Goal: Task Accomplishment & Management: Use online tool/utility

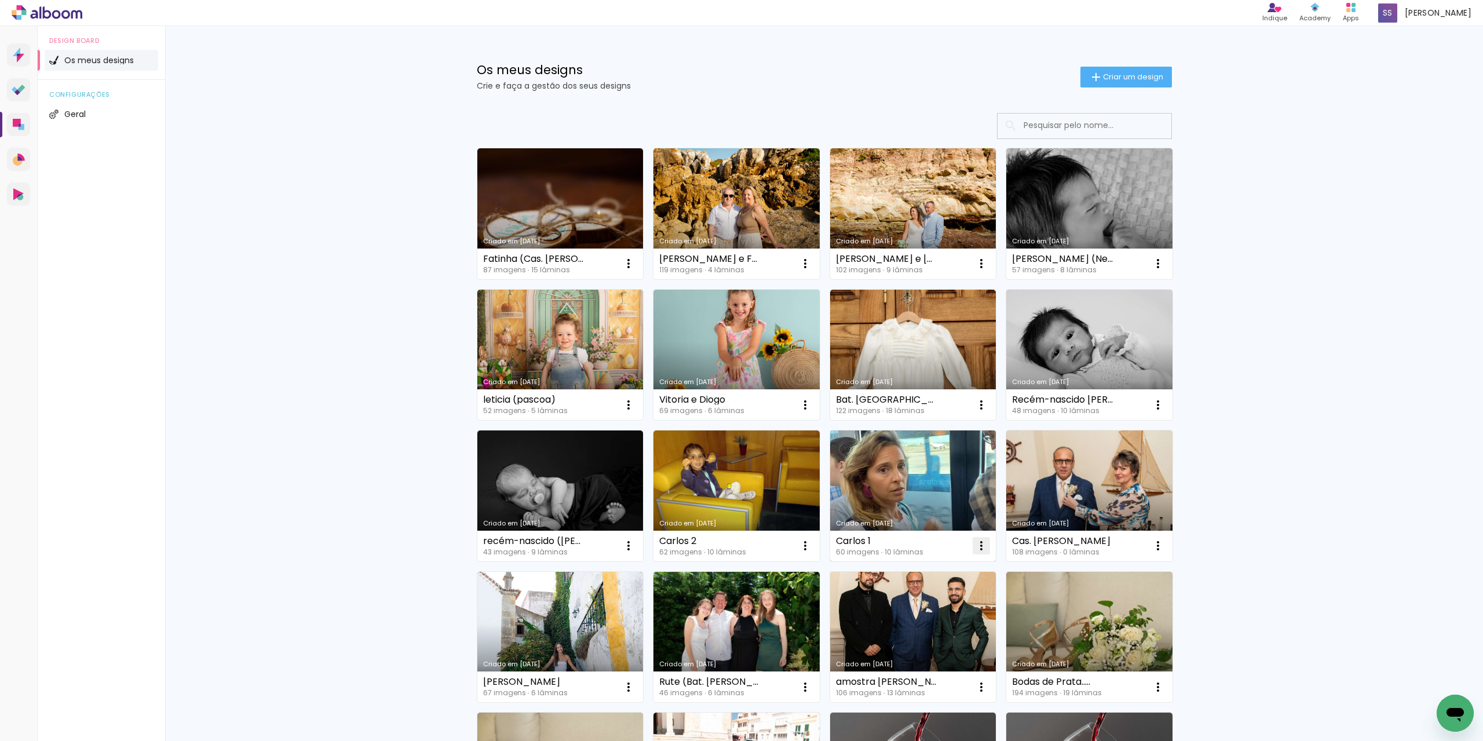
click at [635, 270] on iron-icon at bounding box center [628, 264] width 14 height 14
click at [924, 570] on paper-item "Abrir" at bounding box center [930, 572] width 116 height 23
click at [635, 270] on iron-icon at bounding box center [628, 264] width 14 height 14
click at [920, 572] on paper-item "Abrir" at bounding box center [930, 572] width 116 height 23
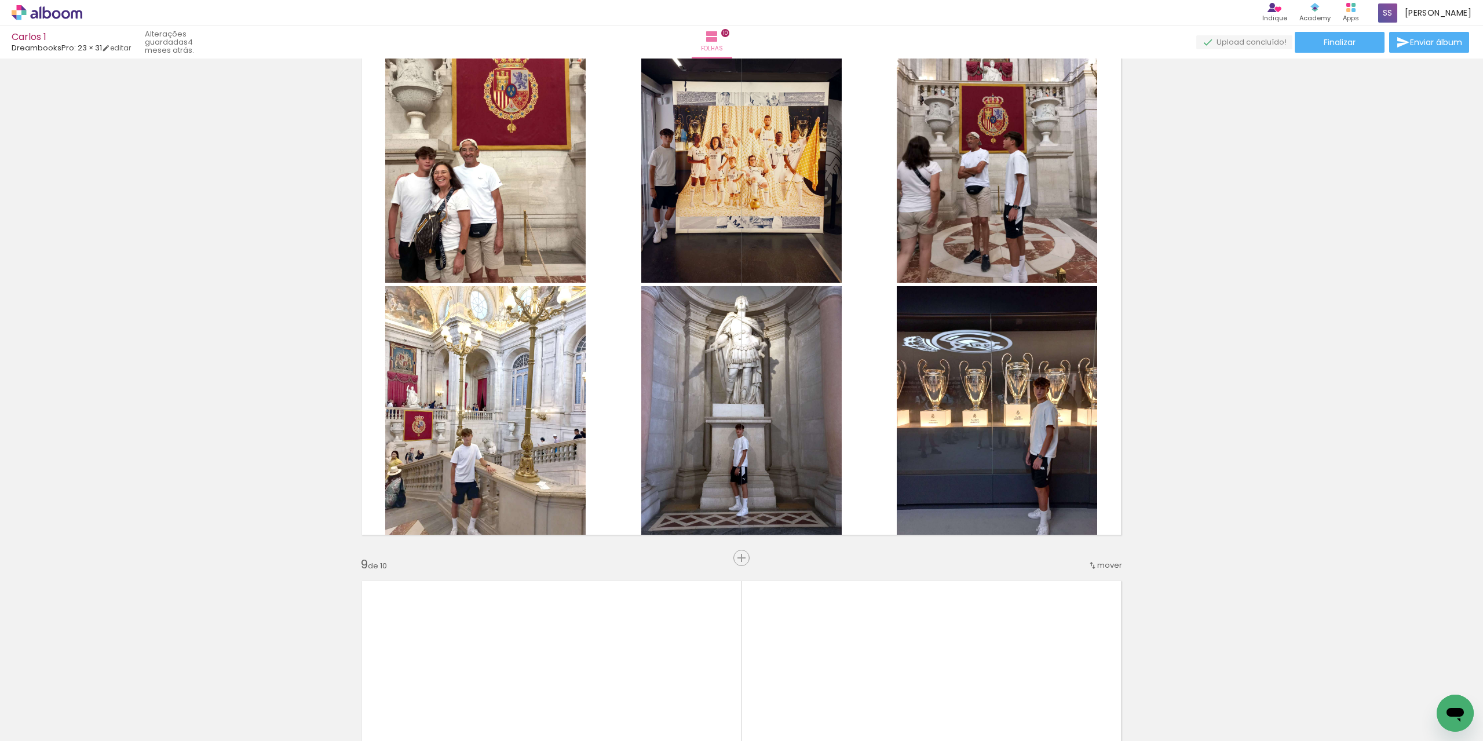
scroll to position [3880, 0]
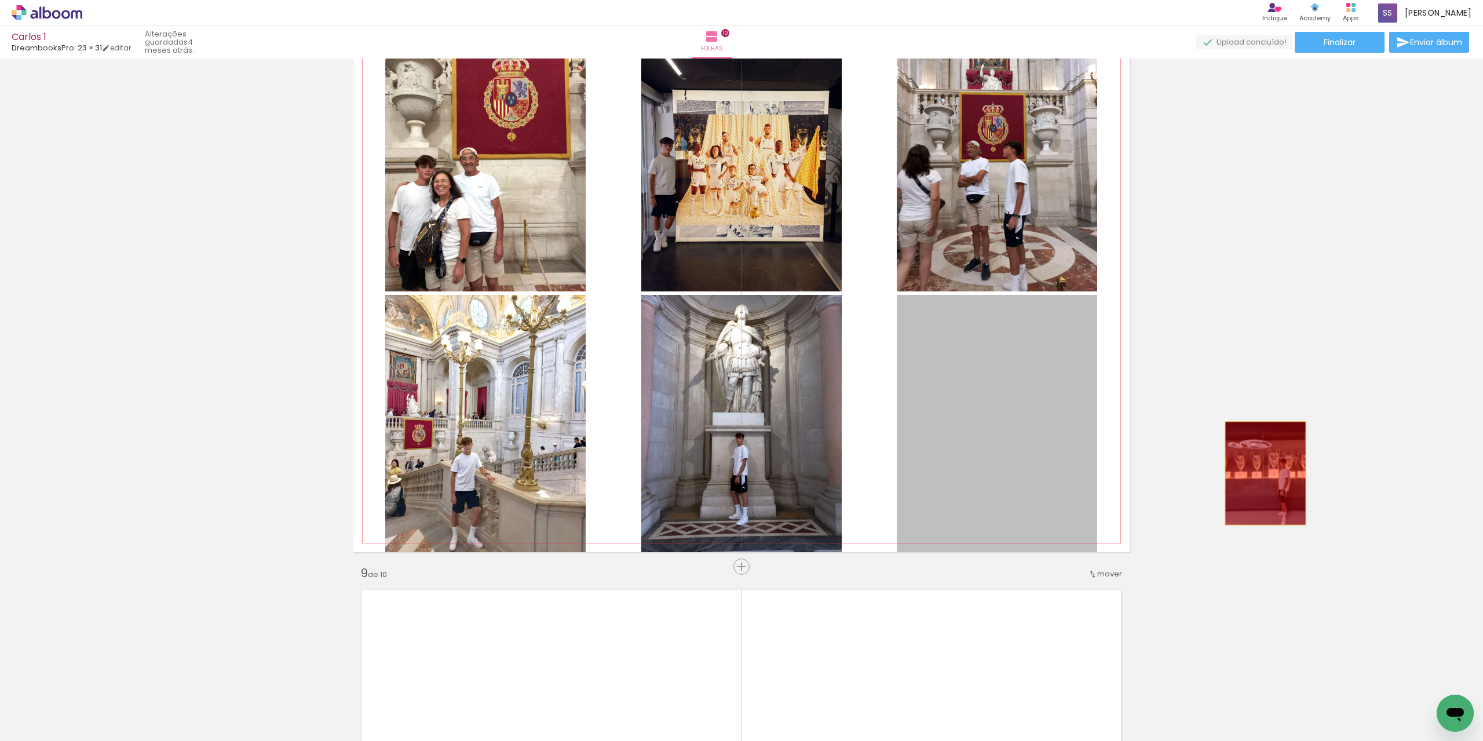
drag, startPoint x: 981, startPoint y: 477, endPoint x: 1261, endPoint y: 473, distance: 279.7
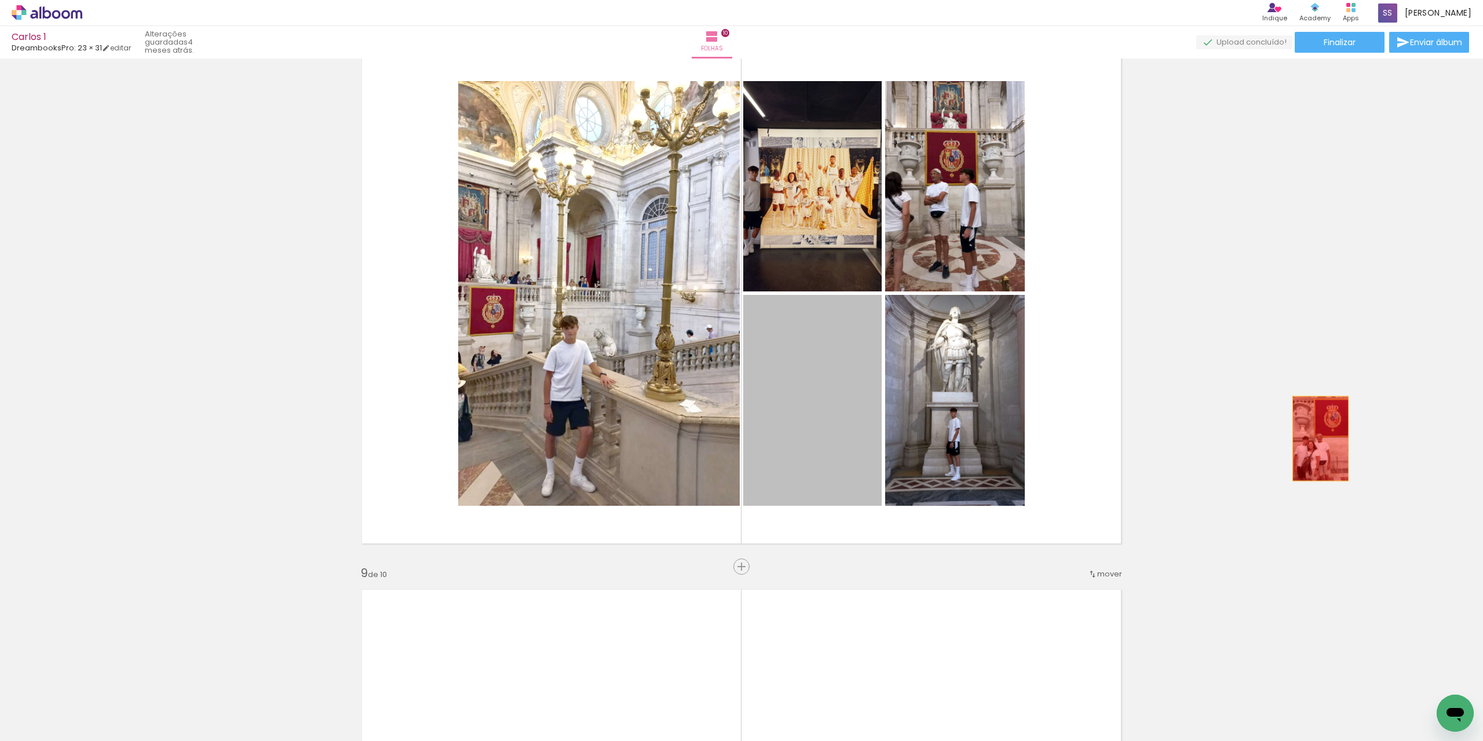
drag, startPoint x: 848, startPoint y: 468, endPoint x: 1155, endPoint y: 451, distance: 308.0
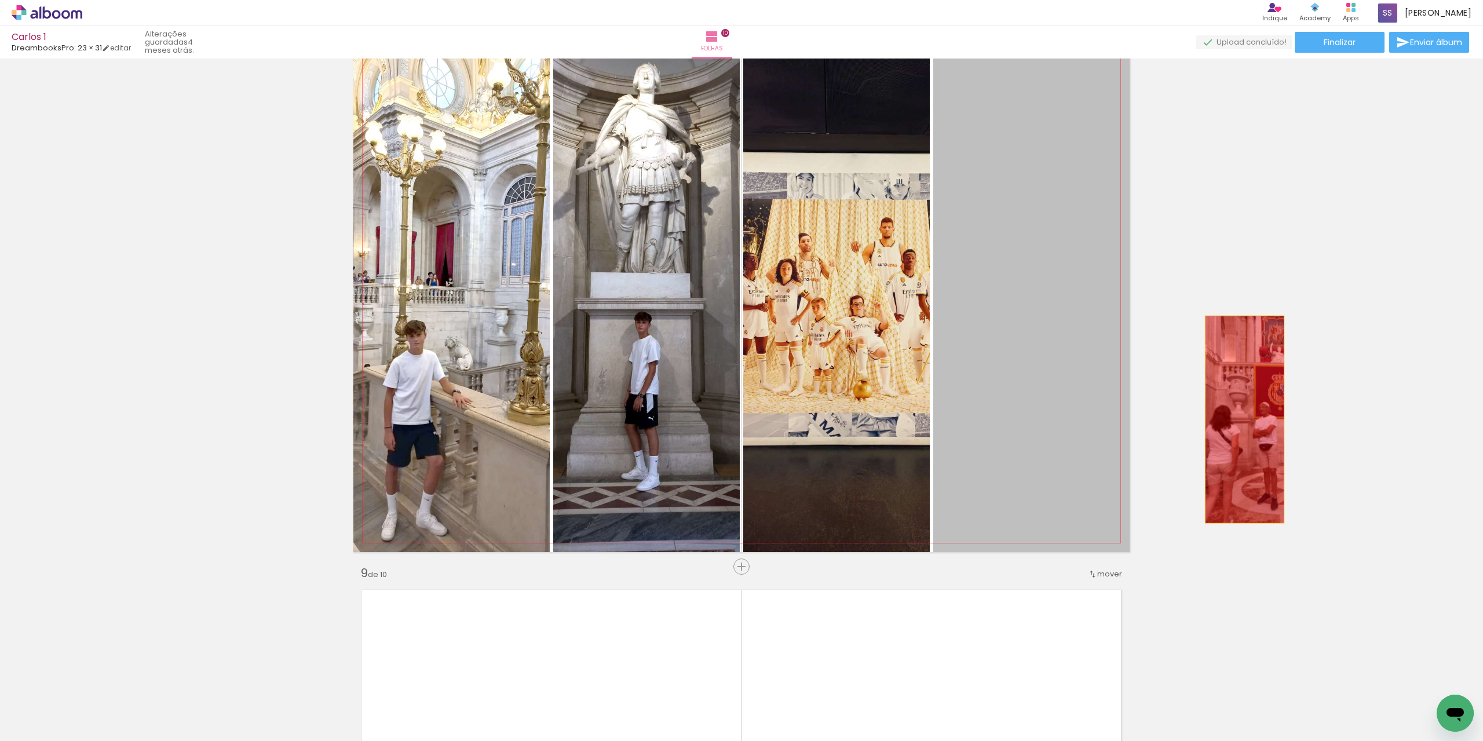
drag, startPoint x: 991, startPoint y: 444, endPoint x: 1240, endPoint y: 419, distance: 249.7
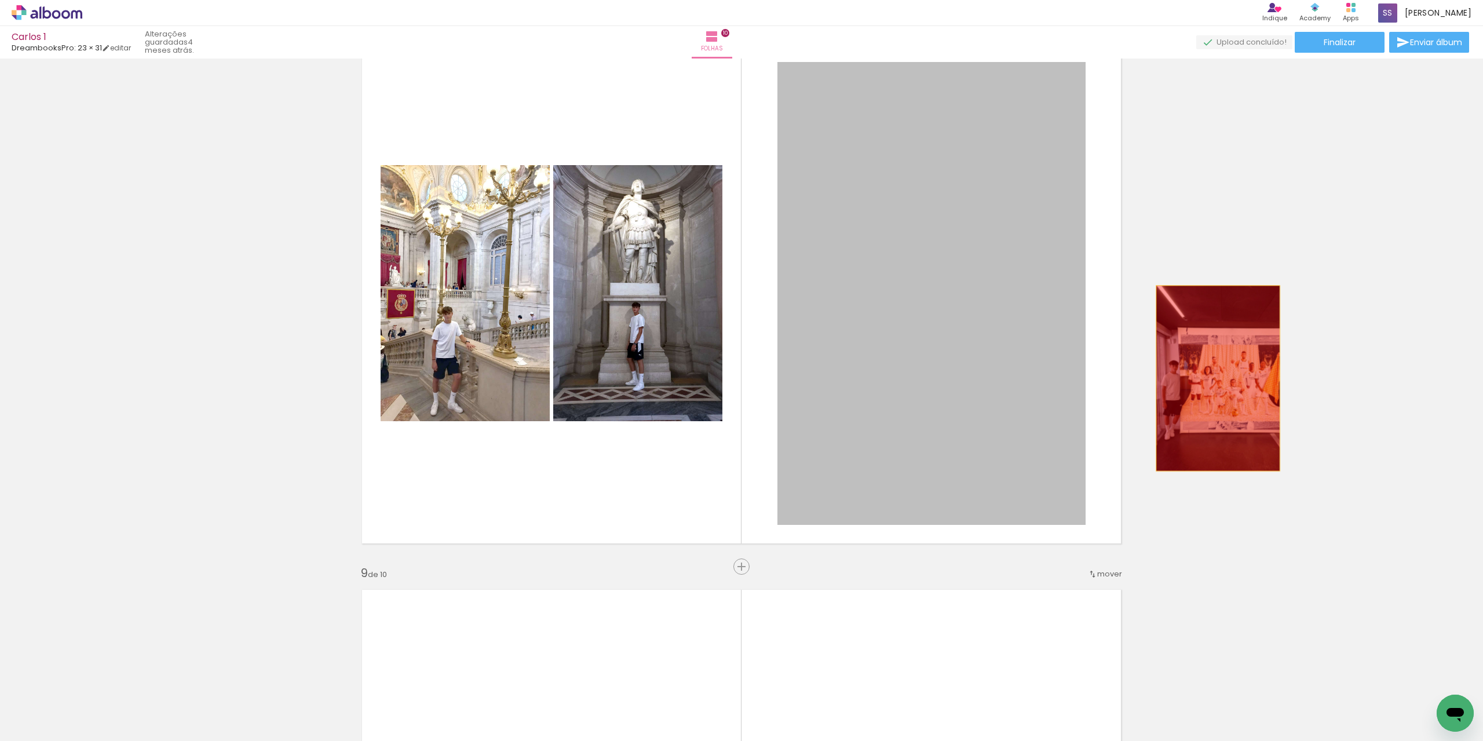
drag, startPoint x: 1031, startPoint y: 408, endPoint x: 1213, endPoint y: 378, distance: 184.2
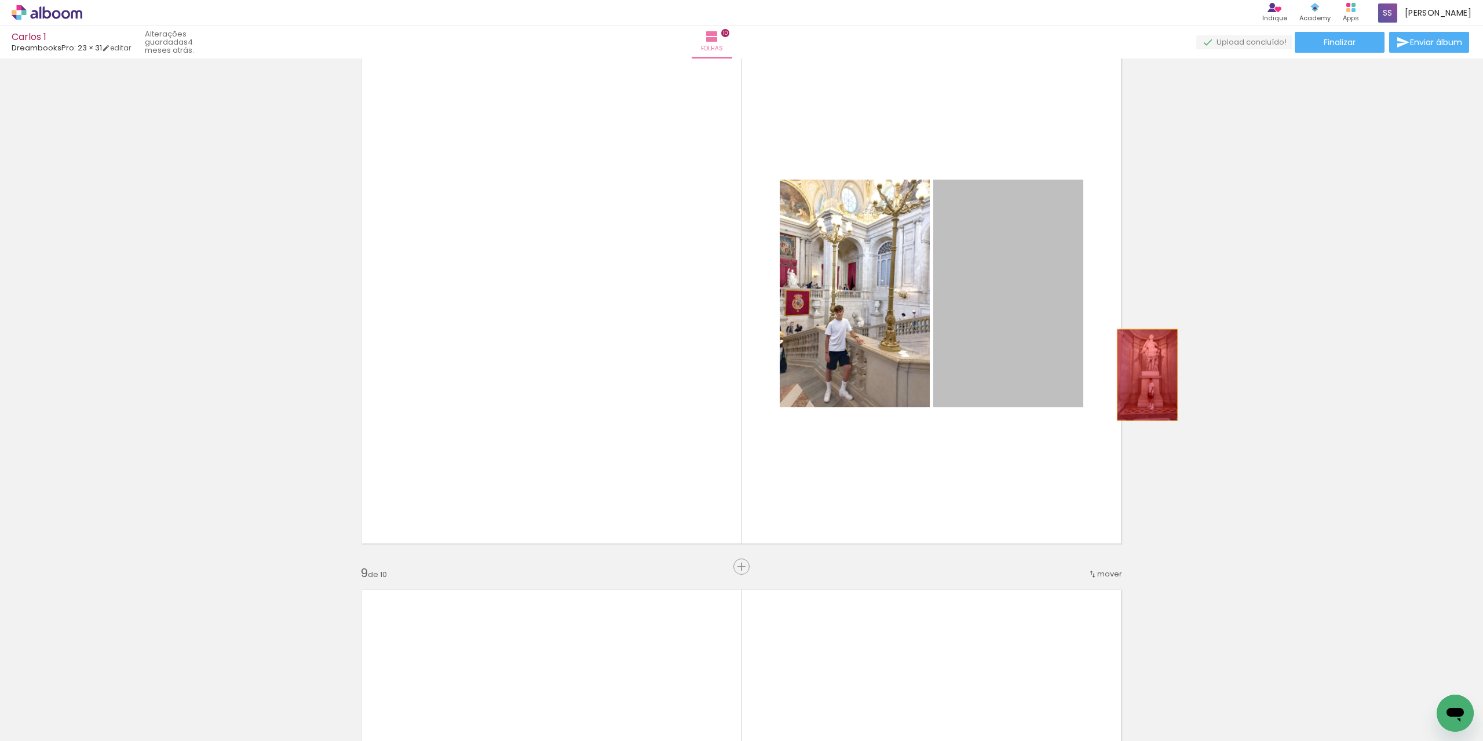
drag, startPoint x: 1008, startPoint y: 383, endPoint x: 1057, endPoint y: 385, distance: 49.3
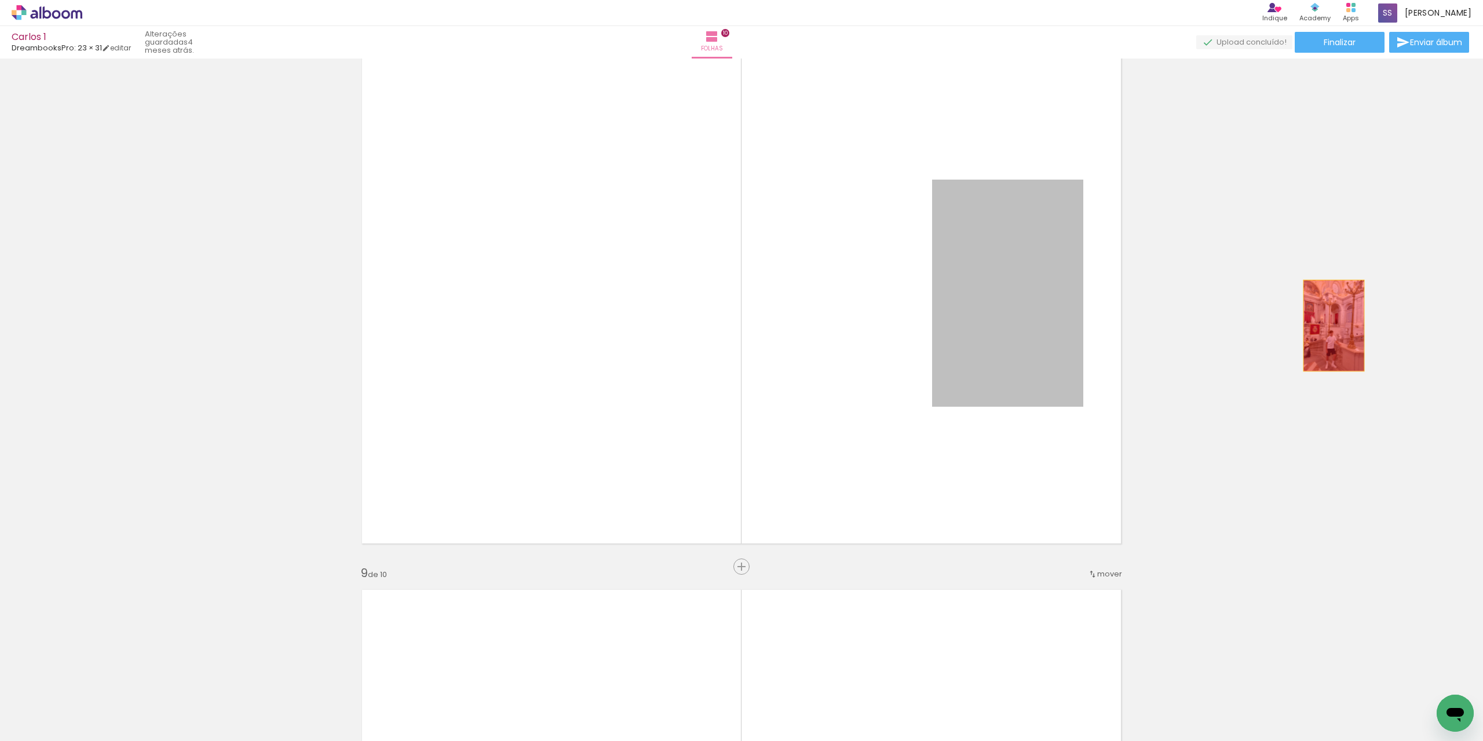
drag, startPoint x: 1002, startPoint y: 358, endPoint x: 1227, endPoint y: 352, distance: 225.4
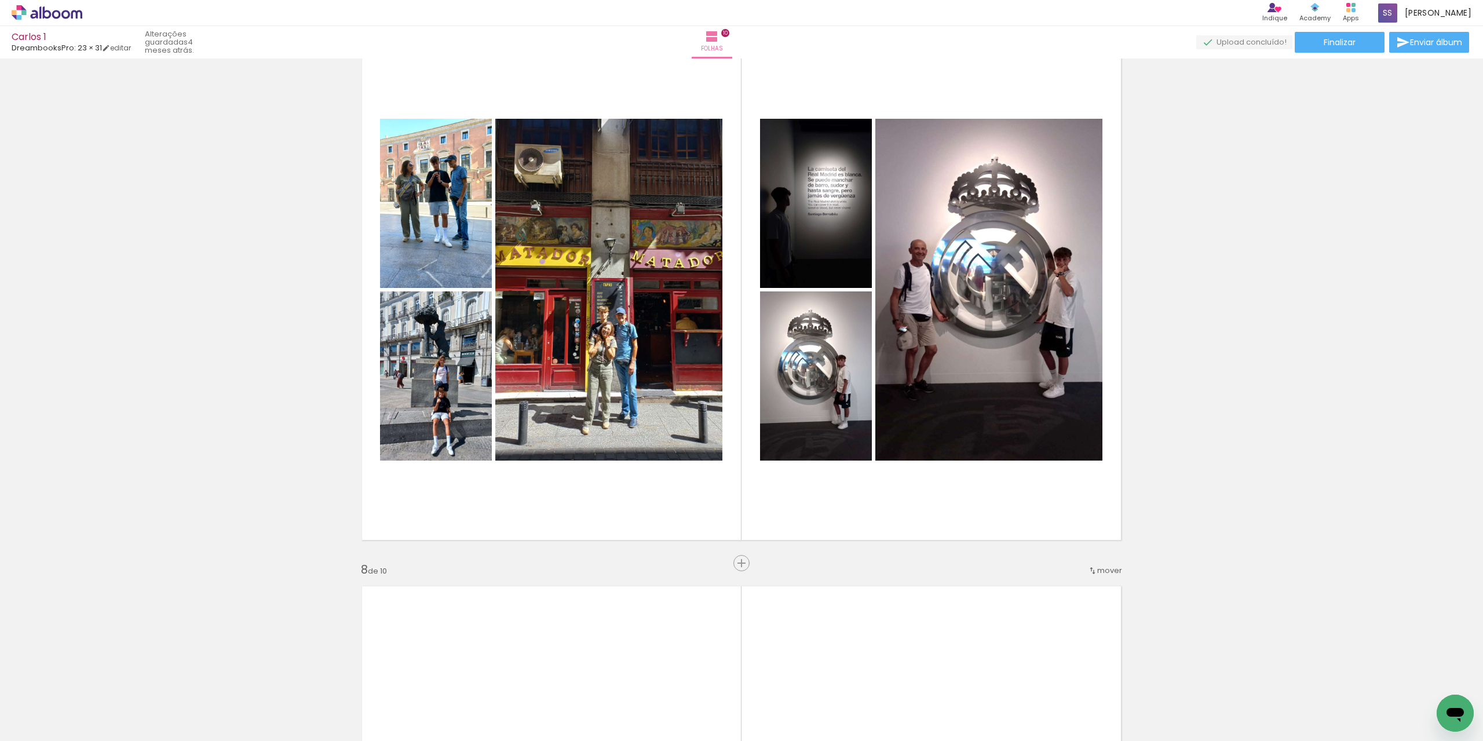
scroll to position [3185, 0]
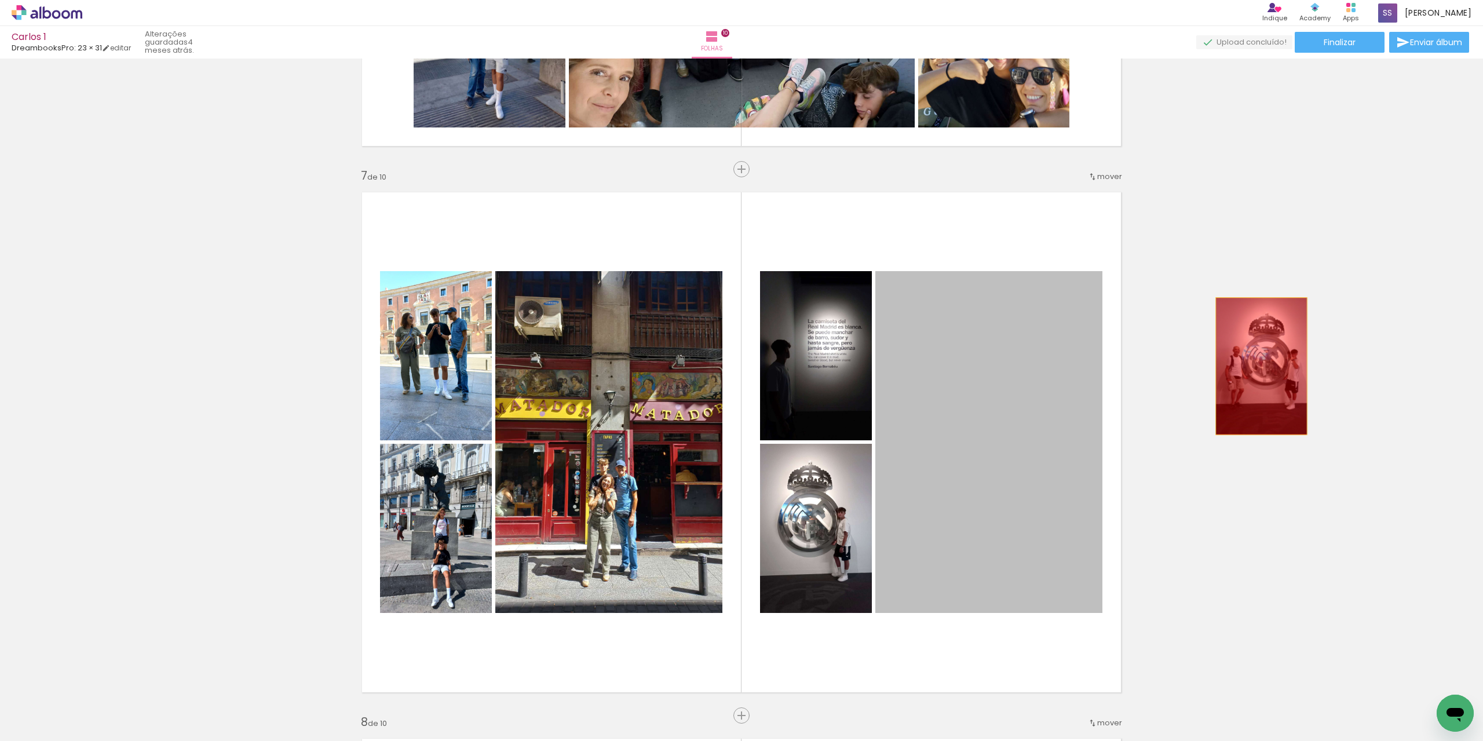
drag, startPoint x: 1063, startPoint y: 392, endPoint x: 1005, endPoint y: 414, distance: 62.0
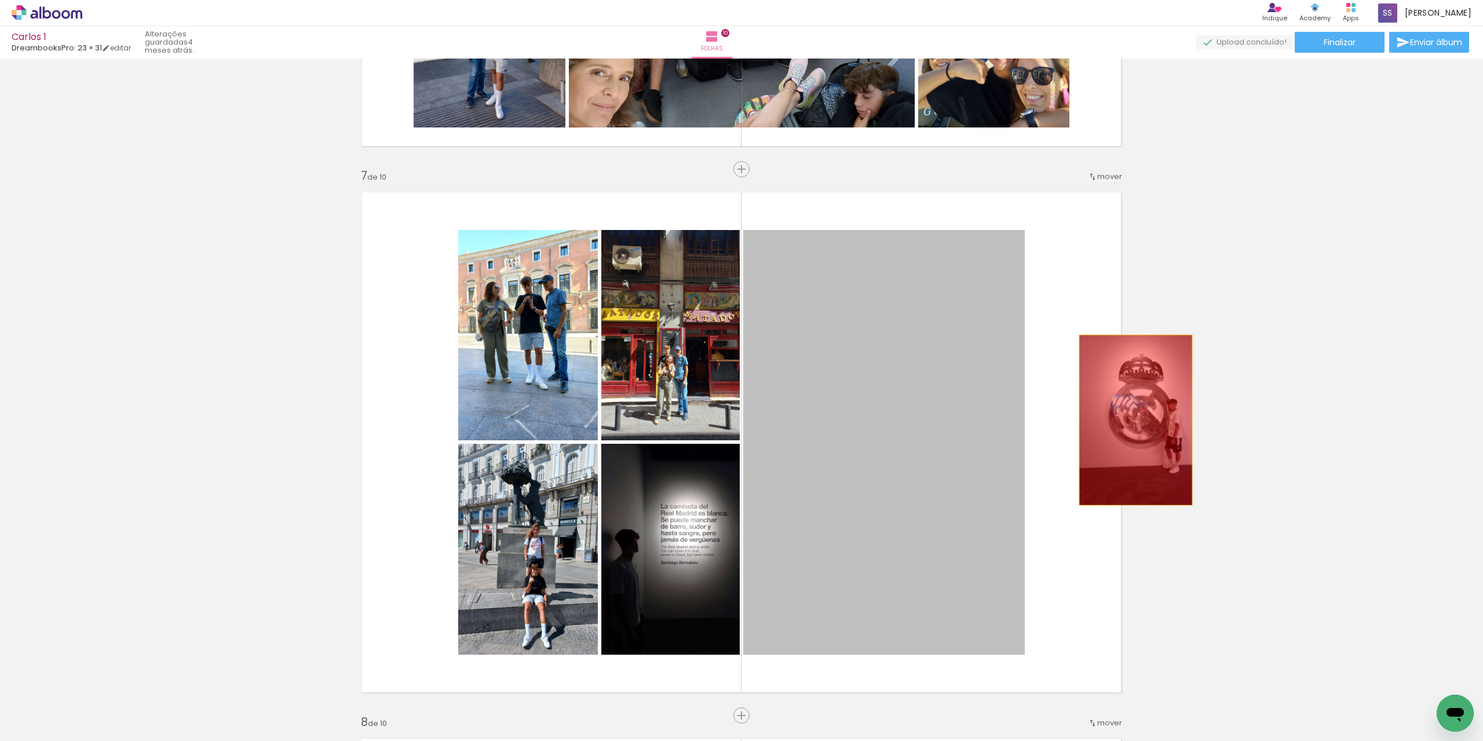
drag, startPoint x: 942, startPoint y: 433, endPoint x: 1053, endPoint y: 435, distance: 111.2
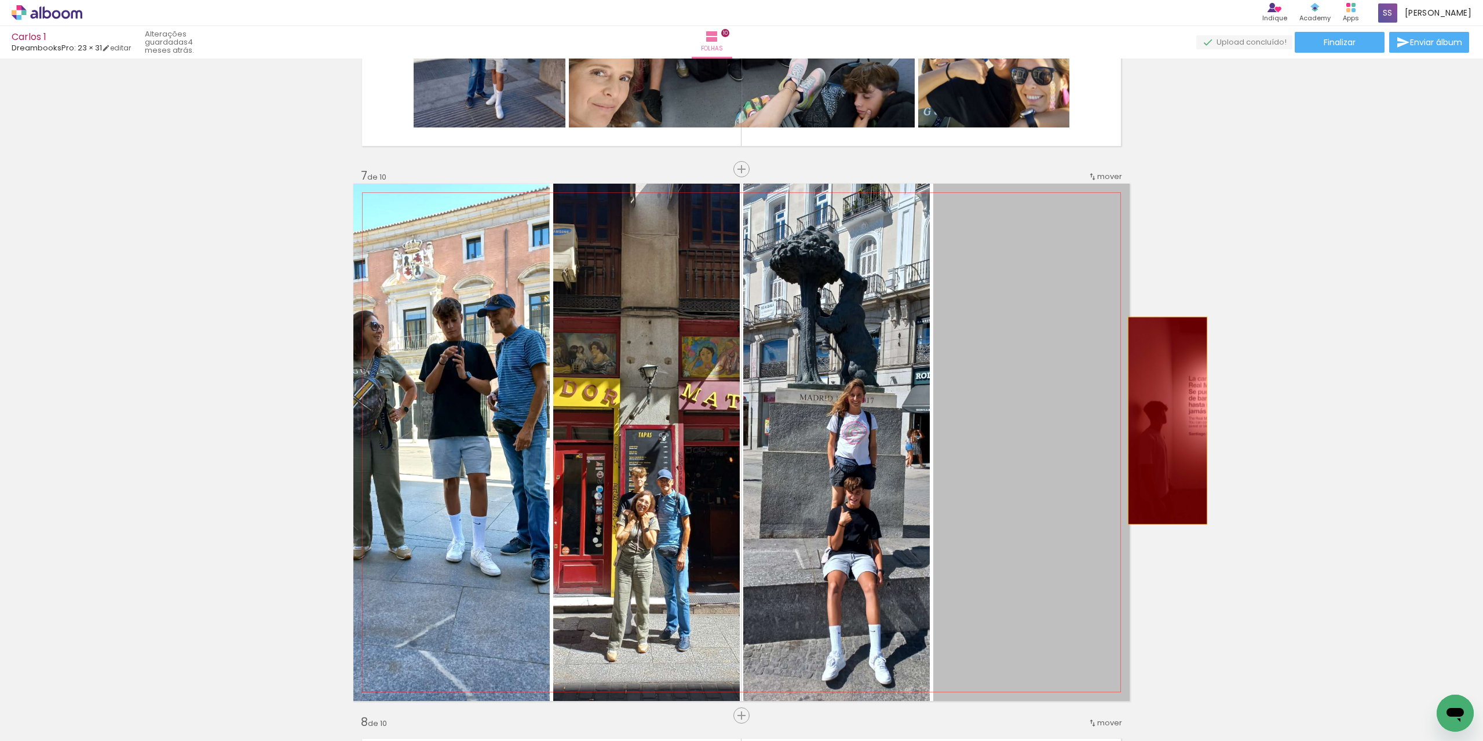
drag, startPoint x: 982, startPoint y: 444, endPoint x: 1135, endPoint y: 418, distance: 155.1
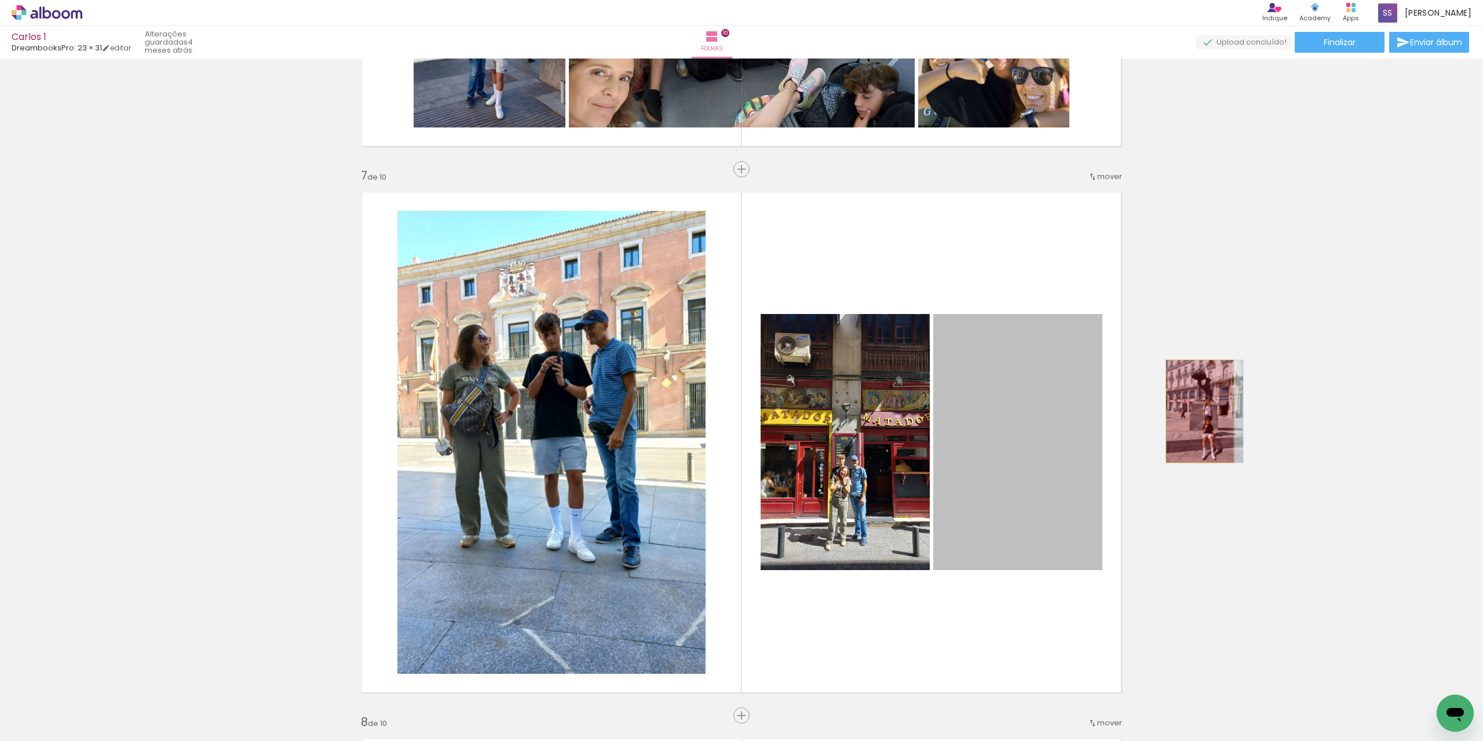
drag, startPoint x: 1007, startPoint y: 437, endPoint x: 1195, endPoint y: 411, distance: 190.6
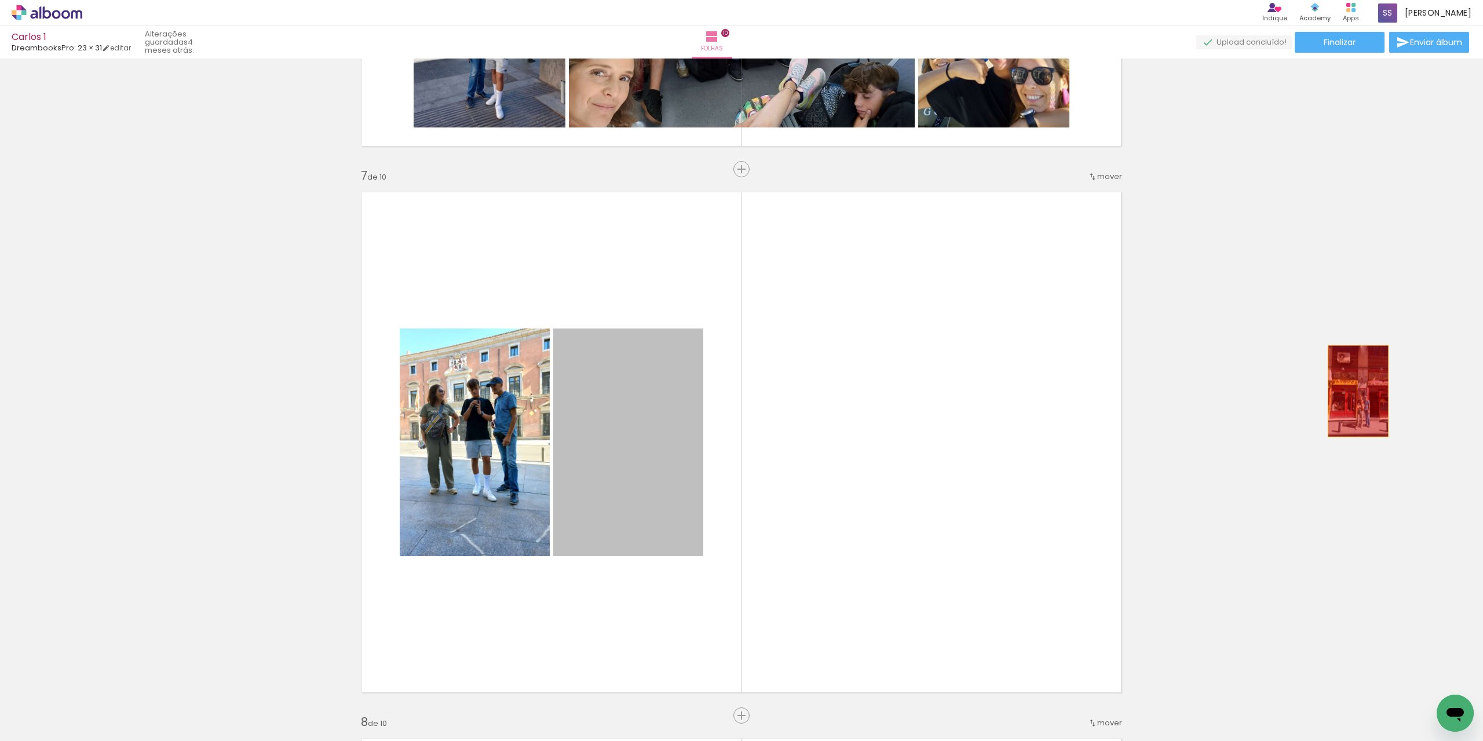
drag, startPoint x: 651, startPoint y: 473, endPoint x: 1294, endPoint y: 424, distance: 644.7
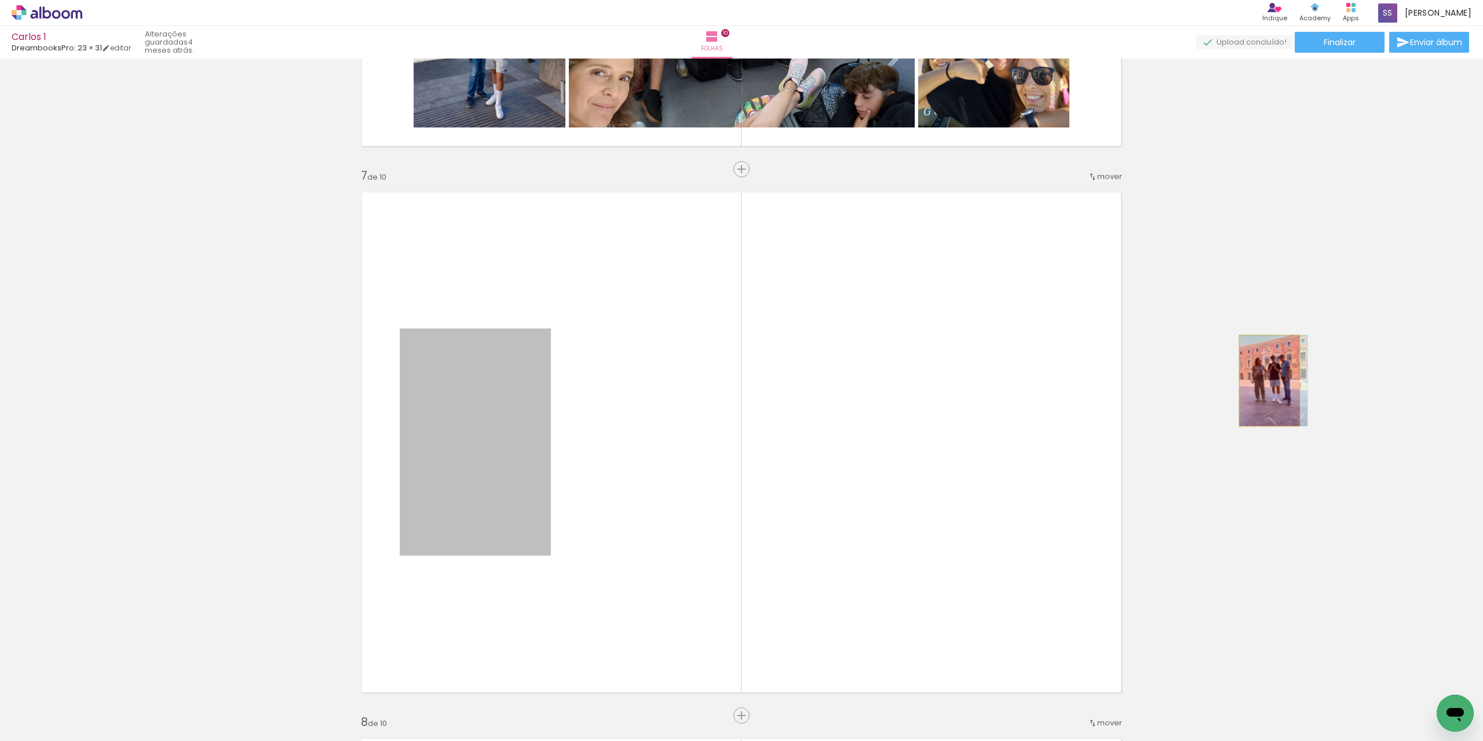
drag, startPoint x: 626, startPoint y: 469, endPoint x: 1184, endPoint y: 405, distance: 562.0
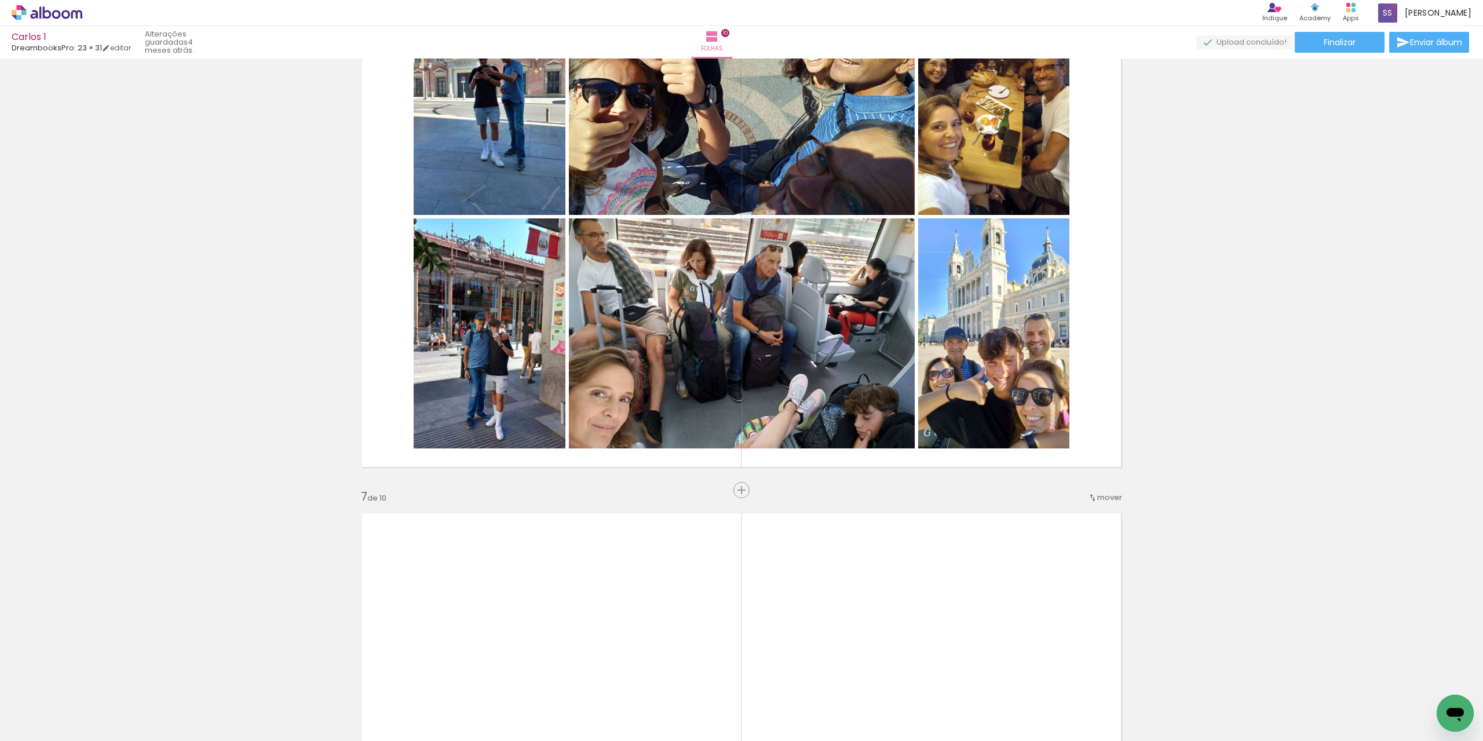
scroll to position [2722, 0]
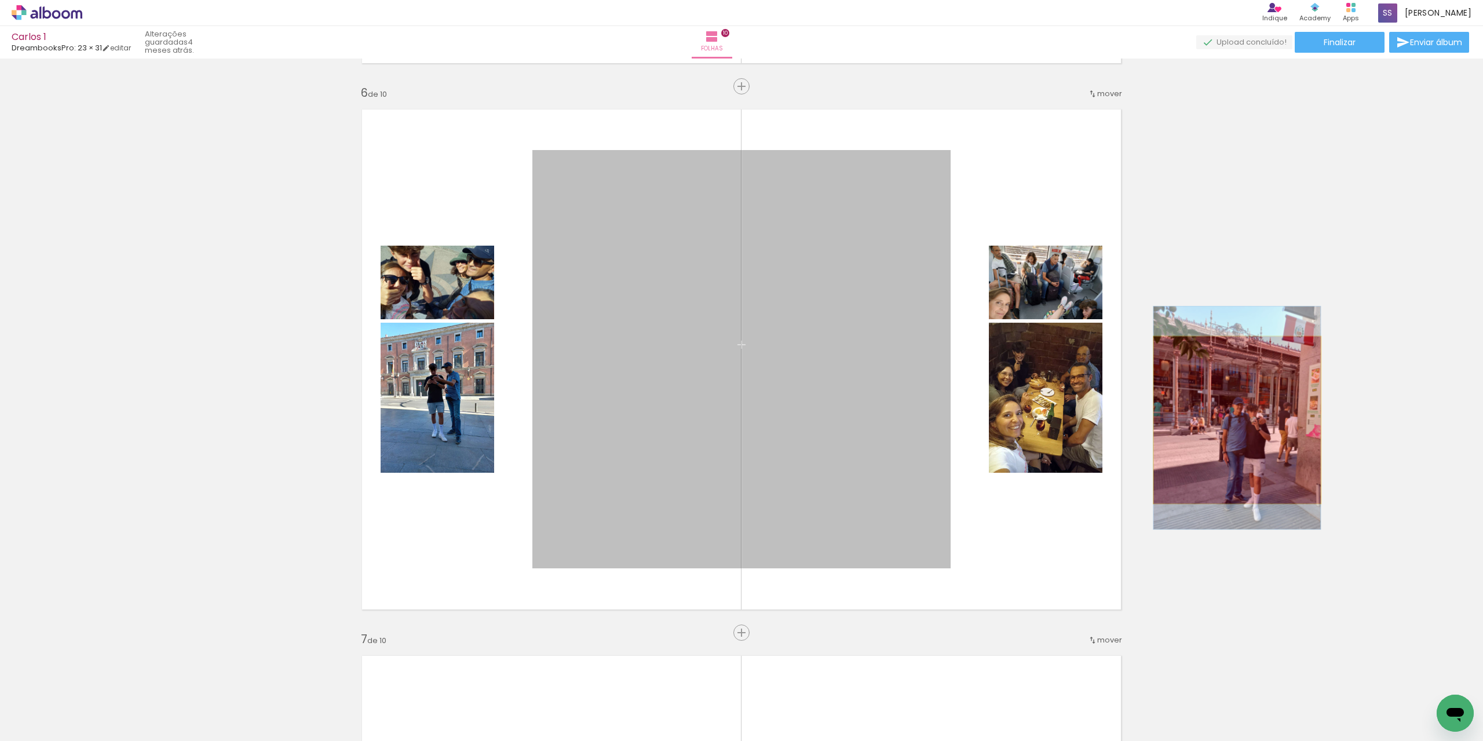
drag, startPoint x: 1039, startPoint y: 449, endPoint x: 1077, endPoint y: 416, distance: 50.5
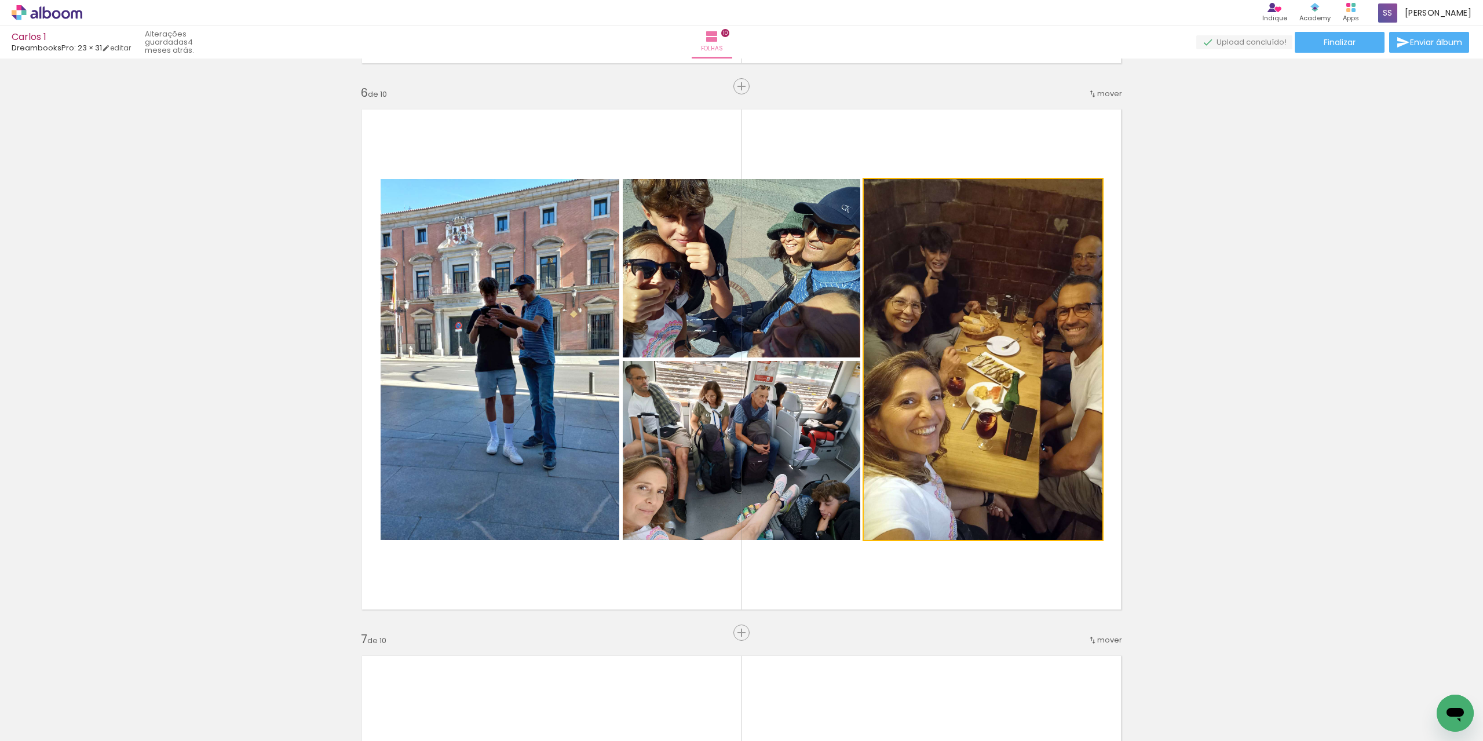
drag, startPoint x: 1053, startPoint y: 413, endPoint x: 1226, endPoint y: 397, distance: 173.4
click at [1226, 397] on div "Inserir folha 1 de 10 Inserir folha 2 de 10 Inserir folha 3 de 10 Inserir folha…" at bounding box center [741, 345] width 1483 height 6008
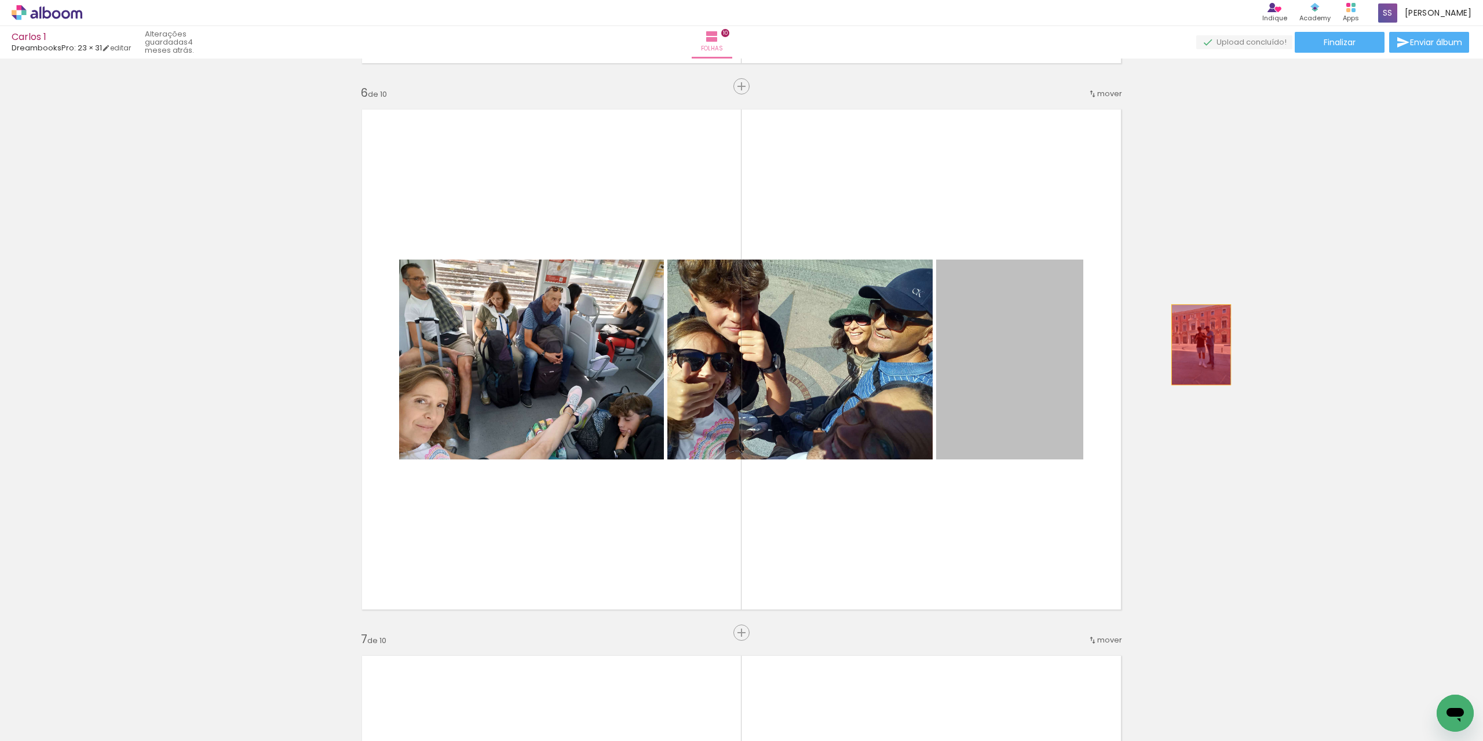
drag, startPoint x: 1003, startPoint y: 369, endPoint x: 1196, endPoint y: 345, distance: 195.0
click at [1196, 345] on div "Inserir folha 1 de 10 Inserir folha 2 de 10 Inserir folha 3 de 10 Inserir folha…" at bounding box center [741, 345] width 1483 height 6008
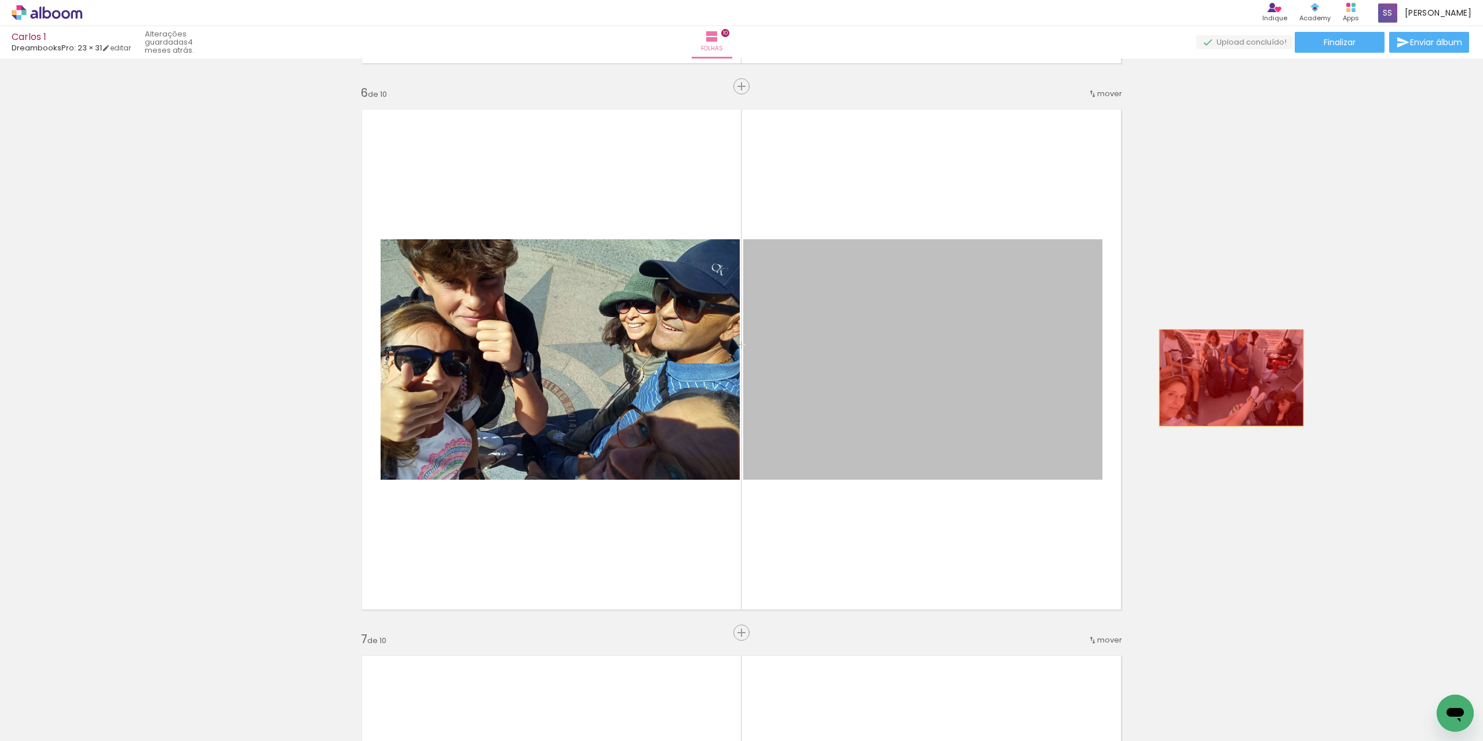
drag, startPoint x: 906, startPoint y: 390, endPoint x: 808, endPoint y: 425, distance: 103.1
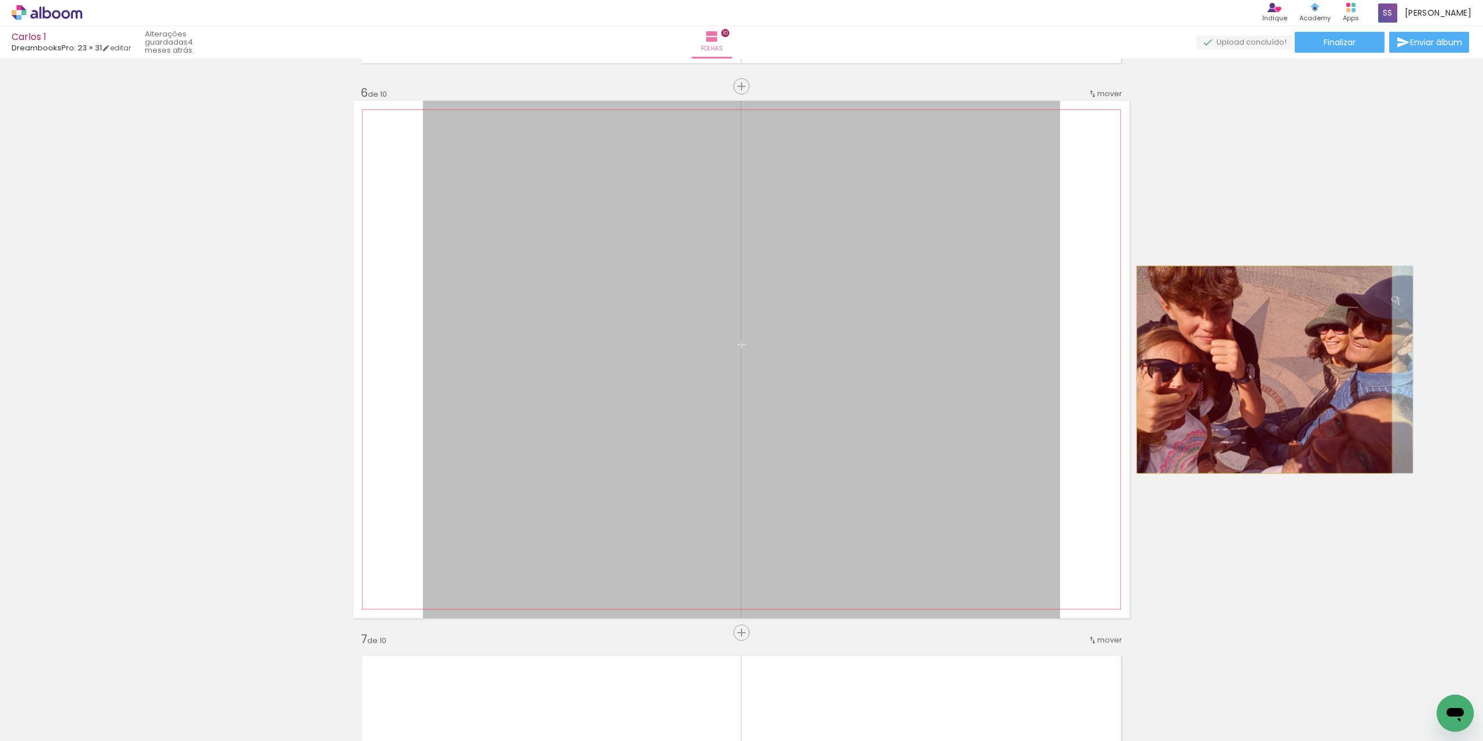
drag, startPoint x: 786, startPoint y: 426, endPoint x: 1260, endPoint y: 369, distance: 476.5
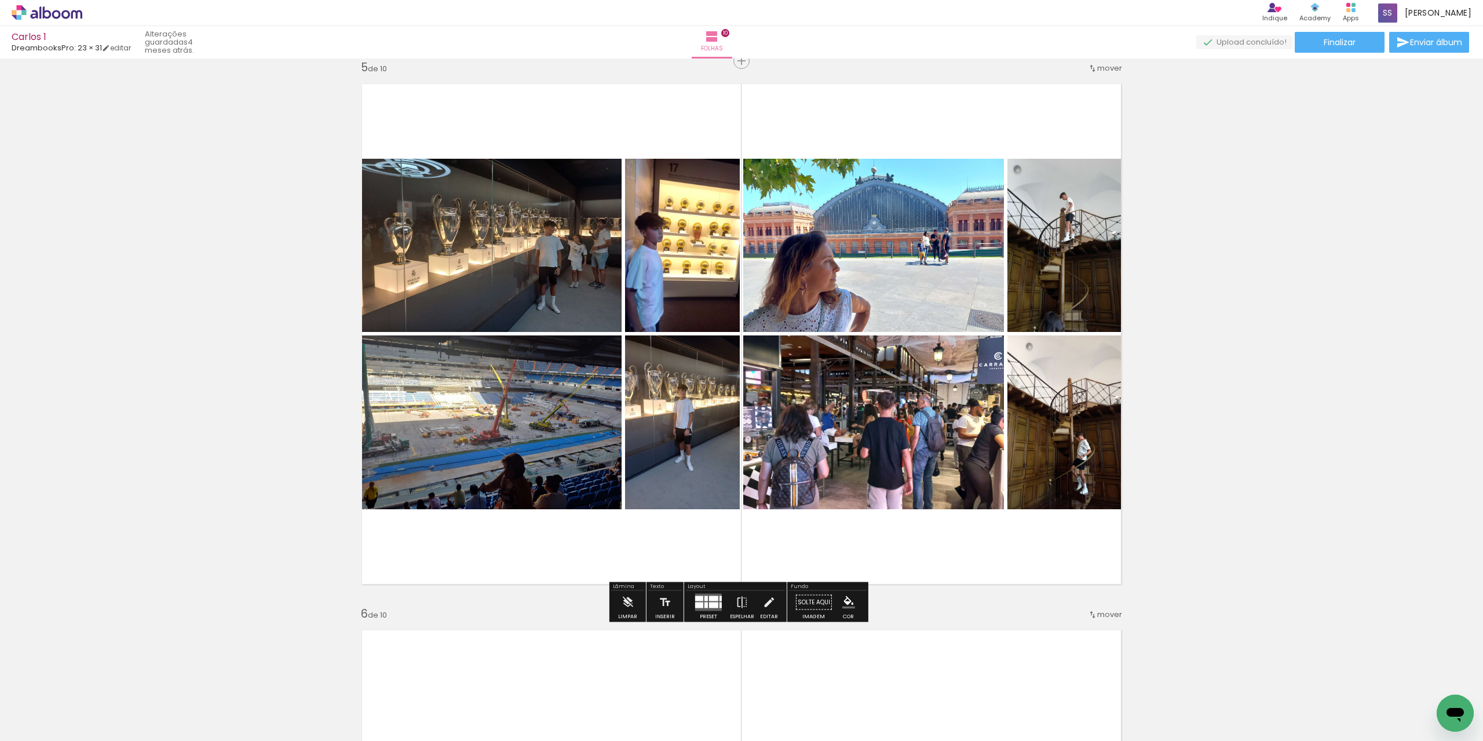
scroll to position [2201, 0]
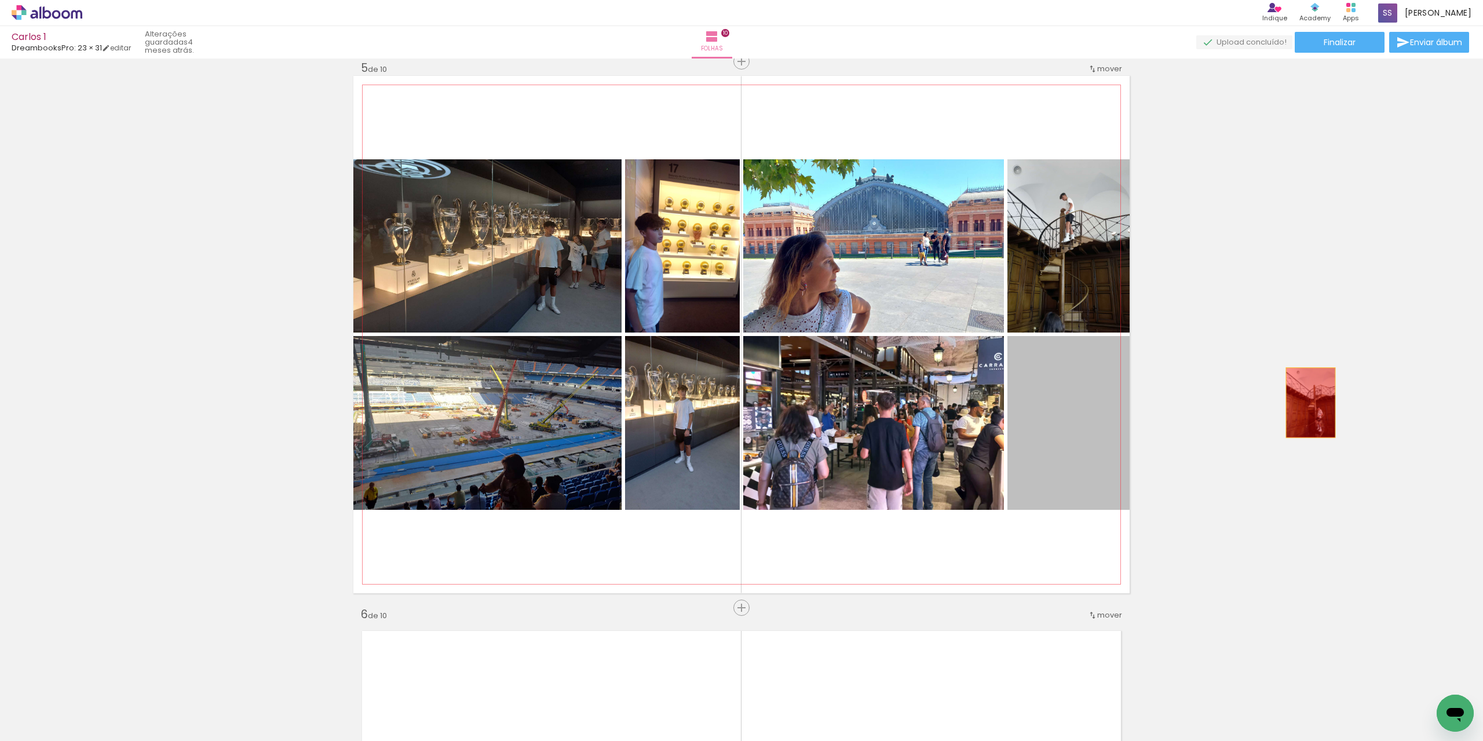
drag, startPoint x: 1038, startPoint y: 417, endPoint x: 1049, endPoint y: 419, distance: 10.6
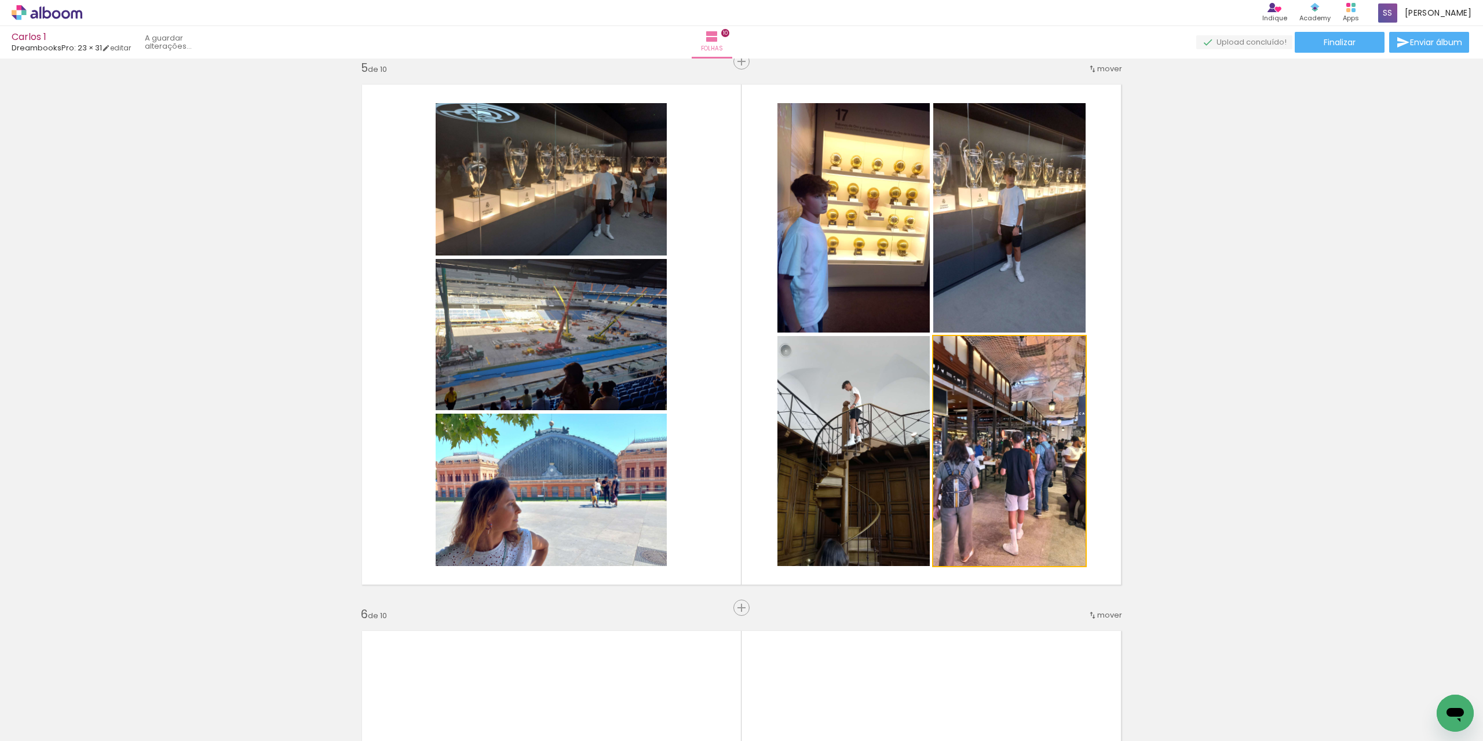
drag, startPoint x: 1095, startPoint y: 420, endPoint x: 1142, endPoint y: 422, distance: 46.9
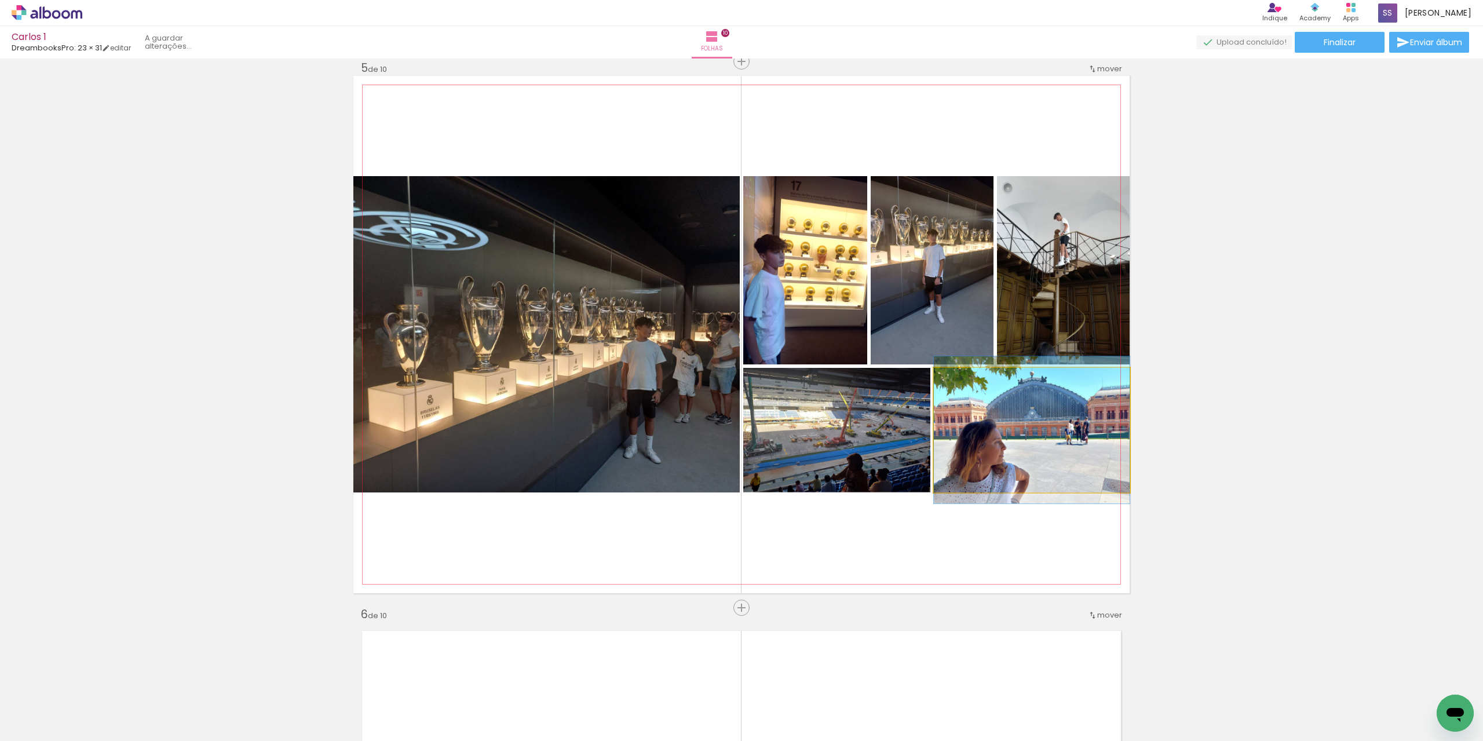
drag, startPoint x: 1049, startPoint y: 402, endPoint x: 1239, endPoint y: 400, distance: 189.4
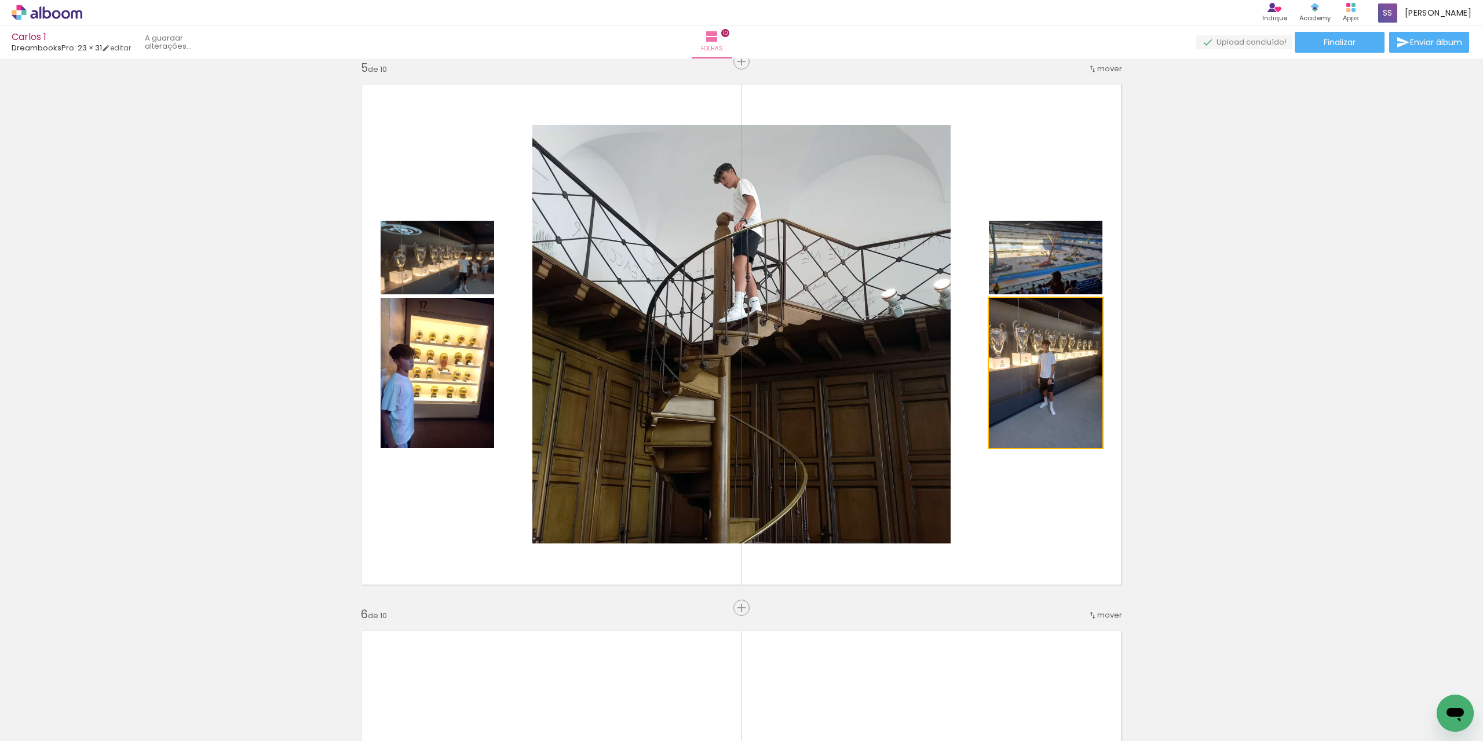
drag, startPoint x: 1056, startPoint y: 397, endPoint x: 1178, endPoint y: 397, distance: 122.2
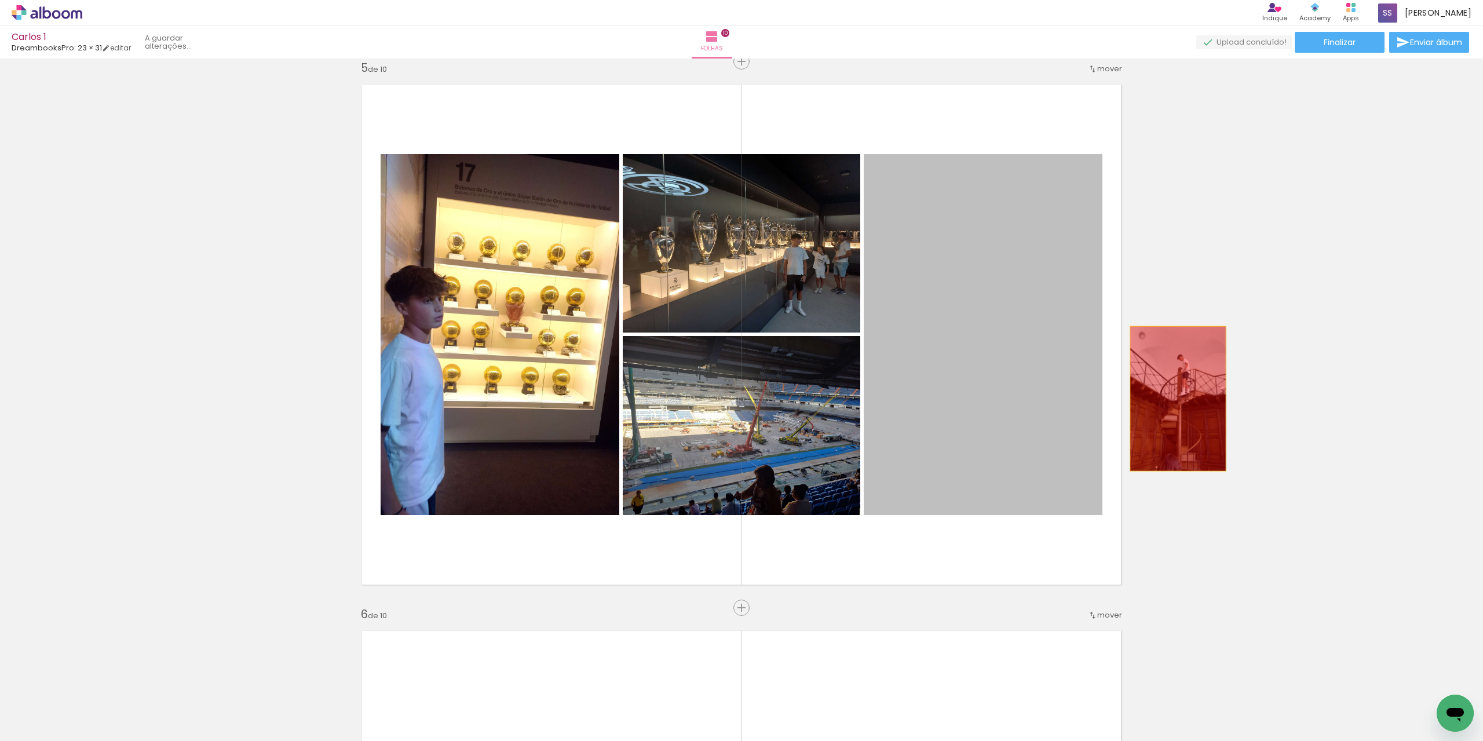
drag, startPoint x: 1045, startPoint y: 394, endPoint x: 905, endPoint y: 443, distance: 147.8
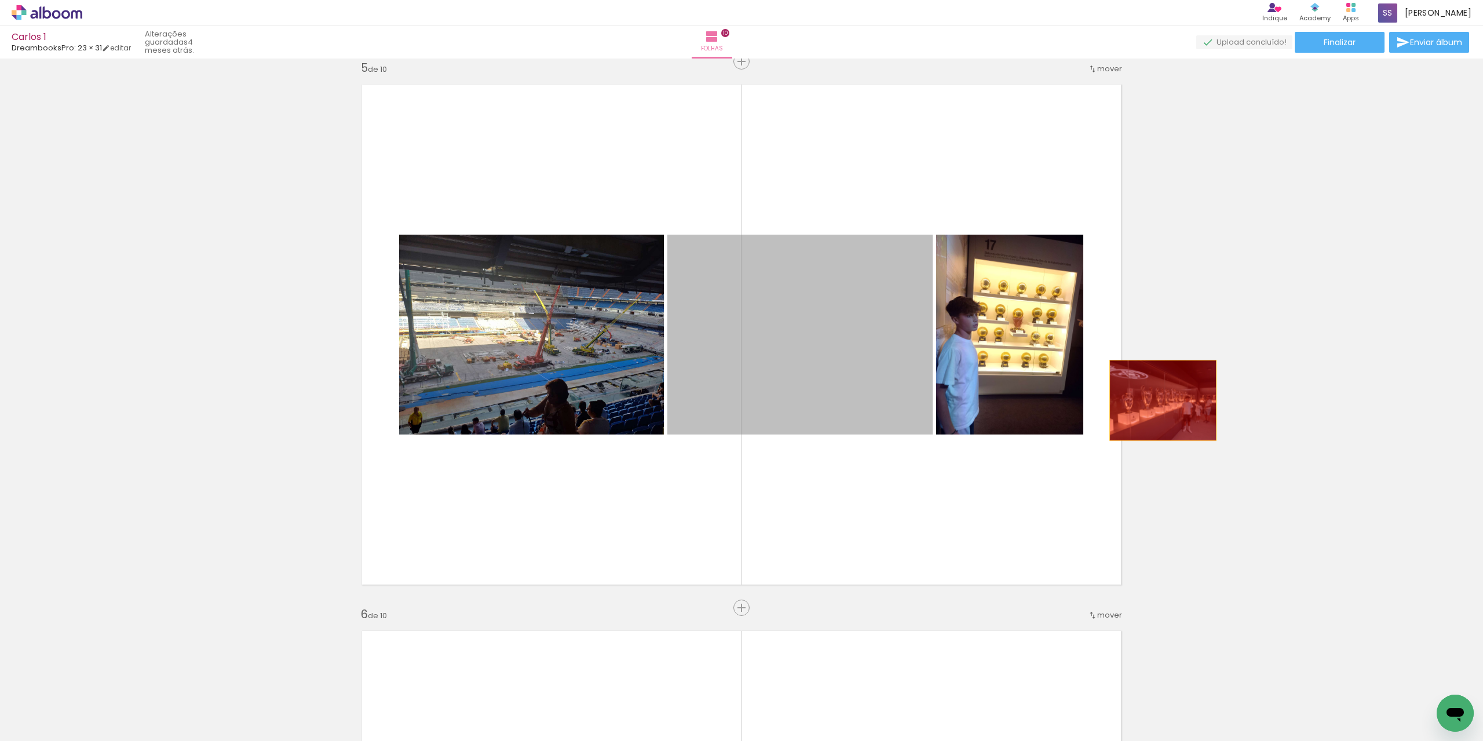
drag, startPoint x: 924, startPoint y: 399, endPoint x: 1084, endPoint y: 402, distance: 159.9
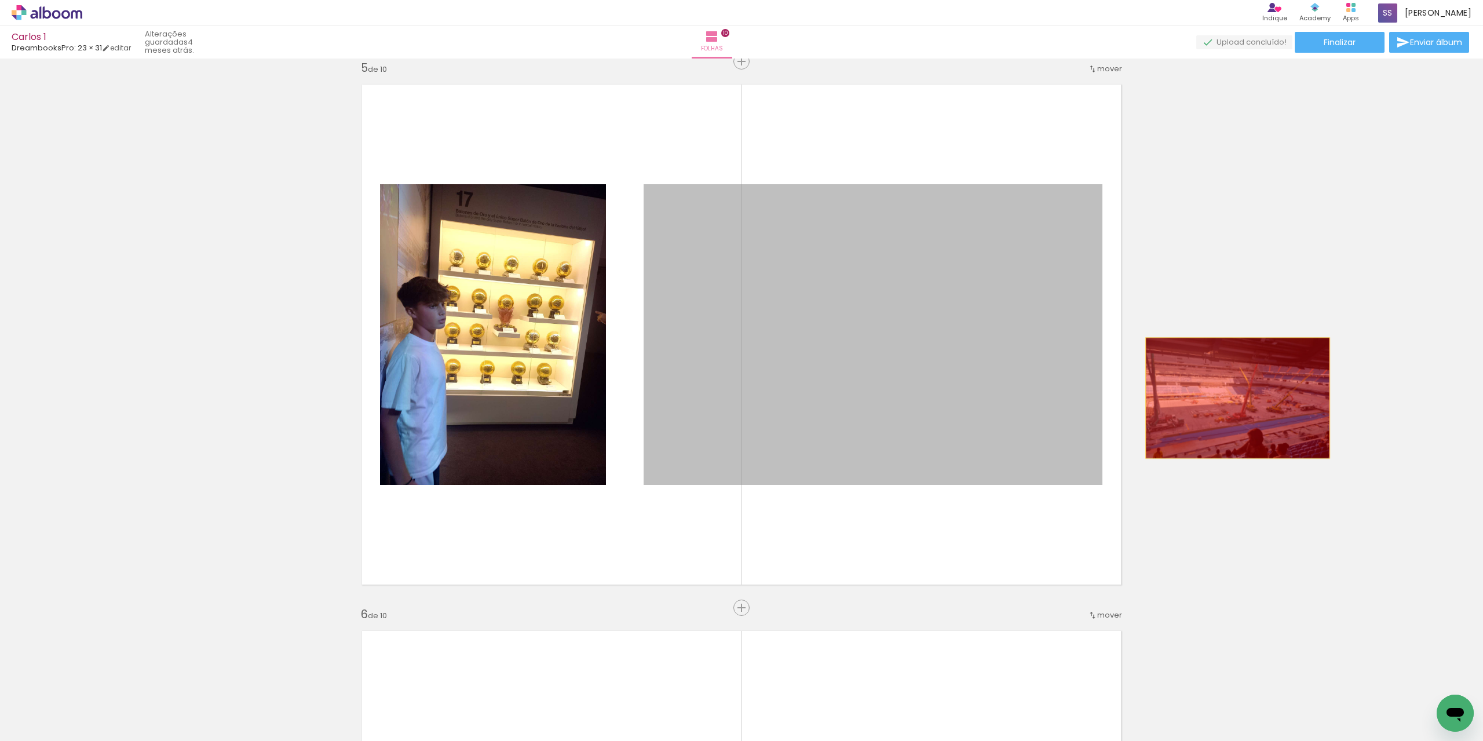
drag, startPoint x: 1014, startPoint y: 390, endPoint x: 813, endPoint y: 444, distance: 208.0
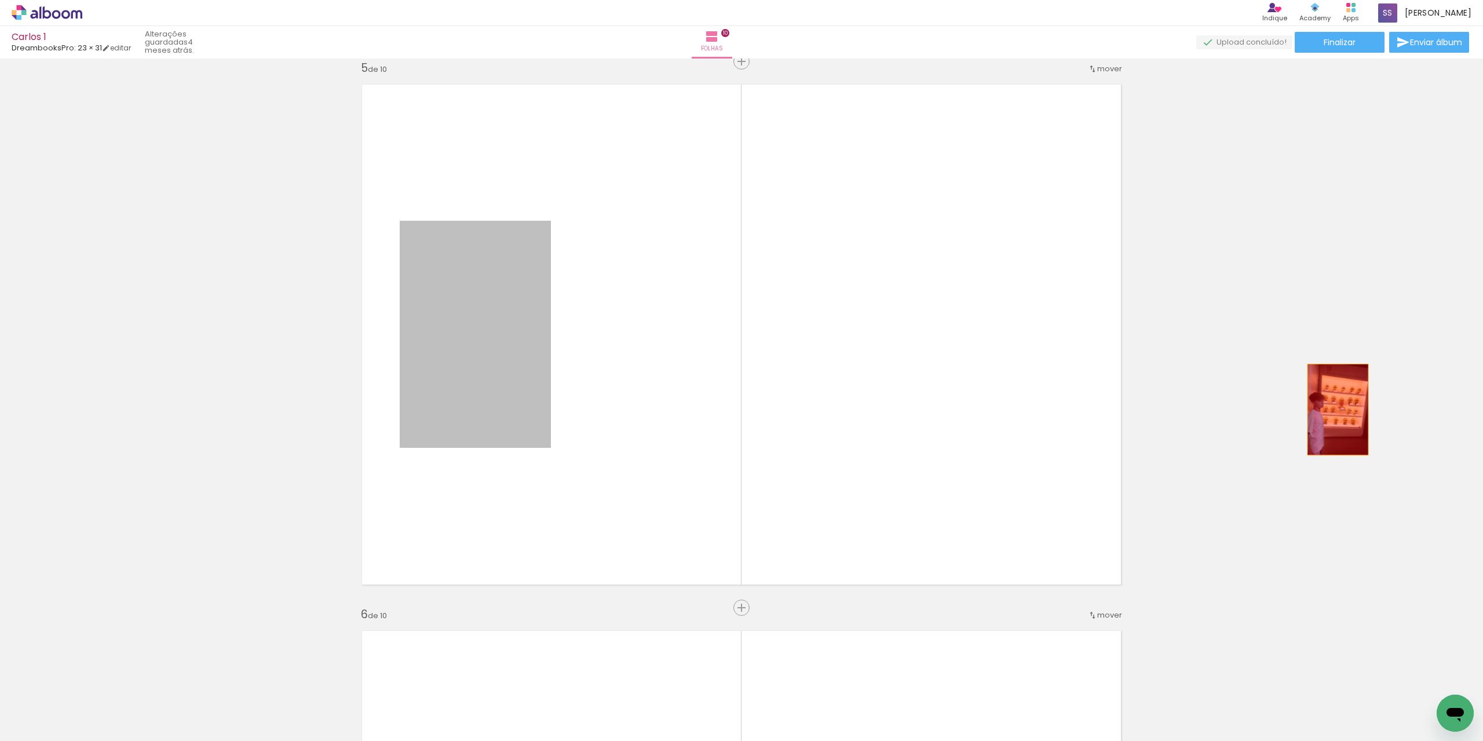
drag, startPoint x: 504, startPoint y: 352, endPoint x: 1251, endPoint y: 422, distance: 750.3
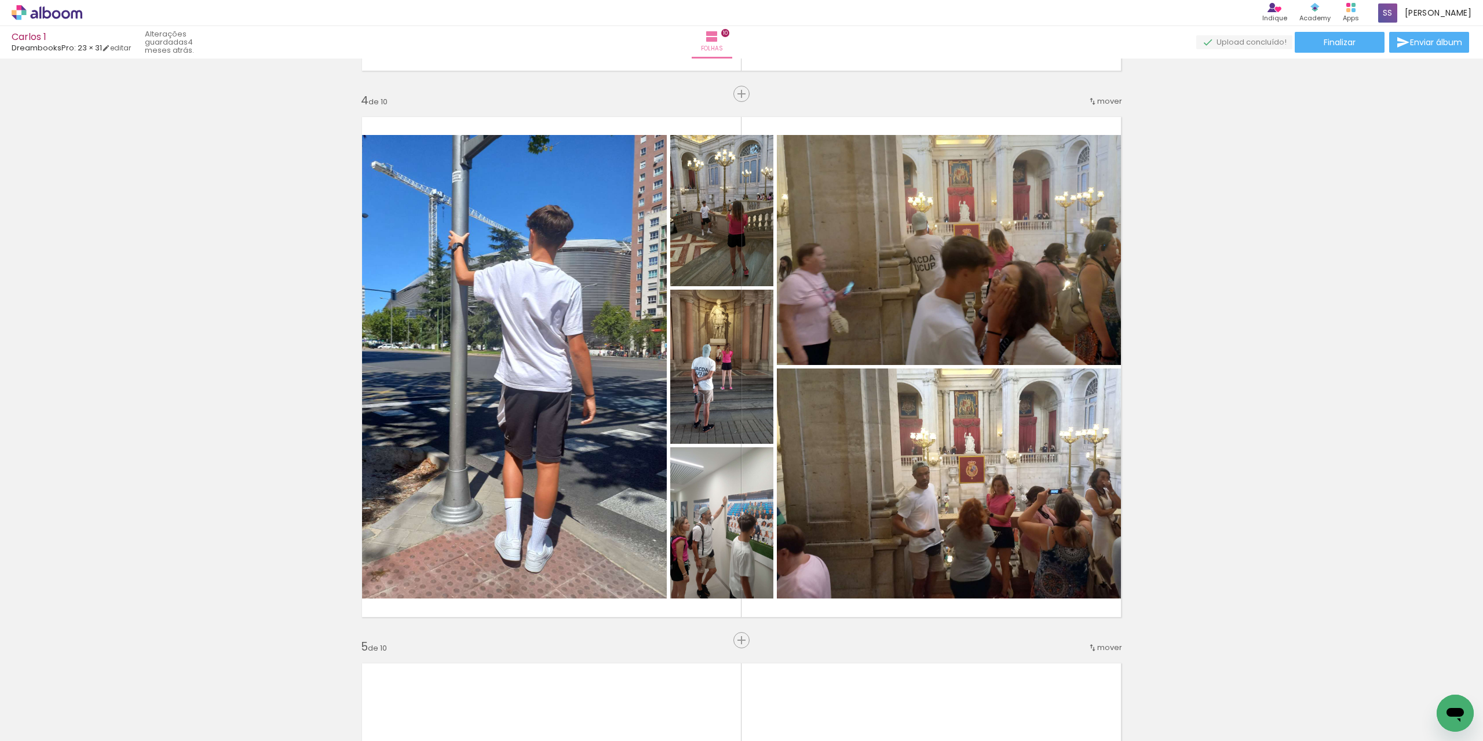
scroll to position [1622, 0]
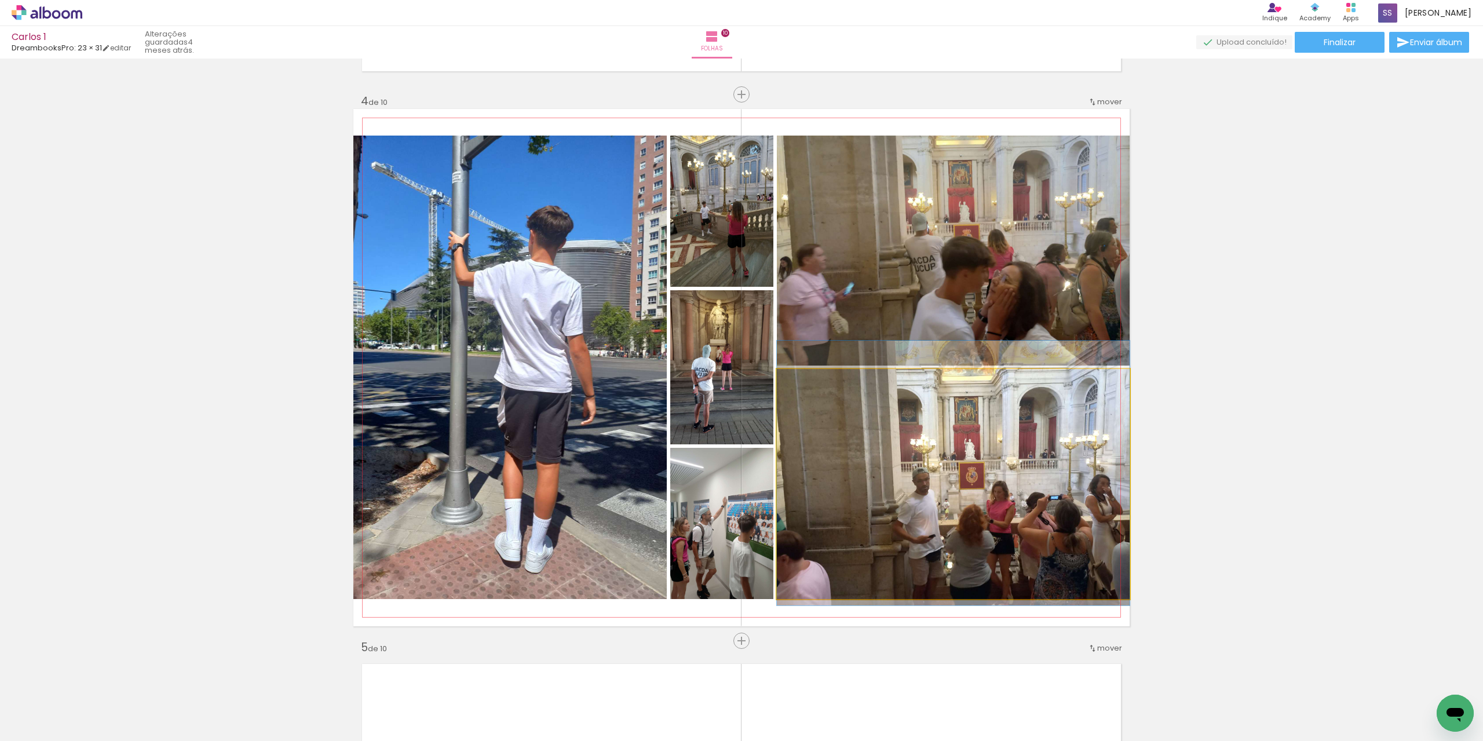
drag, startPoint x: 971, startPoint y: 474, endPoint x: 1297, endPoint y: 480, distance: 326.1
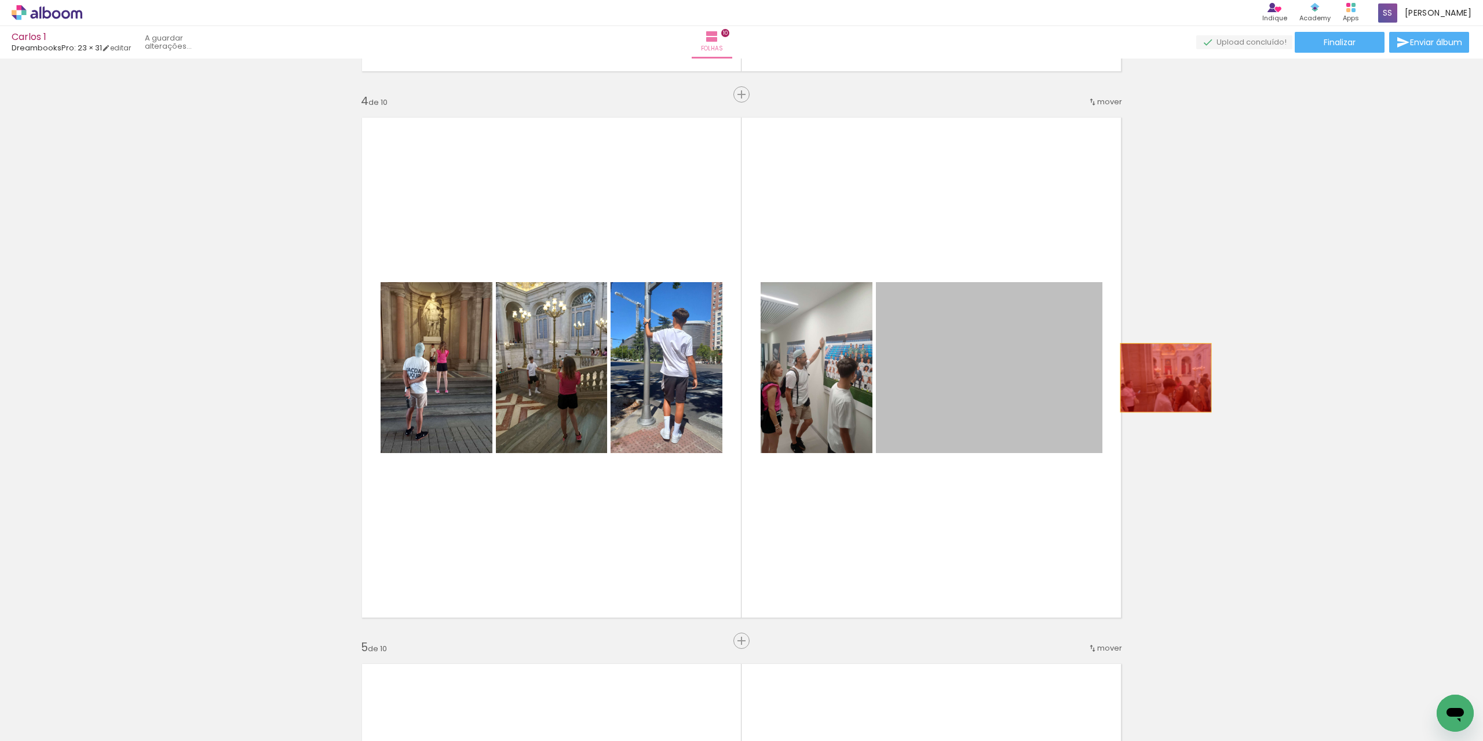
drag, startPoint x: 1053, startPoint y: 378, endPoint x: 1277, endPoint y: 387, distance: 224.3
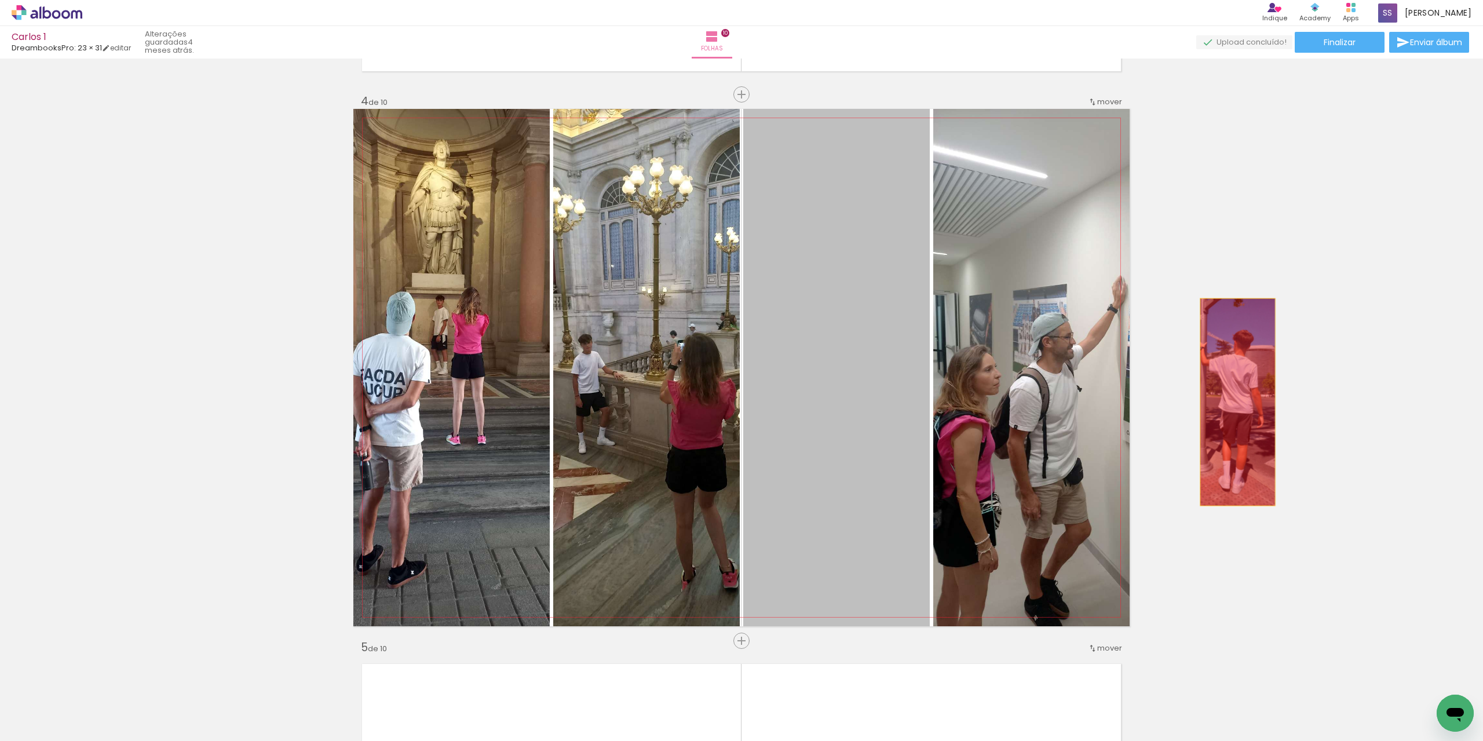
drag, startPoint x: 919, startPoint y: 429, endPoint x: 1233, endPoint y: 402, distance: 315.1
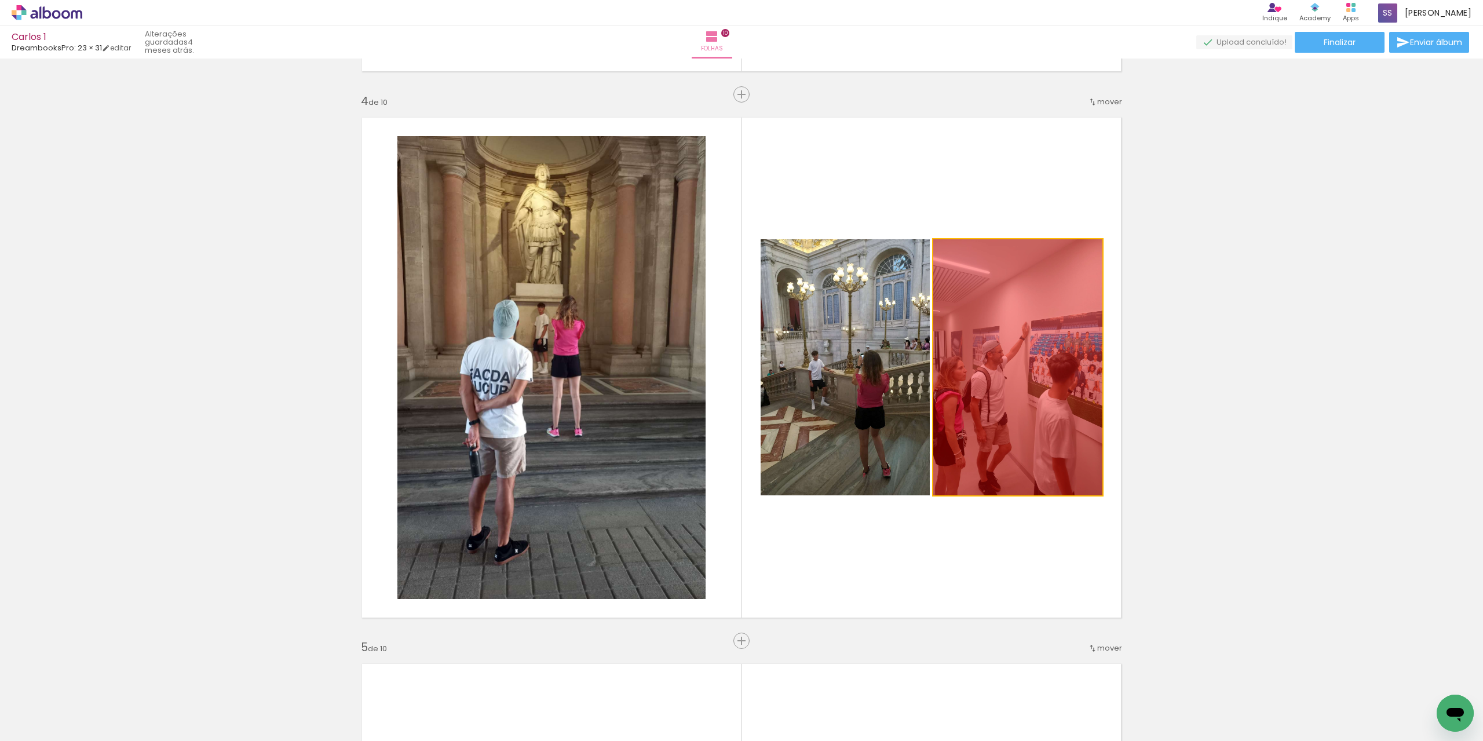
drag, startPoint x: 1041, startPoint y: 436, endPoint x: 1237, endPoint y: 412, distance: 197.8
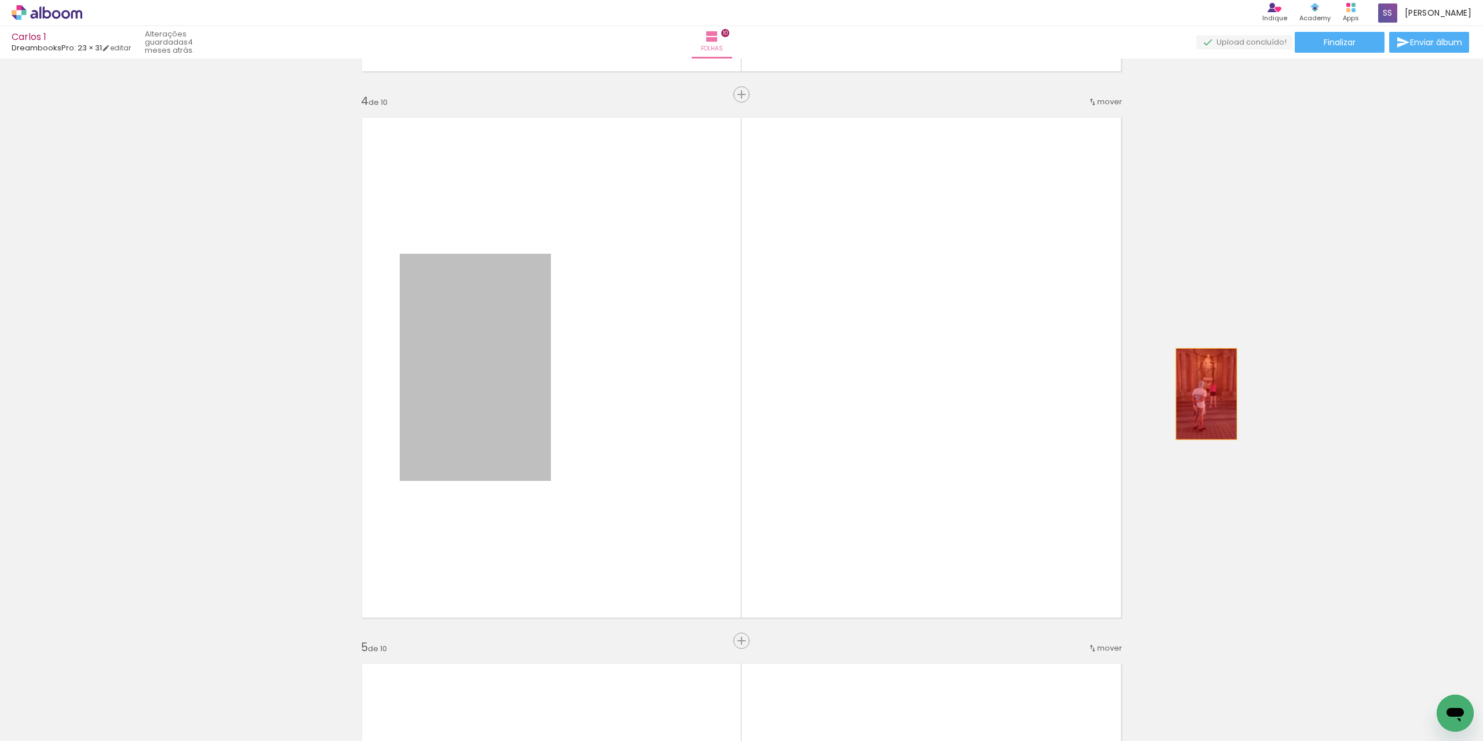
drag, startPoint x: 507, startPoint y: 397, endPoint x: 1210, endPoint y: 393, distance: 703.1
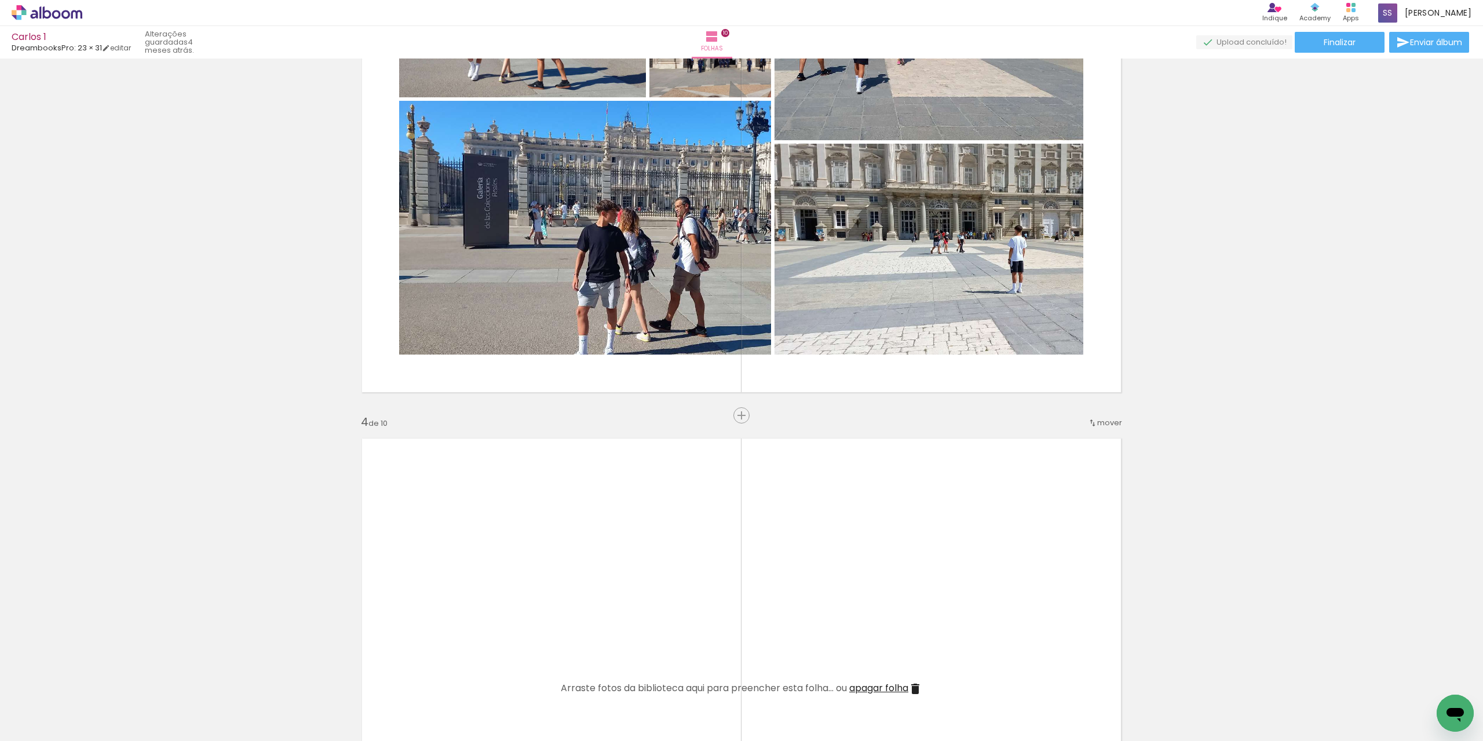
scroll to position [1042, 0]
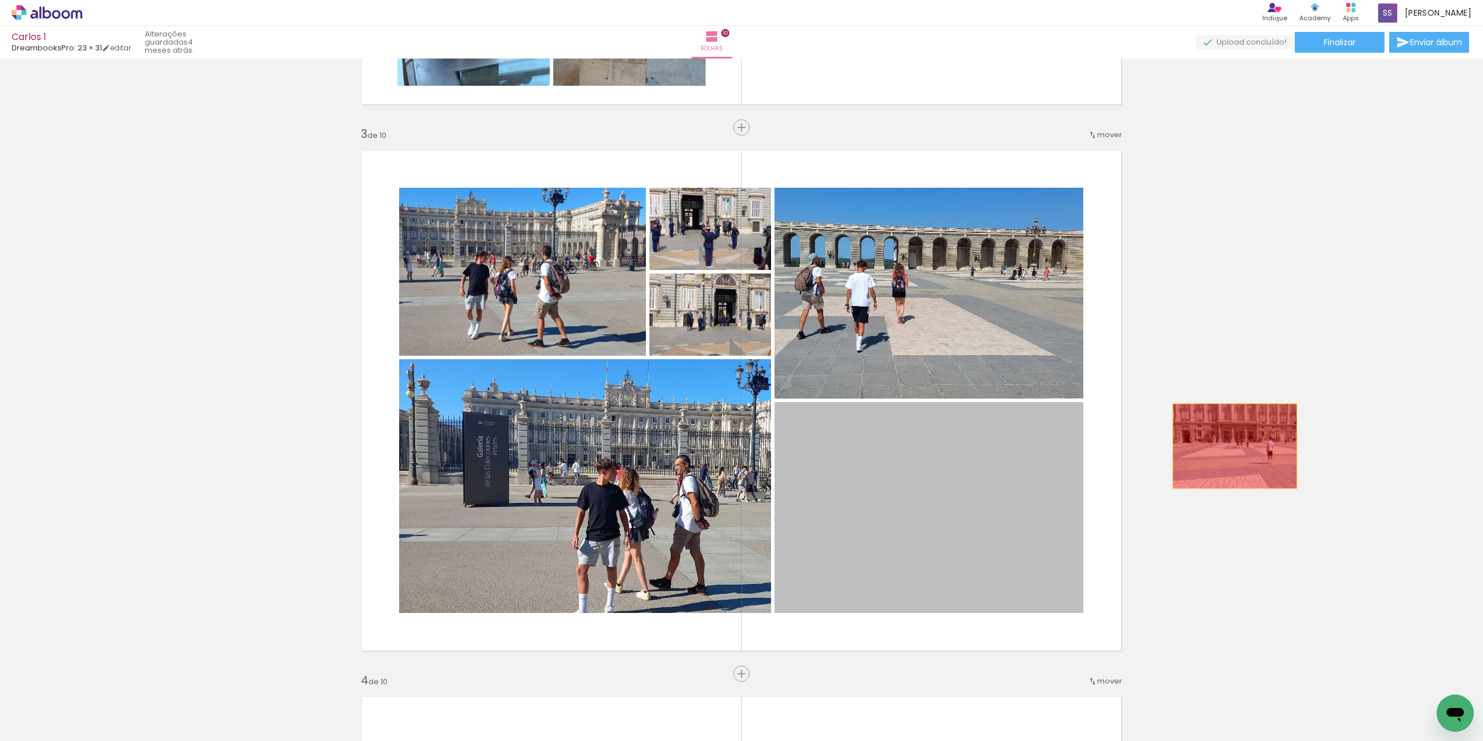
drag
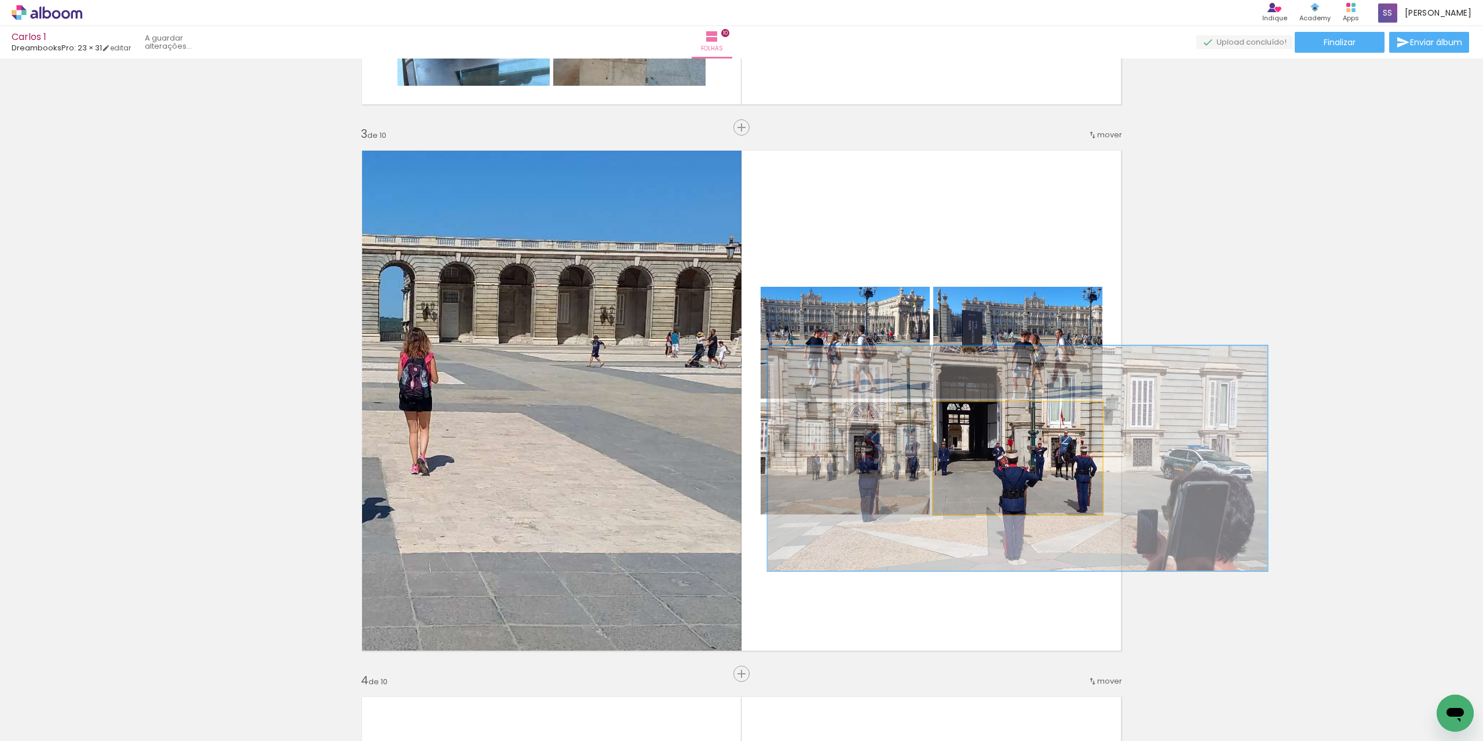
type paper-slider "200"
click at [1102, 418] on quentale-photo at bounding box center [1017, 458] width 169 height 112
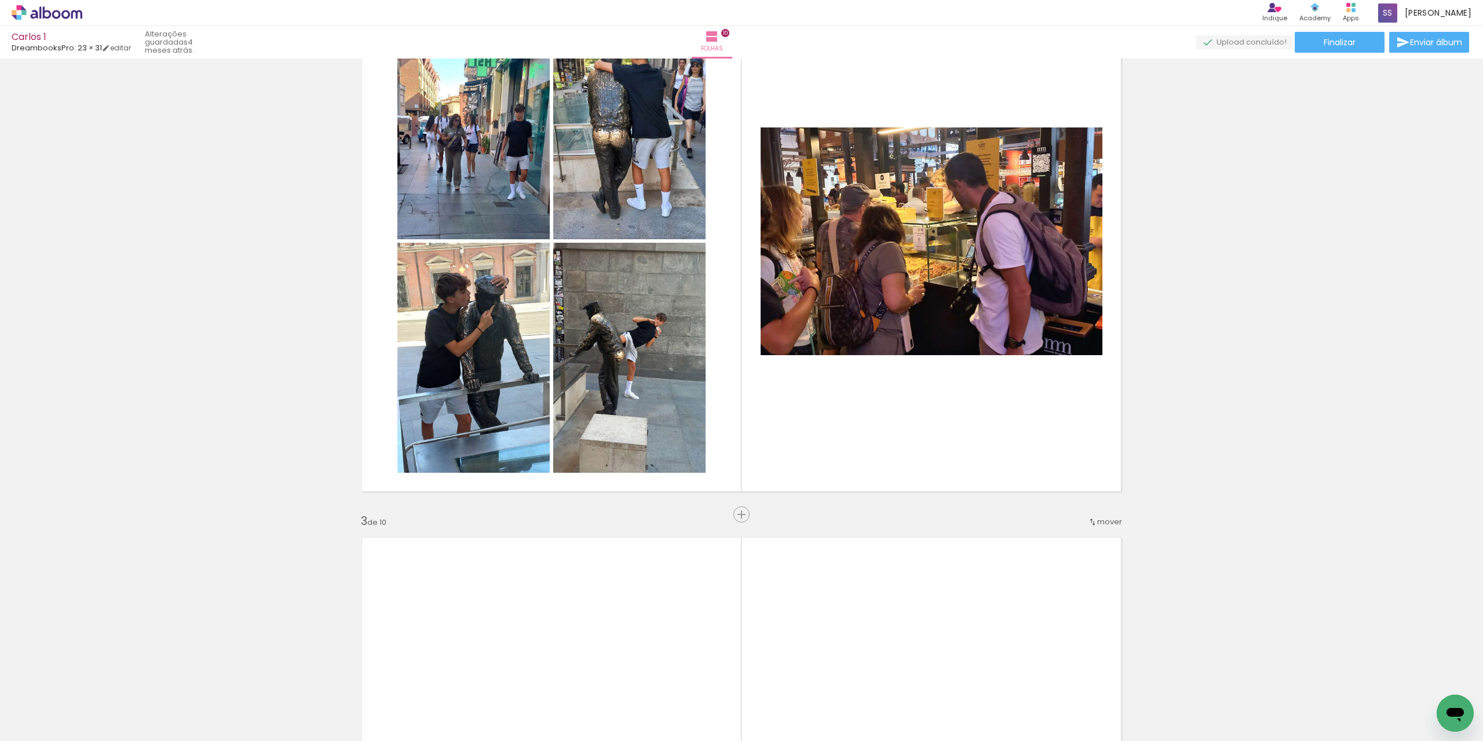
scroll to position [579, 0]
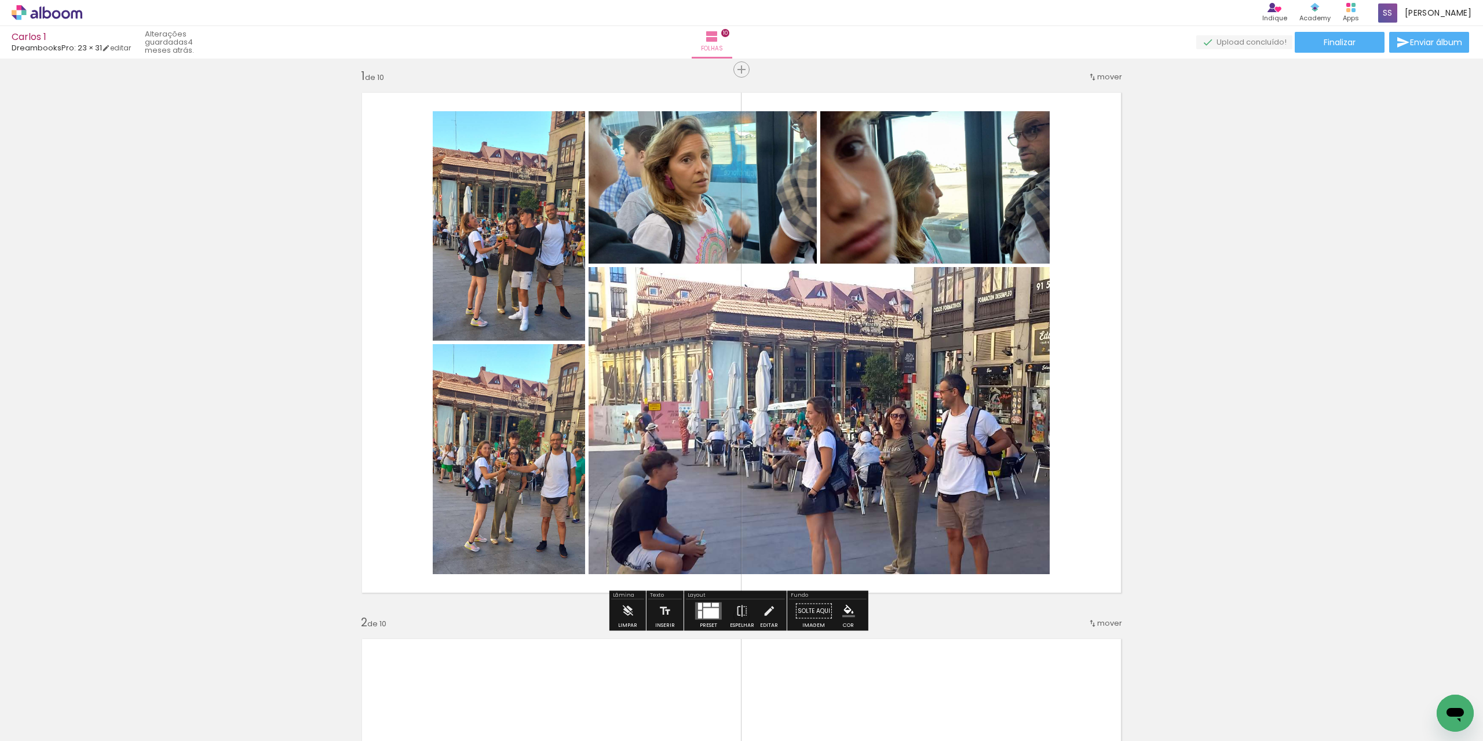
scroll to position [0, 0]
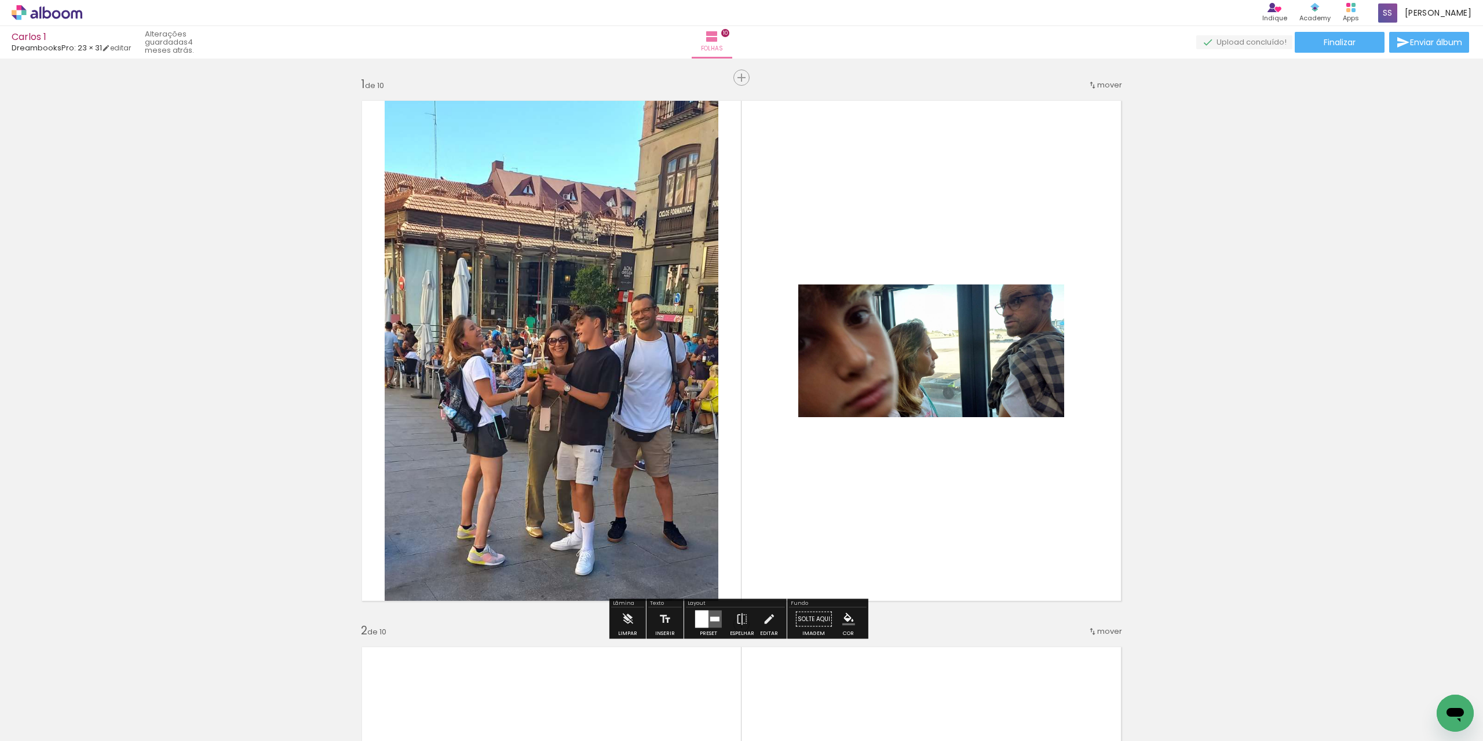
click at [1002, 421] on quentale-layouter at bounding box center [741, 350] width 776 height 517
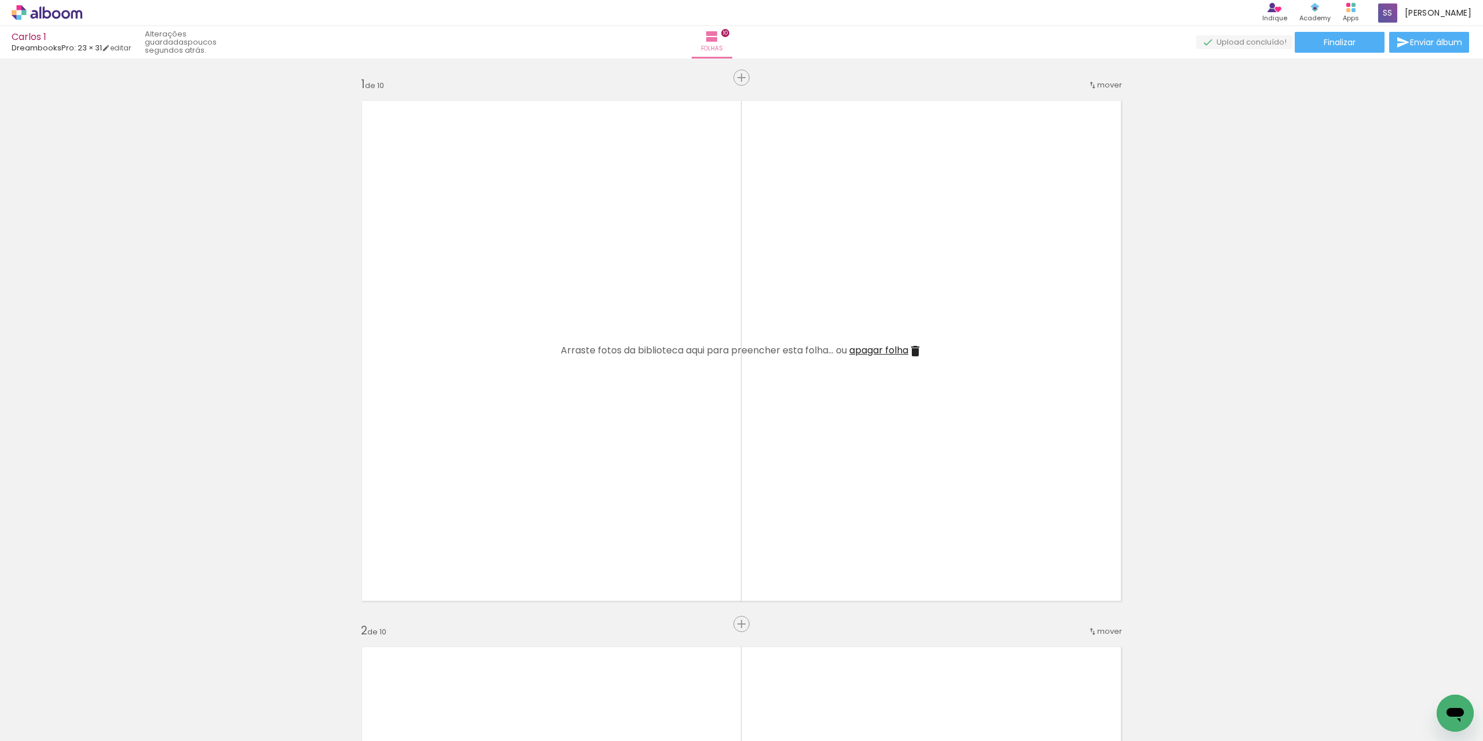
click at [31, 724] on span "Adicionar Fotos" at bounding box center [41, 725] width 35 height 13
click at [0, 0] on input "file" at bounding box center [0, 0] width 0 height 0
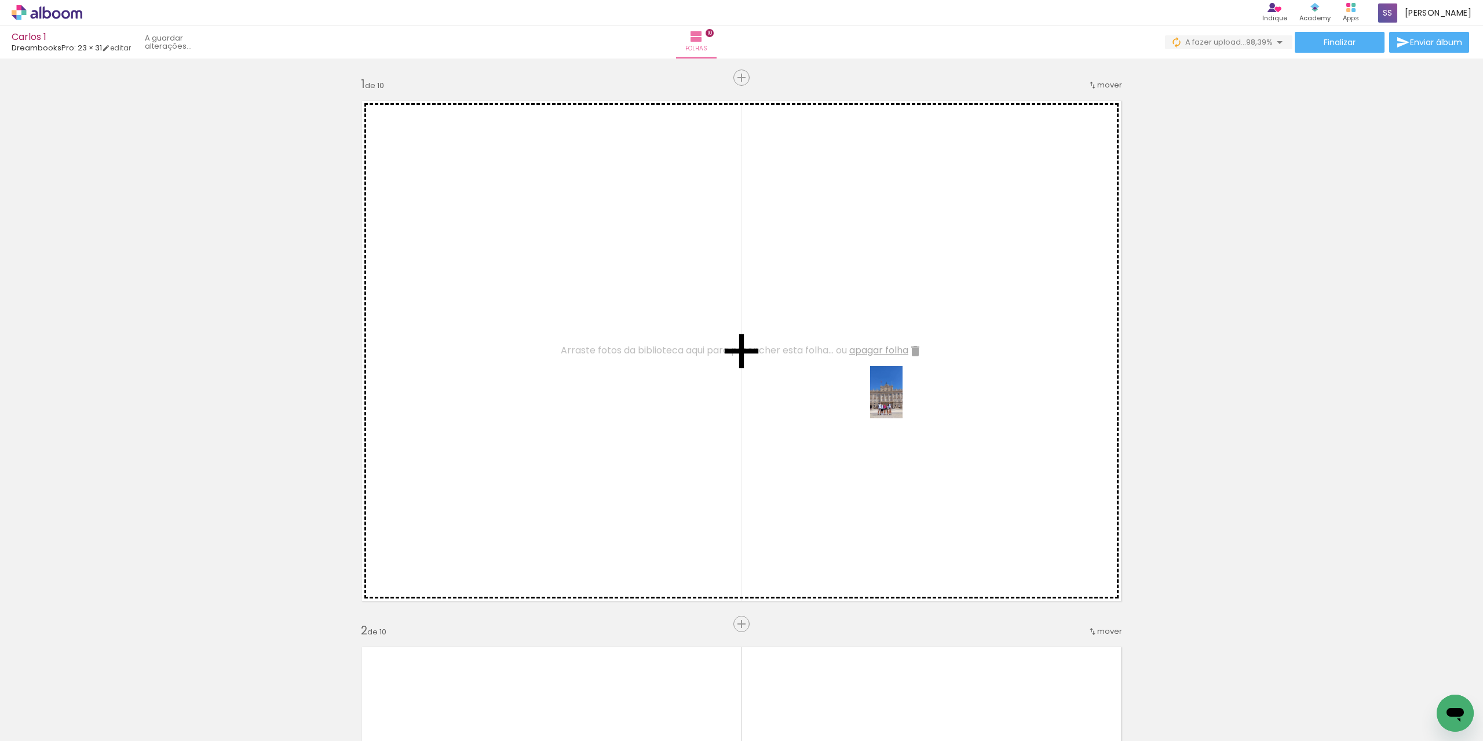
drag, startPoint x: 1389, startPoint y: 714, endPoint x: 905, endPoint y: 401, distance: 576.7
click at [905, 401] on quentale-workspace at bounding box center [741, 370] width 1483 height 741
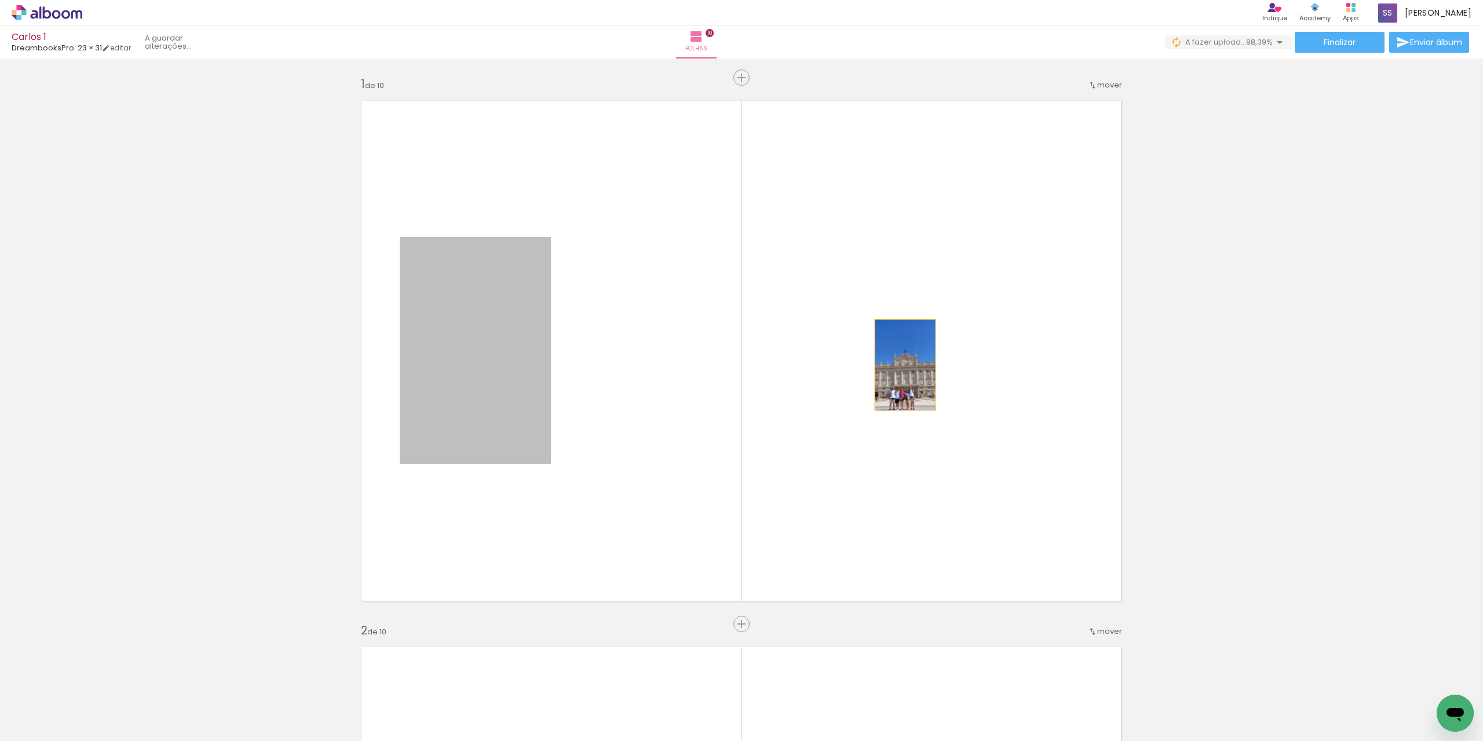
drag, startPoint x: 493, startPoint y: 393, endPoint x: 904, endPoint y: 367, distance: 411.4
click at [902, 365] on quentale-layouter at bounding box center [741, 350] width 776 height 517
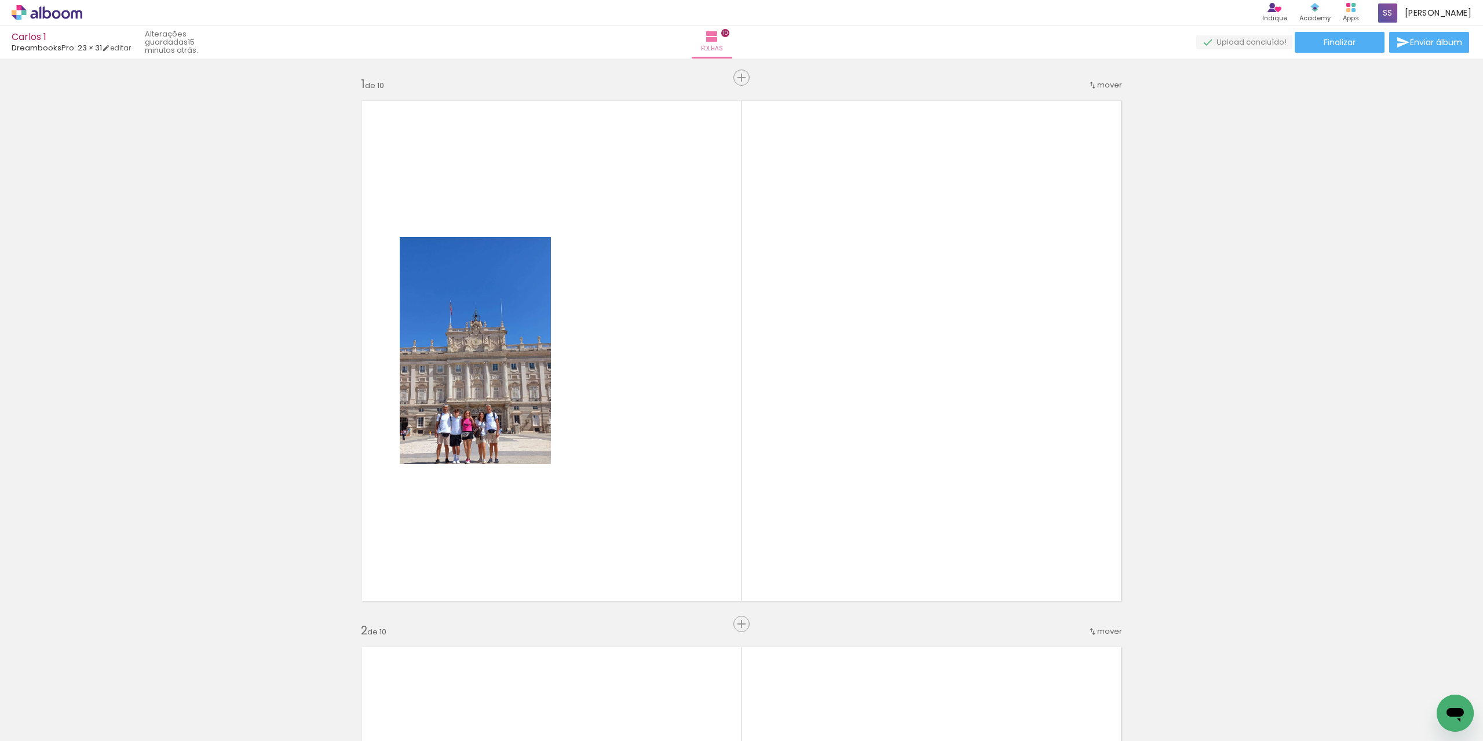
scroll to position [0, 2637]
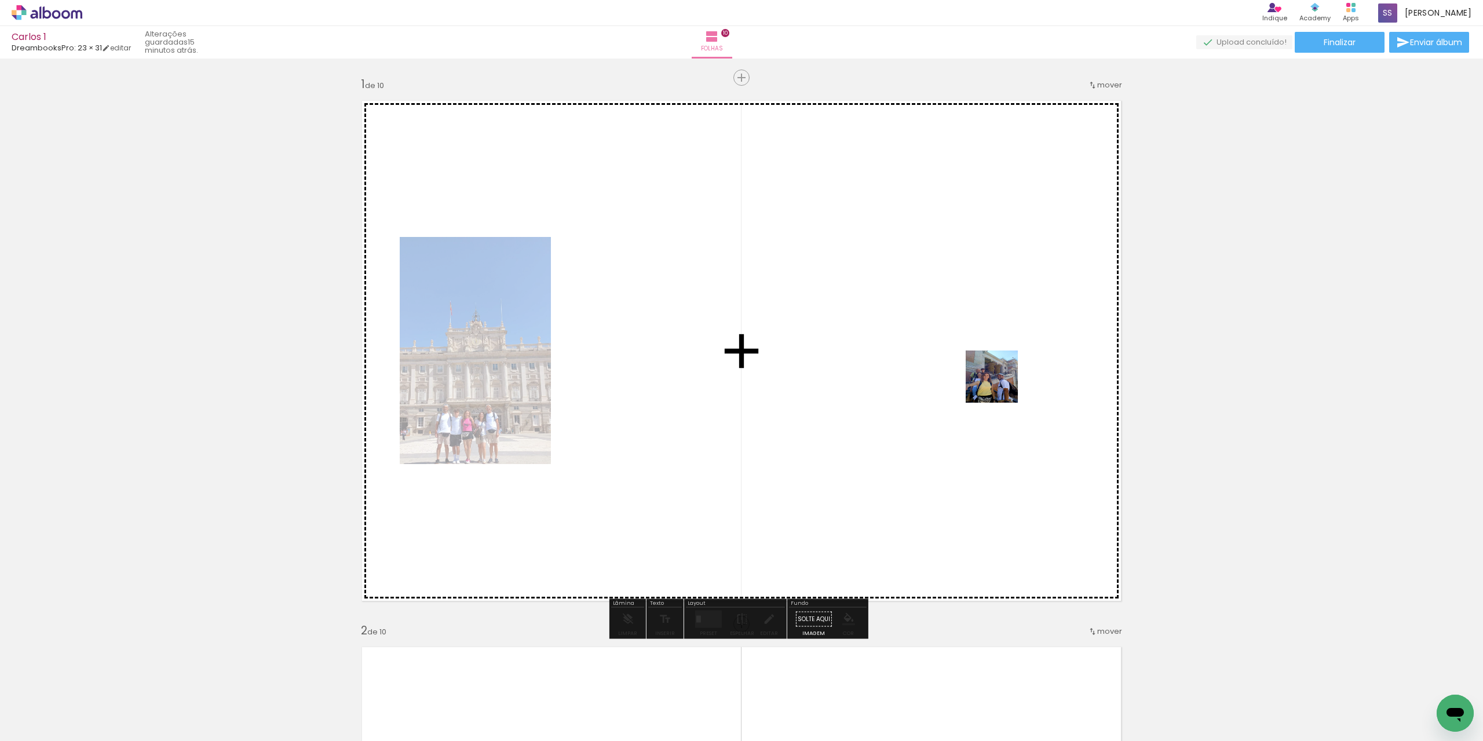
drag, startPoint x: 1430, startPoint y: 695, endPoint x: 994, endPoint y: 380, distance: 538.0
click at [995, 380] on quentale-workspace at bounding box center [741, 370] width 1483 height 741
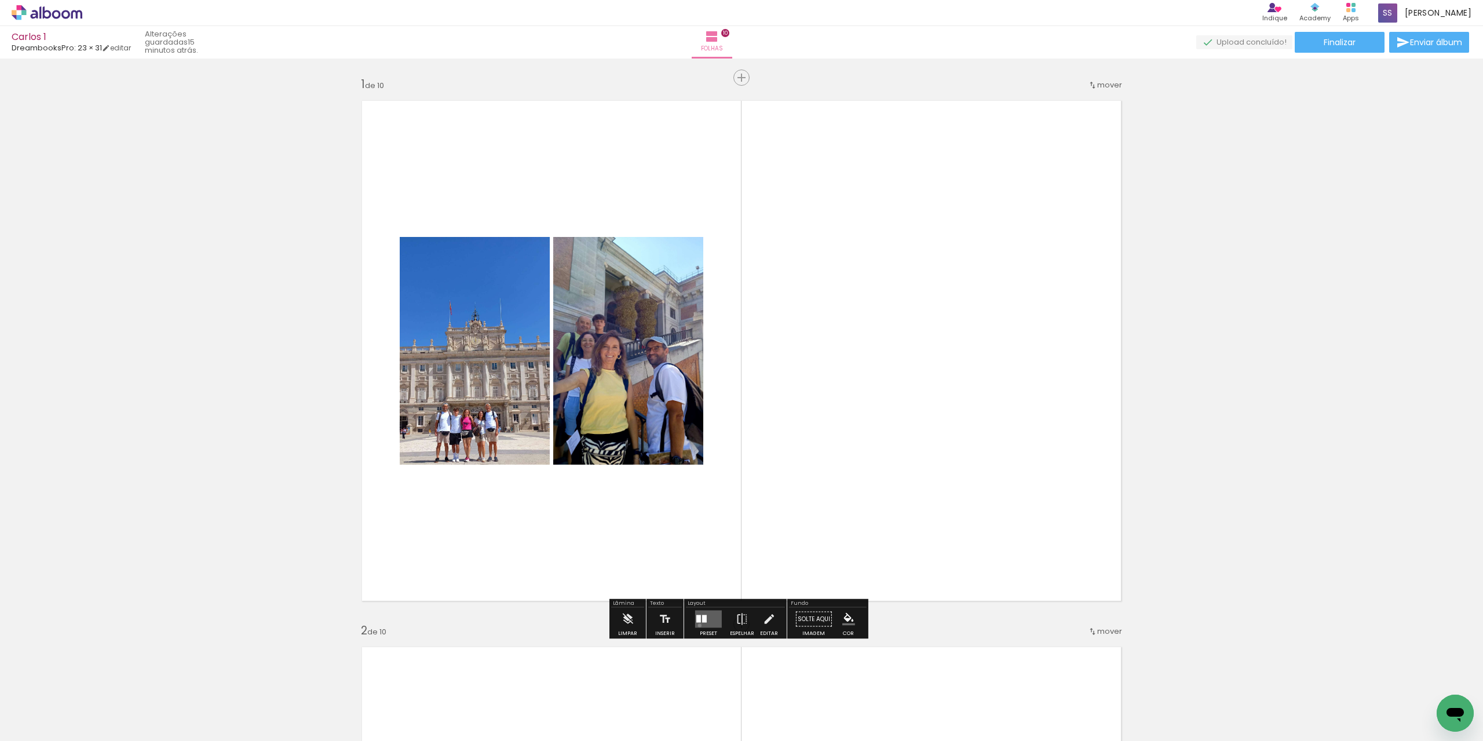
click at [697, 625] on quentale-layouter at bounding box center [708, 618] width 27 height 17
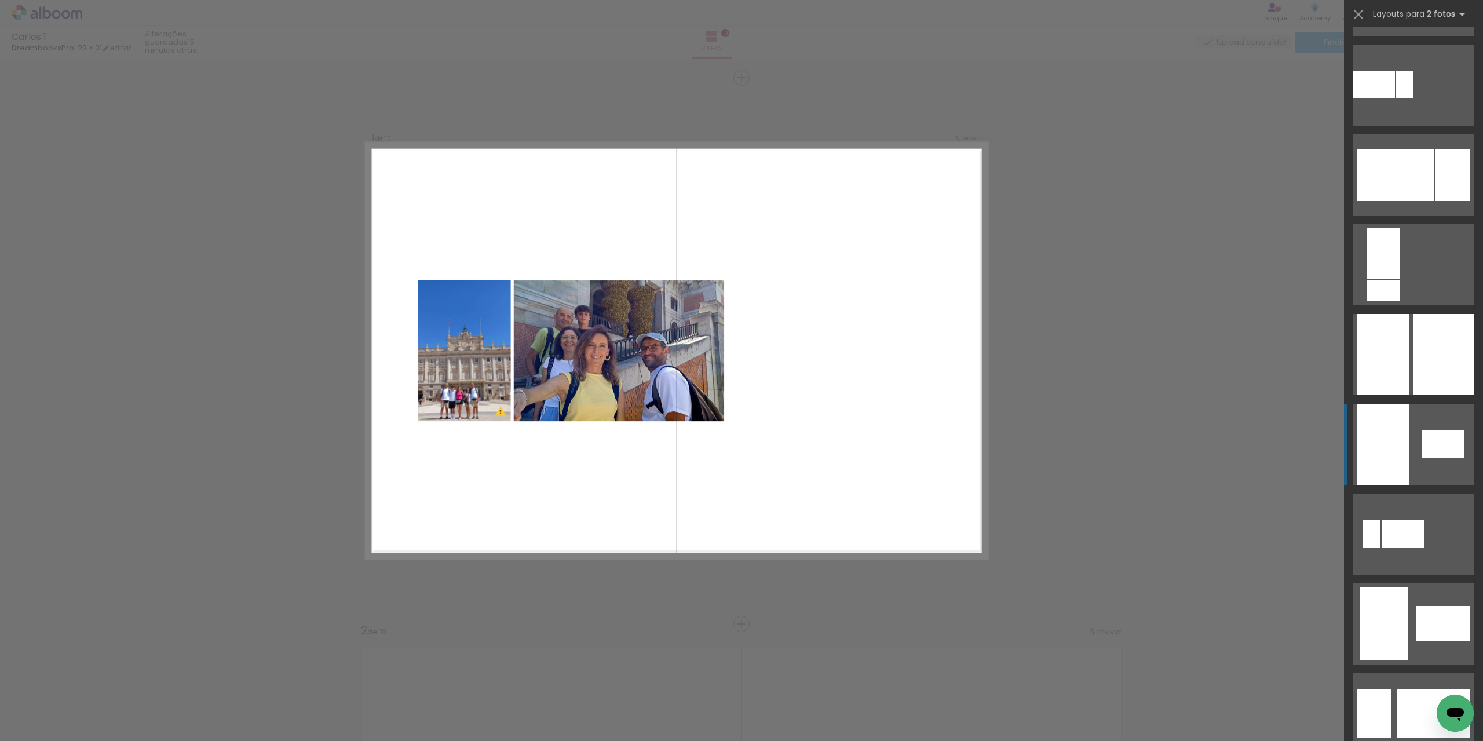
scroll to position [2954, 0]
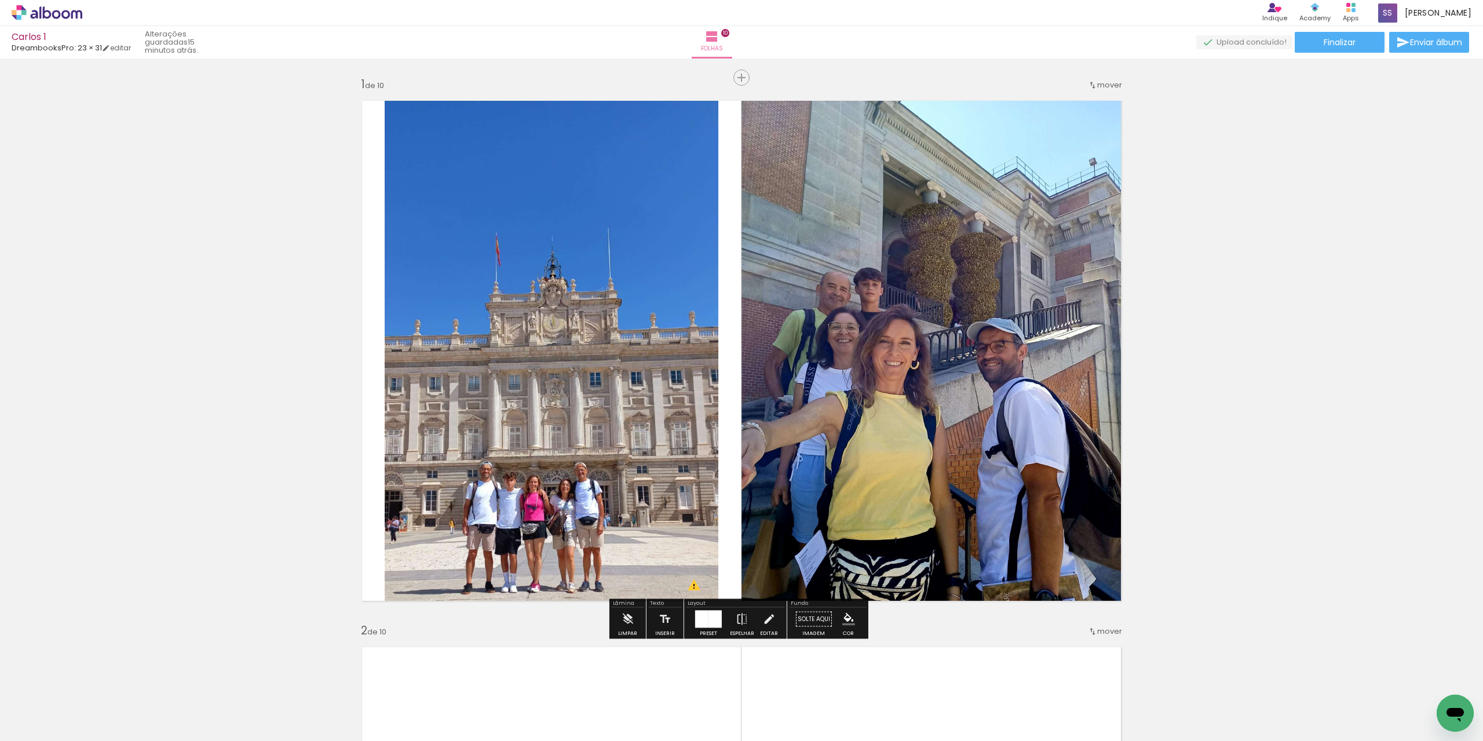
click at [580, 307] on quentale-photo at bounding box center [552, 350] width 334 height 517
drag, startPoint x: 764, startPoint y: 623, endPoint x: 545, endPoint y: 371, distance: 333.3
click at [763, 622] on iron-icon at bounding box center [768, 619] width 13 height 23
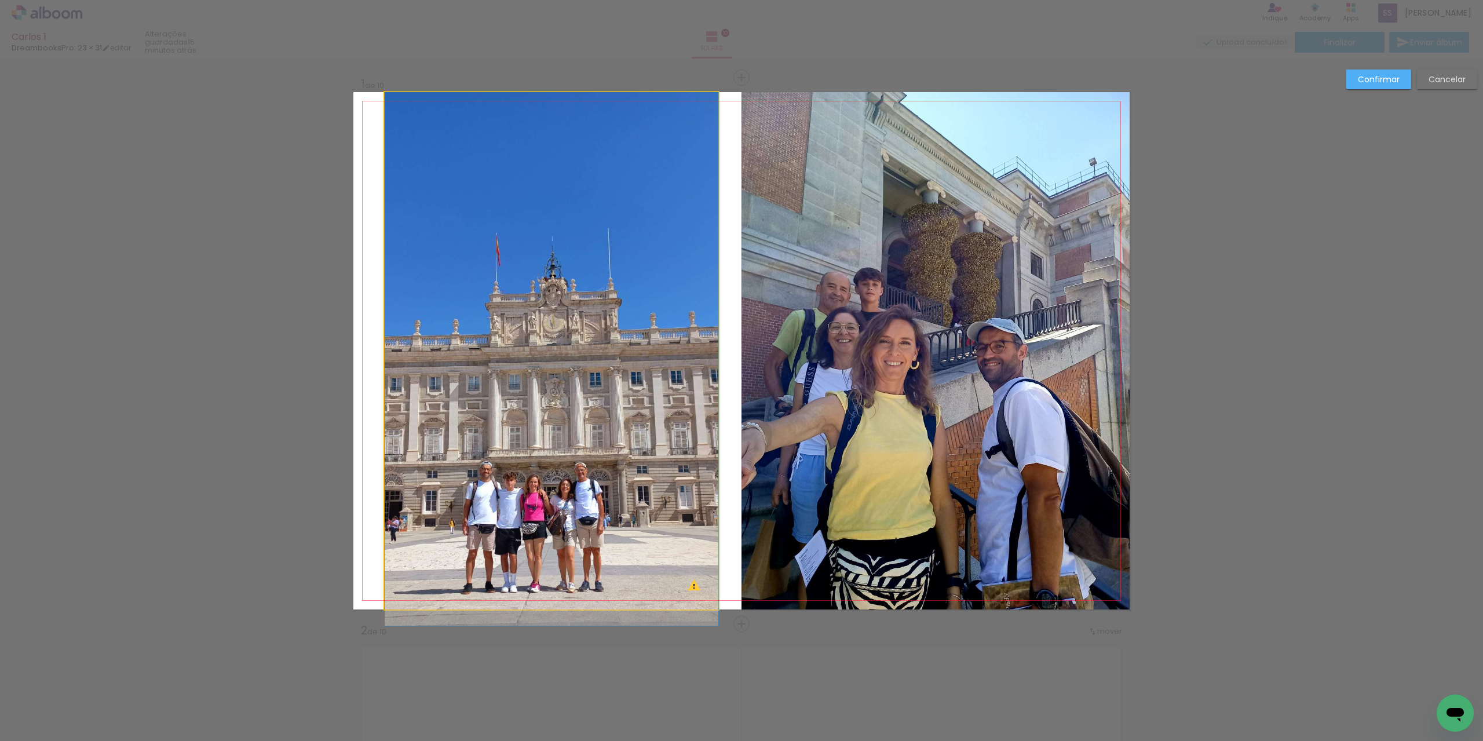
click at [542, 350] on quentale-photo at bounding box center [552, 350] width 334 height 517
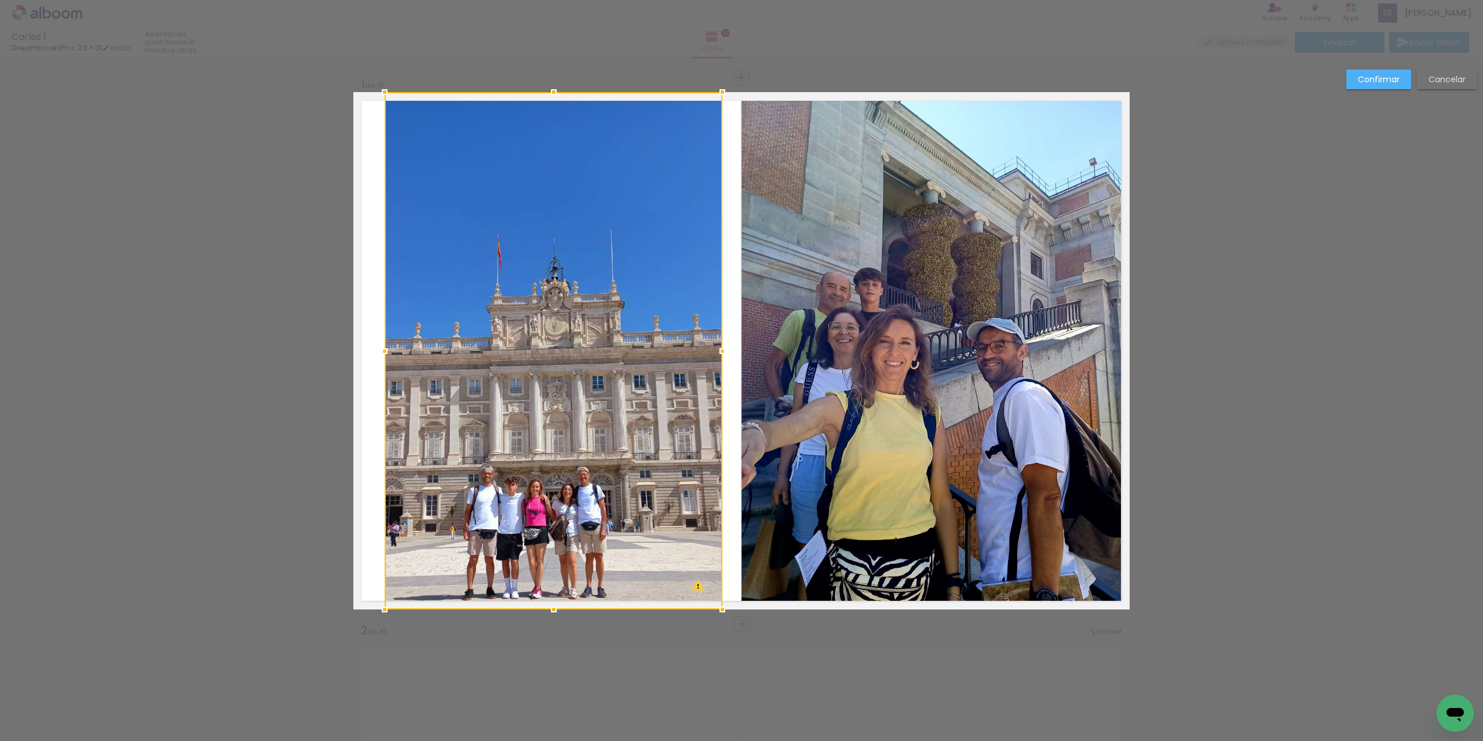
drag, startPoint x: 710, startPoint y: 351, endPoint x: 395, endPoint y: 152, distance: 372.8
click at [713, 352] on div at bounding box center [722, 350] width 23 height 23
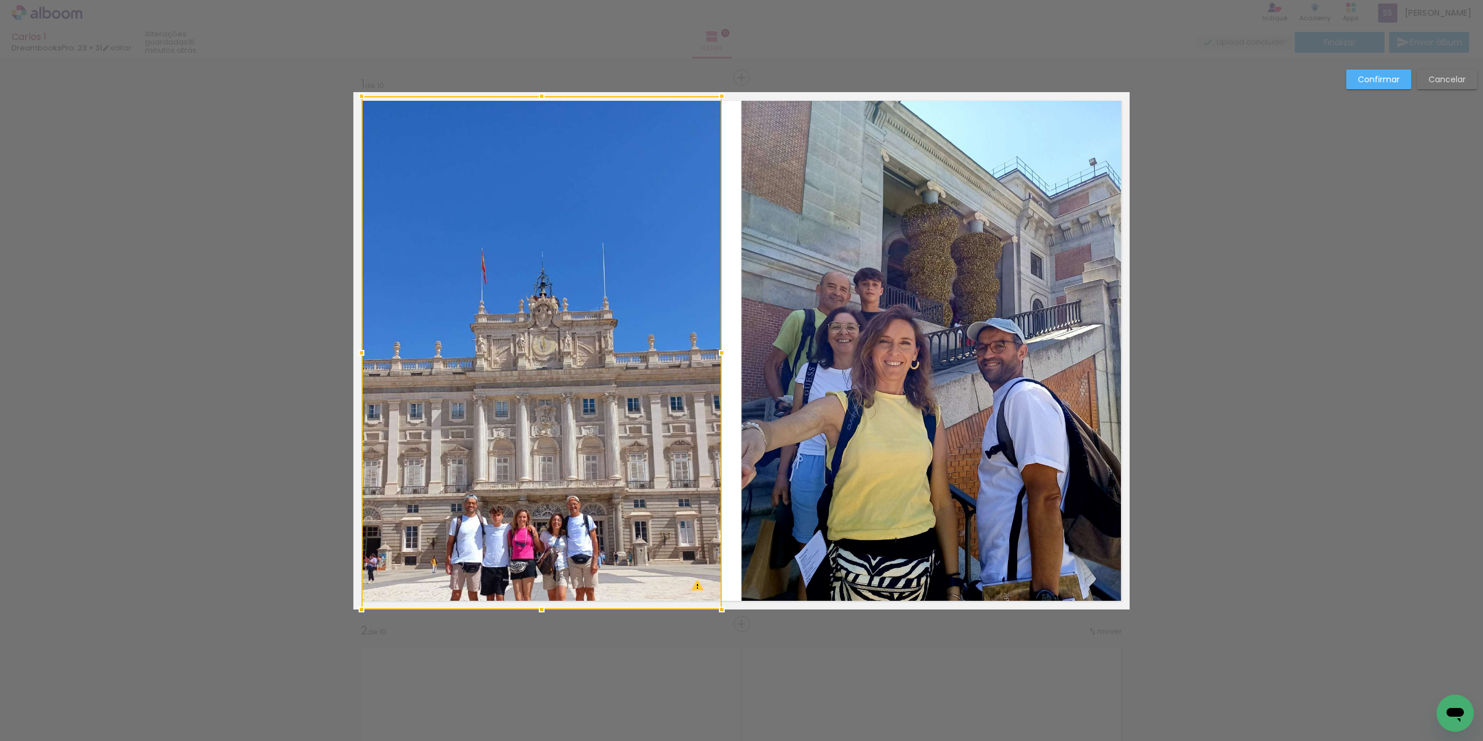
drag, startPoint x: 382, startPoint y: 88, endPoint x: 358, endPoint y: 81, distance: 24.2
click at [358, 92] on album-spread "1 de 10" at bounding box center [741, 350] width 776 height 517
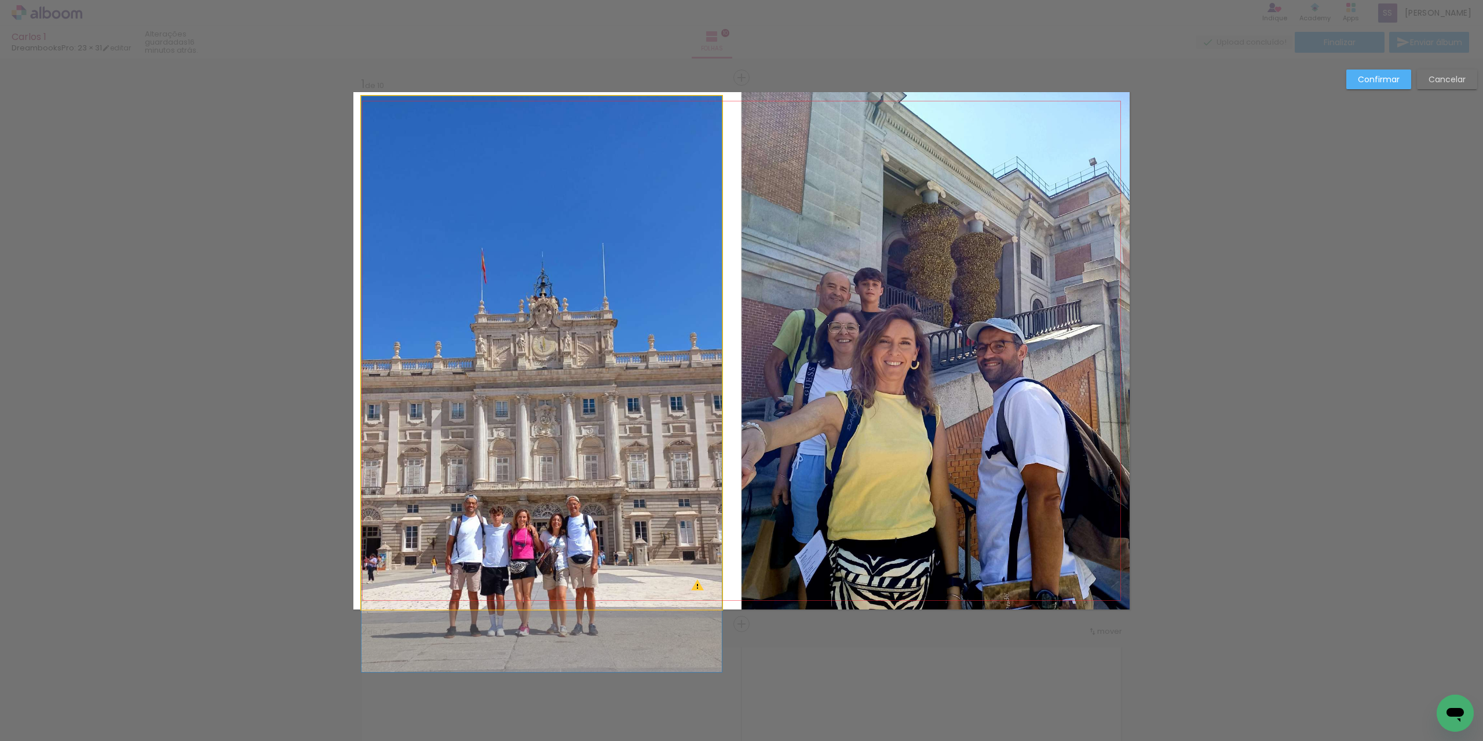
click at [712, 122] on quentale-photo at bounding box center [541, 352] width 360 height 513
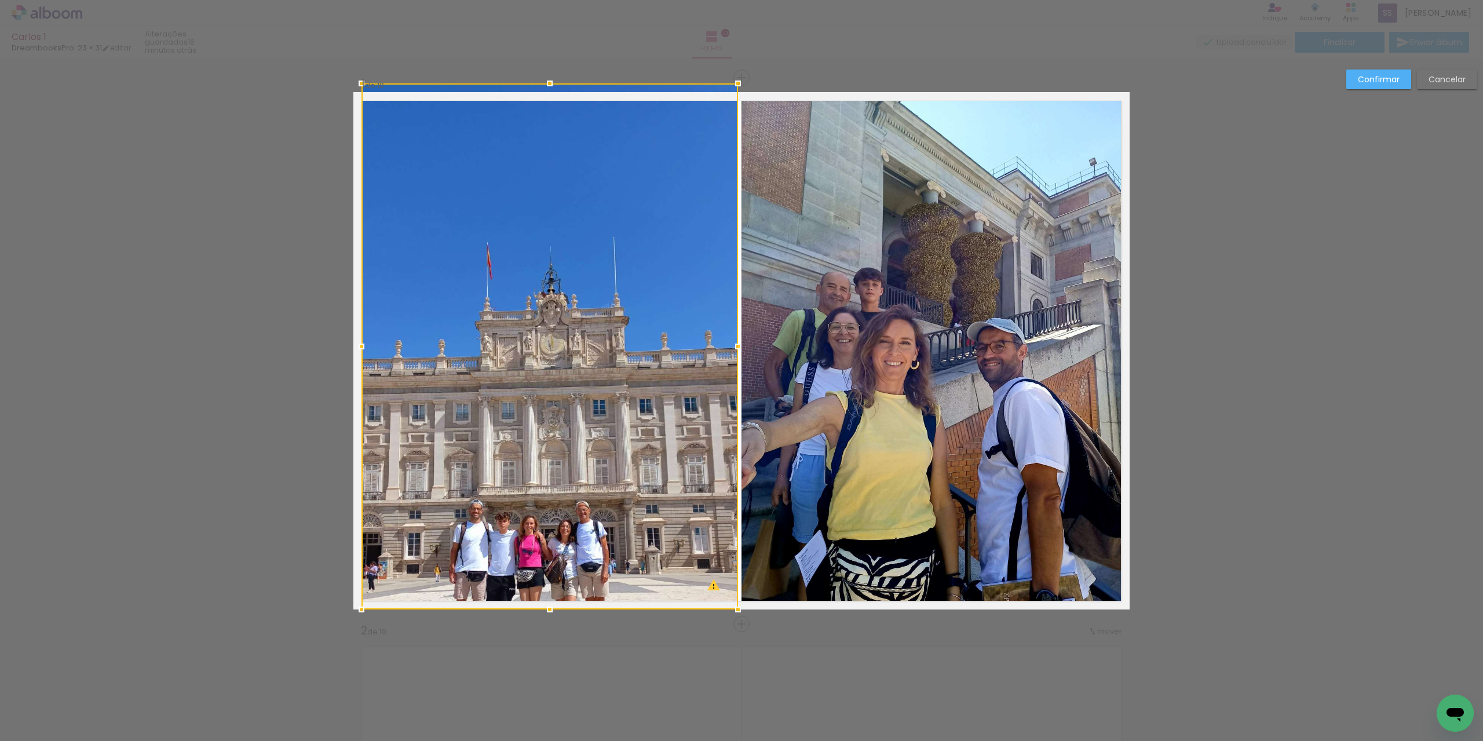
drag, startPoint x: 718, startPoint y: 94, endPoint x: 720, endPoint y: 116, distance: 22.7
click at [734, 83] on div at bounding box center [737, 83] width 23 height 23
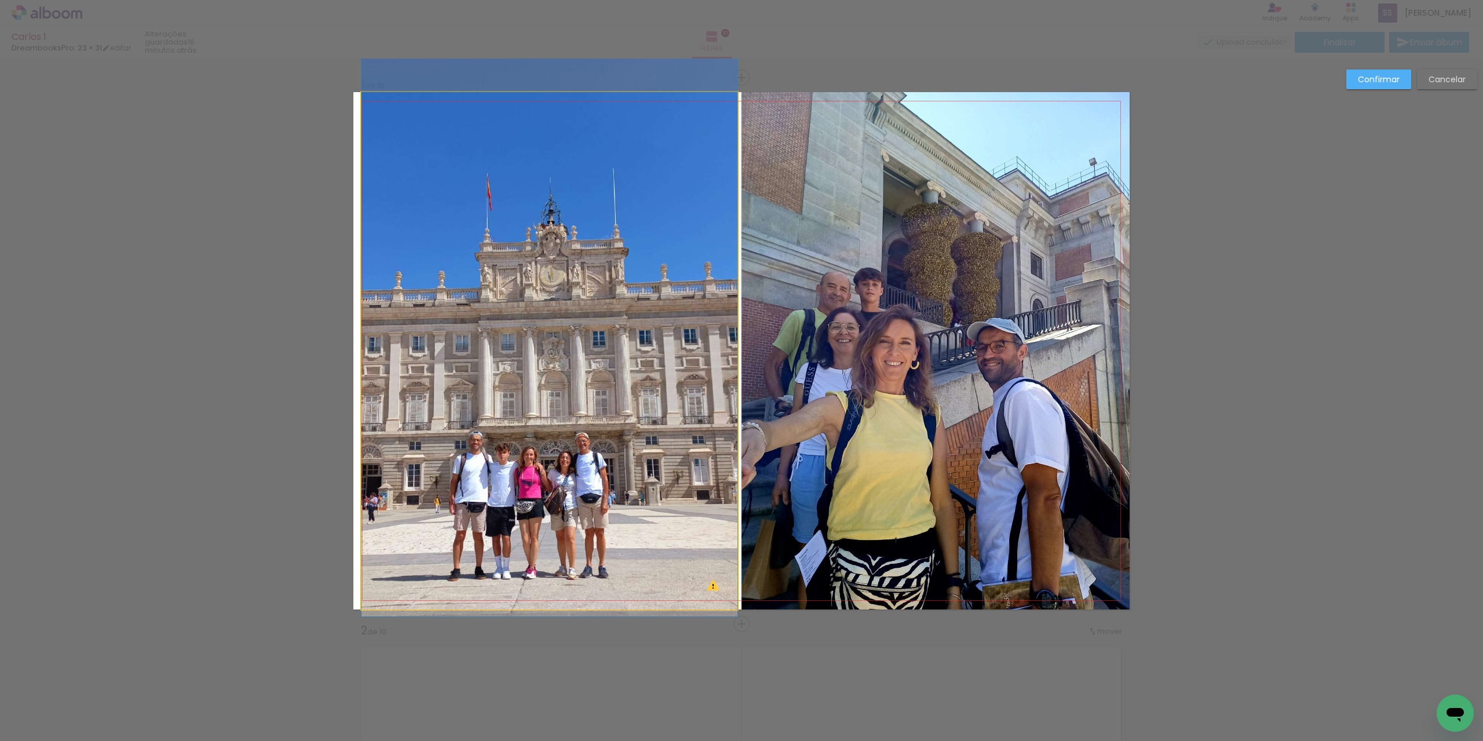
drag, startPoint x: 669, startPoint y: 227, endPoint x: 671, endPoint y: 150, distance: 77.0
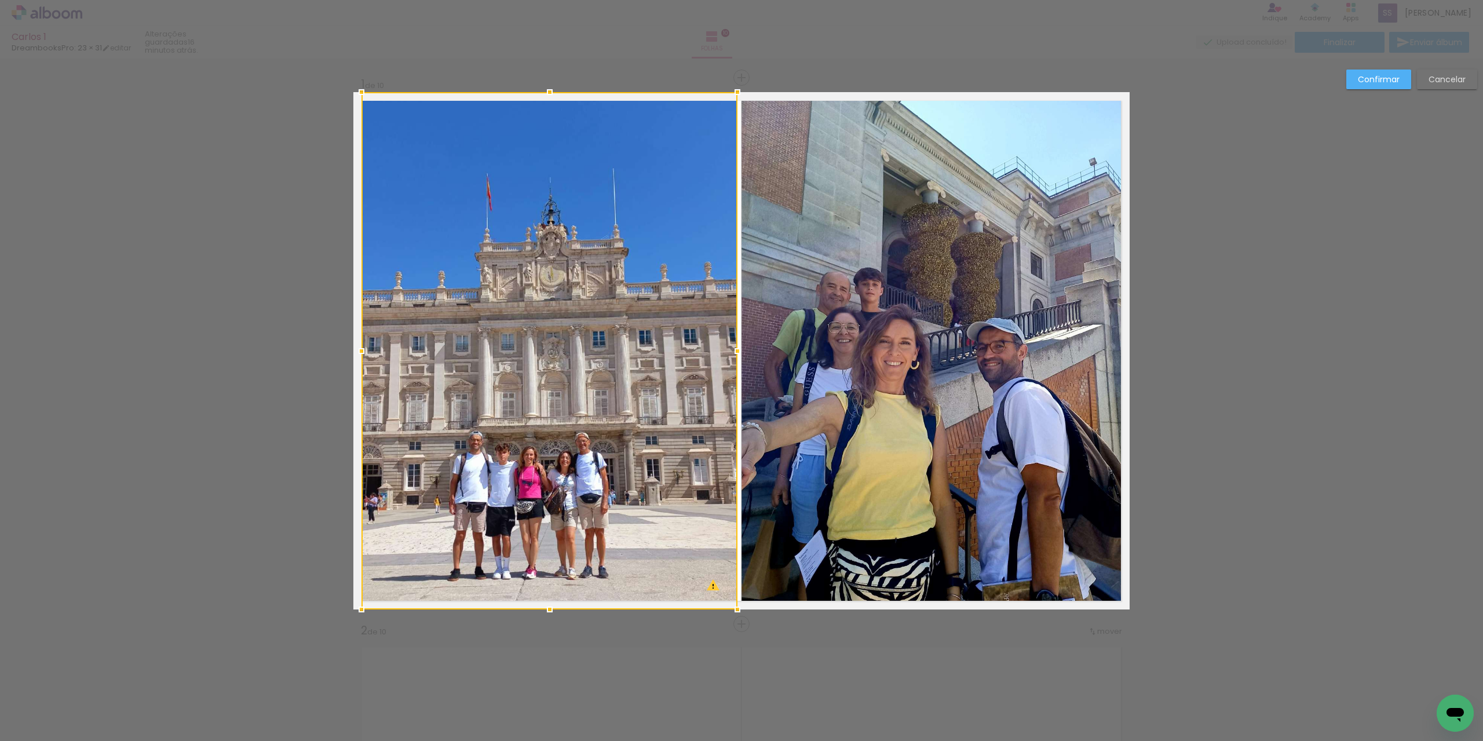
click at [1388, 69] on paper-button "Confirmar" at bounding box center [1378, 79] width 65 height 20
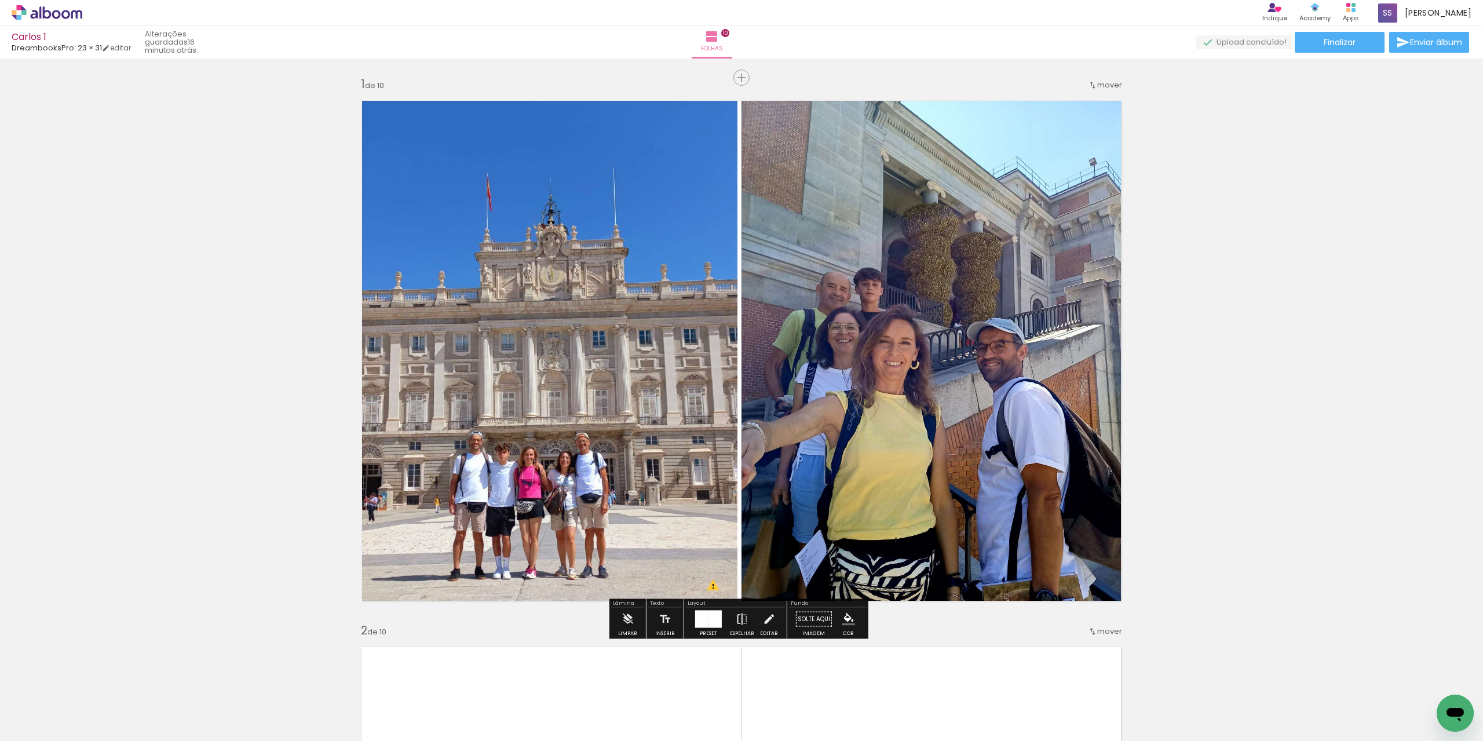
click at [742, 623] on iron-icon at bounding box center [741, 619] width 13 height 23
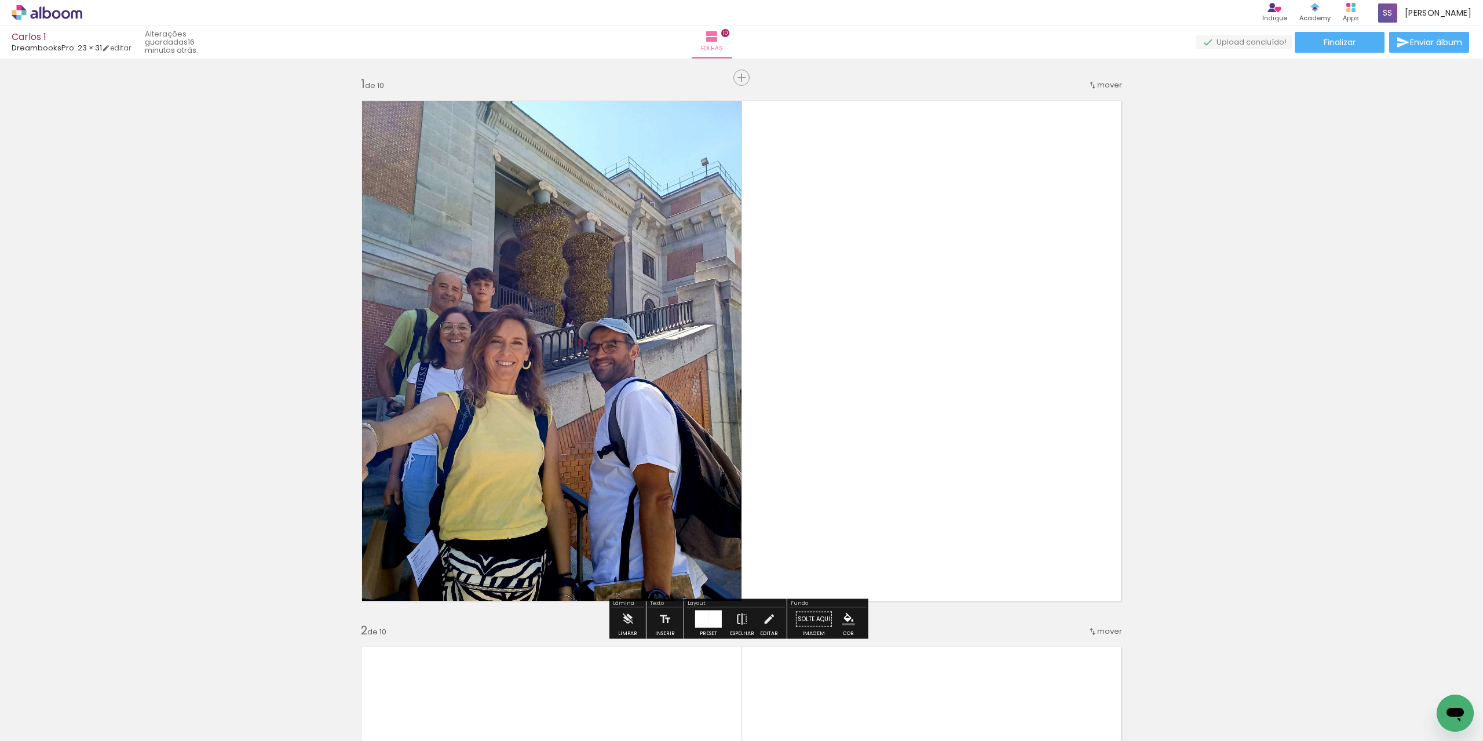
click at [740, 623] on iron-icon at bounding box center [741, 619] width 13 height 23
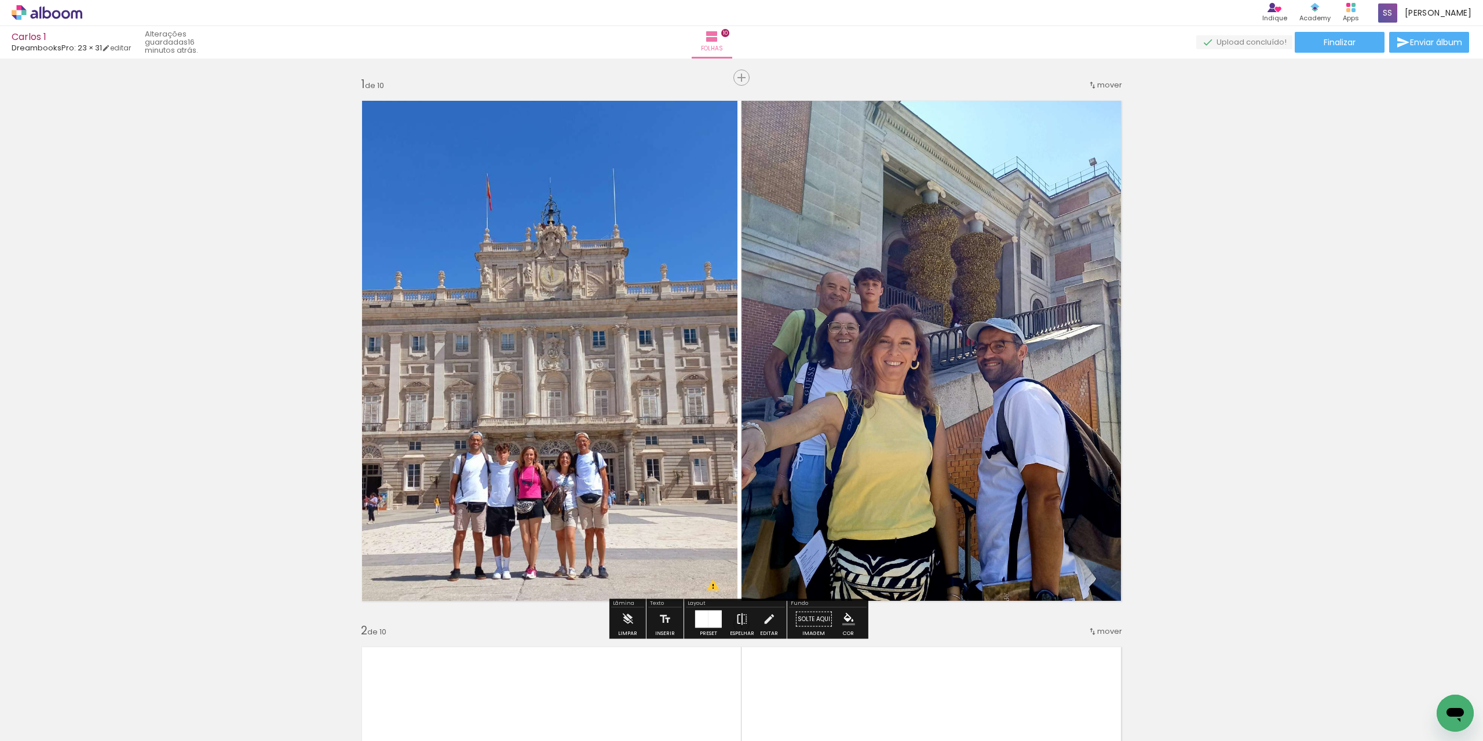
click at [737, 621] on iron-icon at bounding box center [741, 619] width 13 height 23
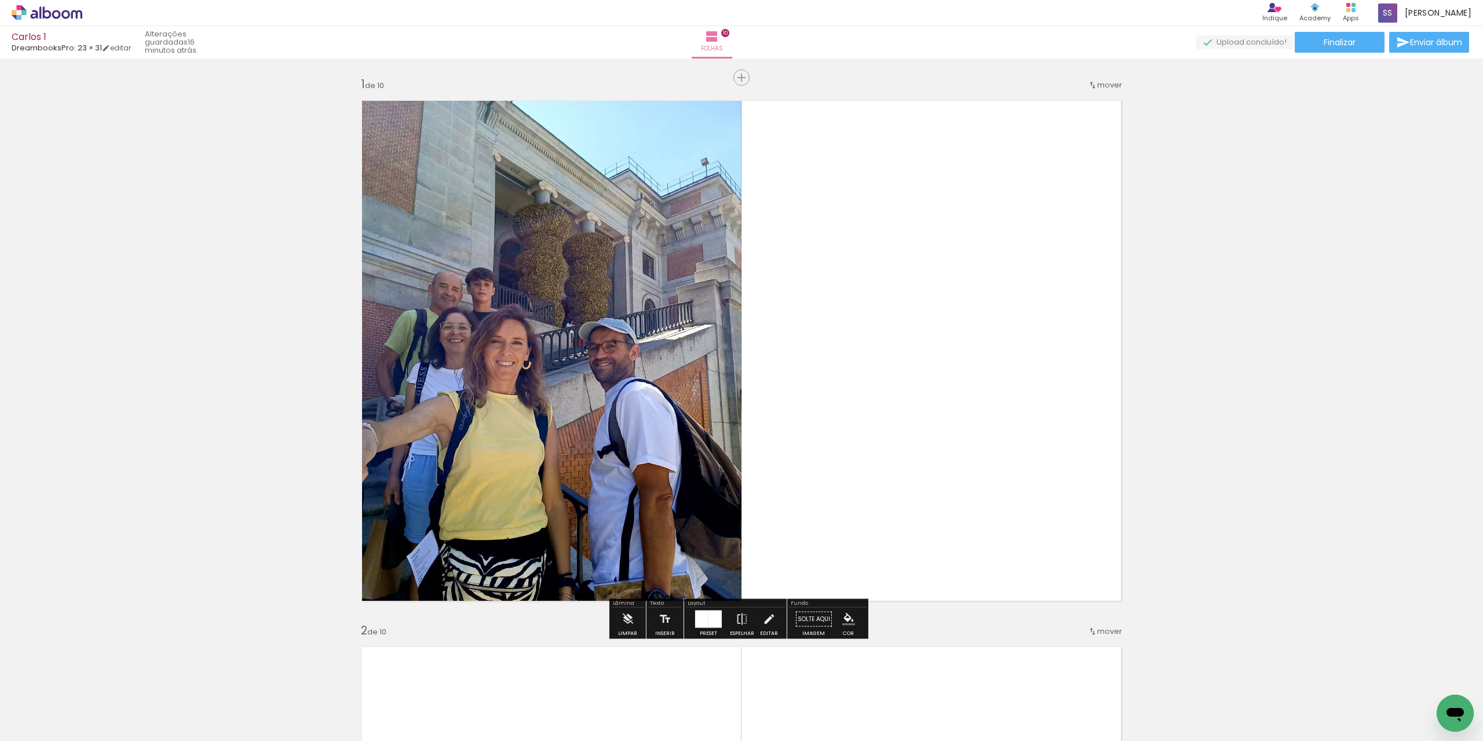
click at [649, 478] on quentale-photo at bounding box center [547, 350] width 388 height 517
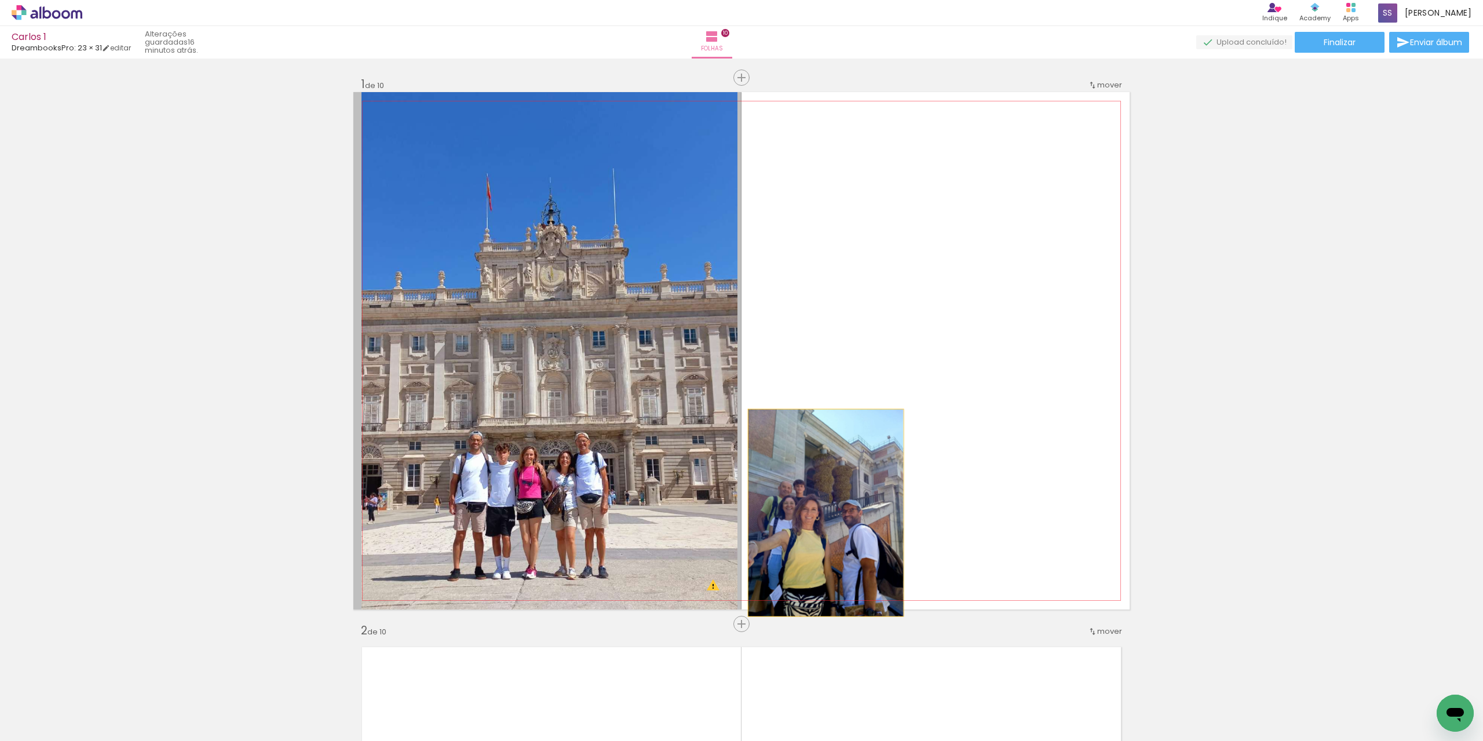
drag, startPoint x: 658, startPoint y: 497, endPoint x: 821, endPoint y: 513, distance: 163.4
click at [821, 513] on quentale-layouter at bounding box center [741, 350] width 776 height 517
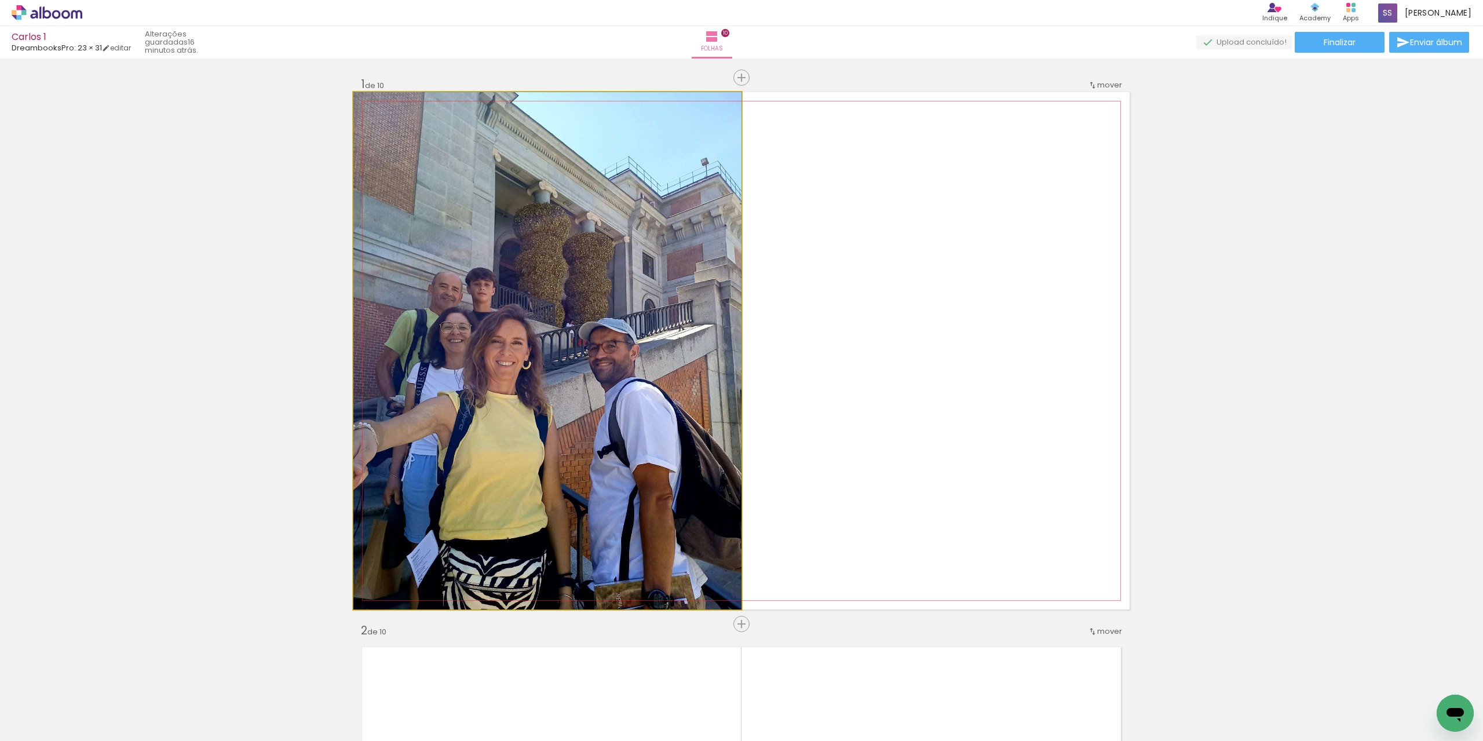
click at [646, 430] on quentale-photo at bounding box center [547, 350] width 388 height 517
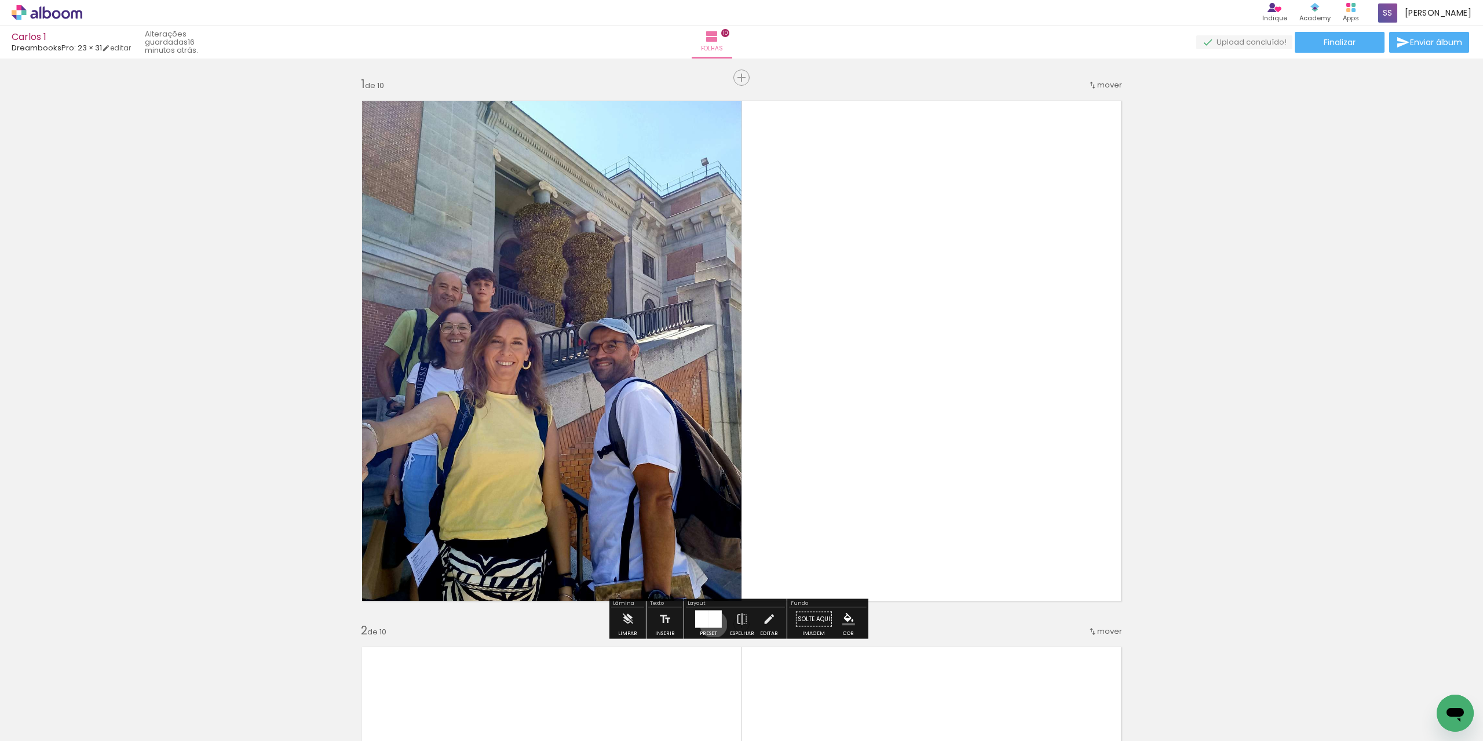
click at [711, 624] on div at bounding box center [714, 618] width 13 height 17
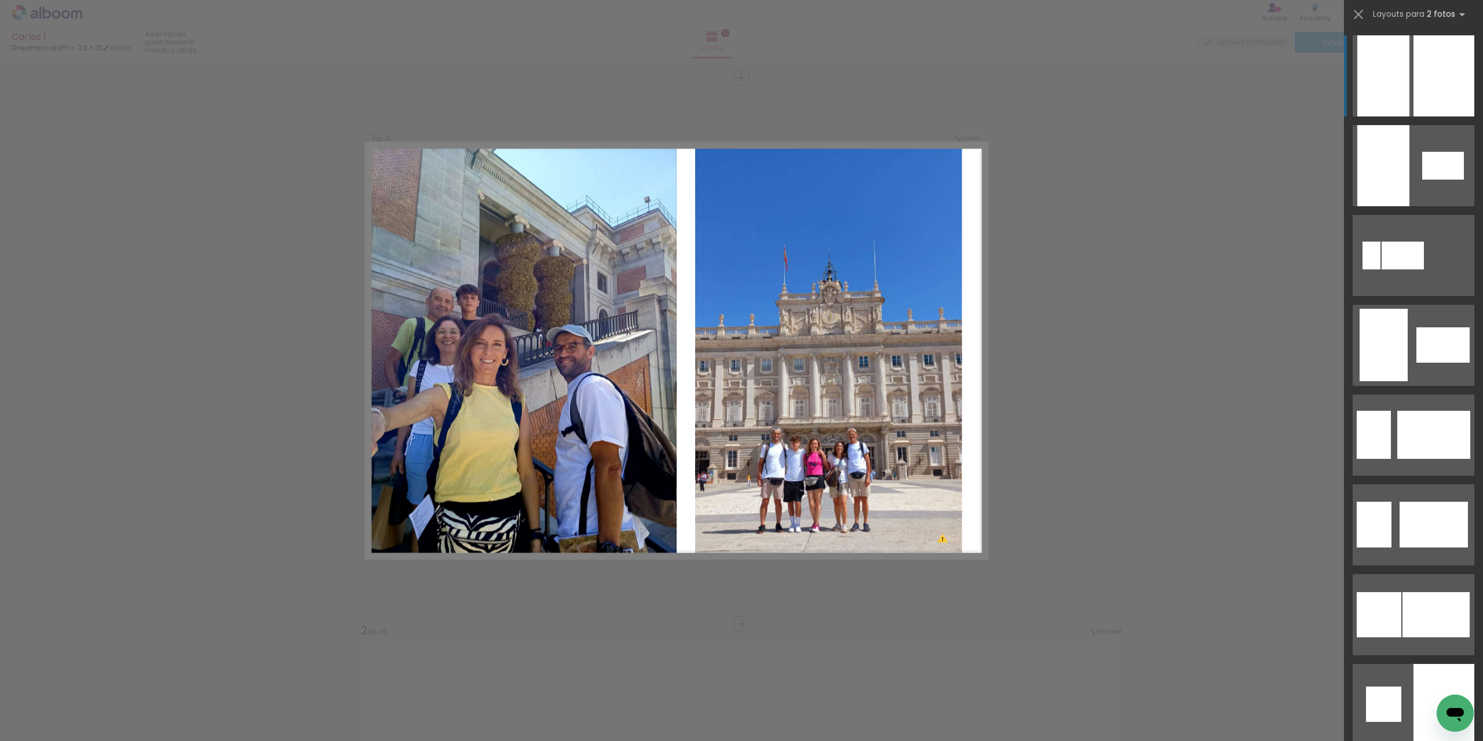
click at [1442, 664] on div at bounding box center [1443, 704] width 61 height 81
click at [614, 507] on quentale-photo at bounding box center [521, 350] width 310 height 413
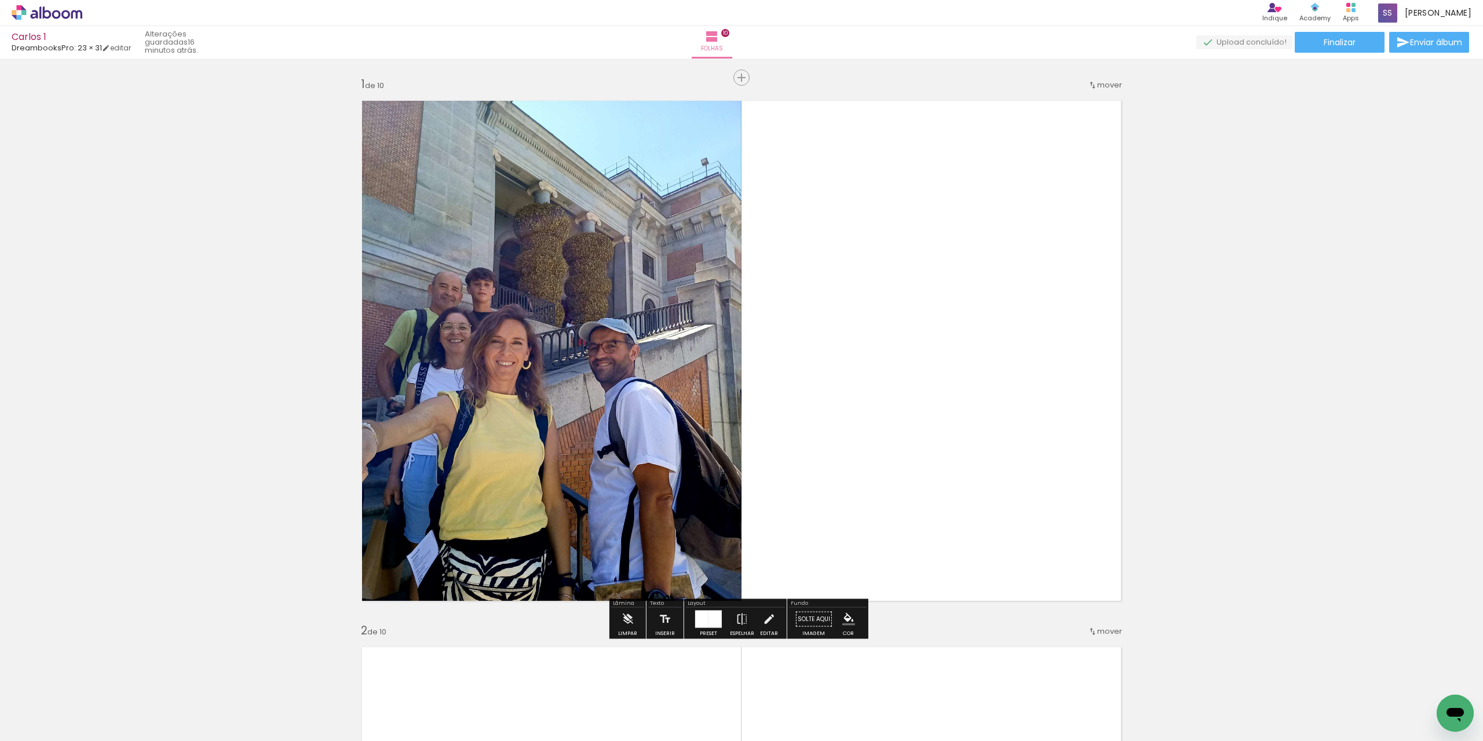
drag, startPoint x: 712, startPoint y: 524, endPoint x: 705, endPoint y: 533, distance: 11.5
click at [712, 524] on quentale-photo at bounding box center [547, 350] width 388 height 517
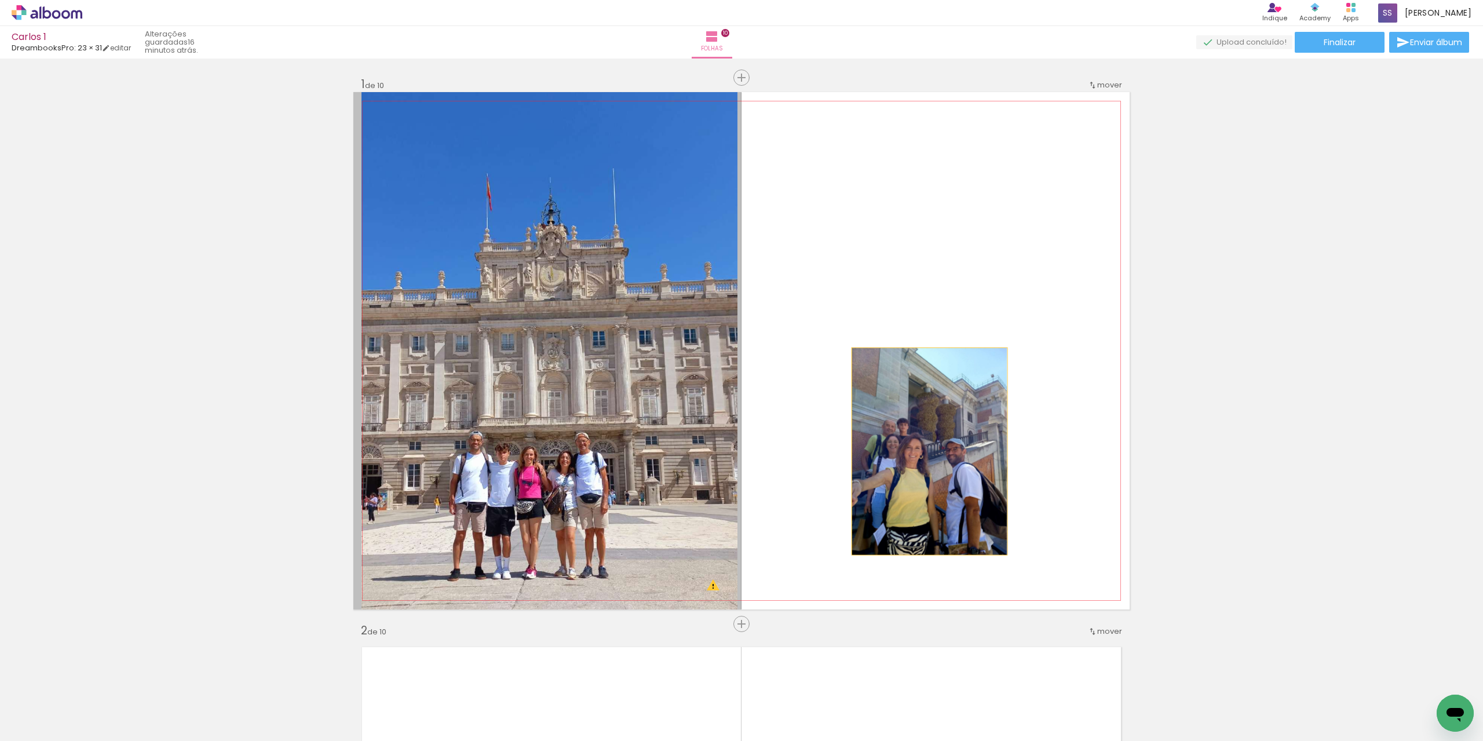
drag, startPoint x: 668, startPoint y: 550, endPoint x: 921, endPoint y: 436, distance: 277.8
click at [921, 436] on quentale-layouter at bounding box center [741, 350] width 776 height 517
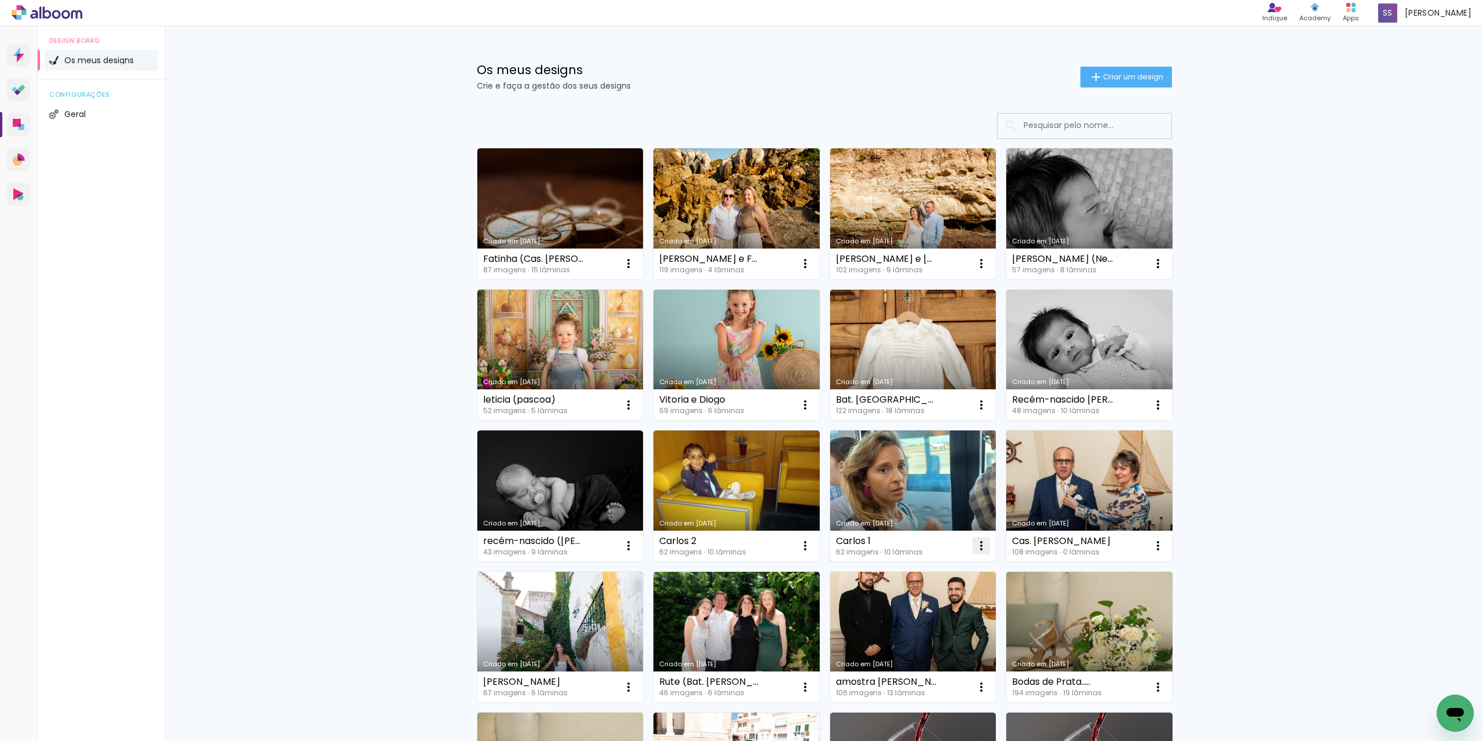
click at [635, 270] on iron-icon at bounding box center [628, 264] width 14 height 14
click at [913, 574] on span "Abrir" at bounding box center [908, 572] width 18 height 8
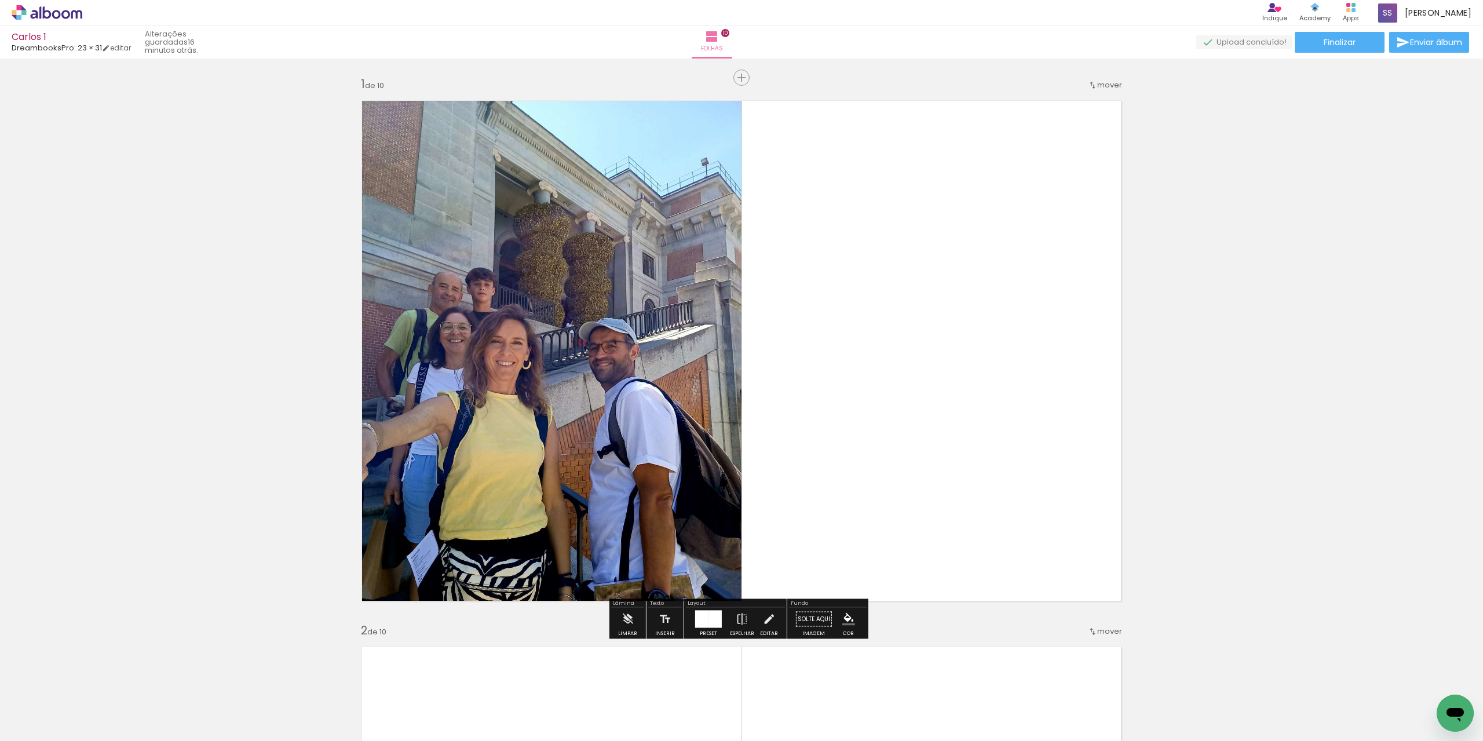
click at [666, 455] on quentale-photo at bounding box center [547, 350] width 388 height 517
drag, startPoint x: 767, startPoint y: 618, endPoint x: 756, endPoint y: 605, distance: 16.5
click at [767, 617] on iron-icon at bounding box center [768, 619] width 13 height 23
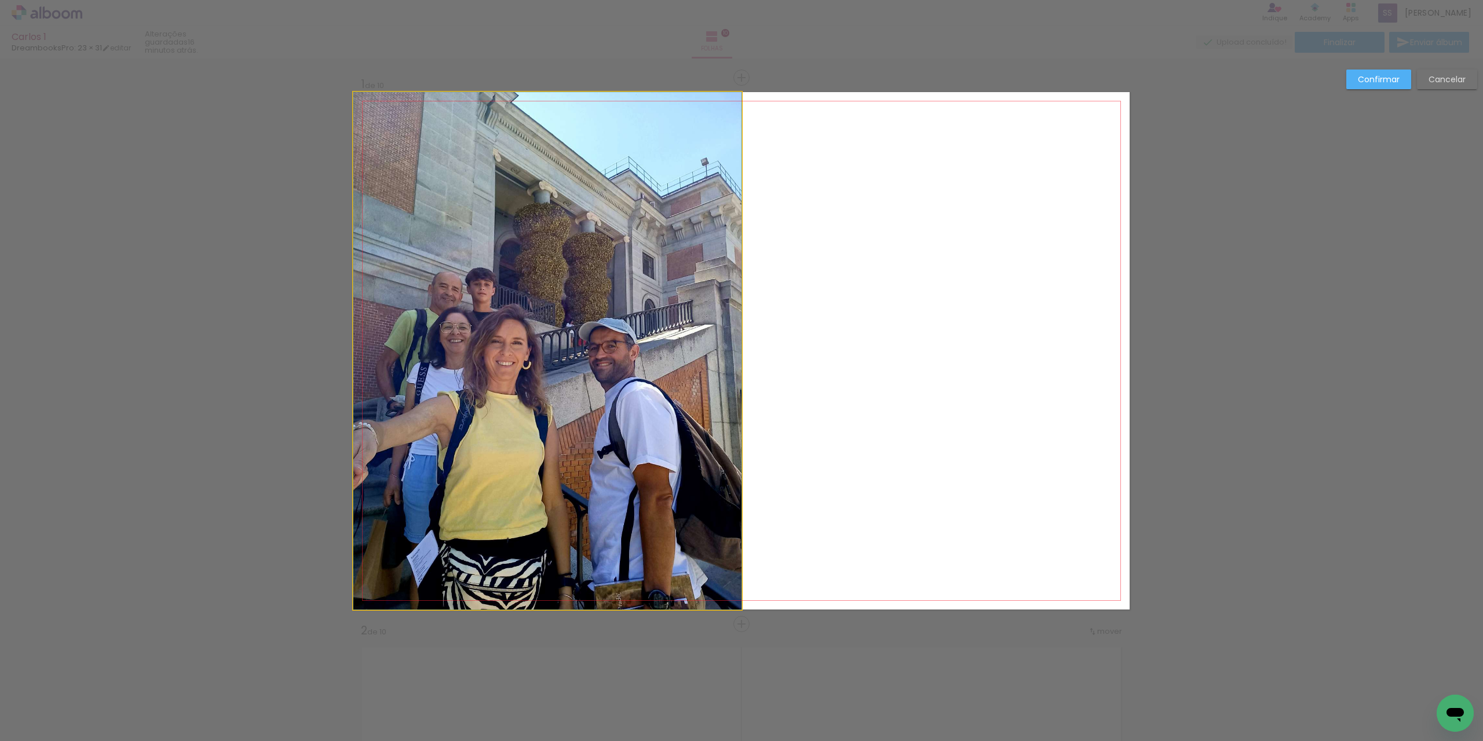
drag, startPoint x: 597, startPoint y: 380, endPoint x: 685, endPoint y: 393, distance: 88.9
click at [0, 0] on slot at bounding box center [0, 0] width 0 height 0
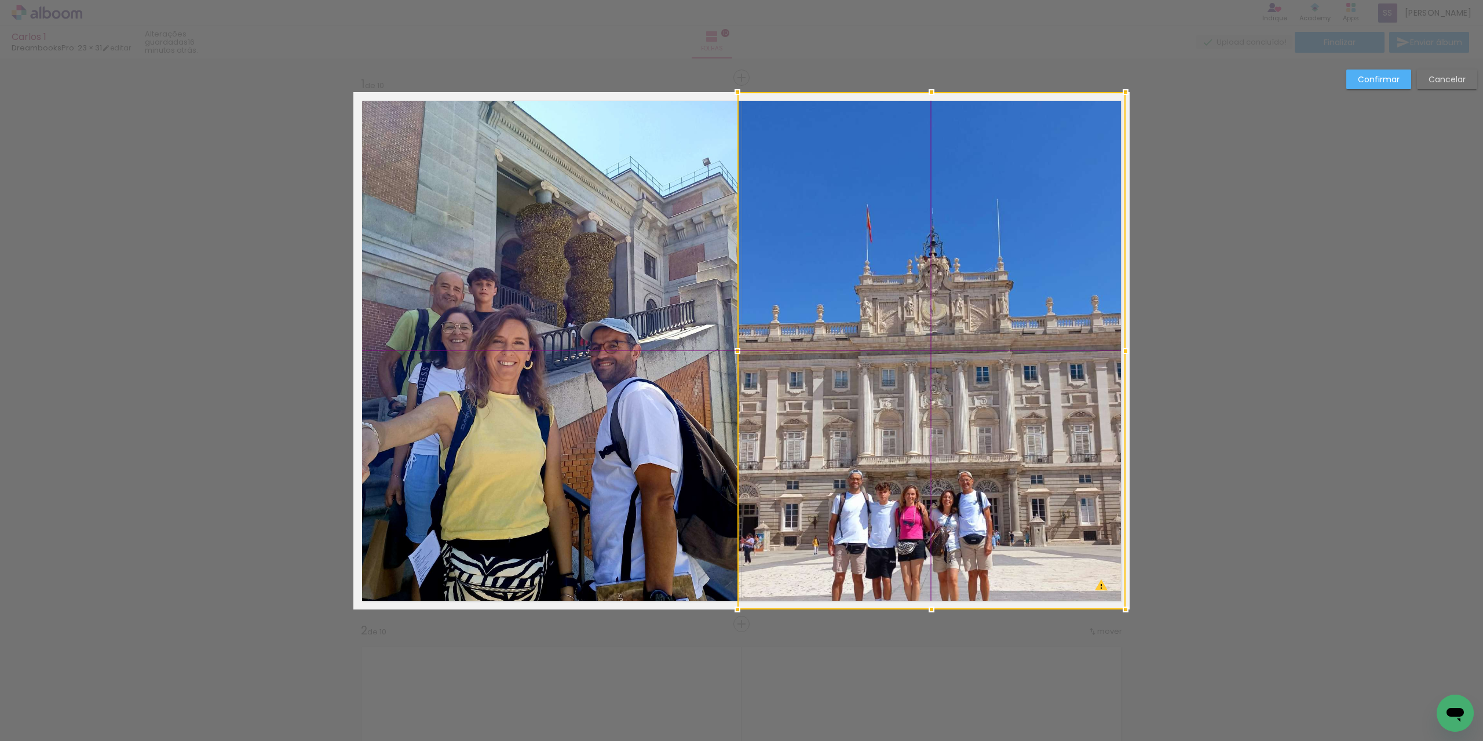
drag, startPoint x: 683, startPoint y: 393, endPoint x: 1064, endPoint y: 400, distance: 381.7
click at [1064, 400] on div at bounding box center [931, 350] width 388 height 517
drag, startPoint x: 931, startPoint y: 452, endPoint x: 928, endPoint y: 415, distance: 37.2
click at [928, 415] on div at bounding box center [931, 350] width 388 height 517
click at [953, 409] on div at bounding box center [931, 350] width 388 height 517
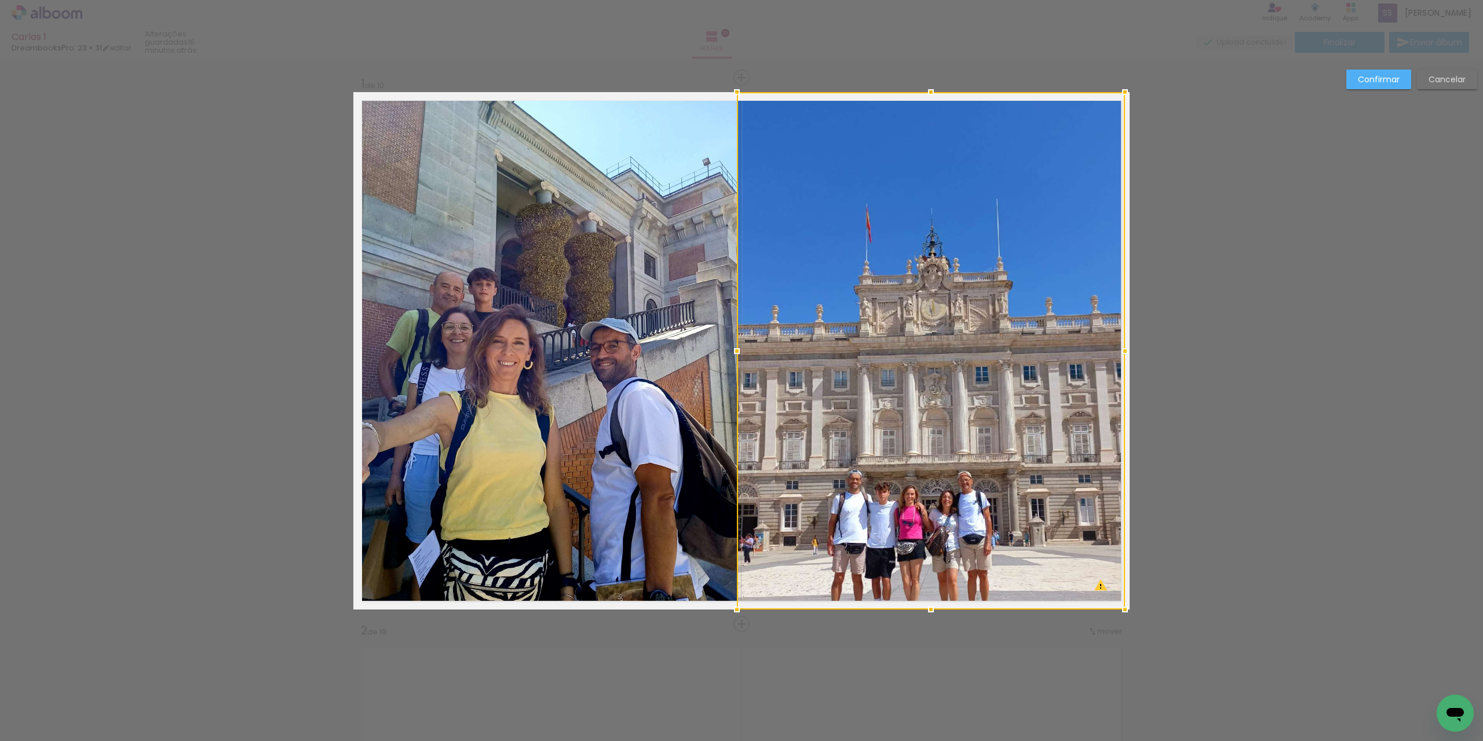
click at [953, 409] on div at bounding box center [931, 350] width 388 height 517
drag, startPoint x: 954, startPoint y: 425, endPoint x: 952, endPoint y: 388, distance: 36.6
click at [952, 388] on div at bounding box center [931, 350] width 388 height 517
click at [0, 0] on slot "Confirmar" at bounding box center [0, 0] width 0 height 0
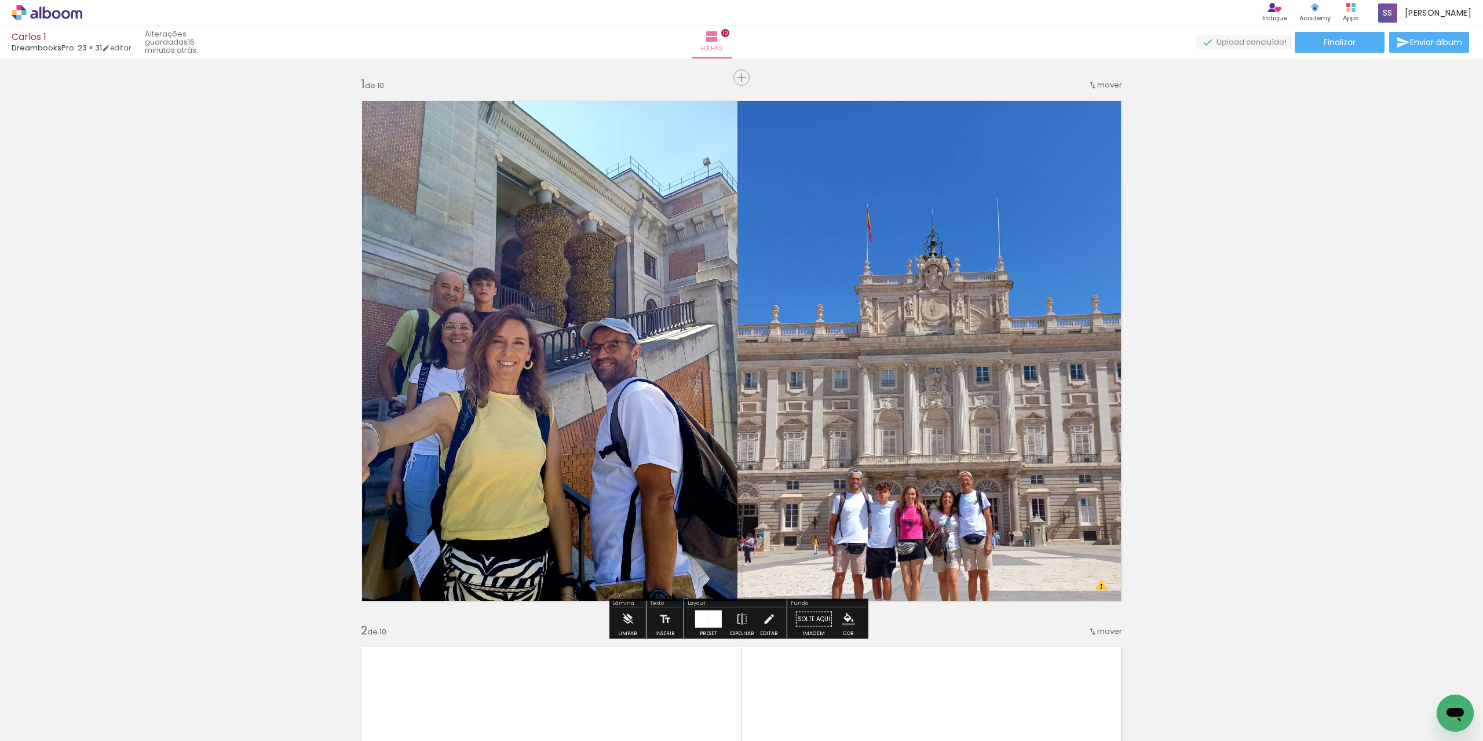
click at [921, 359] on quentale-photo at bounding box center [931, 350] width 388 height 517
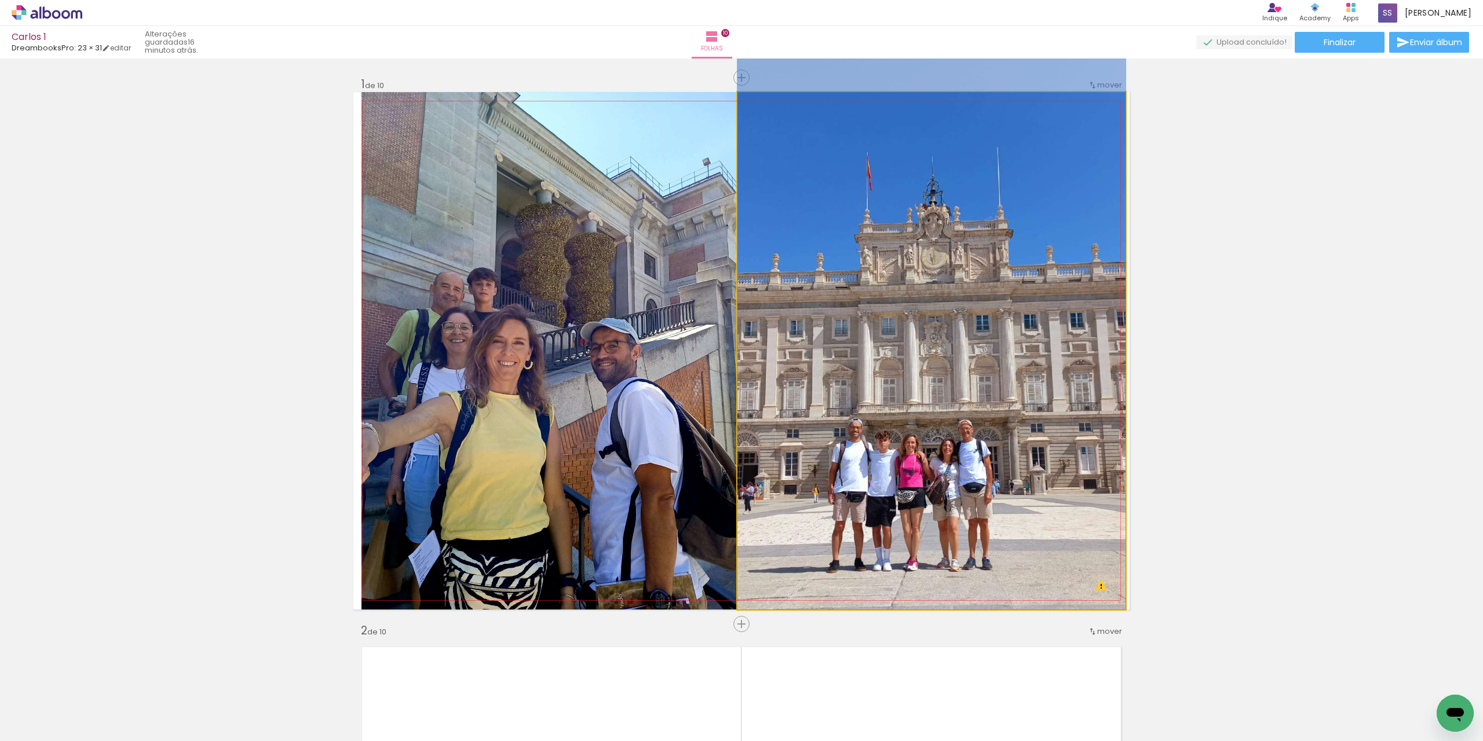
drag, startPoint x: 952, startPoint y: 407, endPoint x: 952, endPoint y: 343, distance: 63.7
click at [874, 387] on quentale-photo at bounding box center [931, 350] width 388 height 517
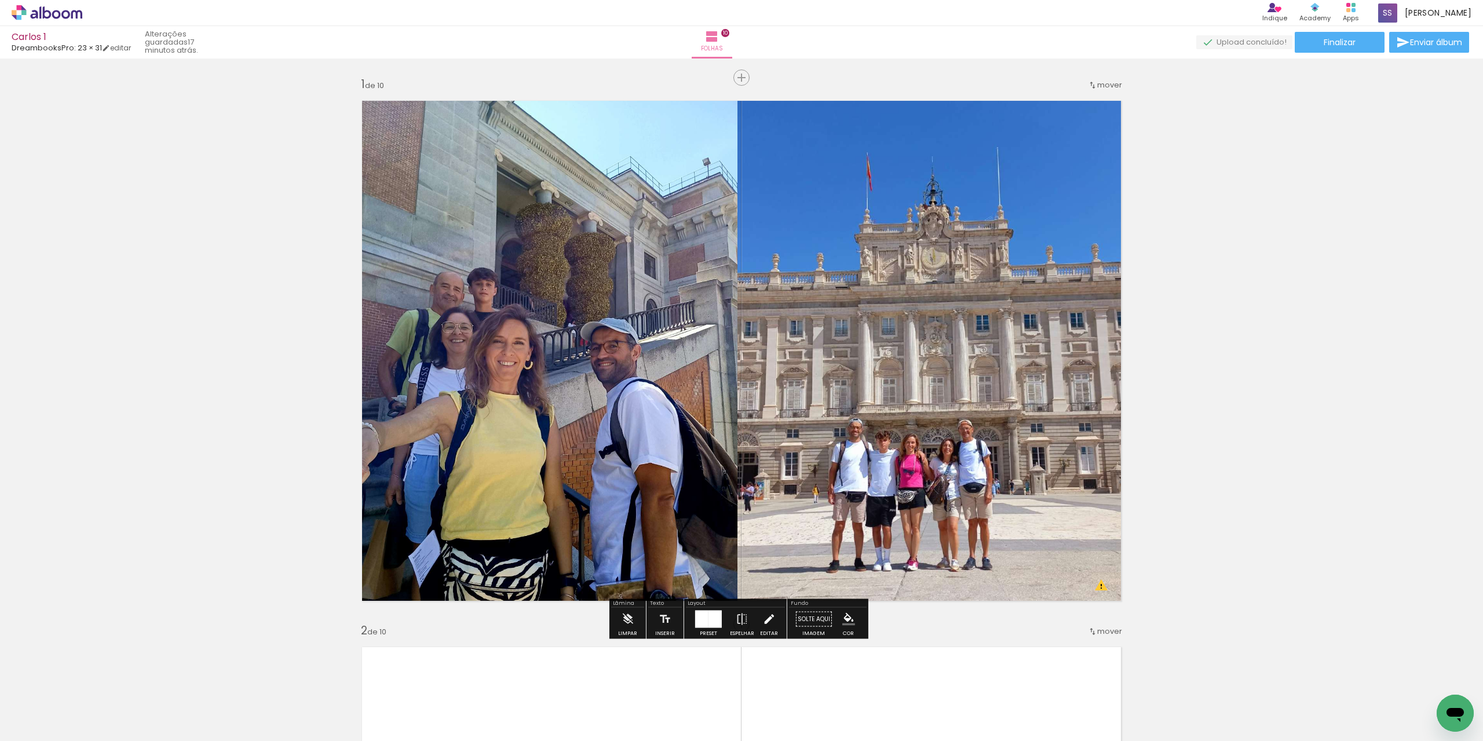
click at [770, 615] on iron-icon at bounding box center [768, 619] width 13 height 23
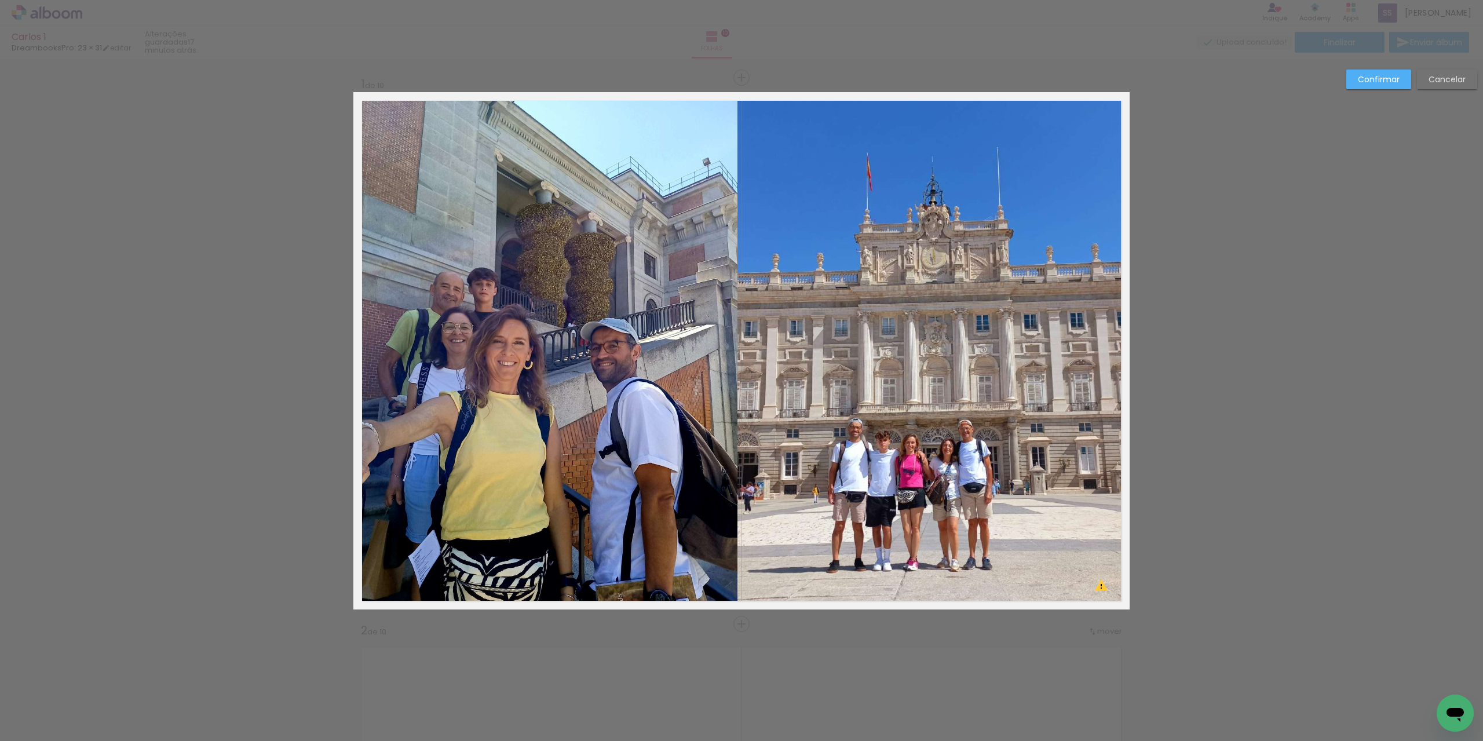
click at [762, 408] on quentale-photo at bounding box center [931, 350] width 388 height 517
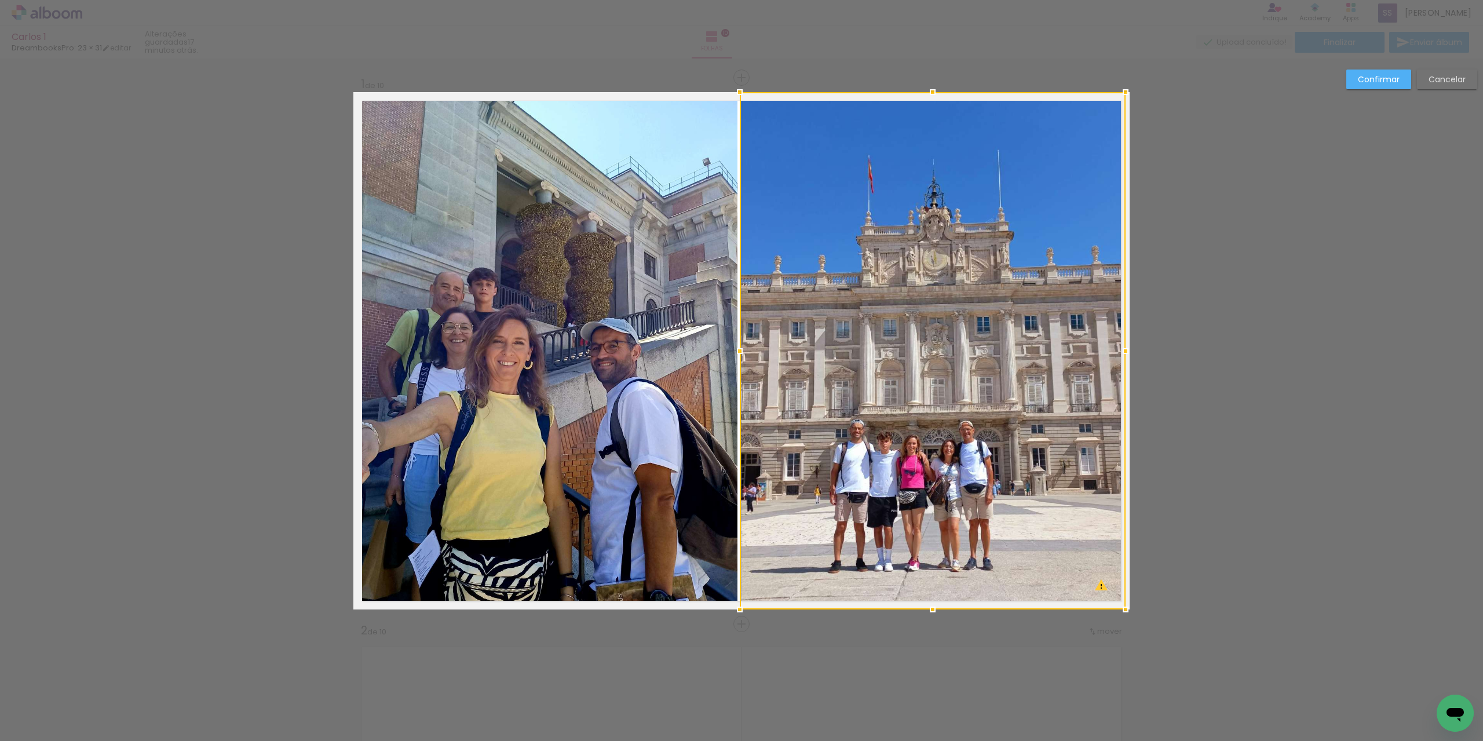
click at [737, 350] on div at bounding box center [739, 350] width 23 height 23
click at [0, 0] on slot "Confirmar" at bounding box center [0, 0] width 0 height 0
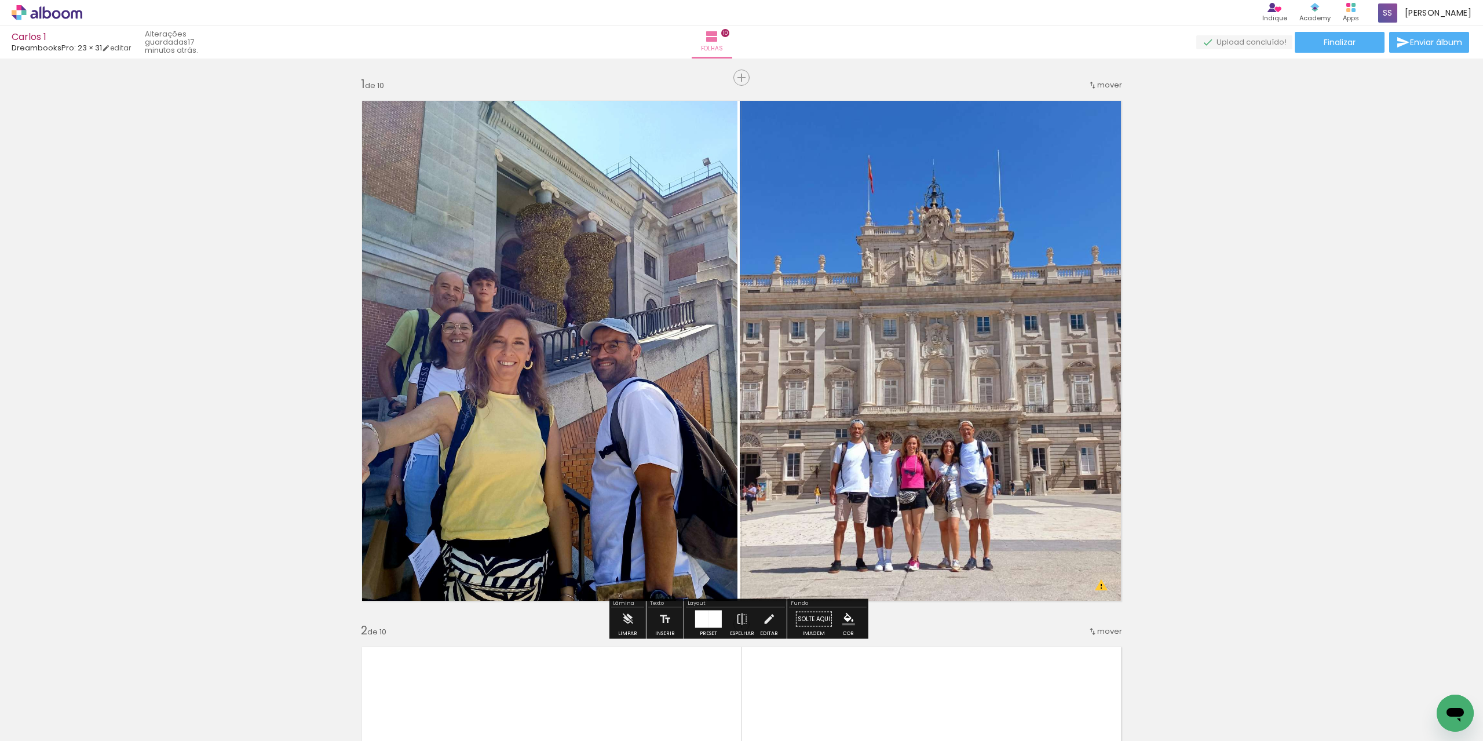
click at [673, 511] on quentale-photo at bounding box center [549, 350] width 376 height 517
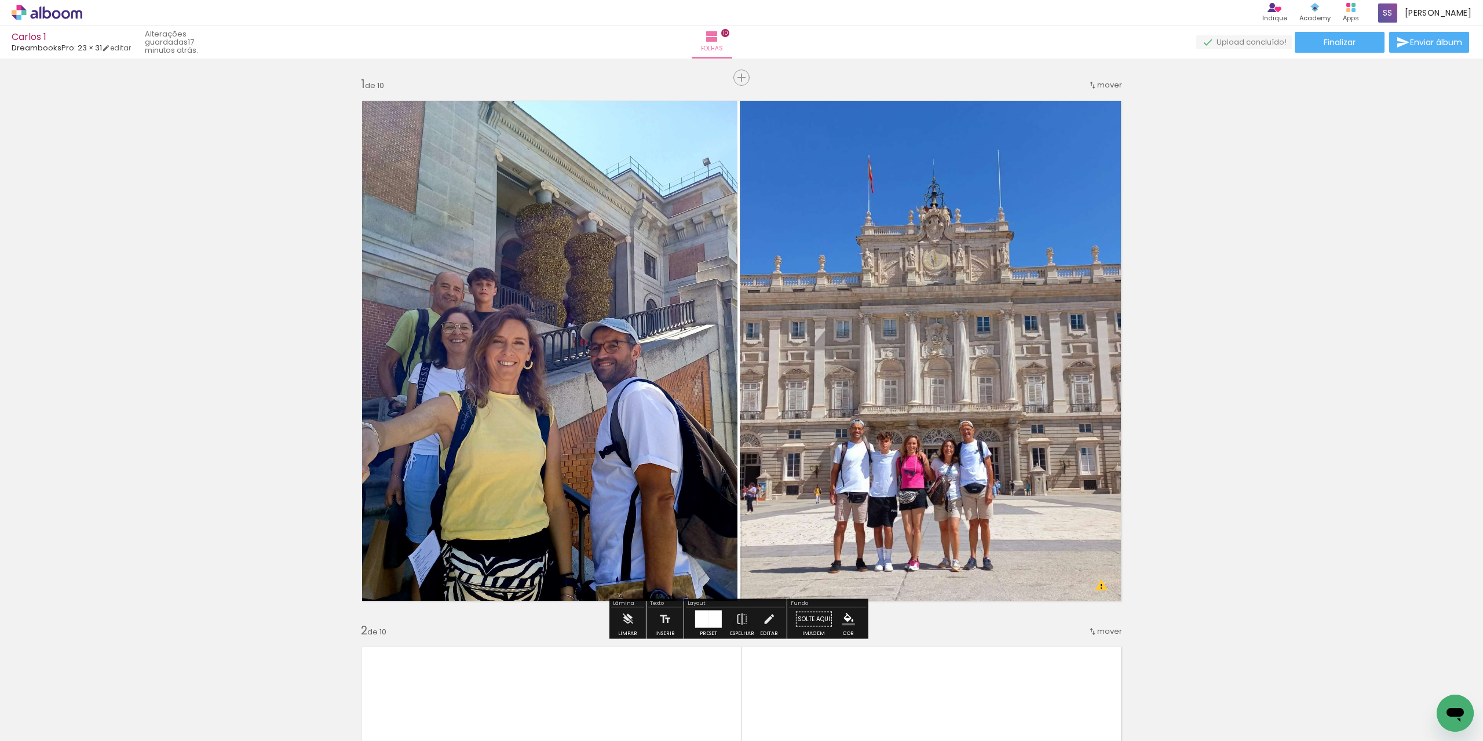
click at [617, 515] on quentale-photo at bounding box center [549, 350] width 376 height 517
click at [763, 619] on iron-icon at bounding box center [768, 619] width 13 height 23
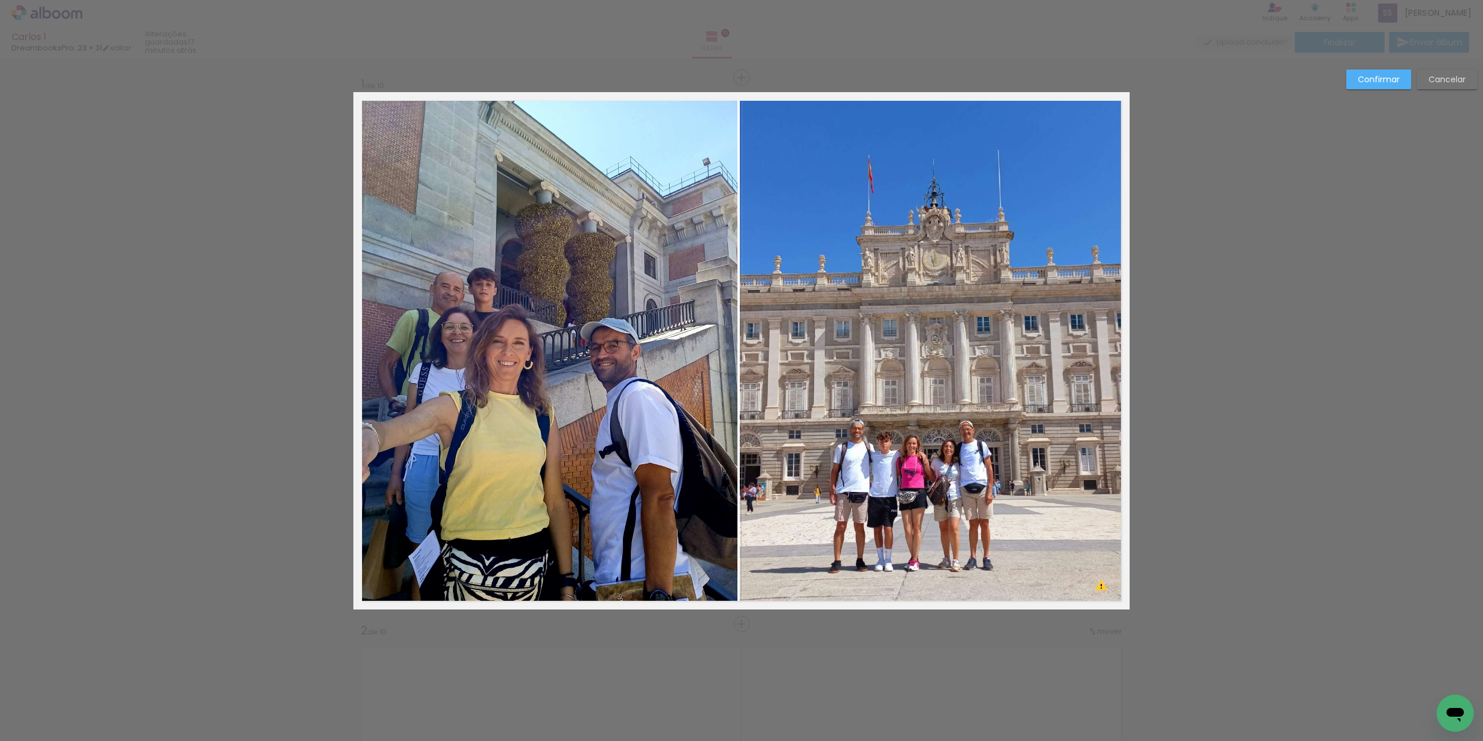
click at [662, 444] on quentale-photo at bounding box center [549, 350] width 376 height 517
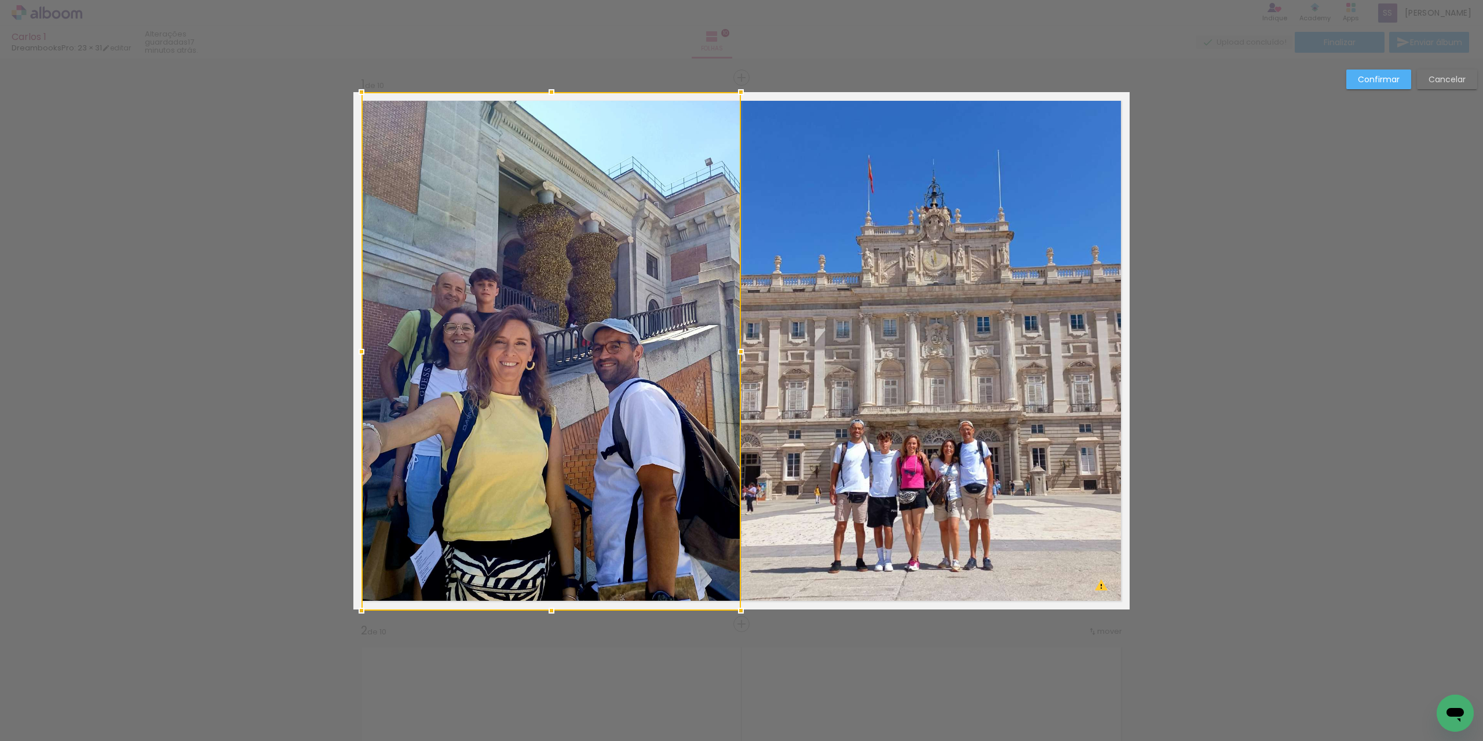
click at [739, 352] on div at bounding box center [740, 351] width 23 height 23
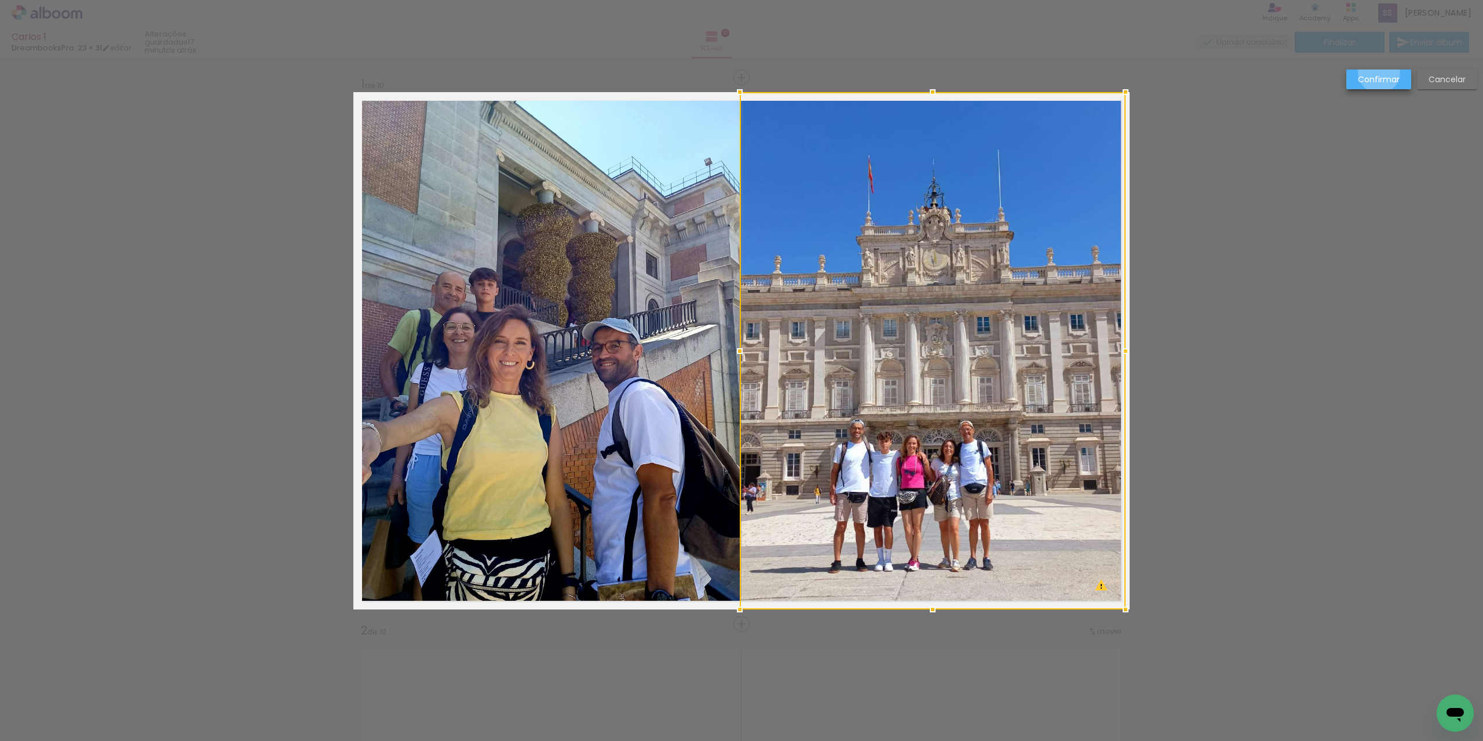
click at [1379, 73] on paper-button "Confirmar" at bounding box center [1378, 79] width 65 height 20
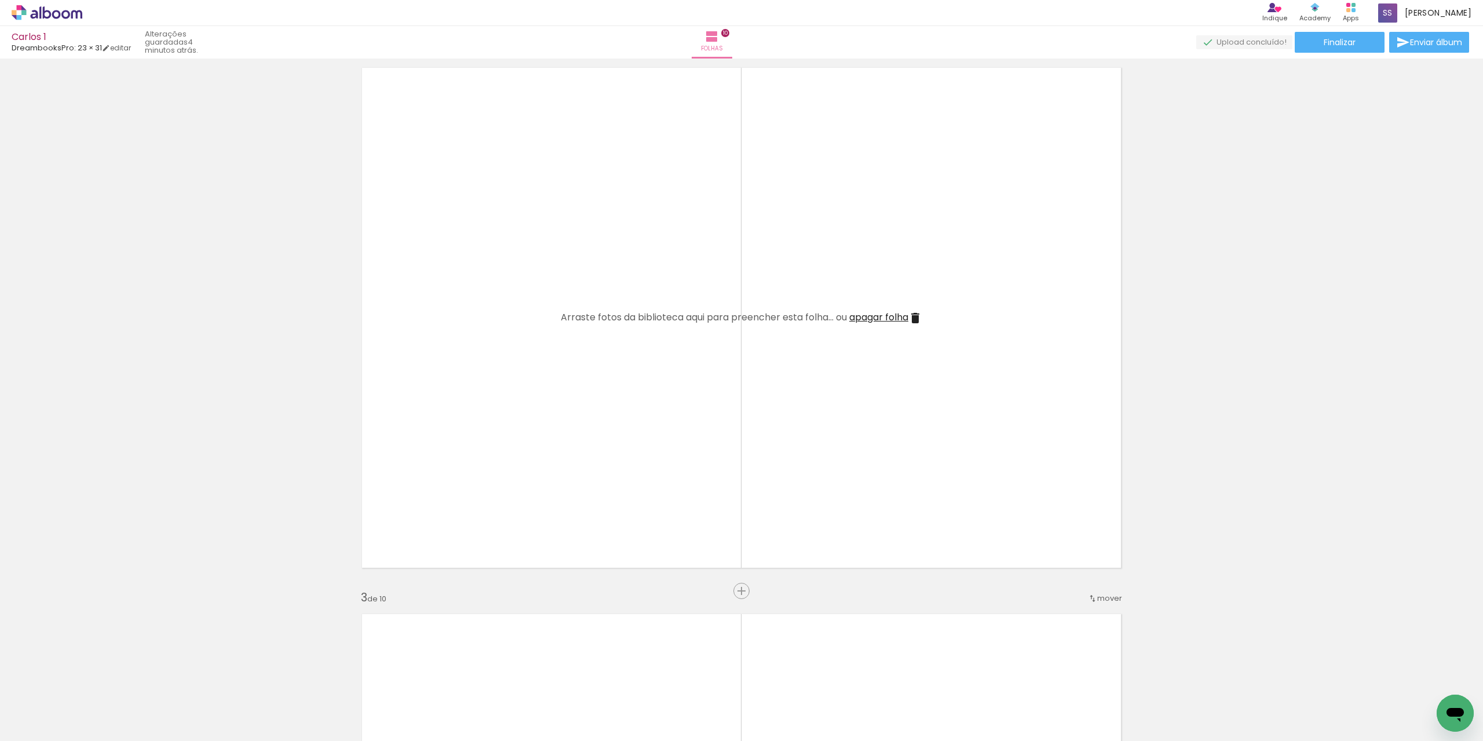
click at [63, 8] on icon at bounding box center [47, 12] width 71 height 15
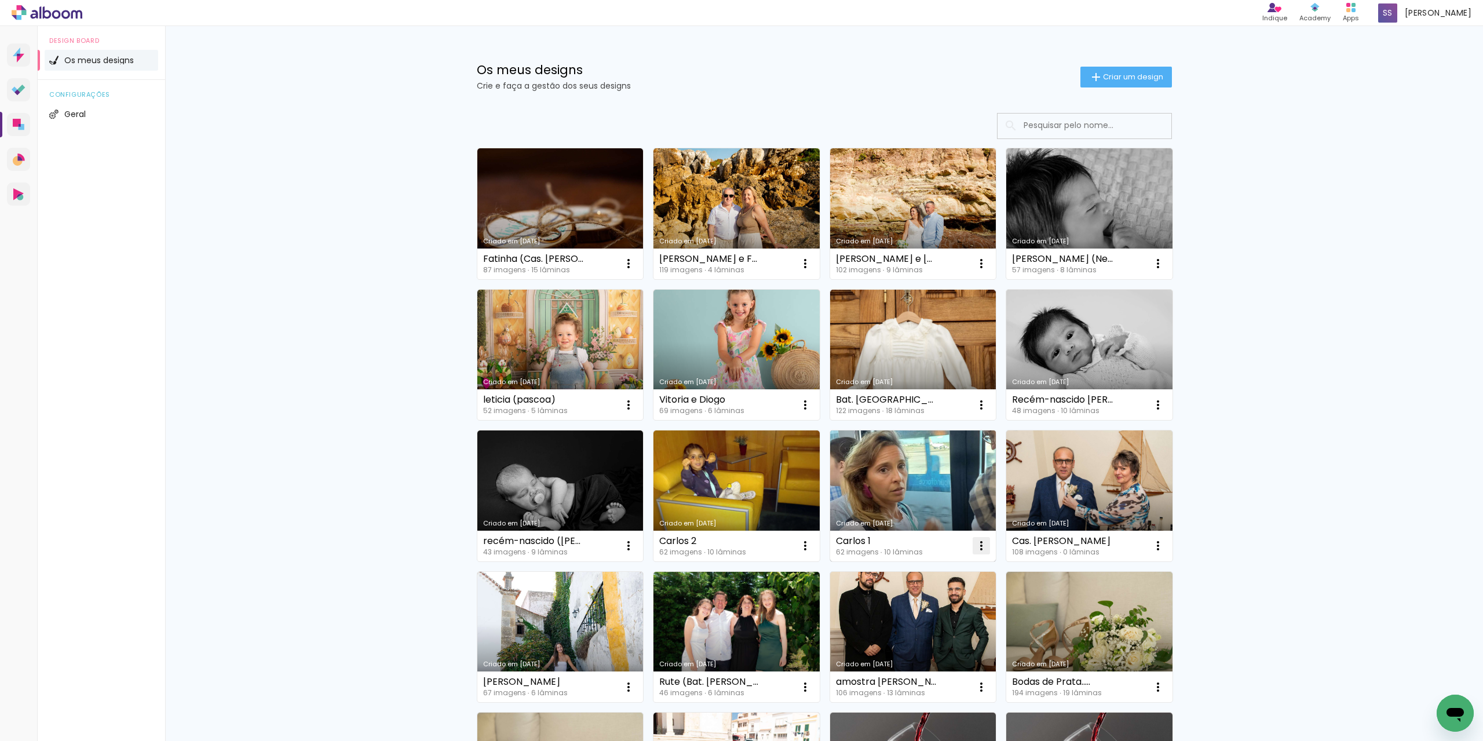
click at [635, 270] on iron-icon at bounding box center [628, 264] width 14 height 14
click at [912, 570] on span "Abrir" at bounding box center [908, 572] width 18 height 8
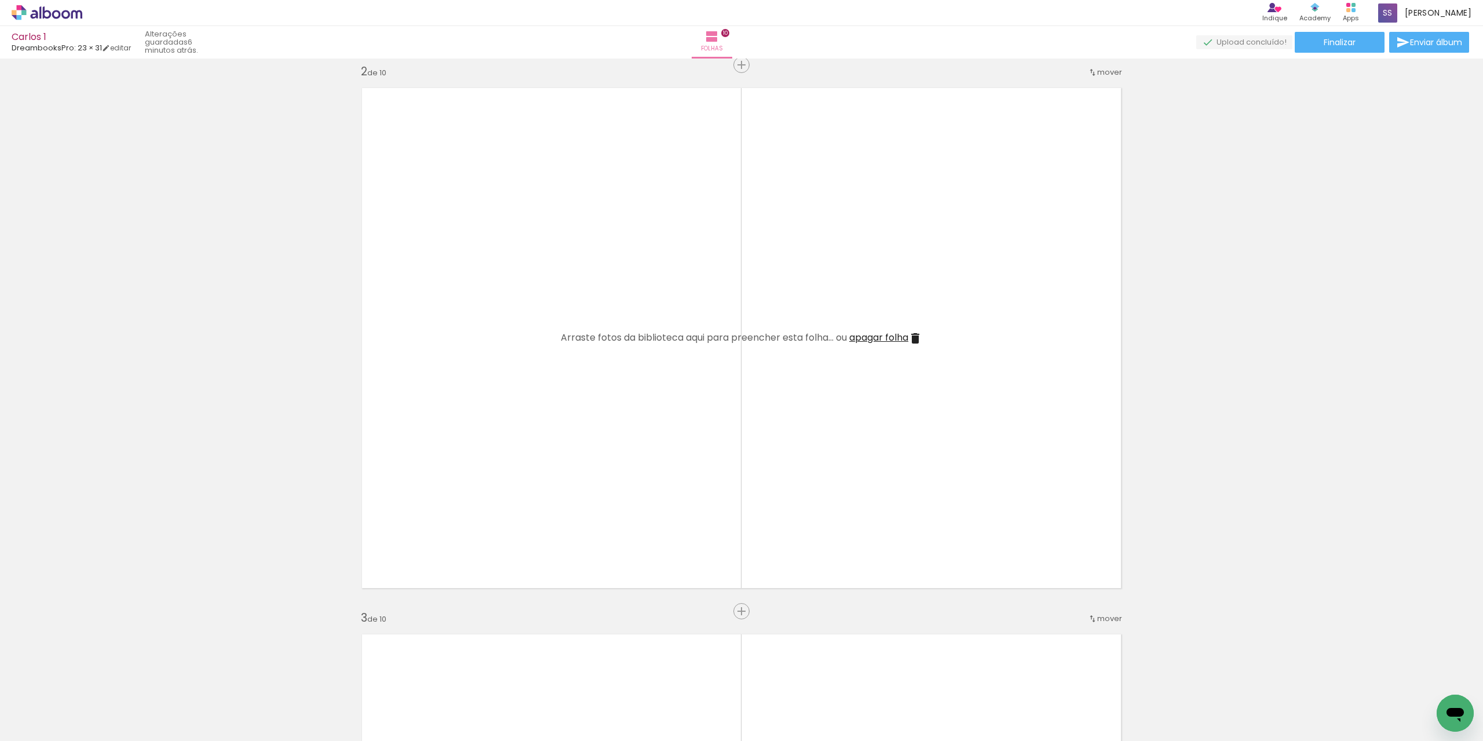
scroll to position [579, 0]
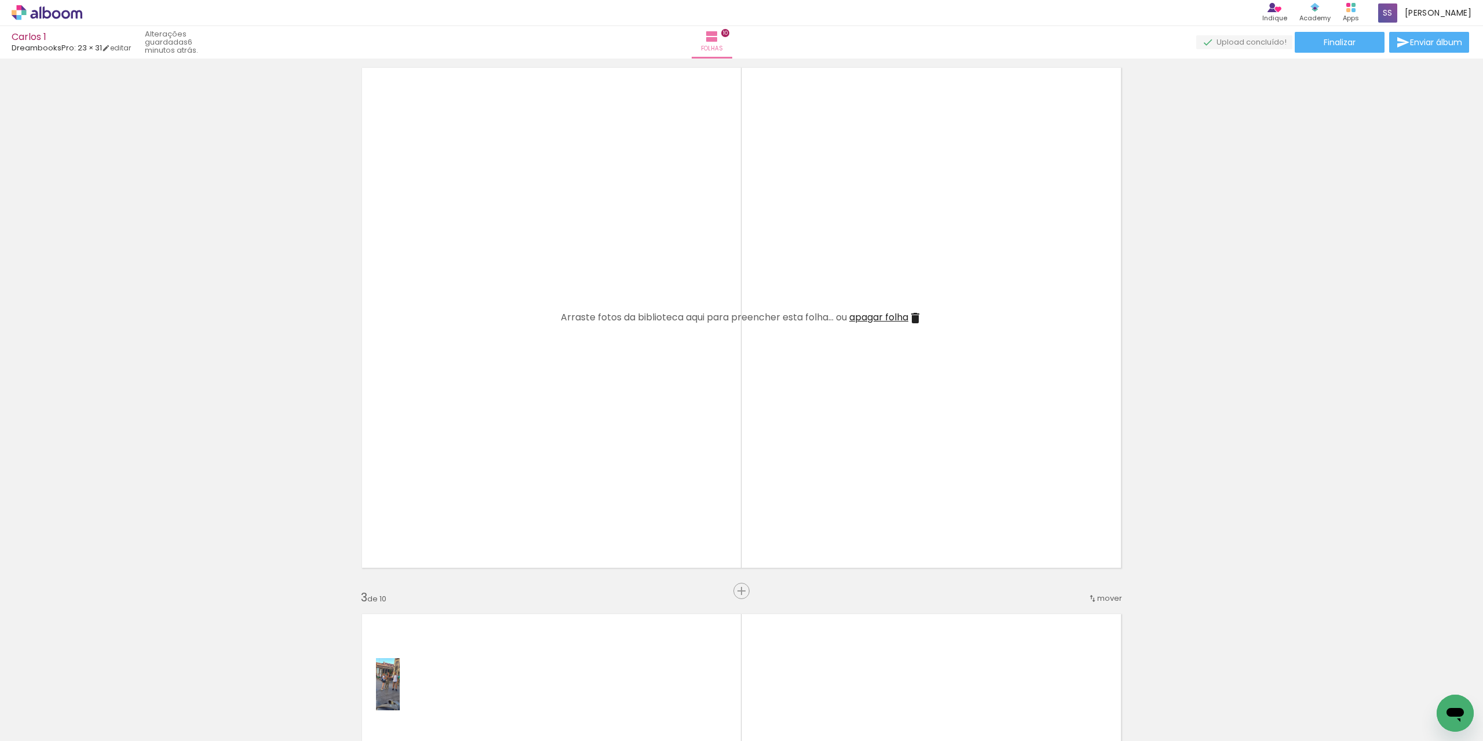
drag, startPoint x: 376, startPoint y: 713, endPoint x: 397, endPoint y: 696, distance: 26.8
click at [408, 695] on quentale-thumb at bounding box center [375, 701] width 65 height 67
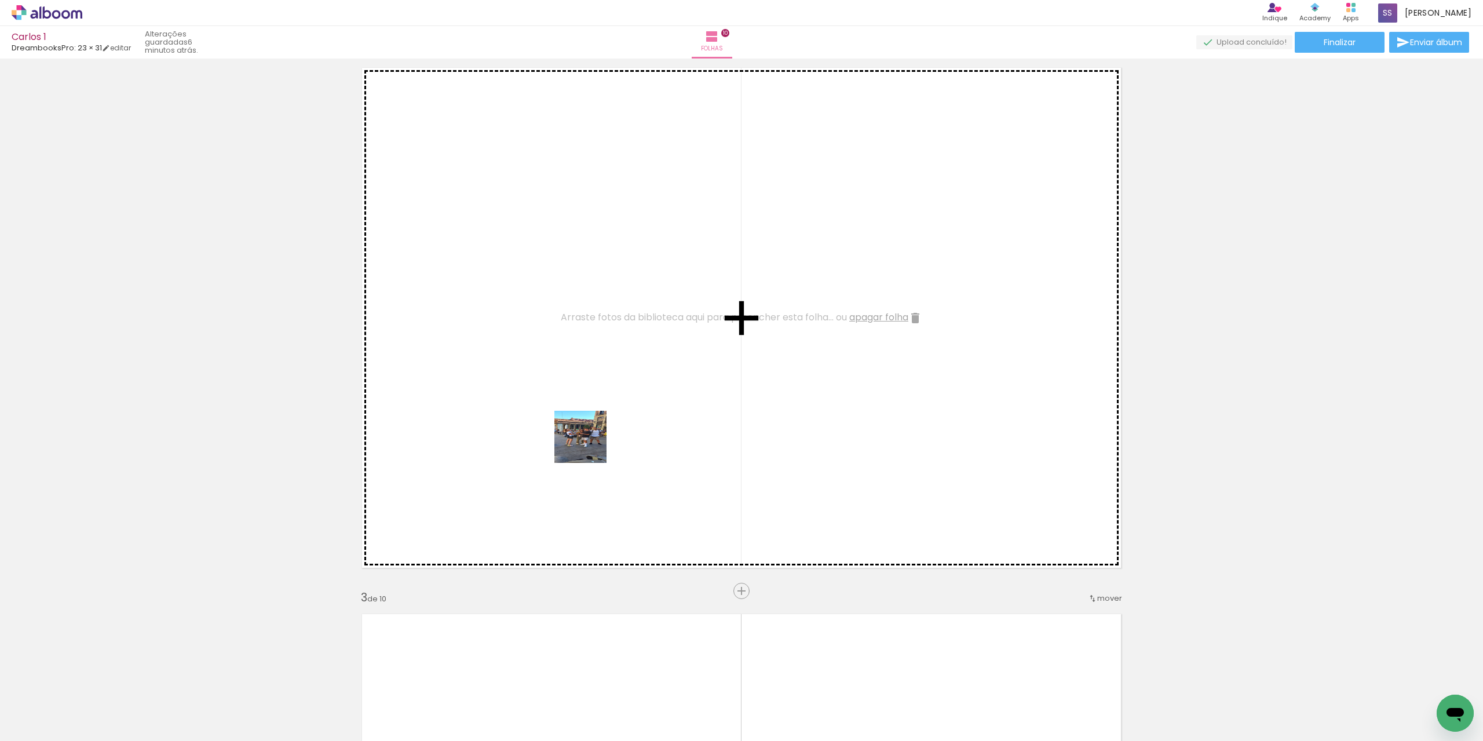
drag, startPoint x: 308, startPoint y: 716, endPoint x: 589, endPoint y: 445, distance: 389.9
click at [589, 445] on quentale-workspace at bounding box center [741, 370] width 1483 height 741
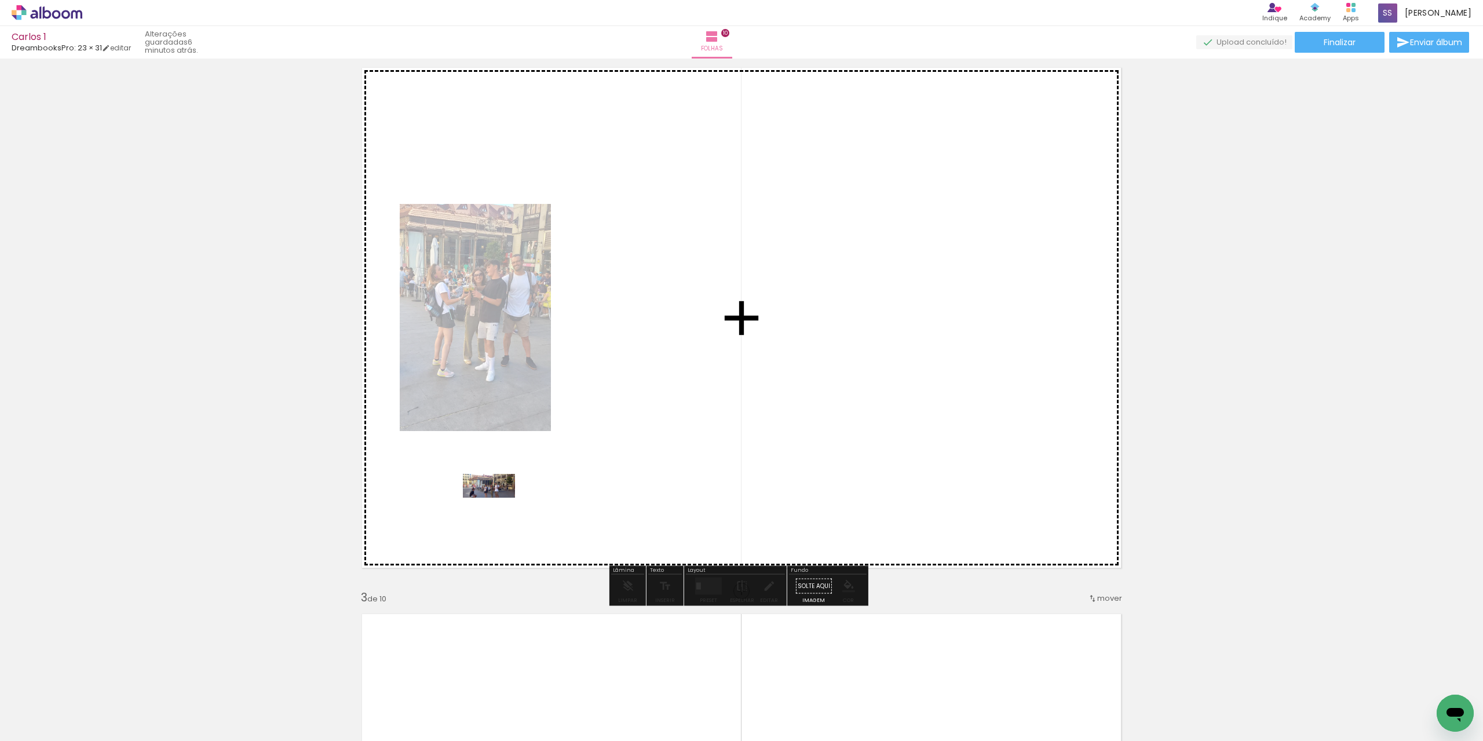
drag, startPoint x: 254, startPoint y: 701, endPoint x: 497, endPoint y: 508, distance: 310.5
click at [497, 508] on quentale-workspace at bounding box center [741, 370] width 1483 height 741
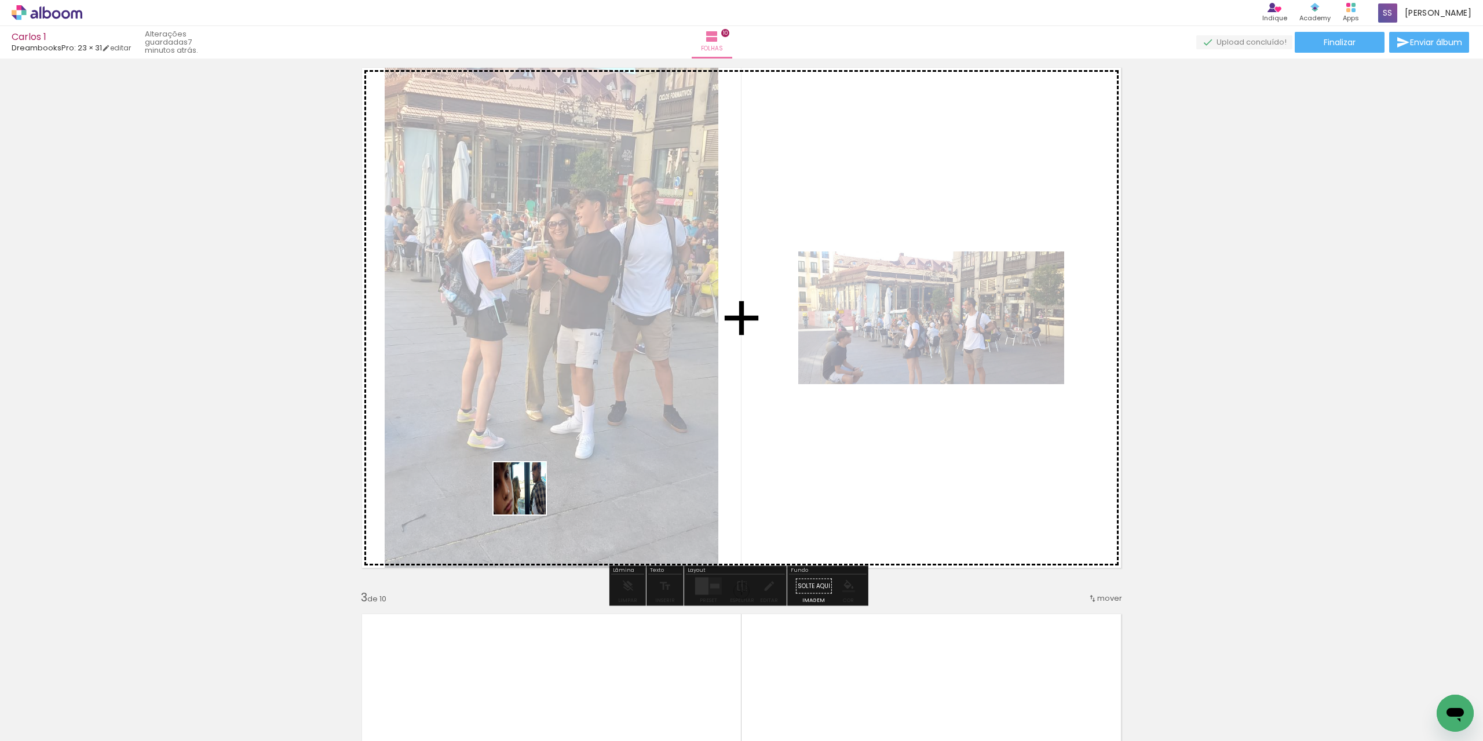
drag, startPoint x: 497, startPoint y: 519, endPoint x: 115, endPoint y: 694, distance: 420.3
click at [543, 484] on quentale-workspace at bounding box center [741, 370] width 1483 height 741
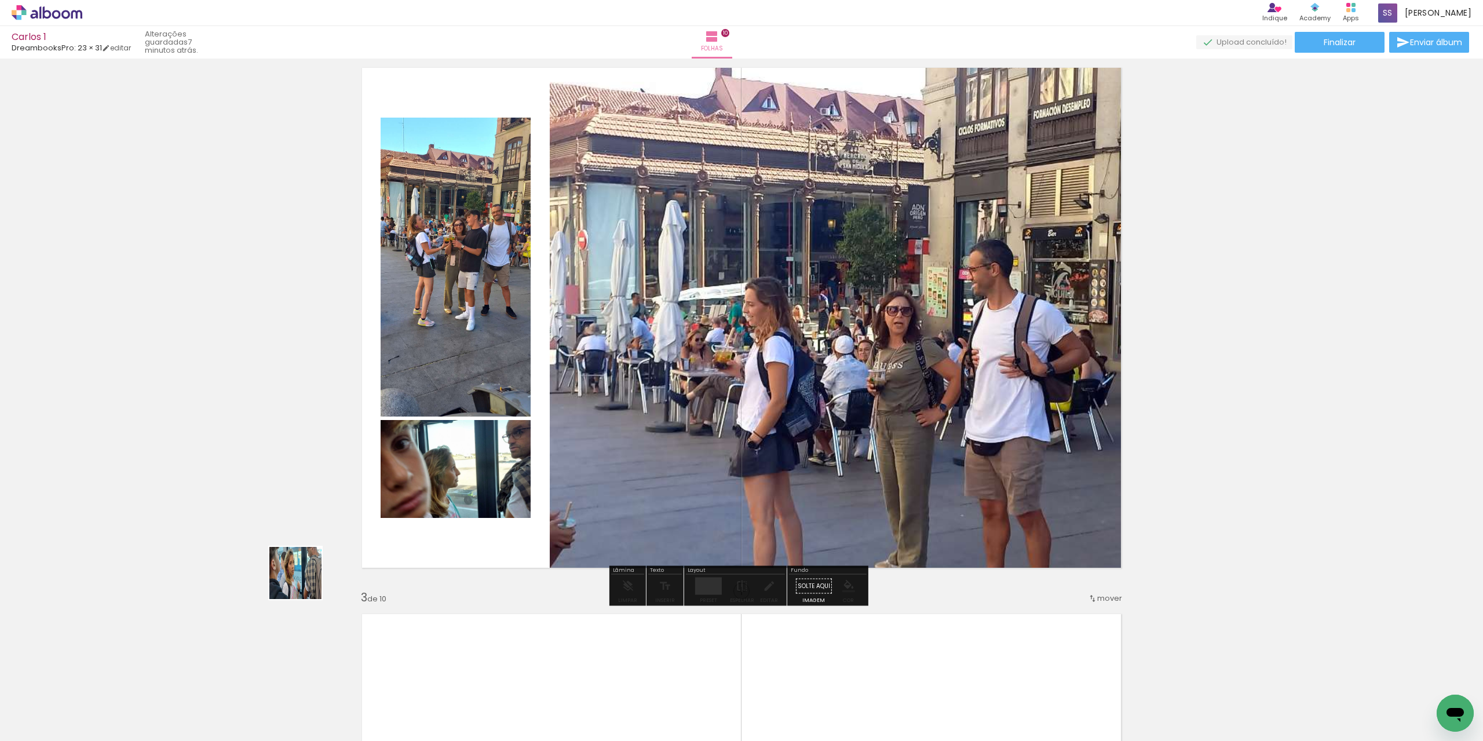
drag, startPoint x: 114, startPoint y: 712, endPoint x: 418, endPoint y: 602, distance: 323.1
click at [447, 484] on quentale-workspace at bounding box center [741, 370] width 1483 height 741
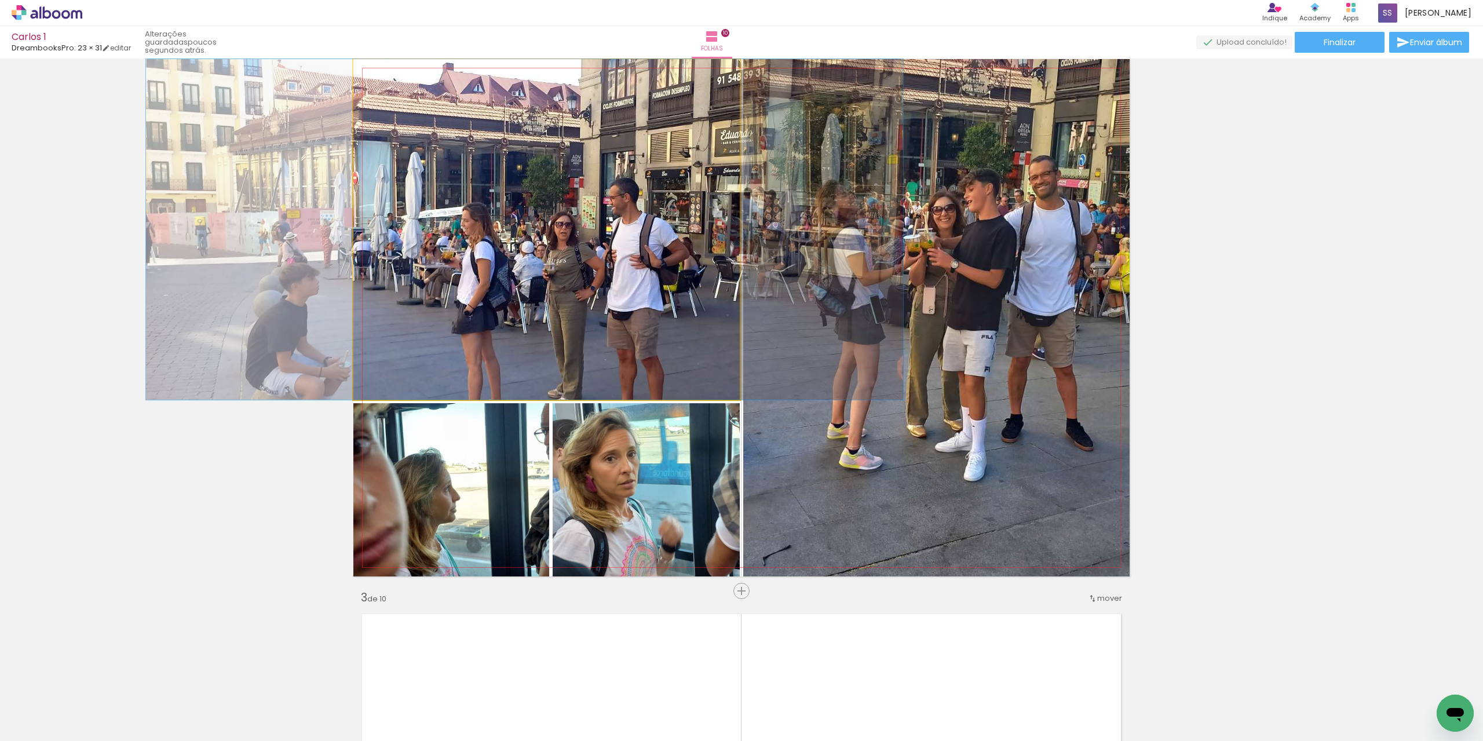
drag, startPoint x: 564, startPoint y: 335, endPoint x: 542, endPoint y: 290, distance: 50.8
click at [521, 286] on quentale-photo at bounding box center [546, 229] width 386 height 341
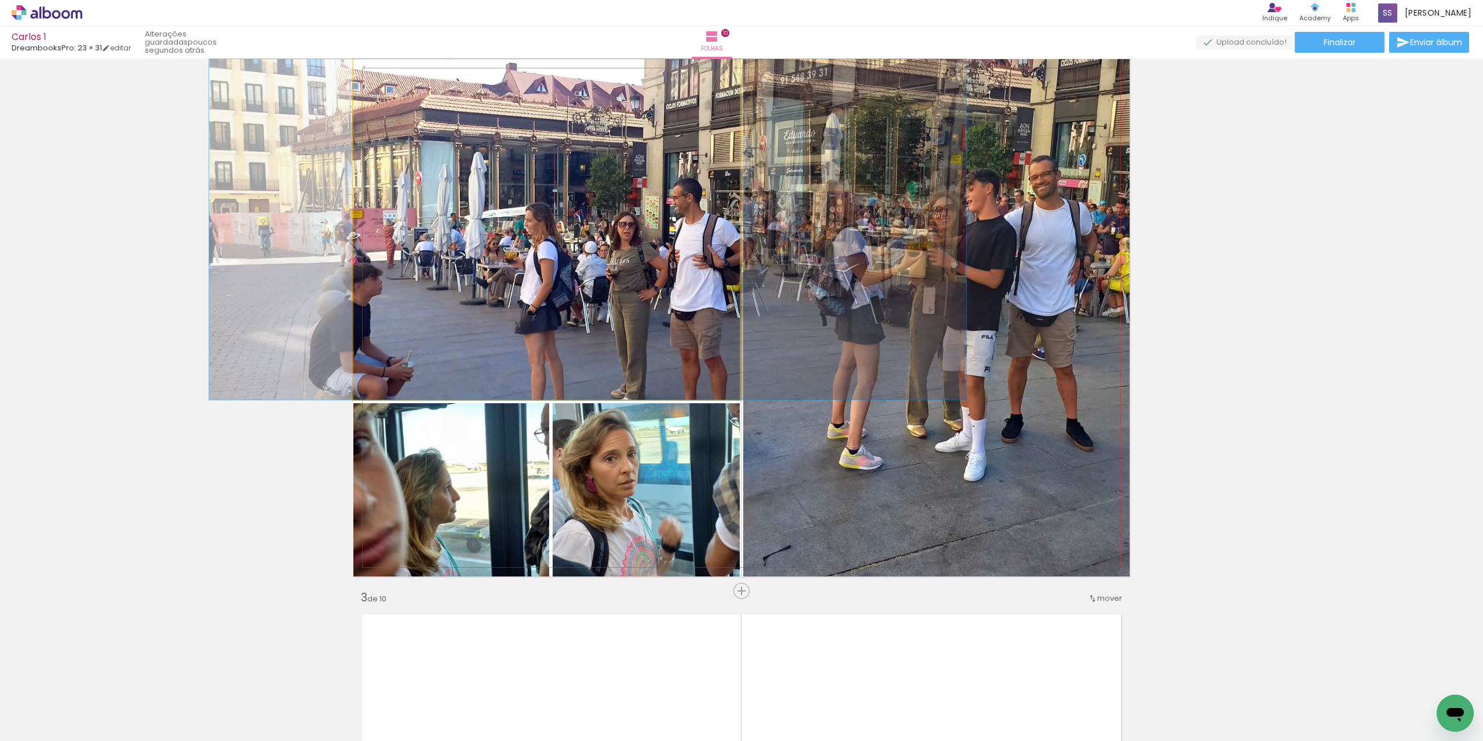
drag, startPoint x: 562, startPoint y: 312, endPoint x: 625, endPoint y: 302, distance: 64.0
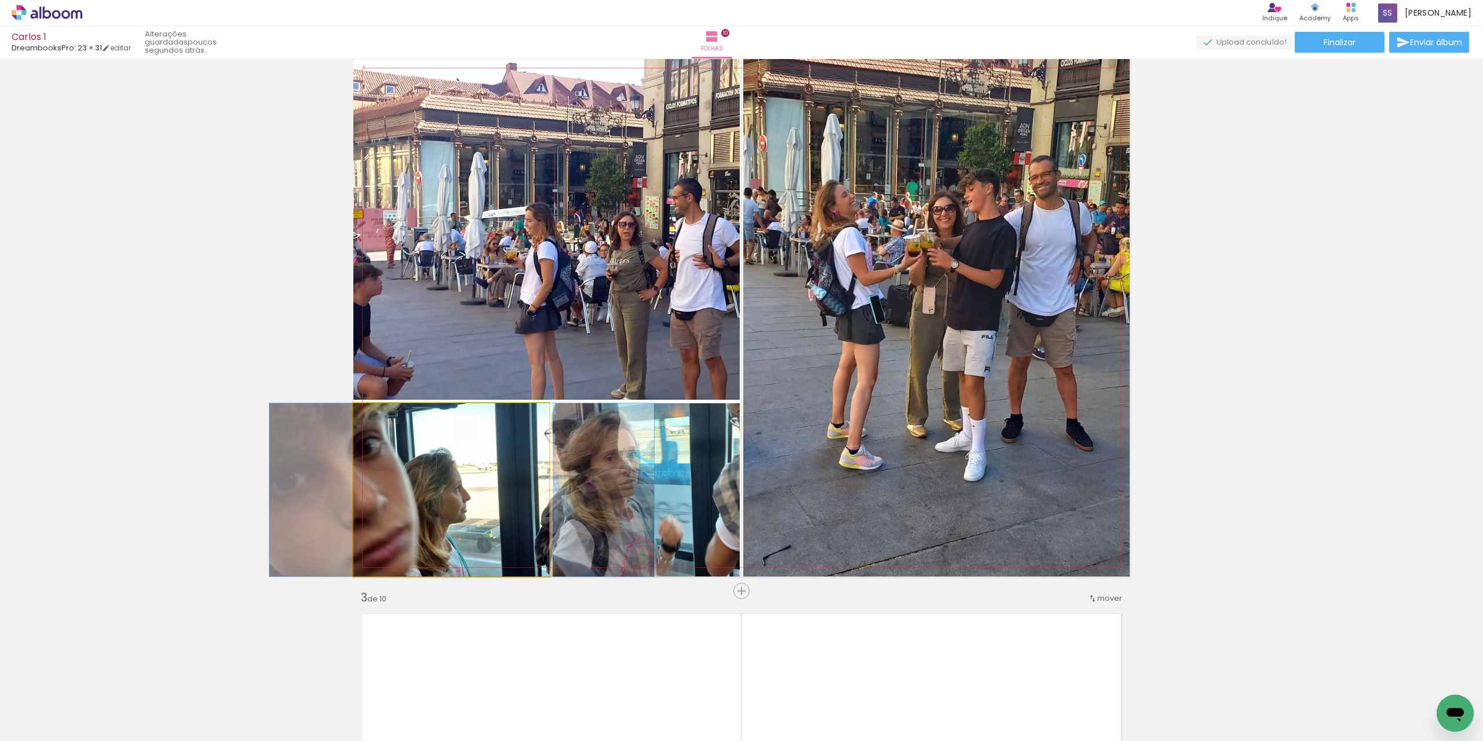
drag, startPoint x: 506, startPoint y: 506, endPoint x: 516, endPoint y: 506, distance: 10.4
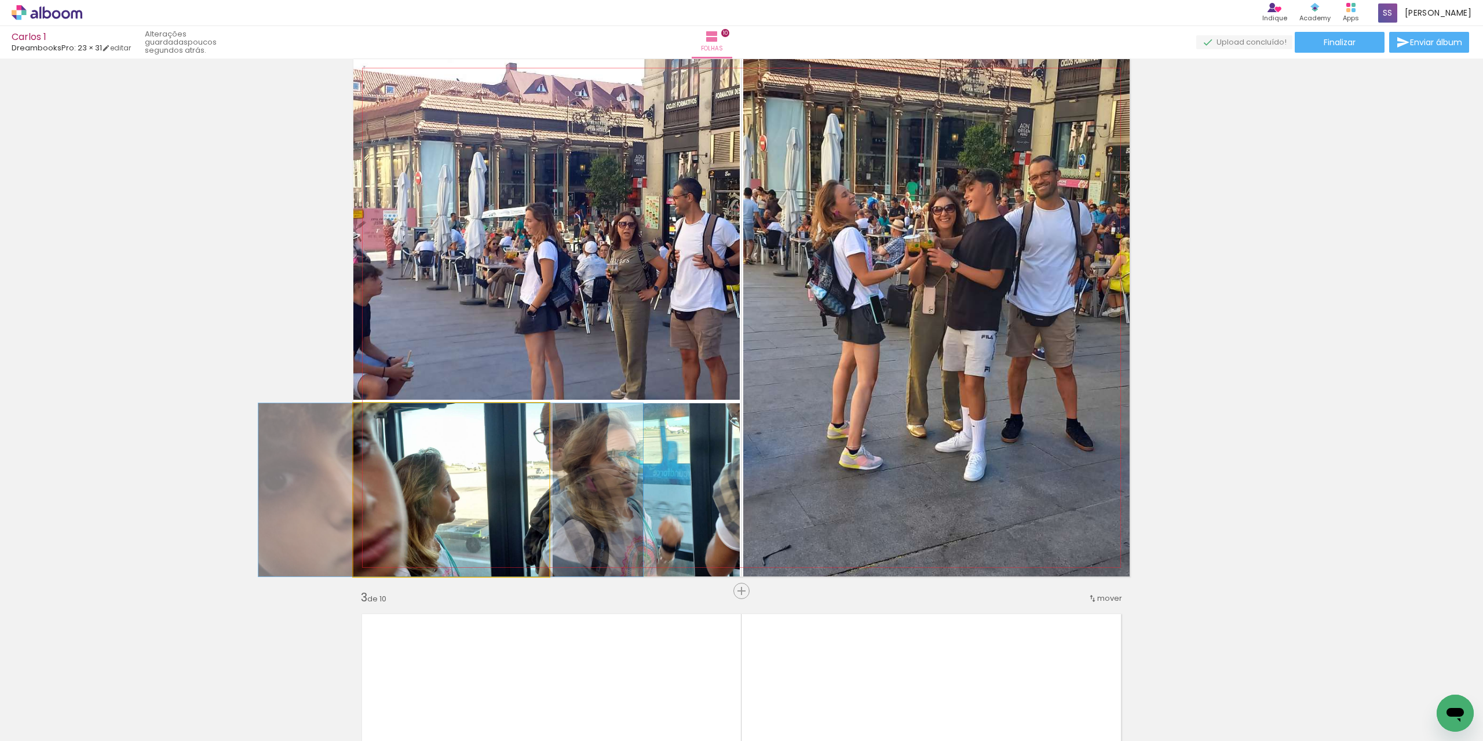
drag, startPoint x: 492, startPoint y: 539, endPoint x: 481, endPoint y: 538, distance: 11.1
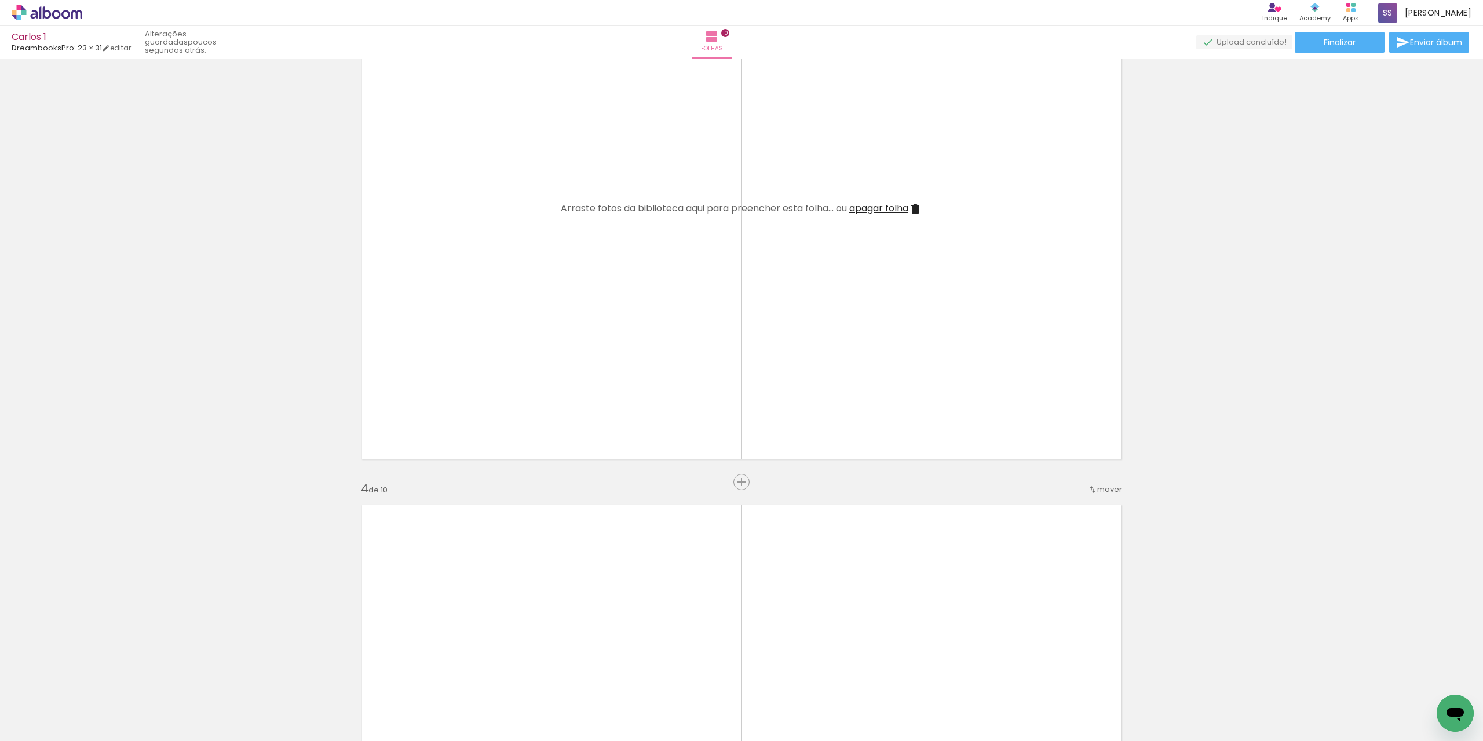
scroll to position [1158, 0]
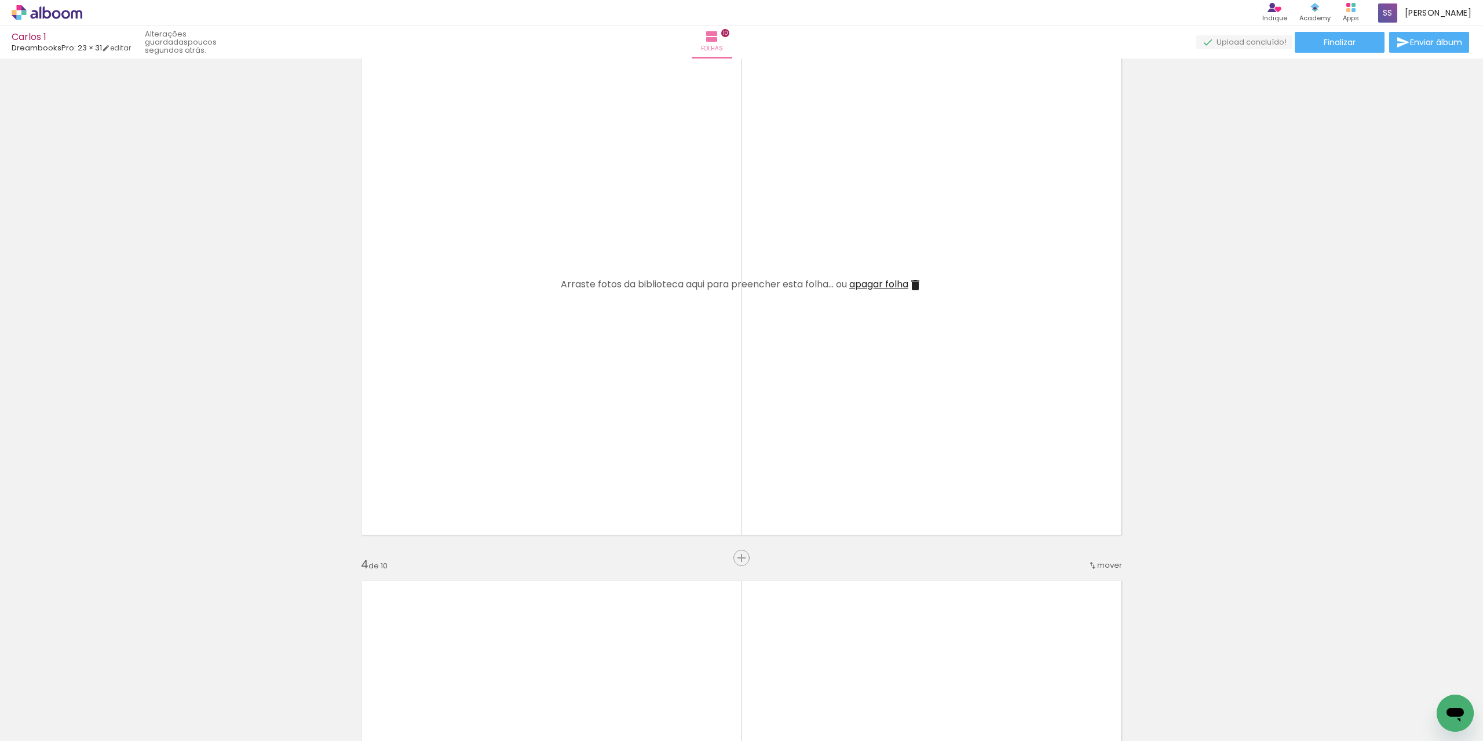
click at [142, 713] on div at bounding box center [116, 702] width 52 height 24
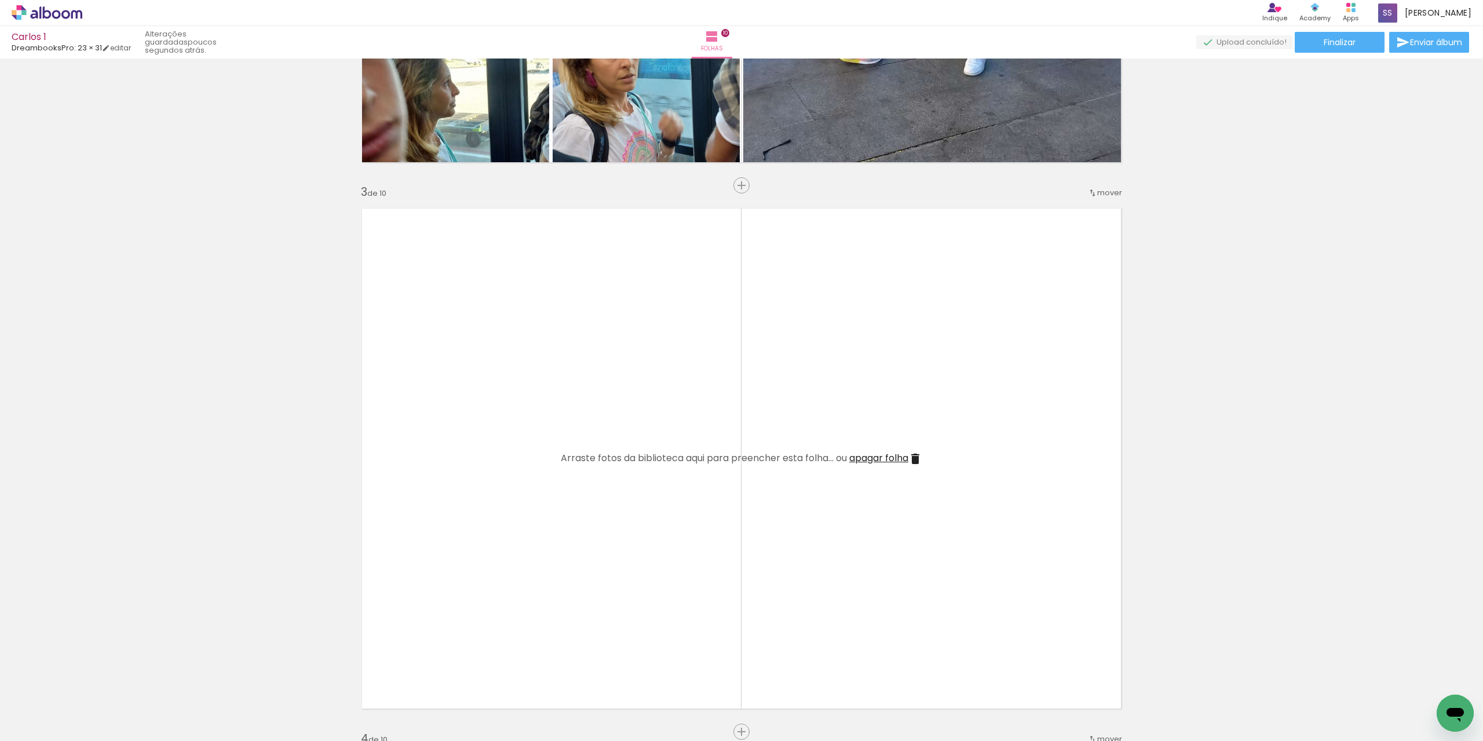
scroll to position [0, 2039]
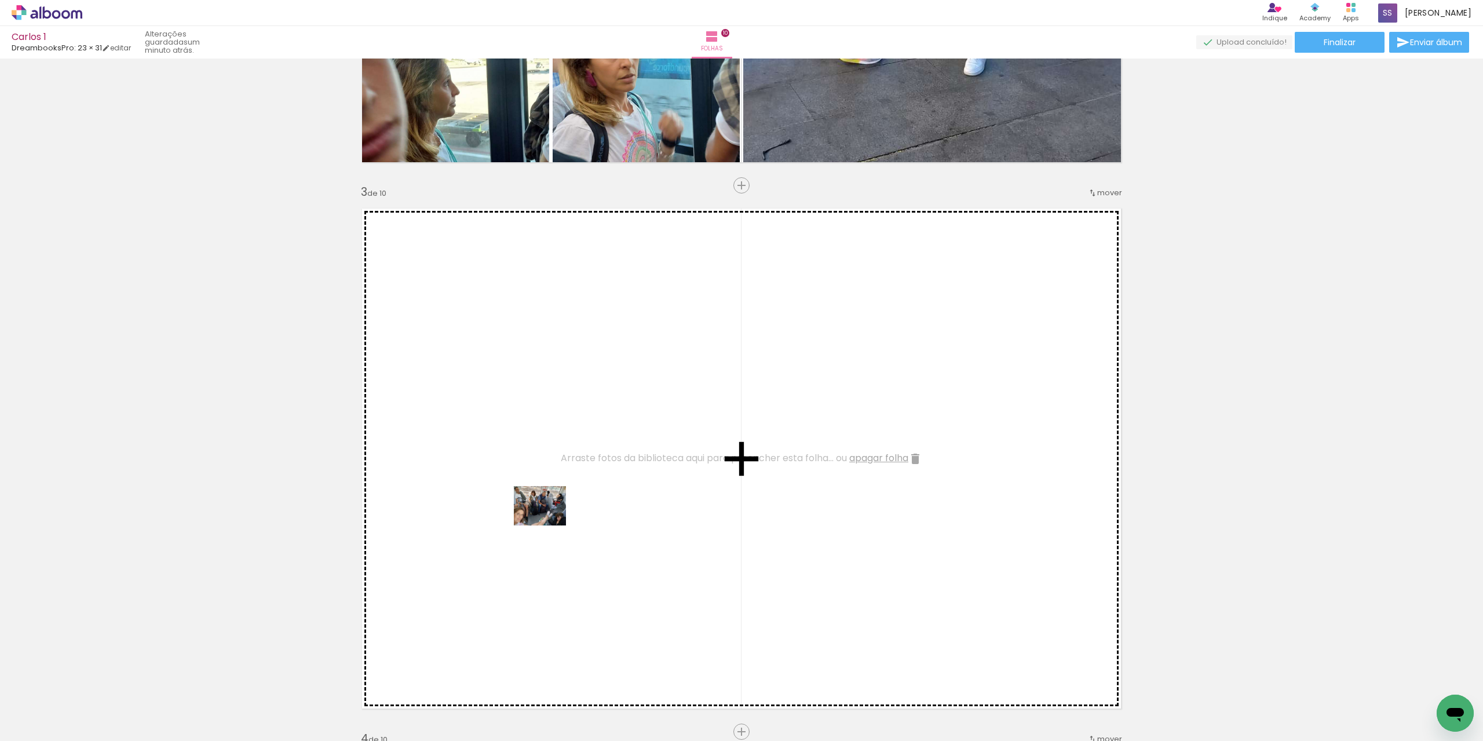
drag, startPoint x: 536, startPoint y: 552, endPoint x: 548, endPoint y: 521, distance: 33.8
click at [548, 521] on quentale-workspace at bounding box center [741, 370] width 1483 height 741
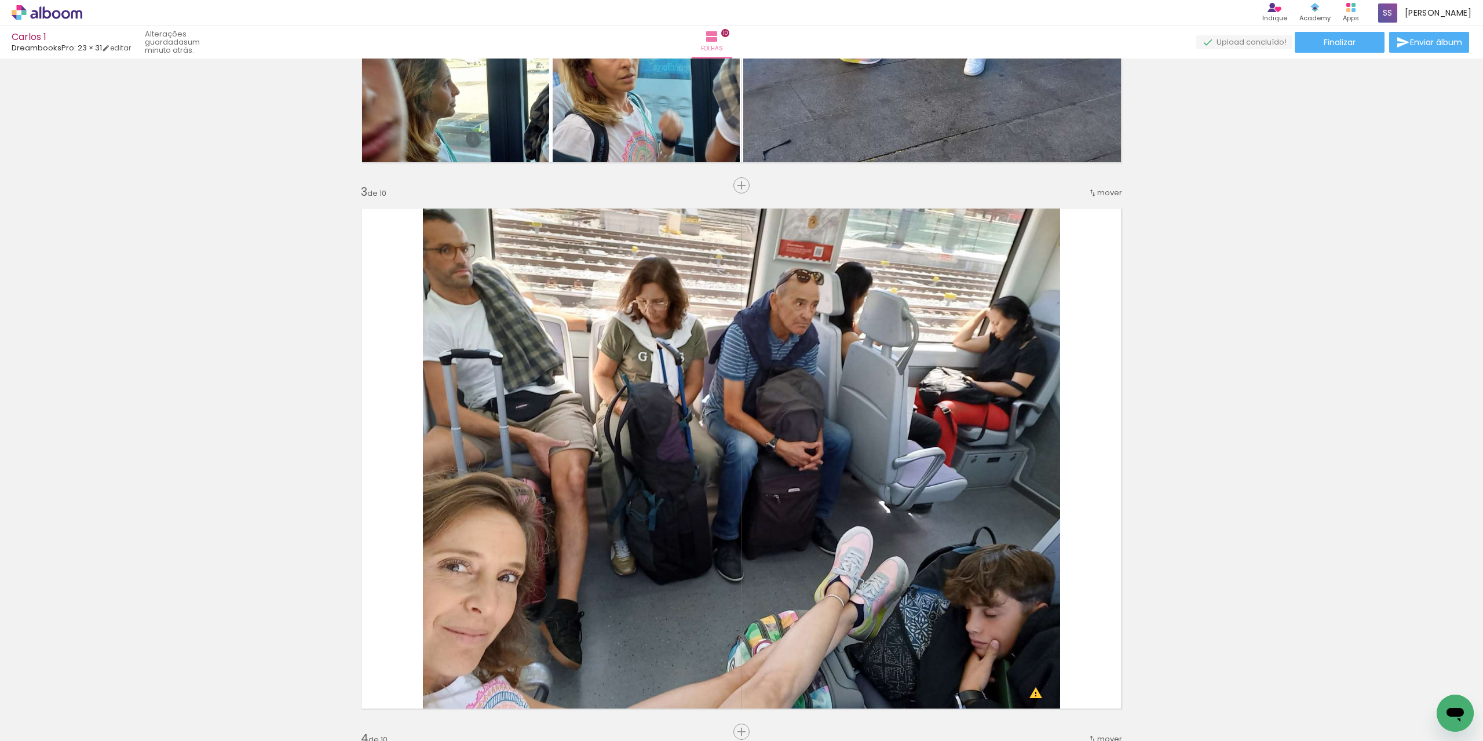
scroll to position [0, 1414]
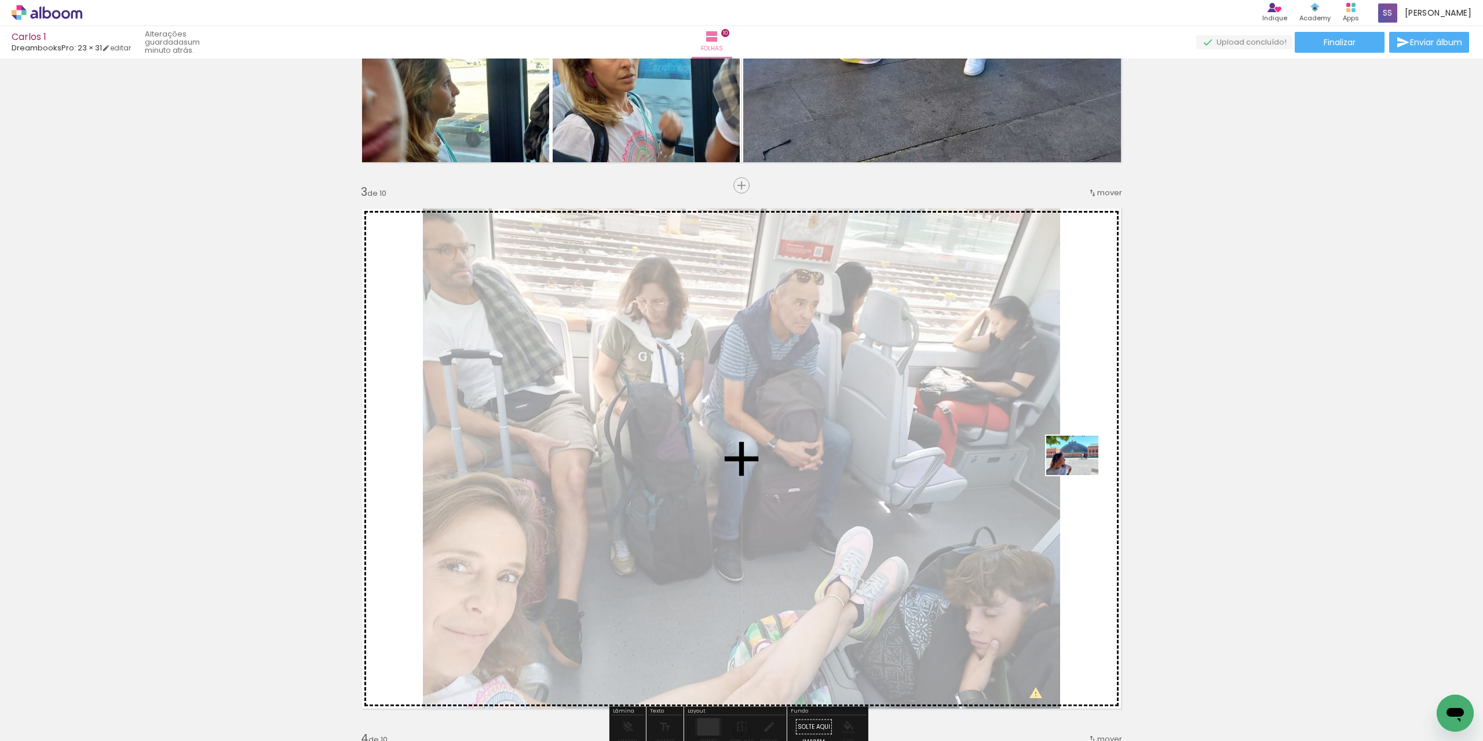
drag, startPoint x: 460, startPoint y: 709, endPoint x: 1081, endPoint y: 470, distance: 665.3
click at [1081, 470] on quentale-workspace at bounding box center [741, 370] width 1483 height 741
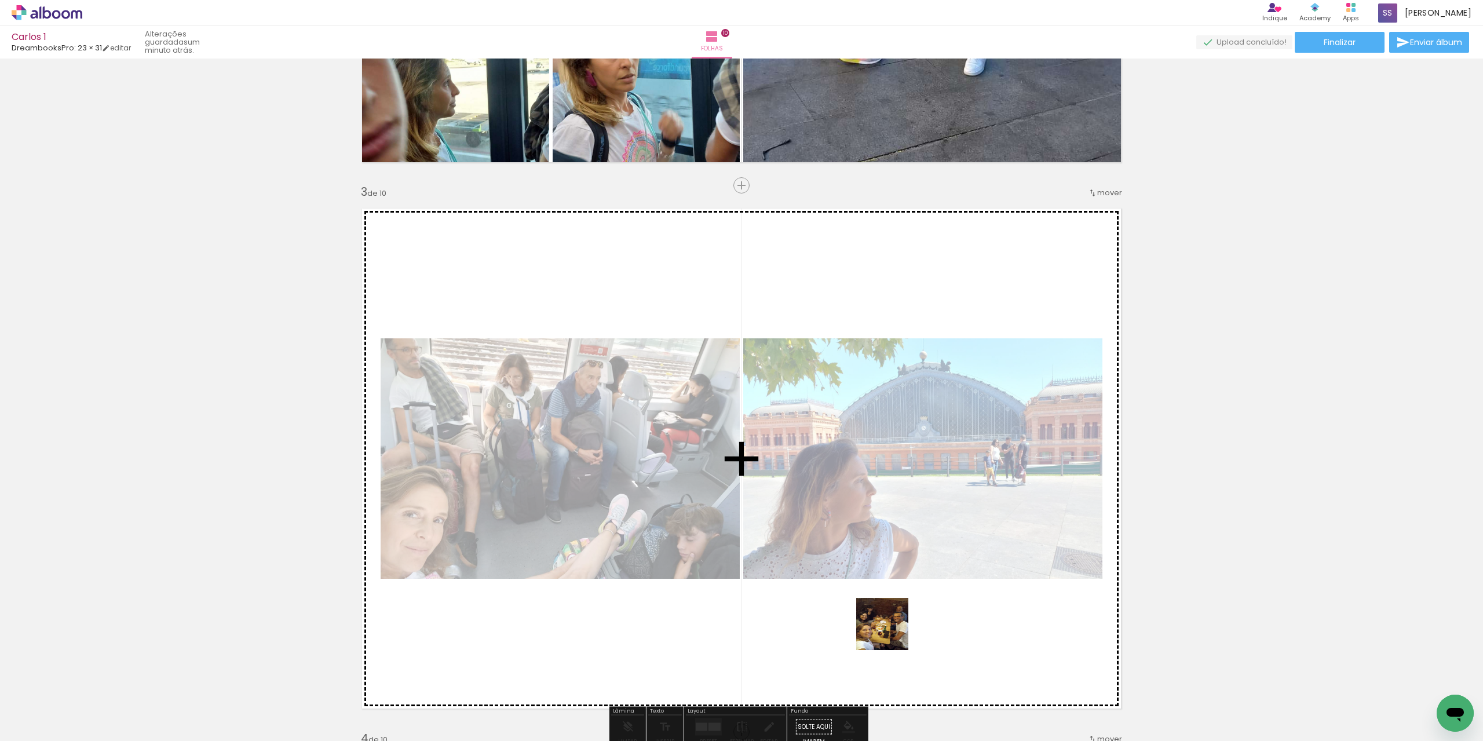
drag, startPoint x: 773, startPoint y: 719, endPoint x: 892, endPoint y: 631, distance: 148.3
click at [892, 631] on quentale-workspace at bounding box center [741, 370] width 1483 height 741
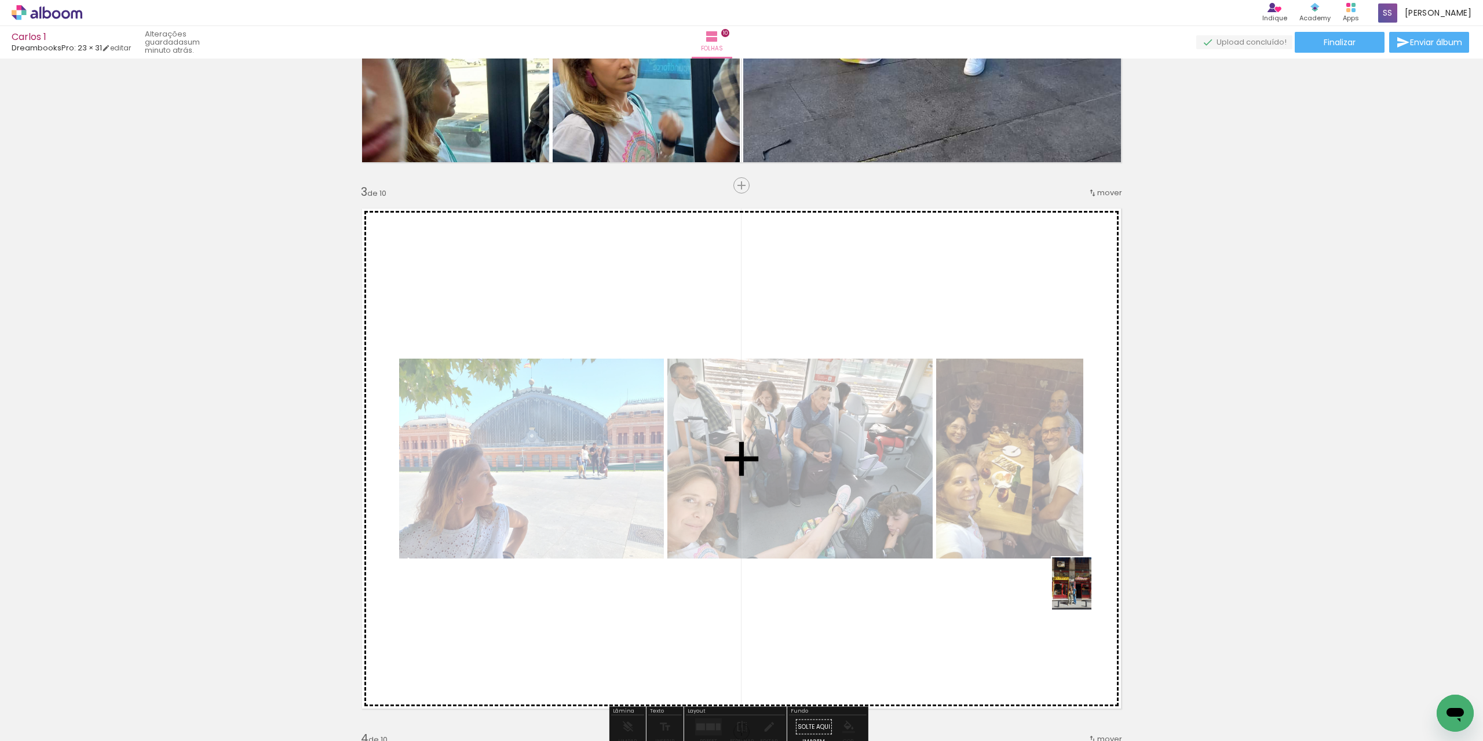
drag, startPoint x: 1170, startPoint y: 720, endPoint x: 1086, endPoint y: 592, distance: 153.1
click at [1086, 592] on quentale-workspace at bounding box center [741, 370] width 1483 height 741
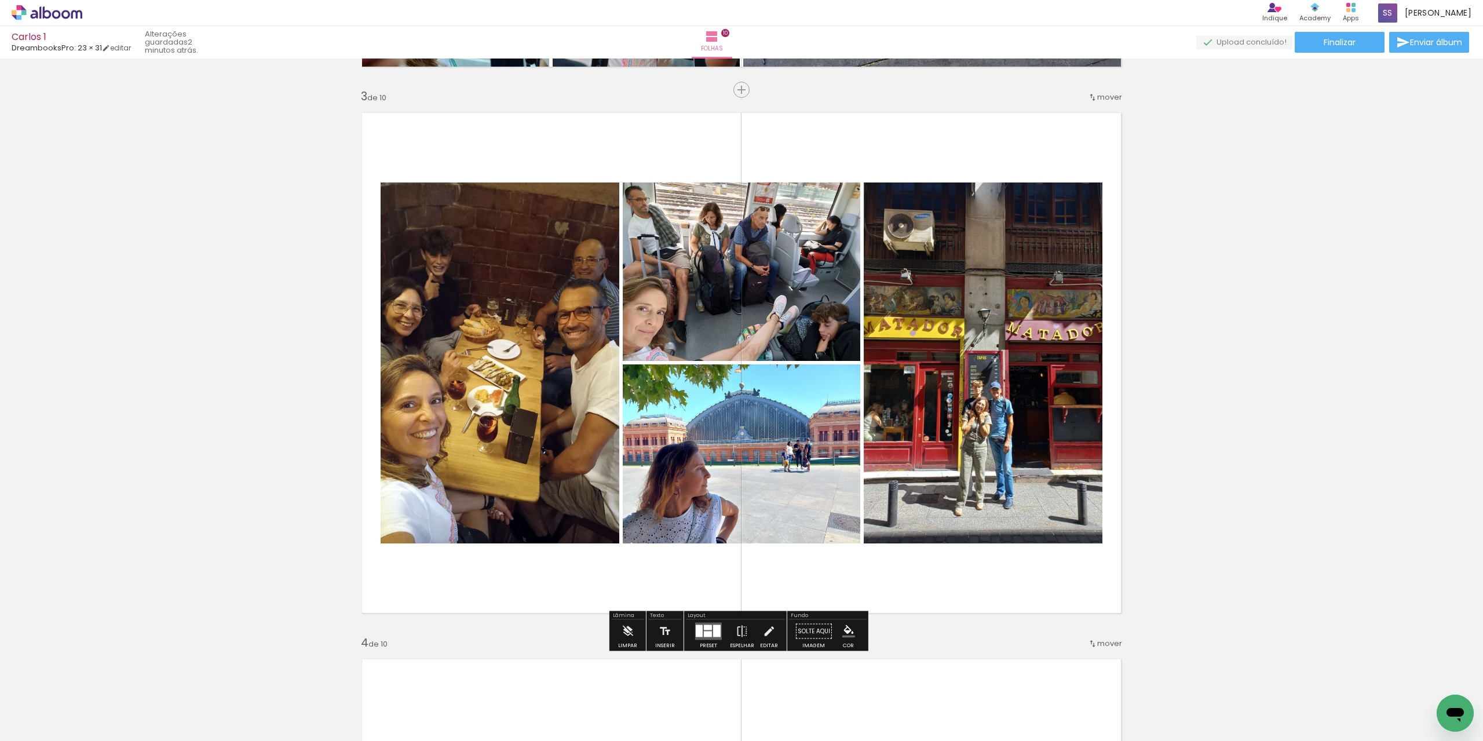
scroll to position [1100, 0]
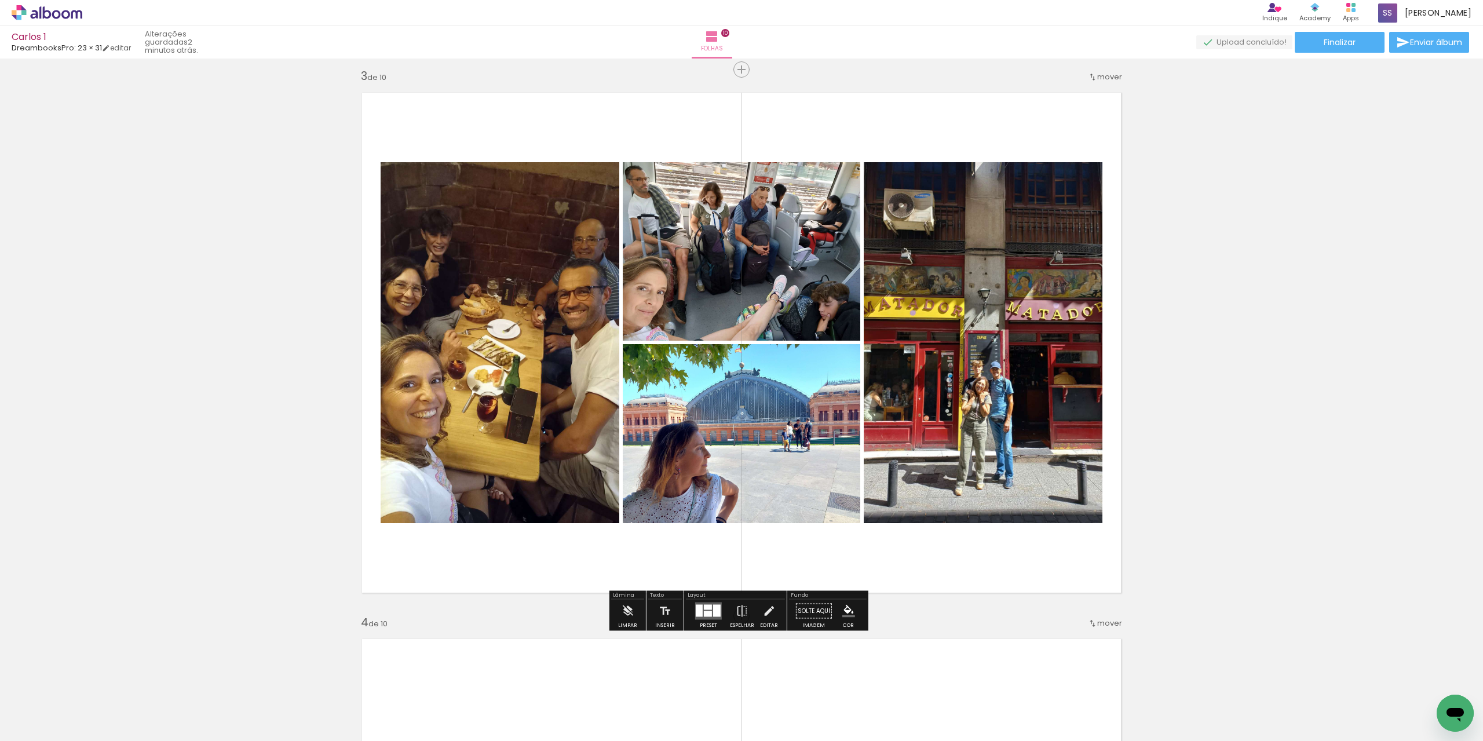
click at [700, 614] on quentale-layouter at bounding box center [708, 610] width 27 height 17
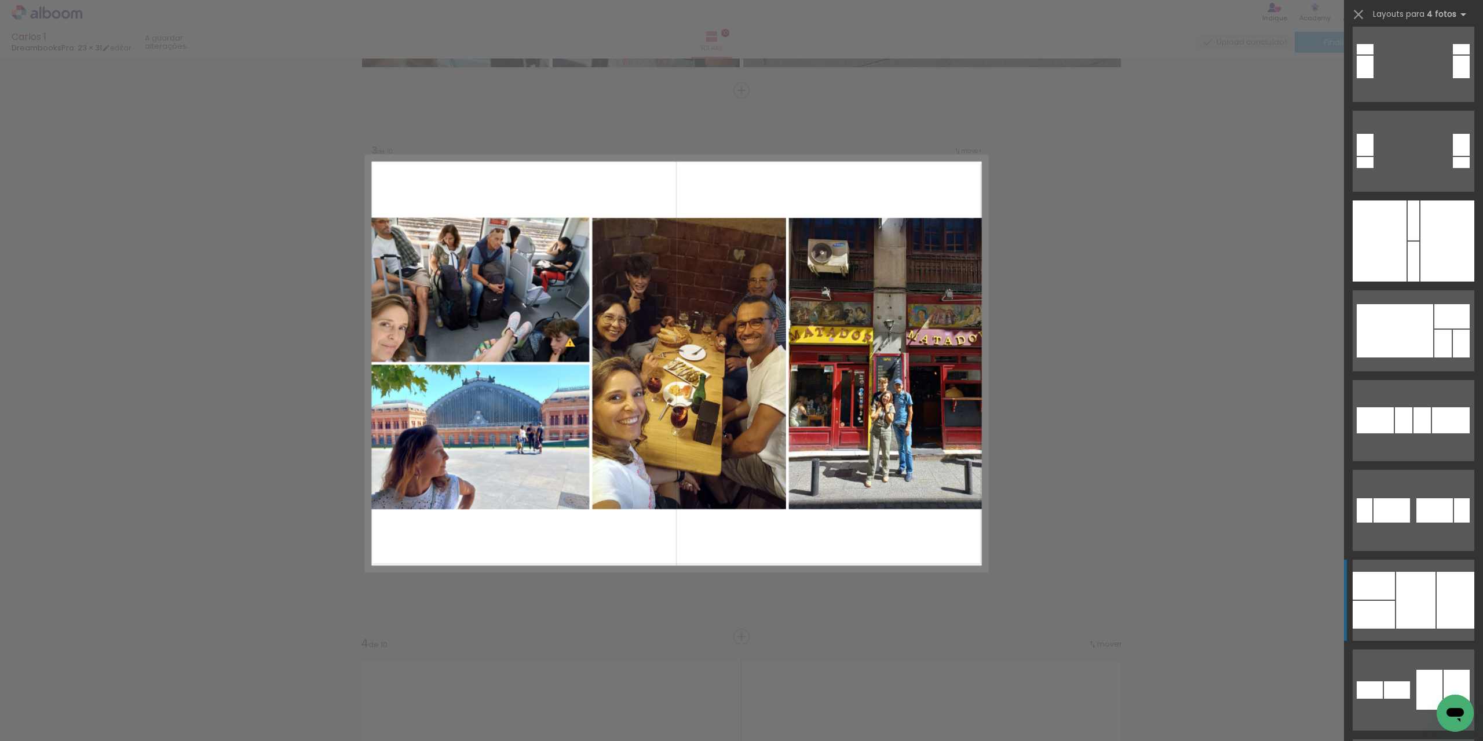
scroll to position [521, 0]
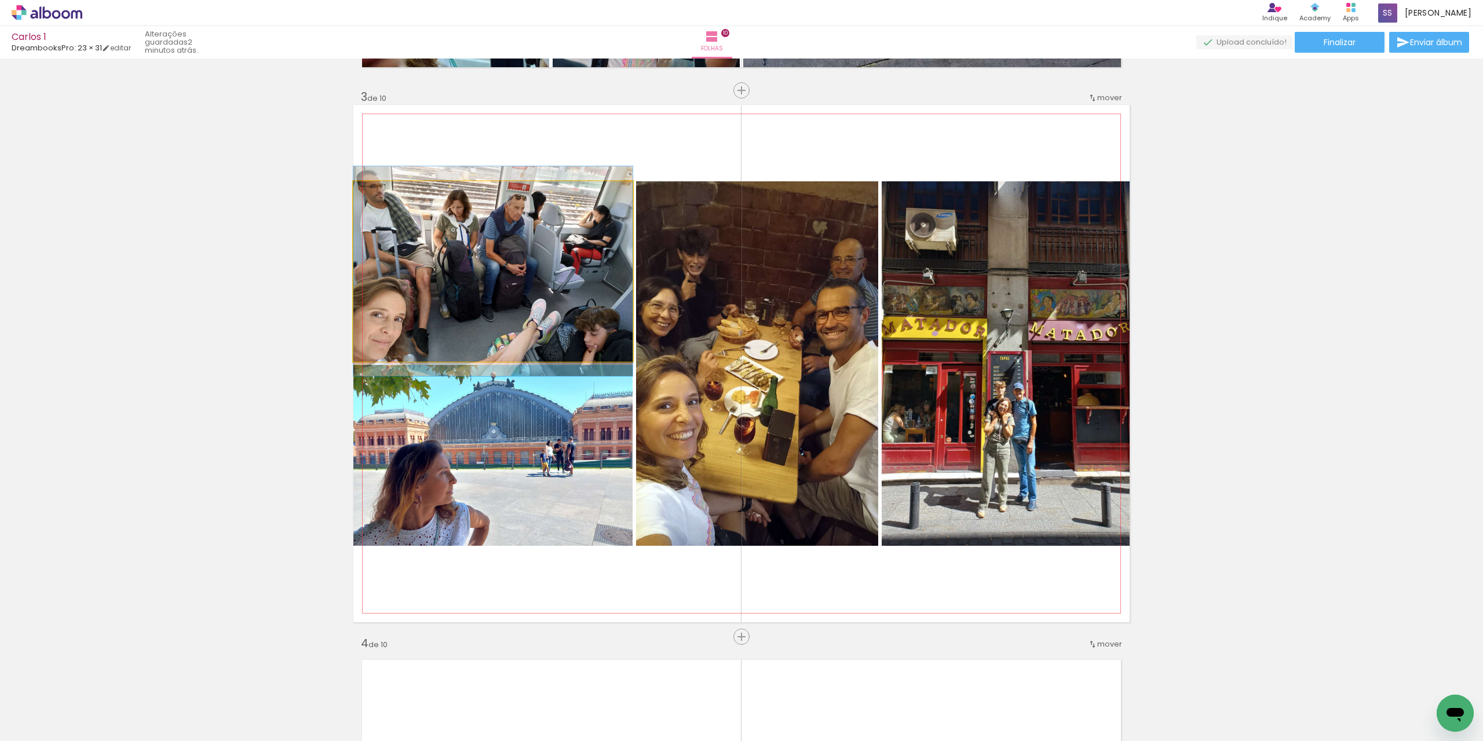
click at [552, 284] on quentale-photo at bounding box center [492, 271] width 279 height 180
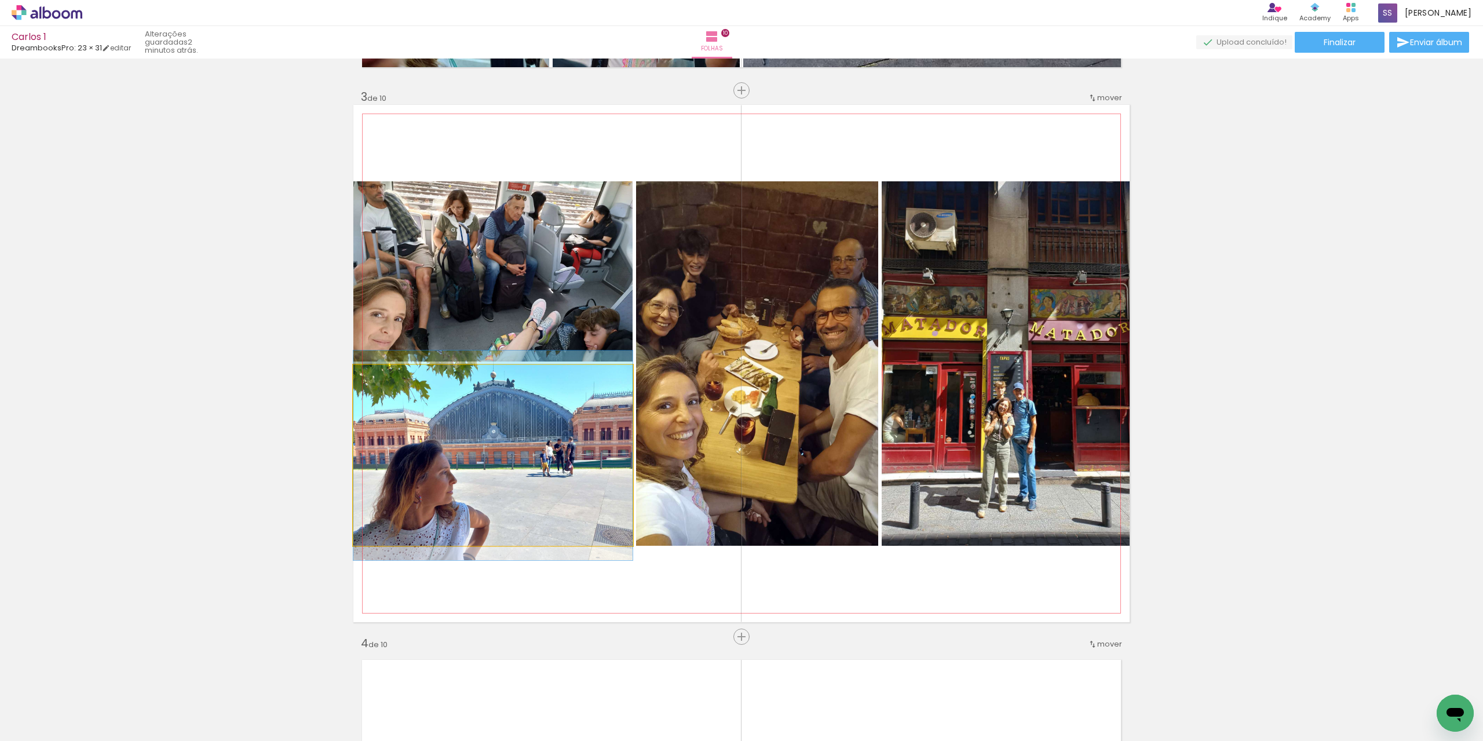
click at [522, 470] on quentale-photo at bounding box center [492, 455] width 279 height 181
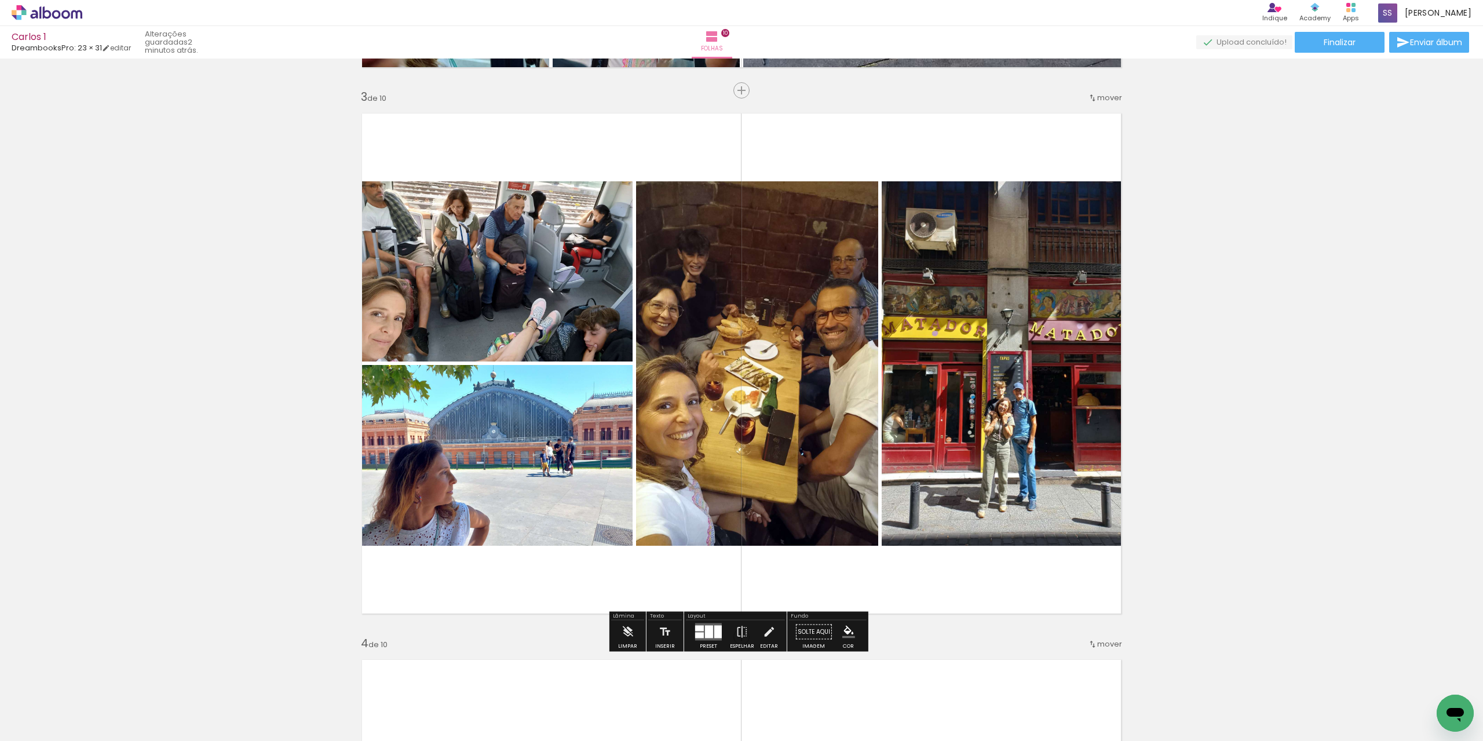
click at [770, 628] on iron-icon at bounding box center [768, 631] width 13 height 23
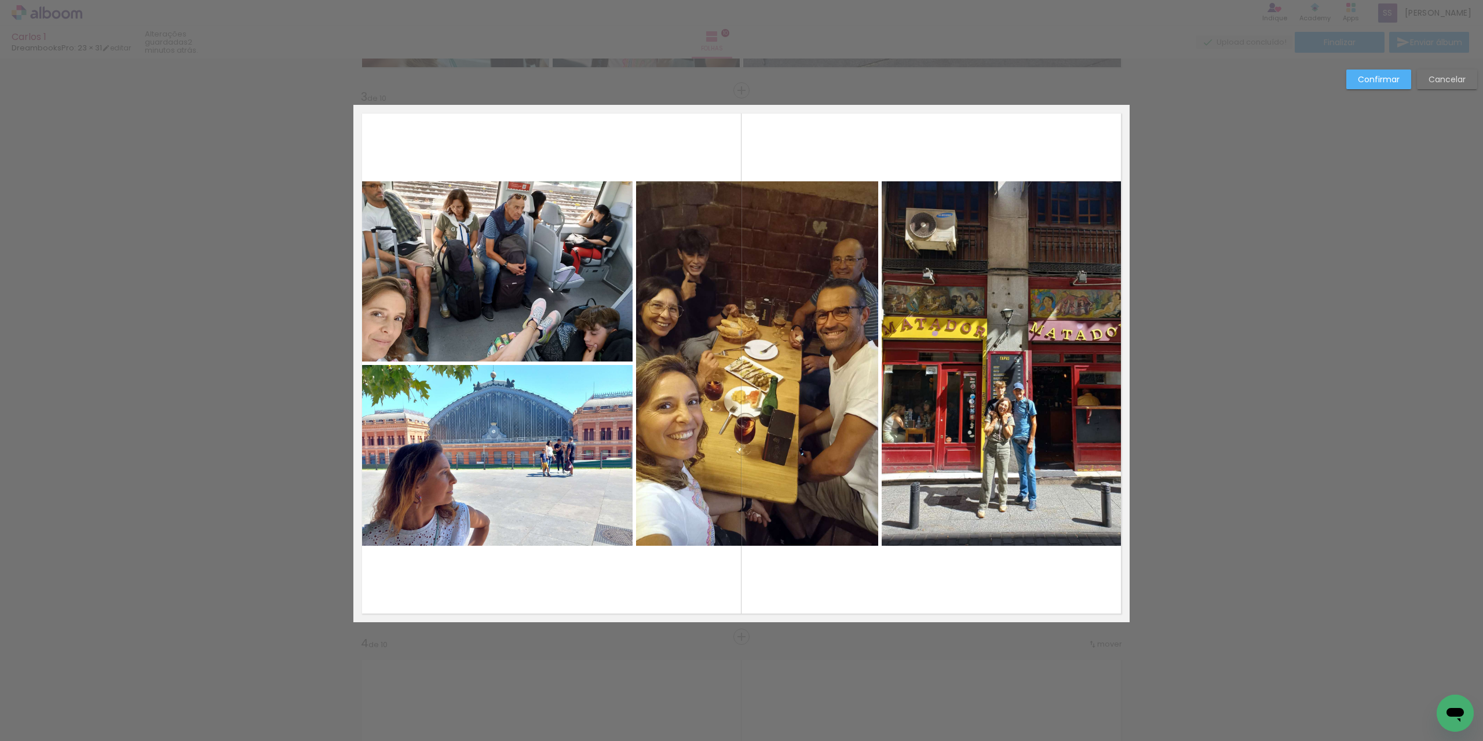
click at [504, 276] on quentale-photo at bounding box center [492, 271] width 279 height 180
click at [793, 148] on quentale-layouter at bounding box center [741, 363] width 776 height 517
click at [782, 274] on quentale-photo at bounding box center [757, 363] width 242 height 364
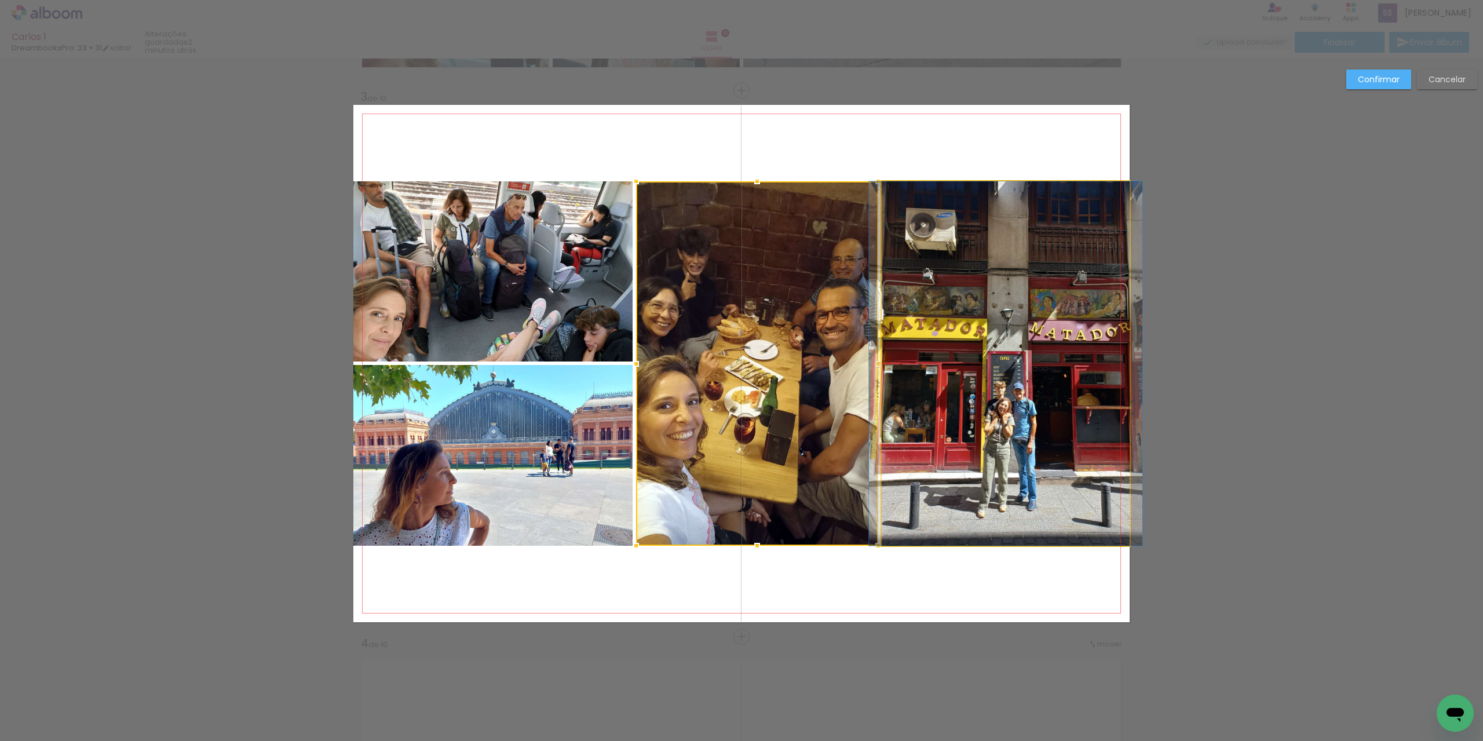
click at [967, 368] on quentale-photo at bounding box center [1005, 363] width 248 height 364
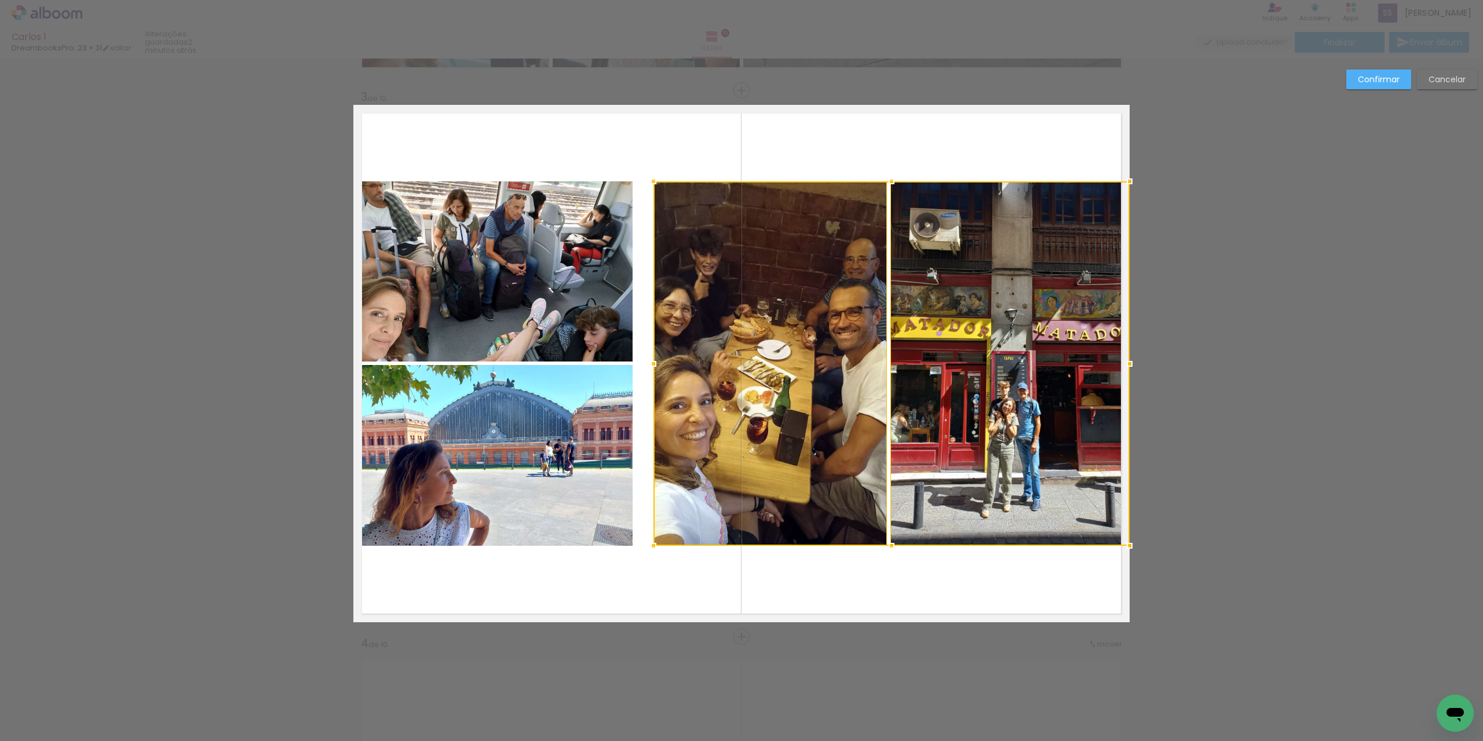
drag, startPoint x: 634, startPoint y: 364, endPoint x: 652, endPoint y: 365, distance: 17.4
click at [652, 365] on div at bounding box center [653, 363] width 23 height 23
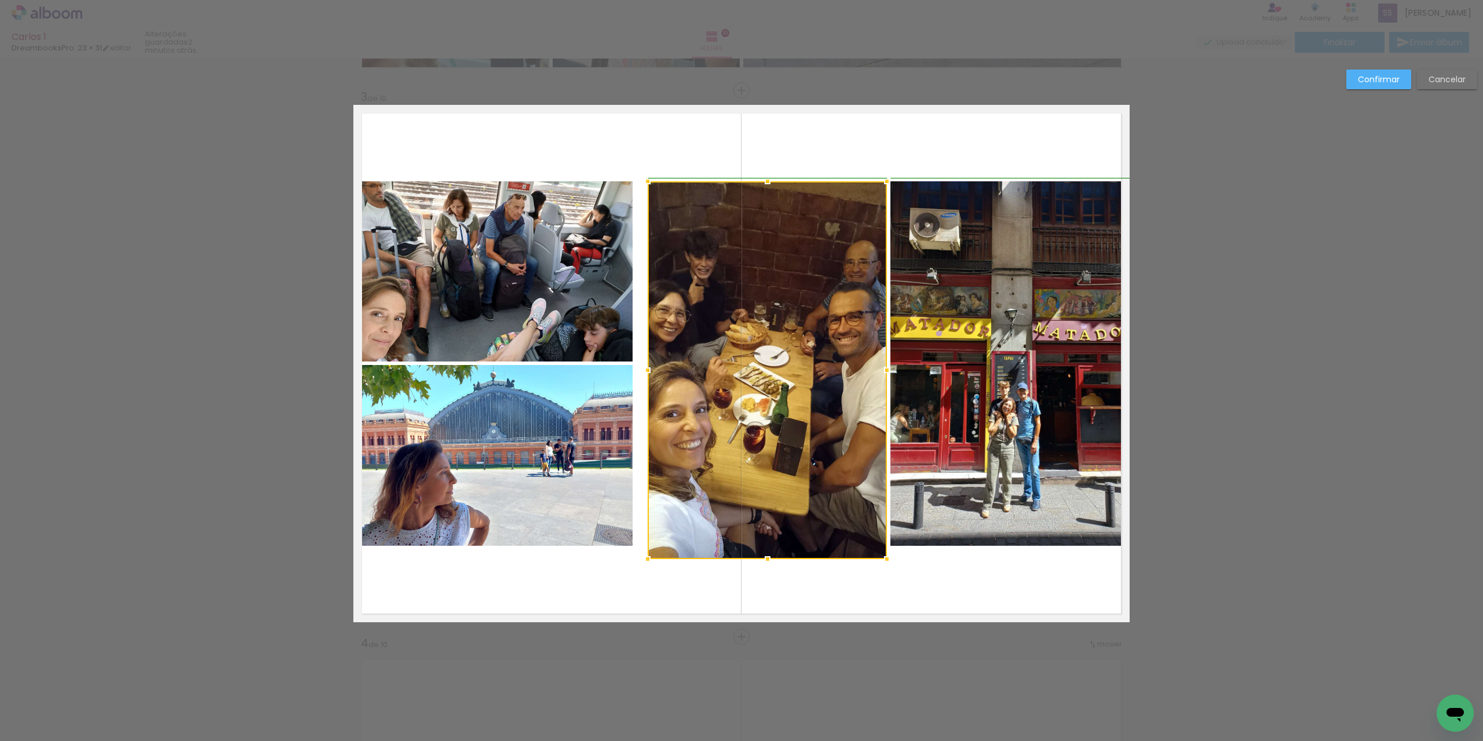
drag, startPoint x: 647, startPoint y: 541, endPoint x: 645, endPoint y: 554, distance: 13.6
click at [645, 554] on div at bounding box center [647, 558] width 23 height 23
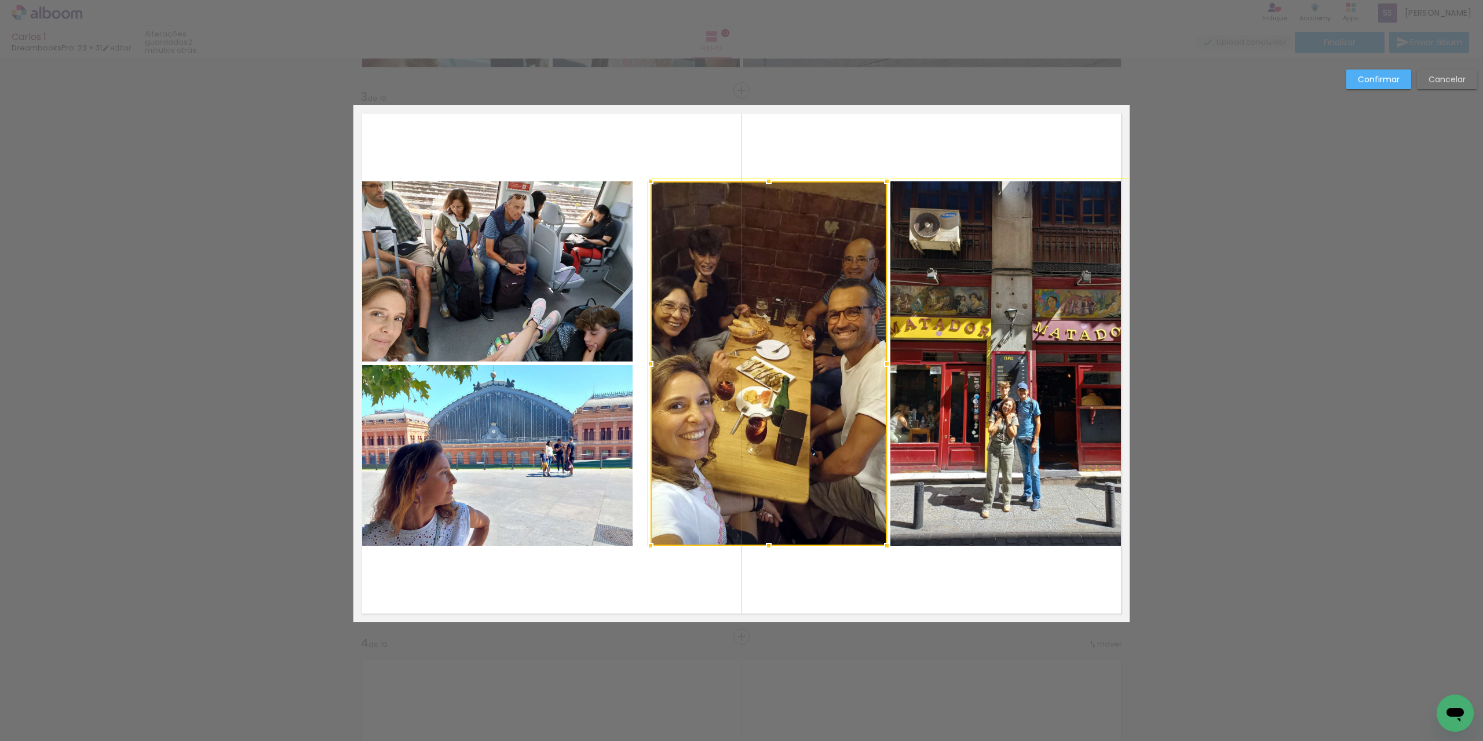
drag, startPoint x: 643, startPoint y: 558, endPoint x: 646, endPoint y: 547, distance: 12.1
click at [646, 547] on div at bounding box center [650, 545] width 23 height 23
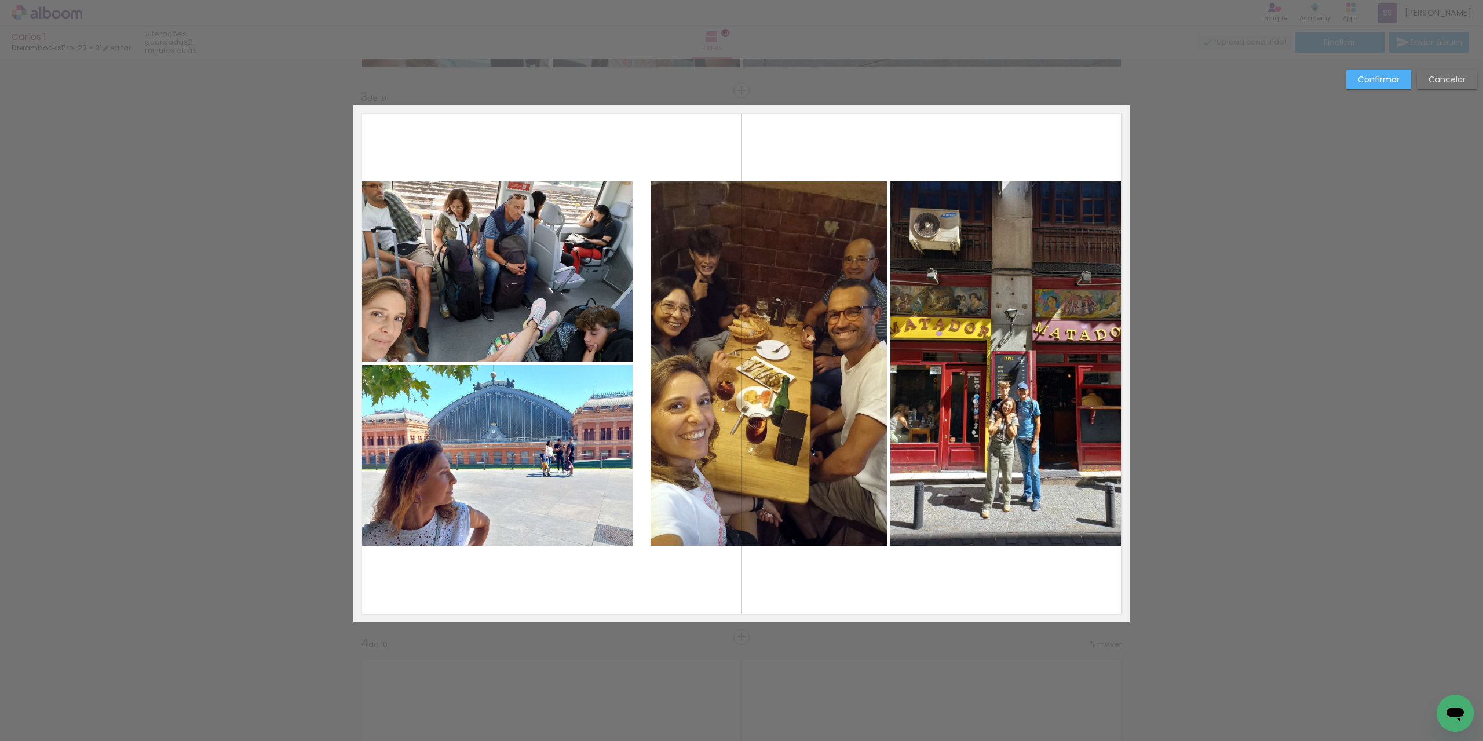
click at [906, 594] on quentale-layouter at bounding box center [741, 363] width 776 height 517
click at [0, 0] on slot "Confirmar" at bounding box center [0, 0] width 0 height 0
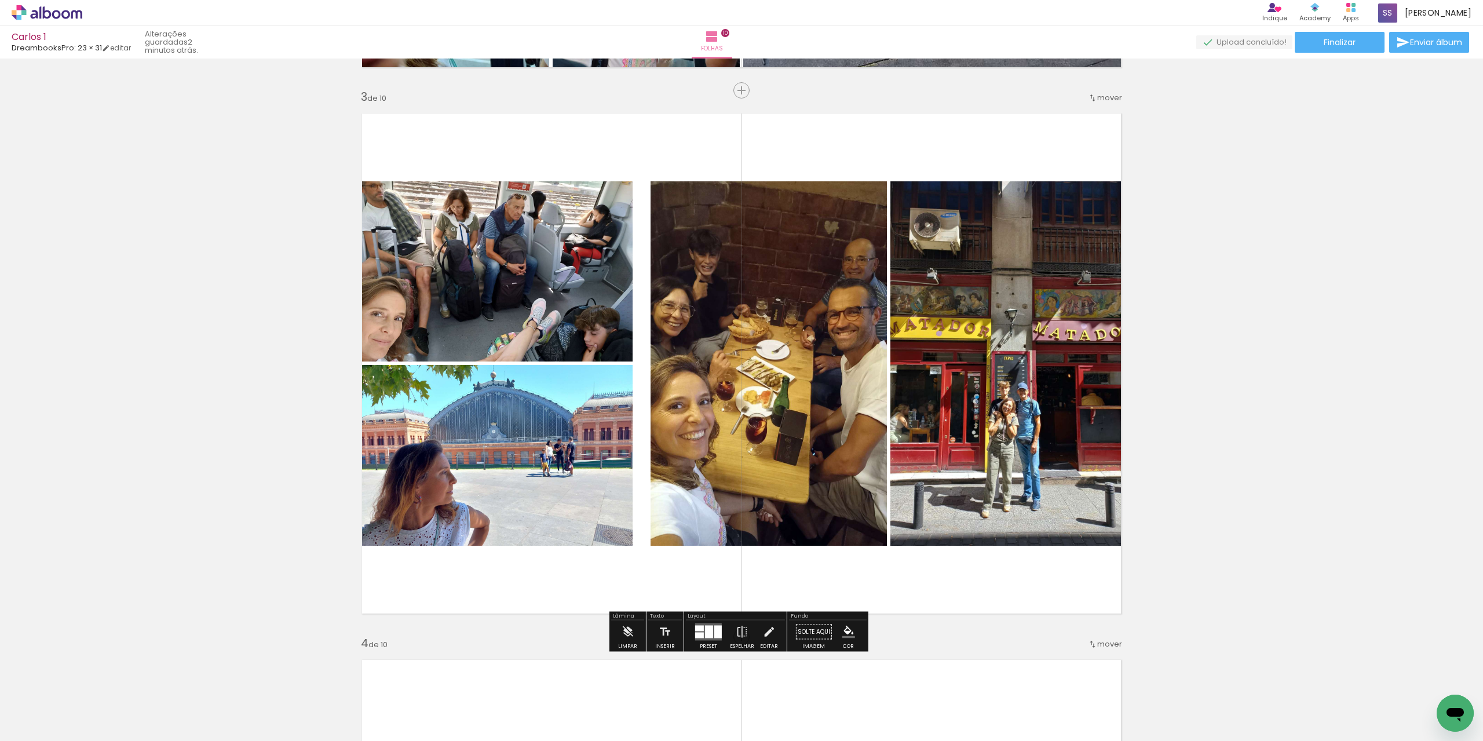
click at [519, 225] on quentale-photo at bounding box center [492, 271] width 279 height 180
click at [499, 200] on quentale-photo at bounding box center [492, 271] width 279 height 180
click at [768, 630] on iron-icon at bounding box center [768, 631] width 13 height 23
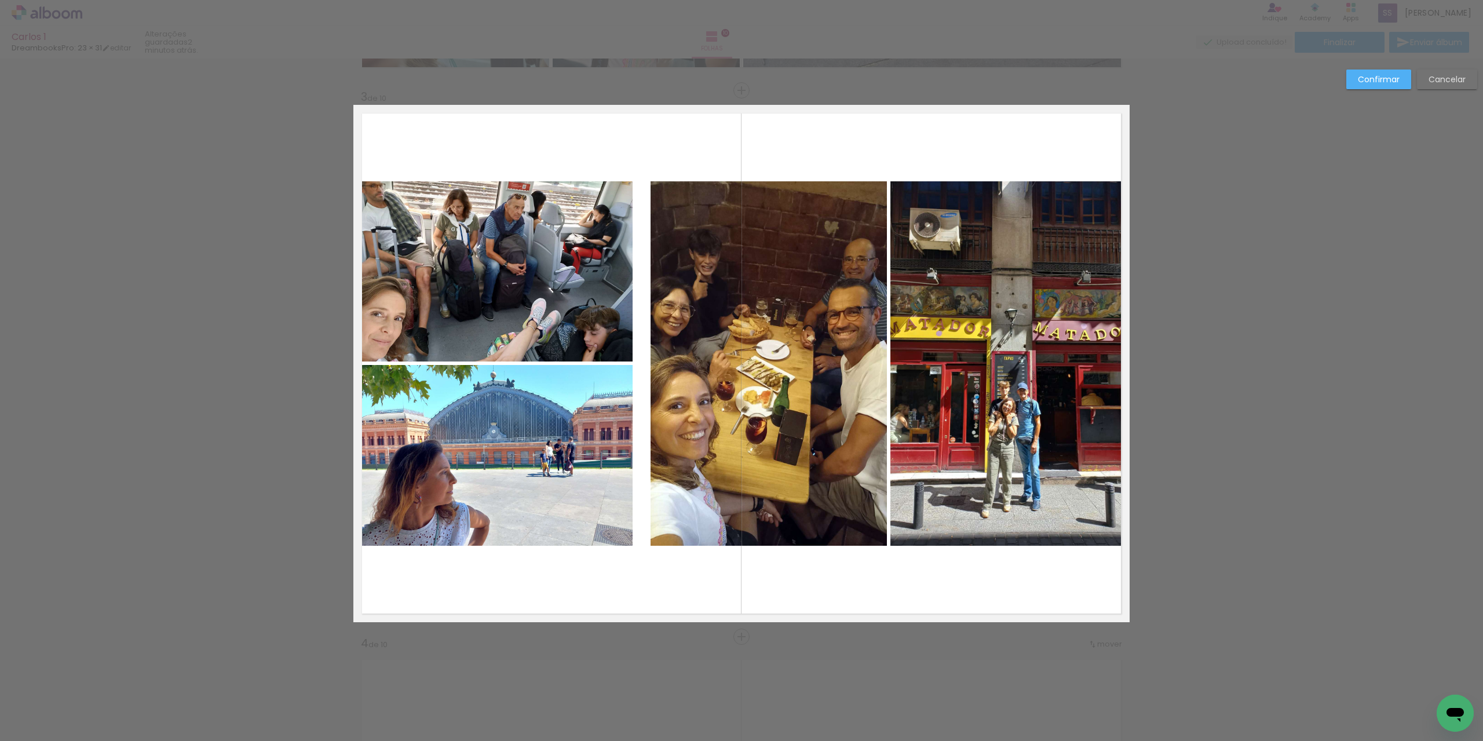
click at [573, 266] on quentale-photo at bounding box center [492, 271] width 279 height 180
click at [628, 181] on div at bounding box center [632, 181] width 23 height 23
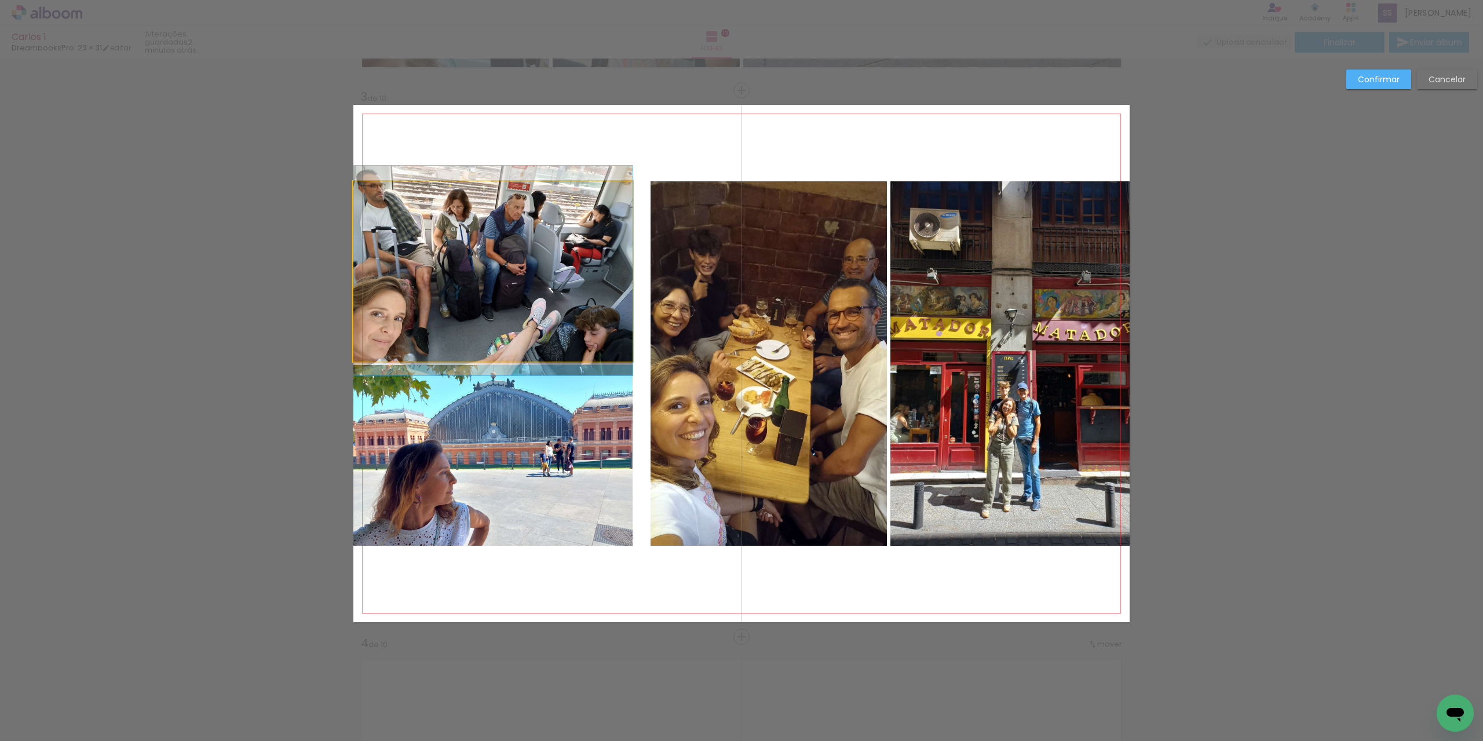
click at [624, 185] on quentale-photo at bounding box center [492, 271] width 279 height 180
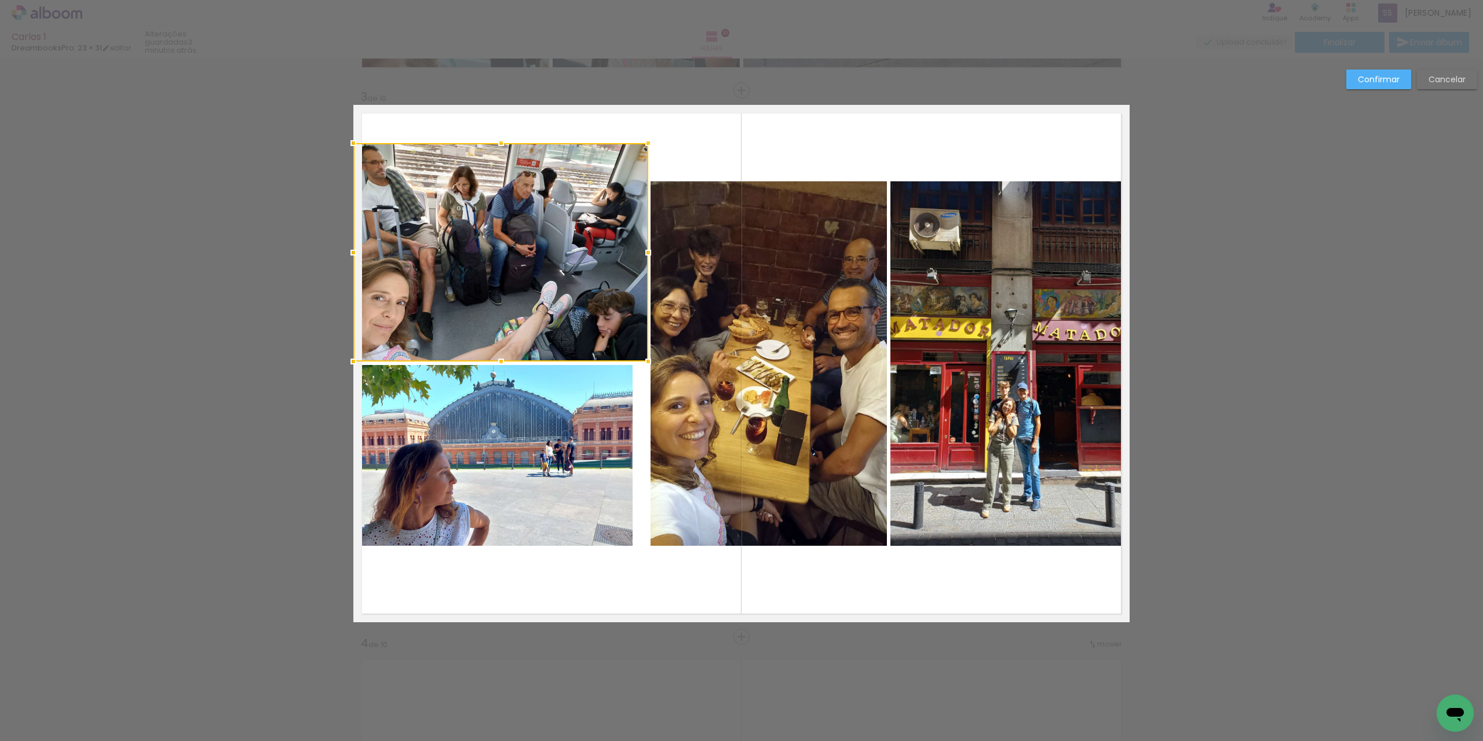
drag, startPoint x: 627, startPoint y: 180, endPoint x: 639, endPoint y: 140, distance: 41.8
click at [639, 140] on div at bounding box center [647, 142] width 23 height 23
click at [701, 160] on quentale-layouter at bounding box center [741, 363] width 776 height 517
click at [592, 470] on quentale-photo at bounding box center [492, 455] width 279 height 181
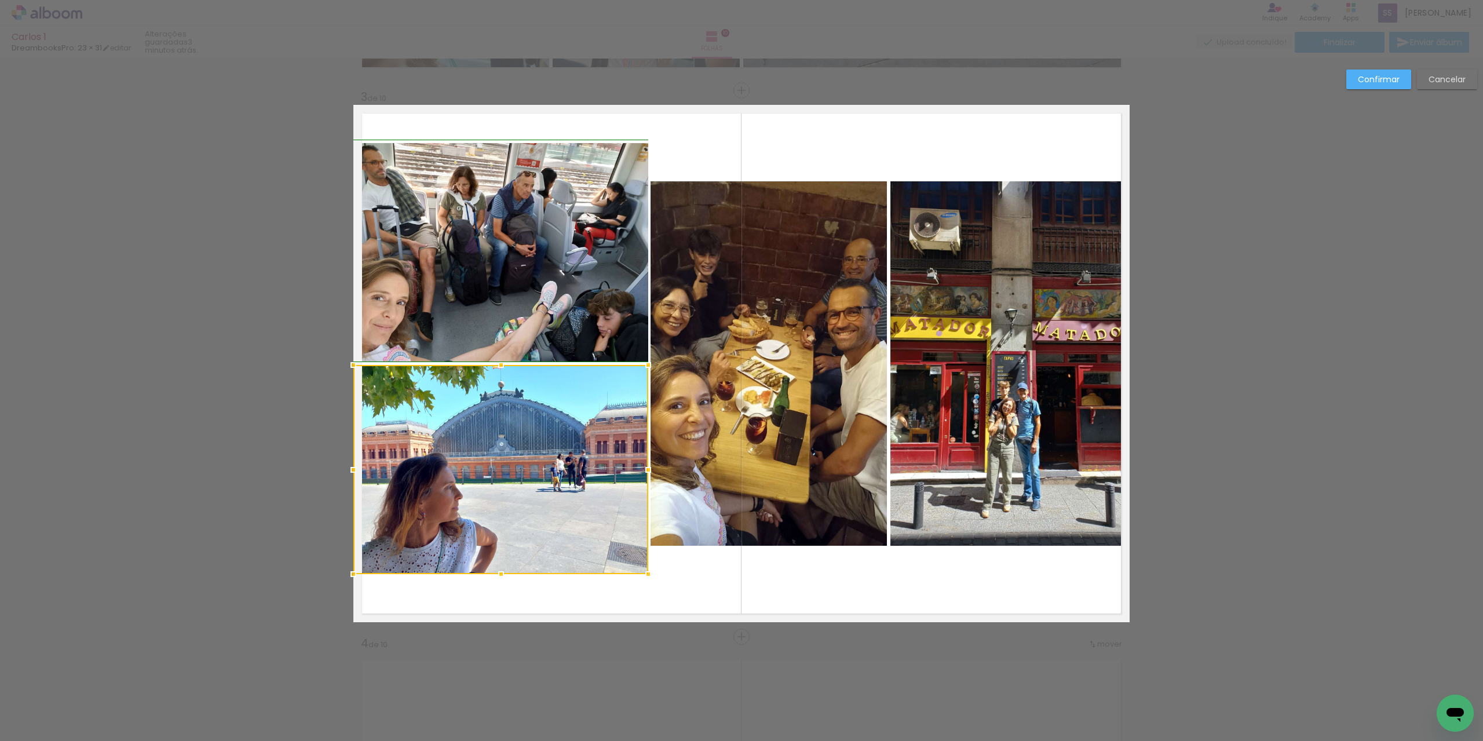
drag, startPoint x: 630, startPoint y: 543, endPoint x: 644, endPoint y: 572, distance: 31.9
click at [644, 572] on div at bounding box center [647, 573] width 23 height 23
click at [734, 599] on quentale-layouter at bounding box center [741, 363] width 776 height 517
click at [746, 521] on quentale-photo at bounding box center [768, 363] width 236 height 364
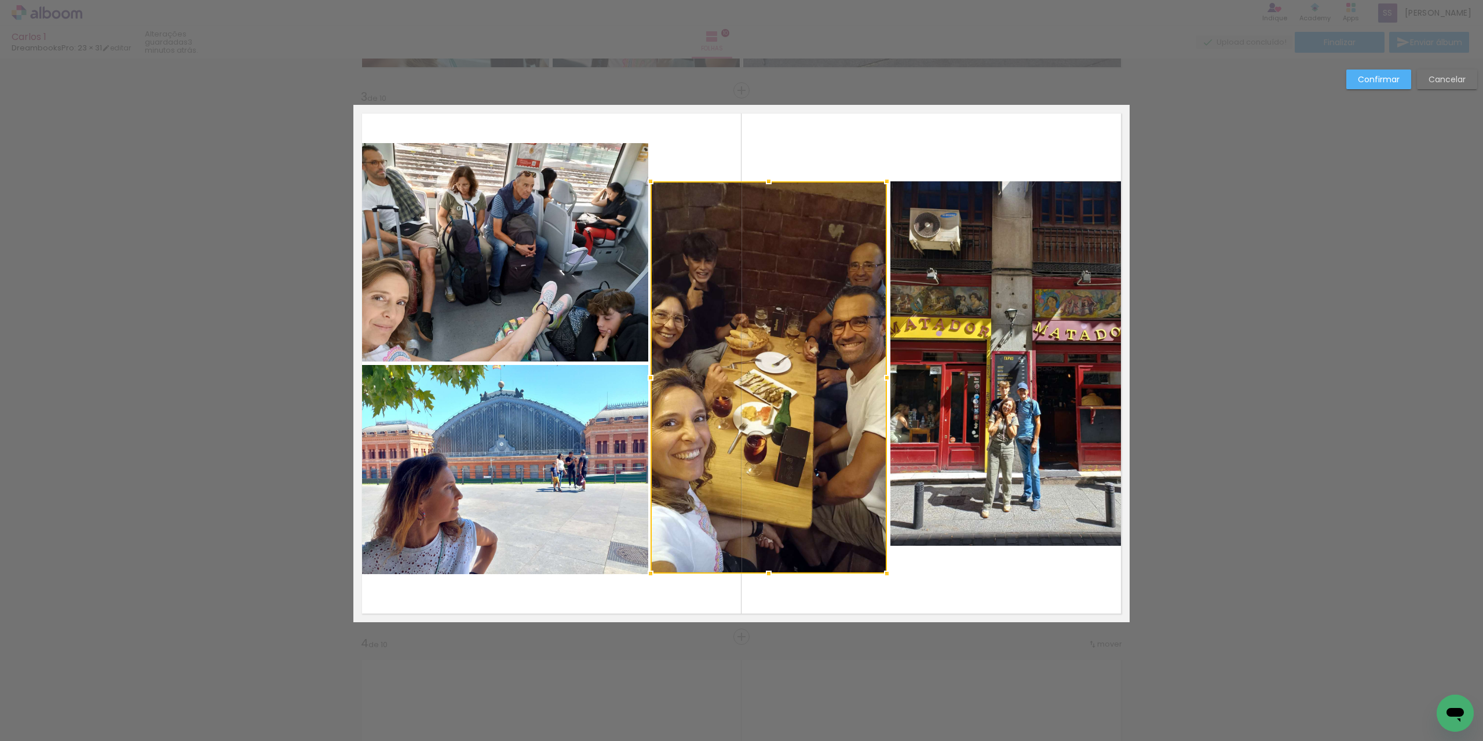
drag, startPoint x: 764, startPoint y: 545, endPoint x: 766, endPoint y: 573, distance: 27.8
click at [766, 573] on div at bounding box center [768, 573] width 23 height 23
click at [772, 449] on div at bounding box center [768, 377] width 236 height 392
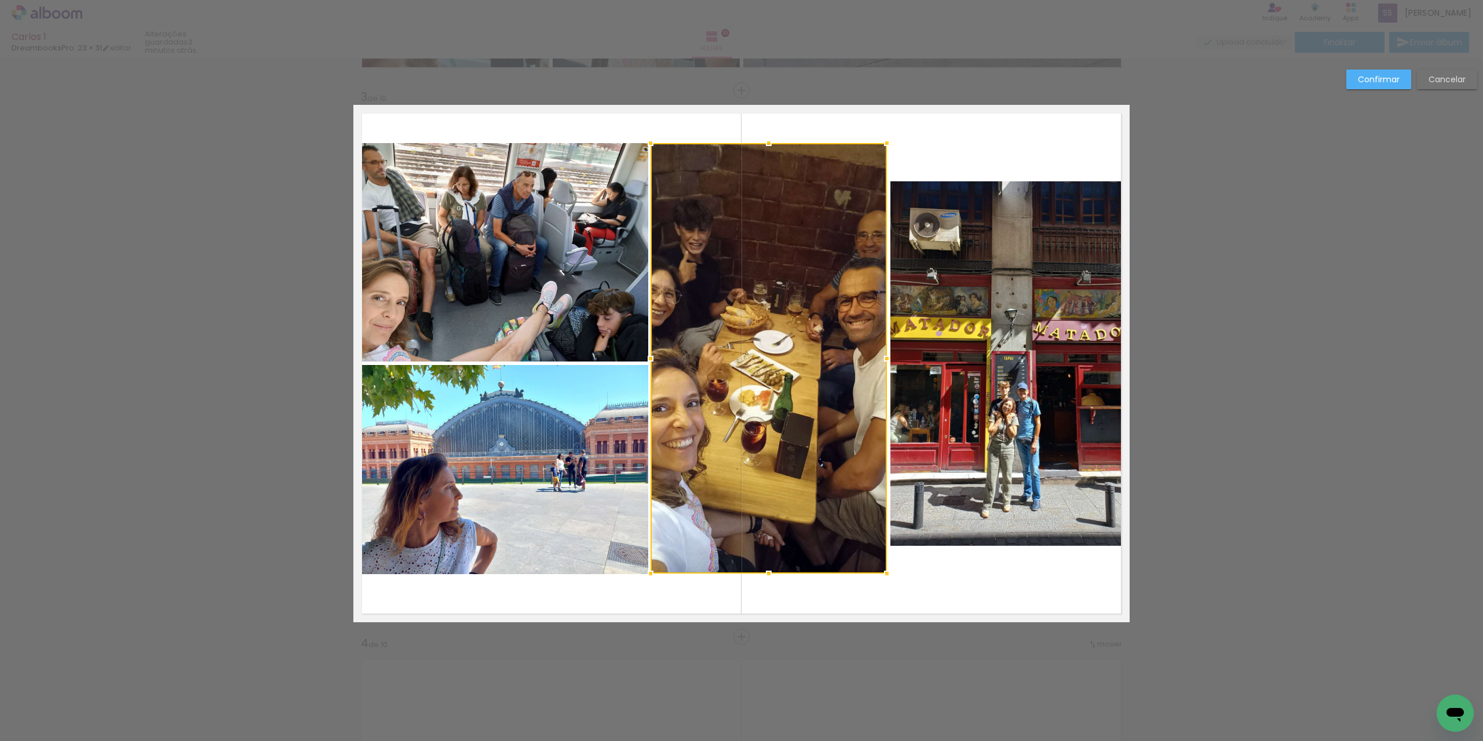
drag, startPoint x: 767, startPoint y: 185, endPoint x: 774, endPoint y: 147, distance: 39.0
click at [774, 147] on div at bounding box center [768, 142] width 23 height 23
click at [851, 121] on quentale-layouter at bounding box center [741, 363] width 776 height 517
click at [987, 259] on quentale-photo at bounding box center [1009, 363] width 239 height 364
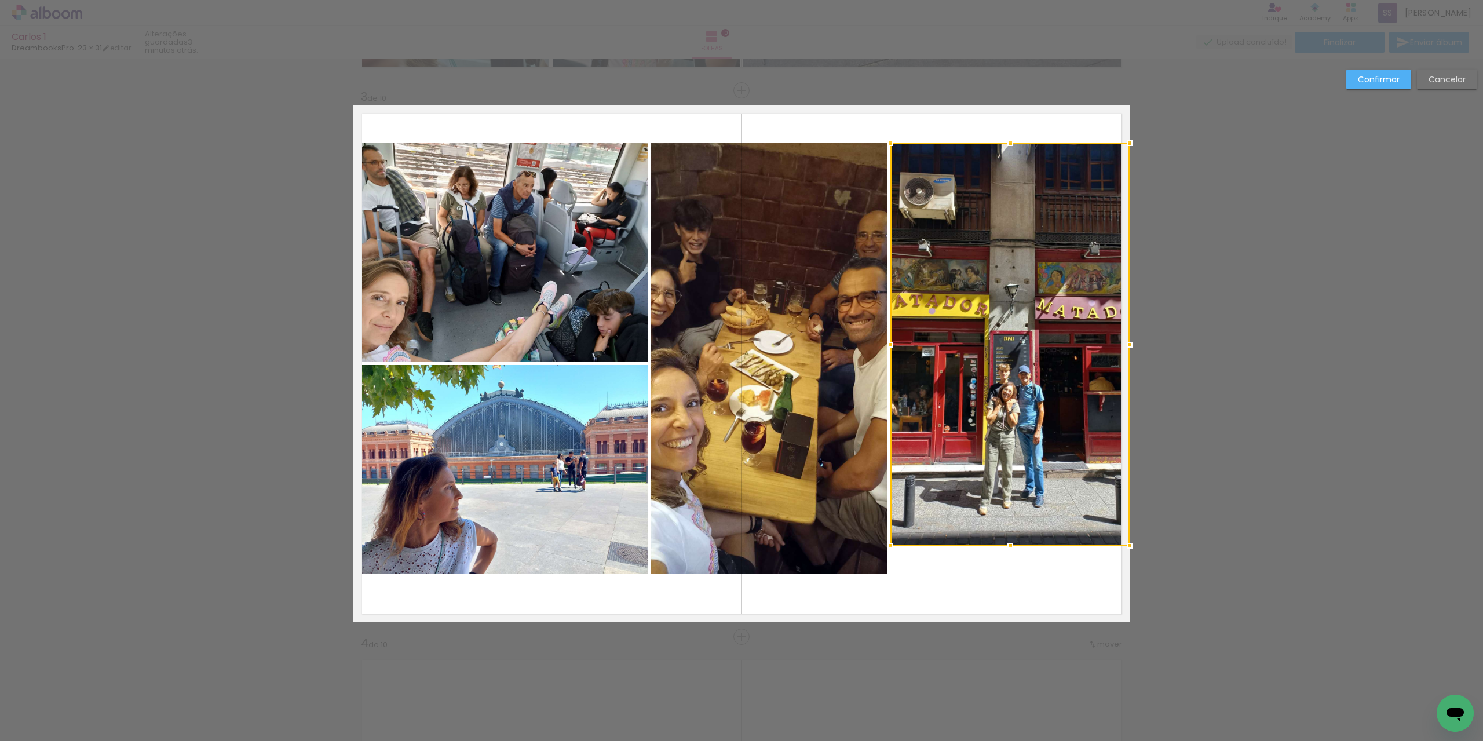
drag, startPoint x: 1008, startPoint y: 182, endPoint x: 1005, endPoint y: 144, distance: 38.3
click at [1005, 144] on div at bounding box center [1009, 142] width 23 height 23
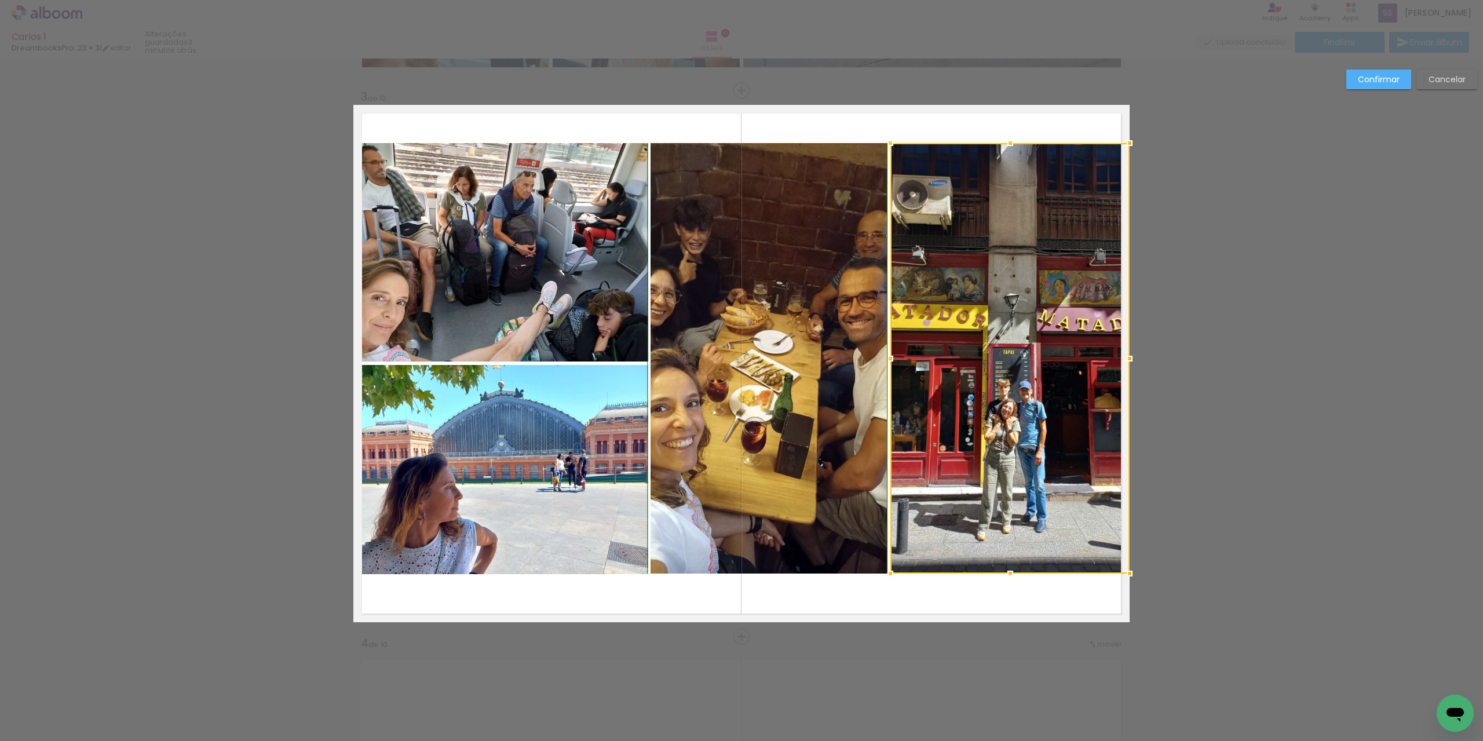
drag, startPoint x: 1008, startPoint y: 543, endPoint x: 1007, endPoint y: 568, distance: 24.9
click at [1007, 568] on div at bounding box center [1009, 573] width 23 height 23
click at [1009, 592] on quentale-layouter at bounding box center [741, 363] width 776 height 517
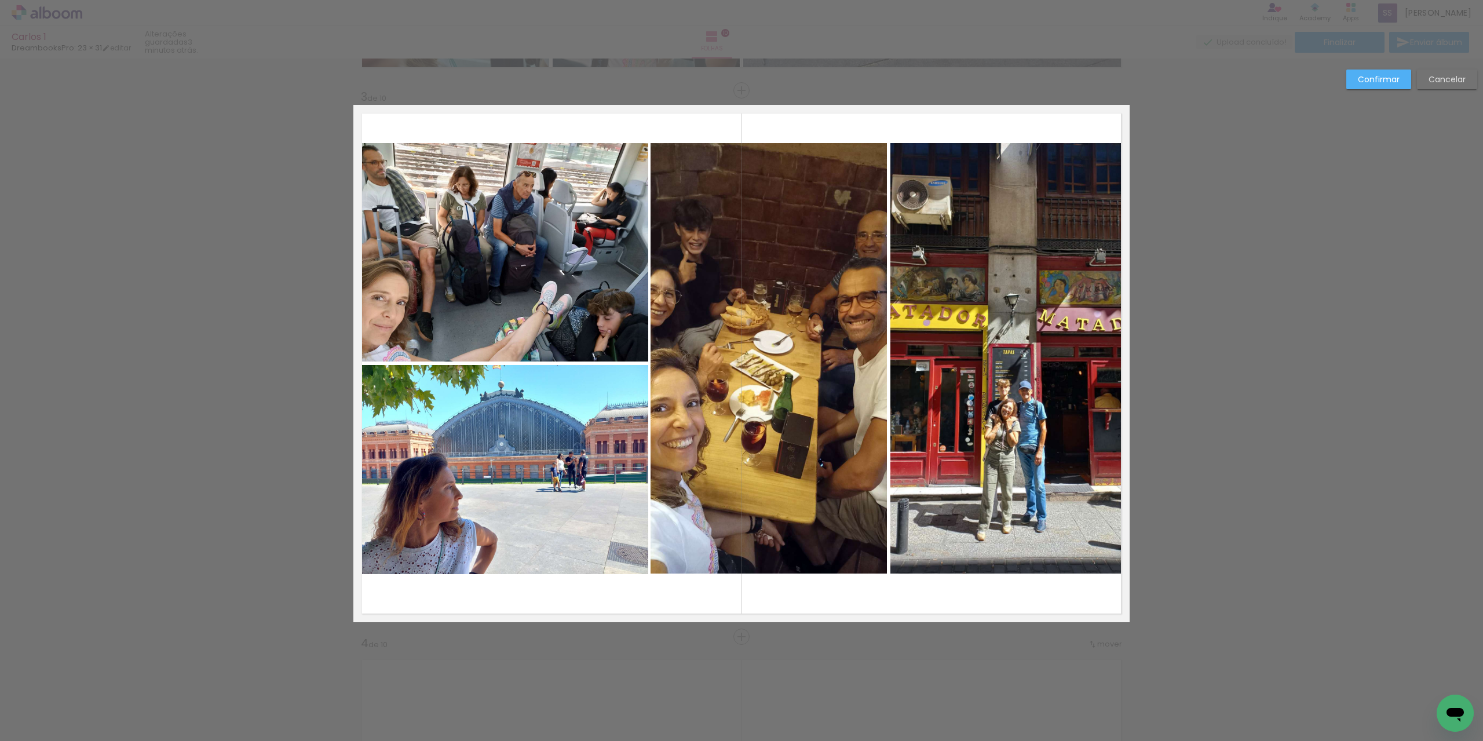
click at [0, 0] on slot "Confirmar" at bounding box center [0, 0] width 0 height 0
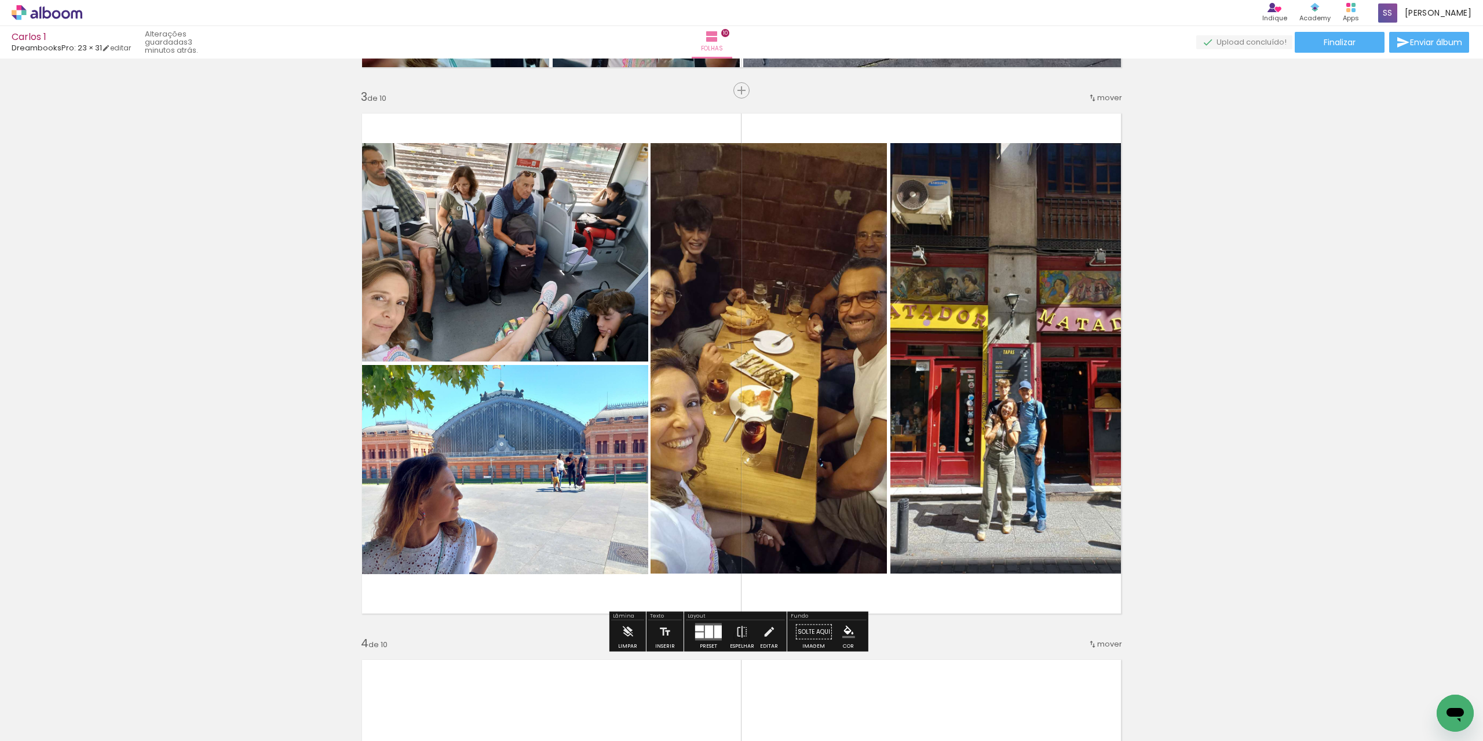
click at [907, 602] on quentale-layouter at bounding box center [741, 363] width 776 height 517
click at [707, 631] on div at bounding box center [709, 631] width 8 height 13
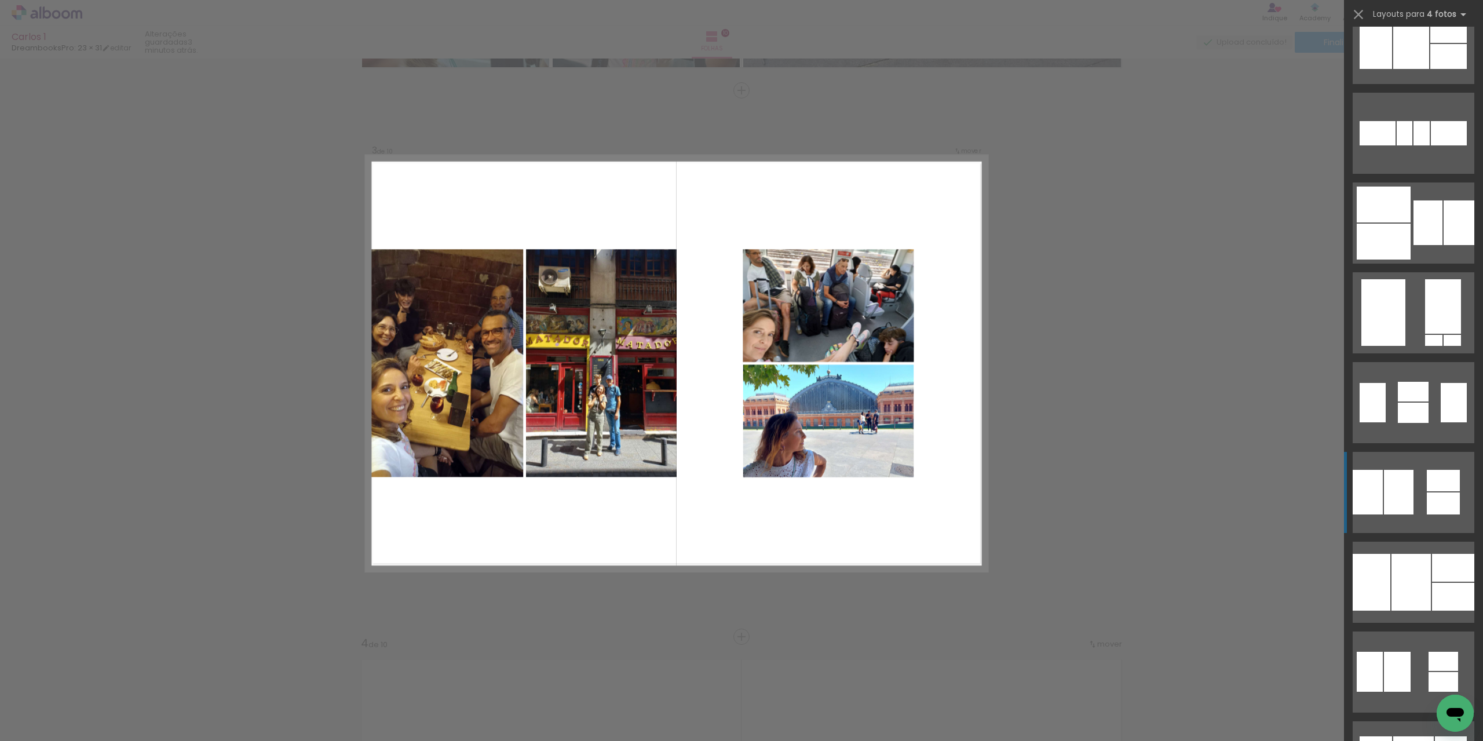
scroll to position [1740, 0]
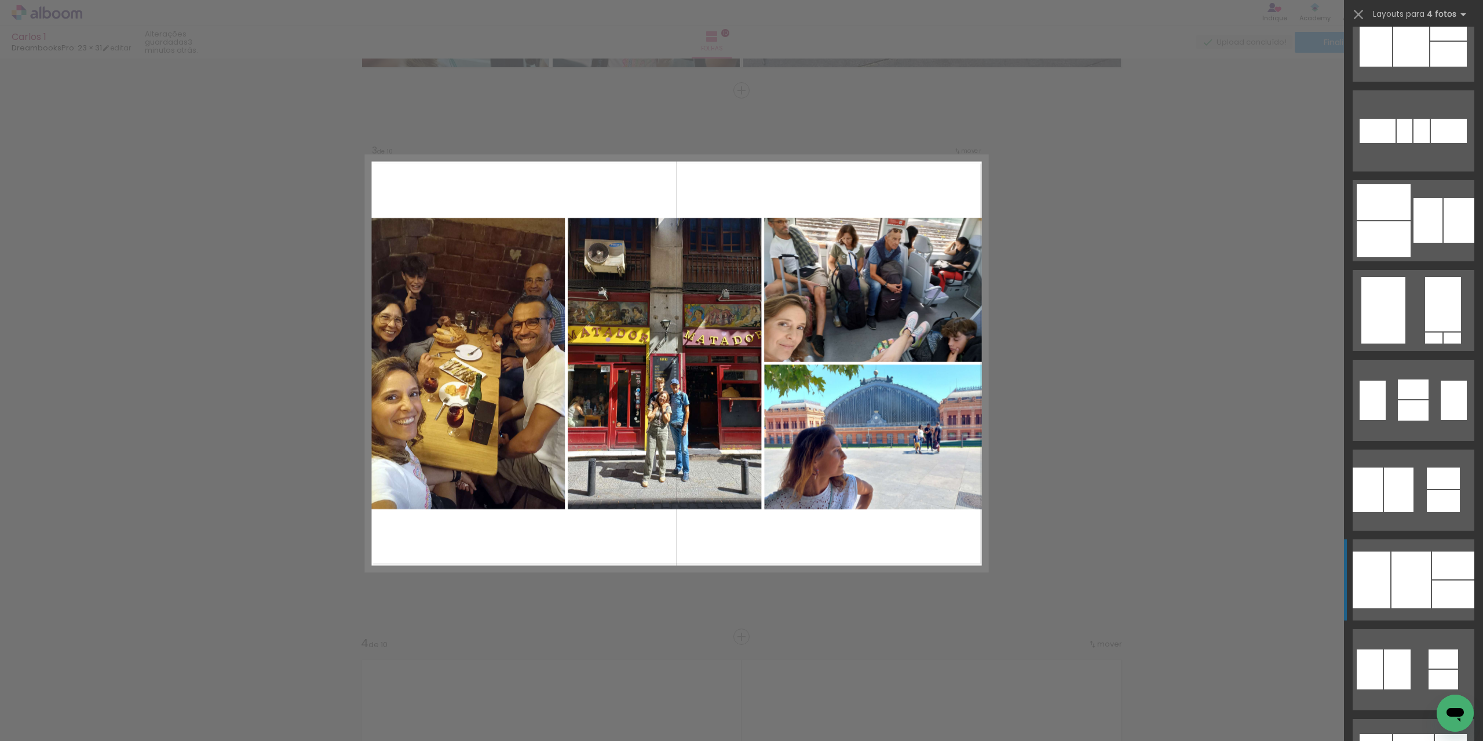
click at [1404, 734] on div at bounding box center [1413, 746] width 41 height 25
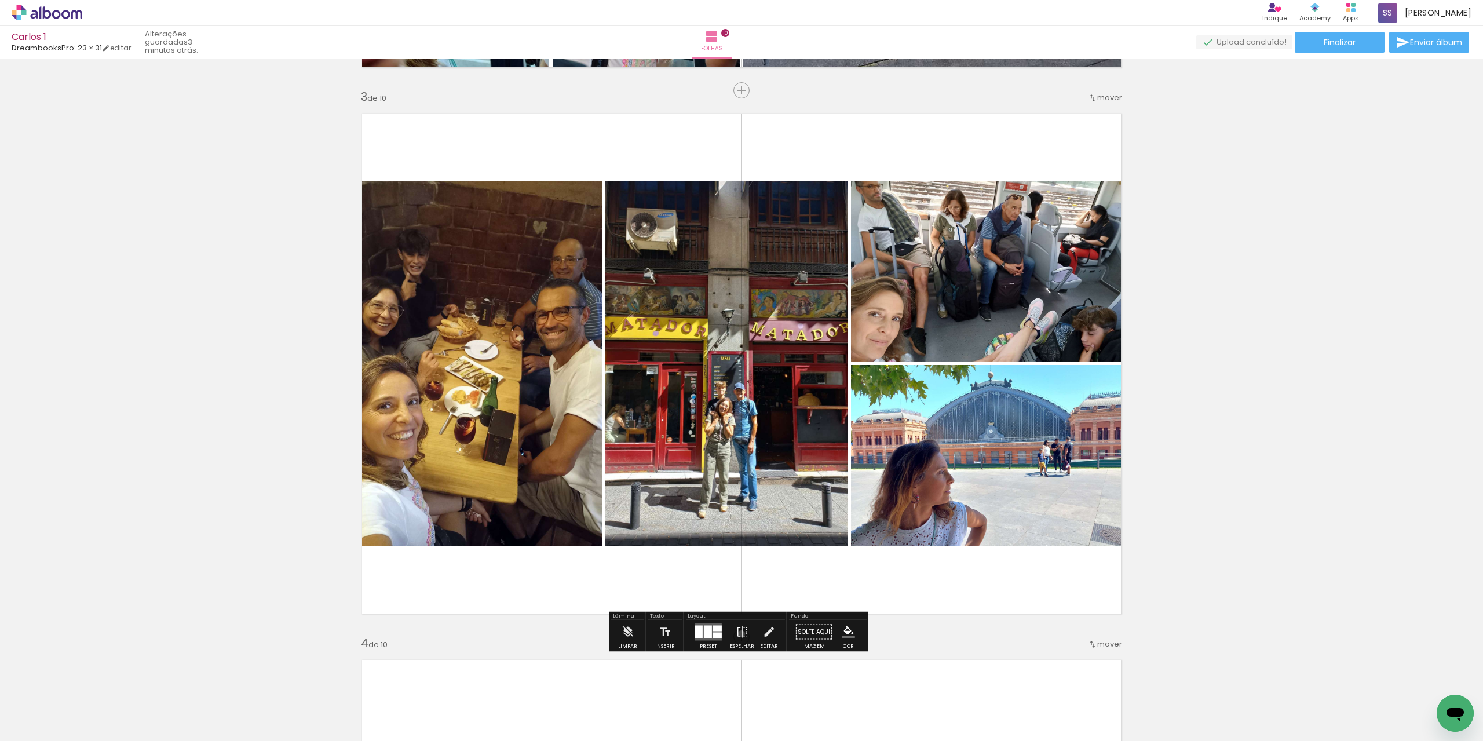
click at [738, 634] on iron-icon at bounding box center [741, 631] width 13 height 23
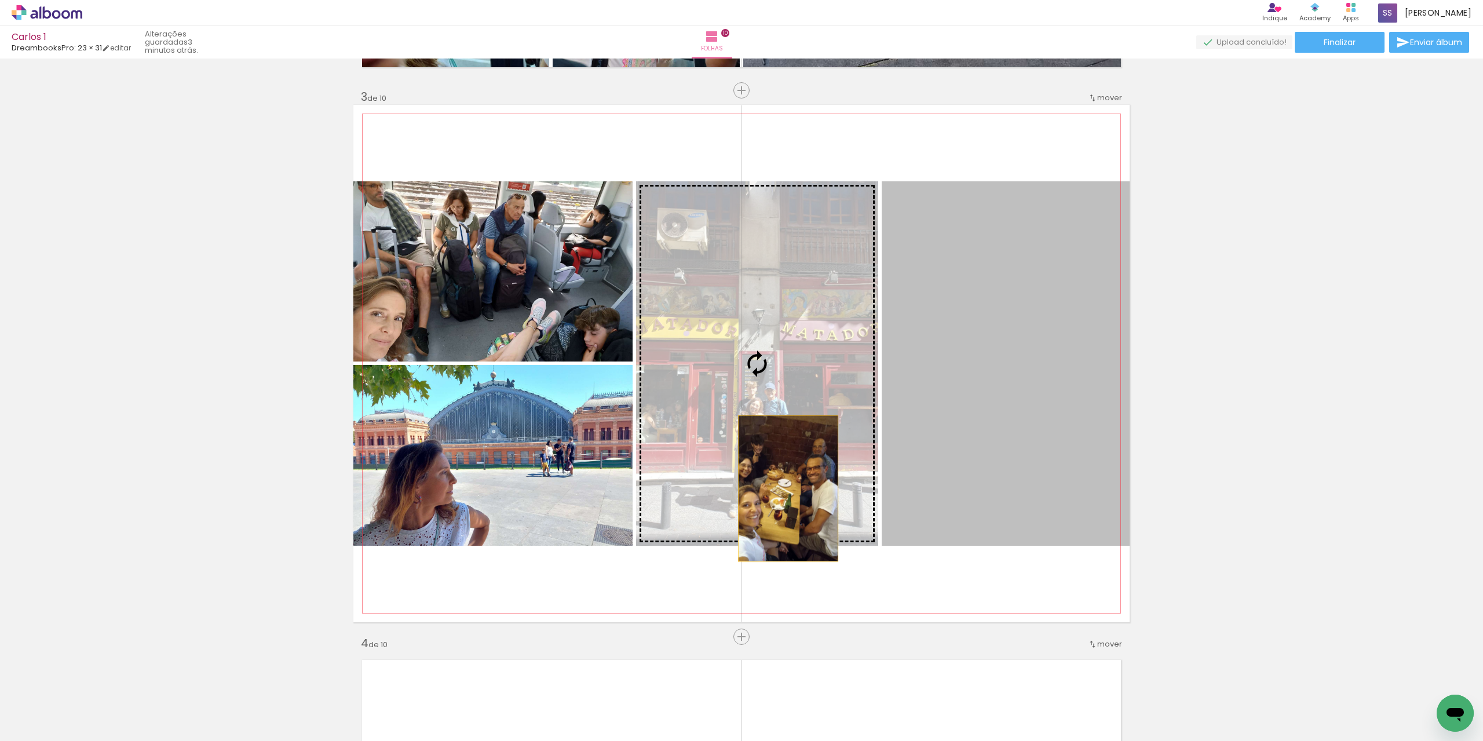
drag, startPoint x: 975, startPoint y: 486, endPoint x: 781, endPoint y: 486, distance: 193.4
click at [0, 0] on slot at bounding box center [0, 0] width 0 height 0
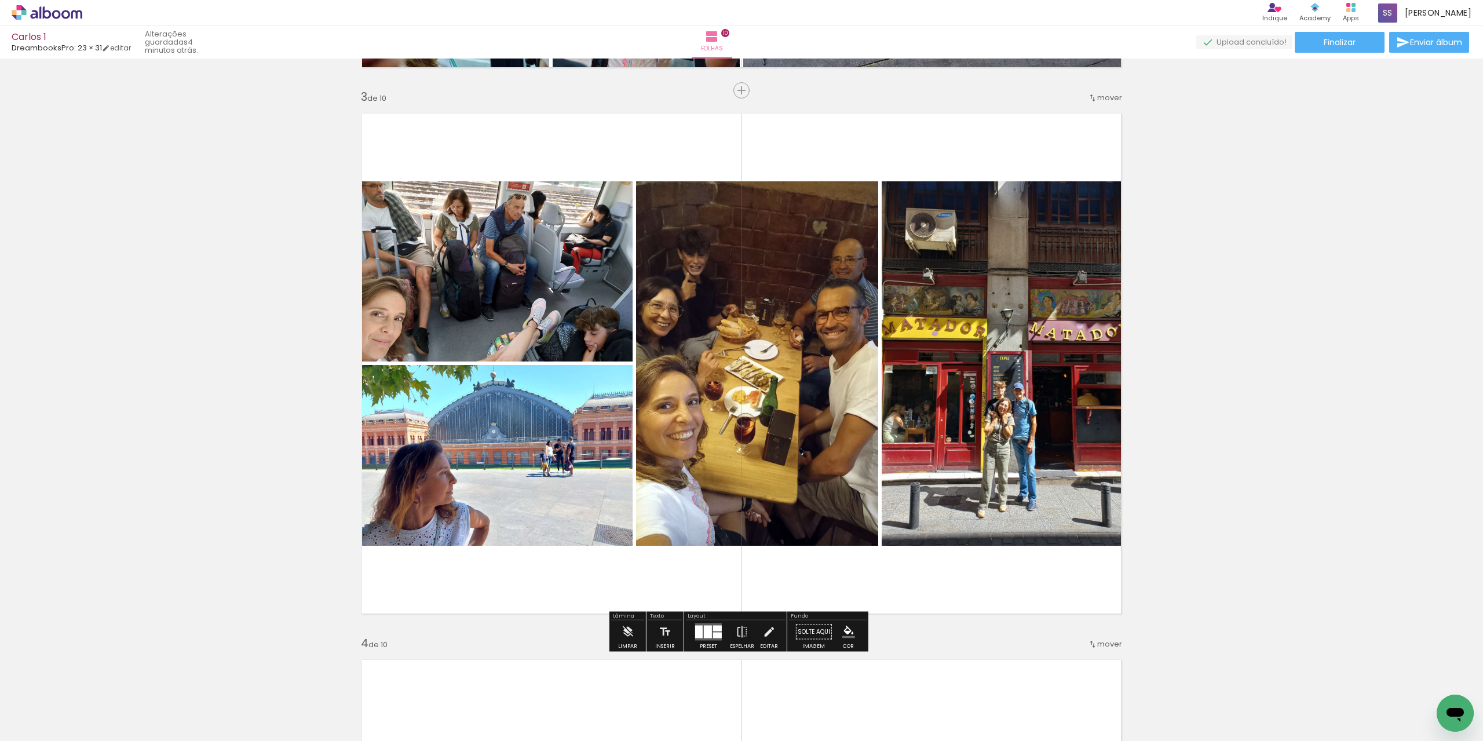
click at [551, 299] on quentale-photo at bounding box center [492, 271] width 279 height 180
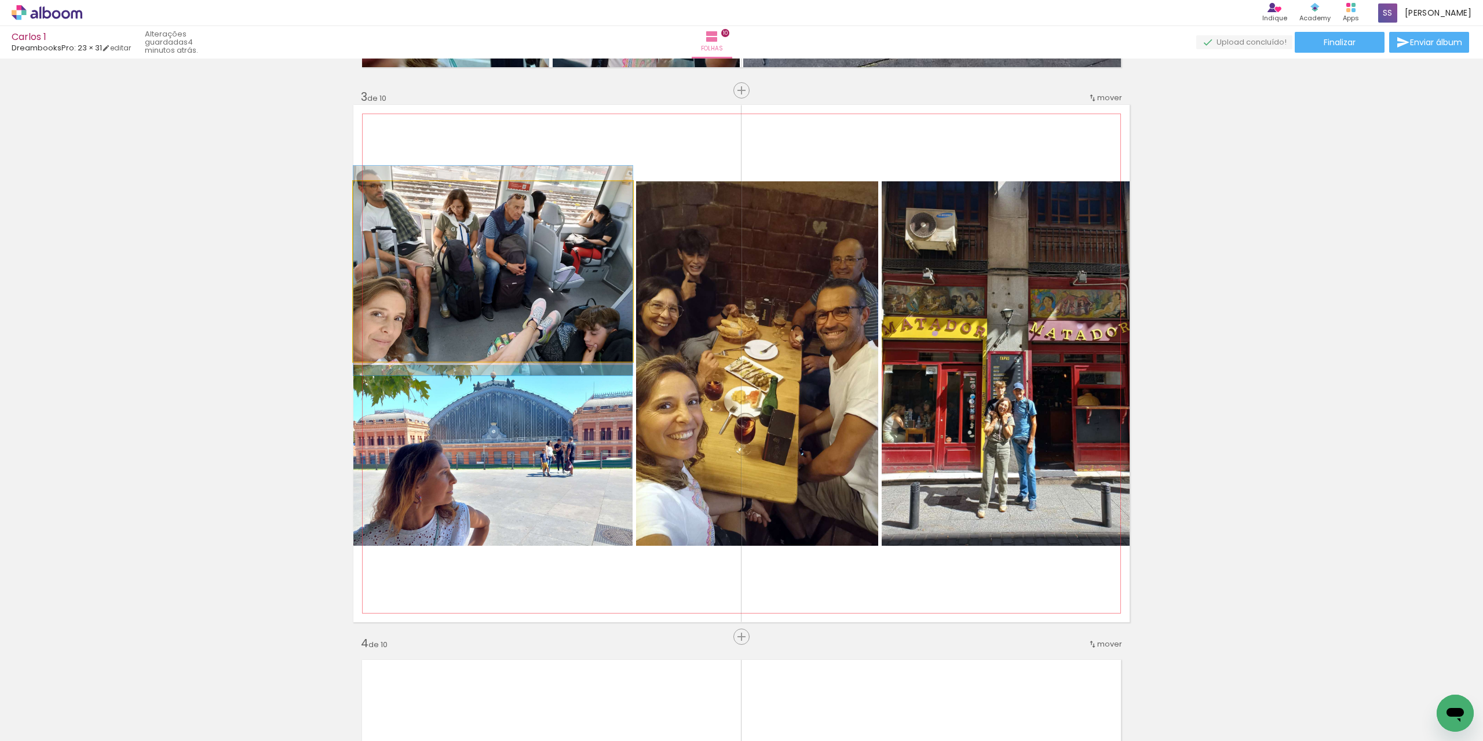
click at [509, 220] on quentale-photo at bounding box center [492, 271] width 279 height 180
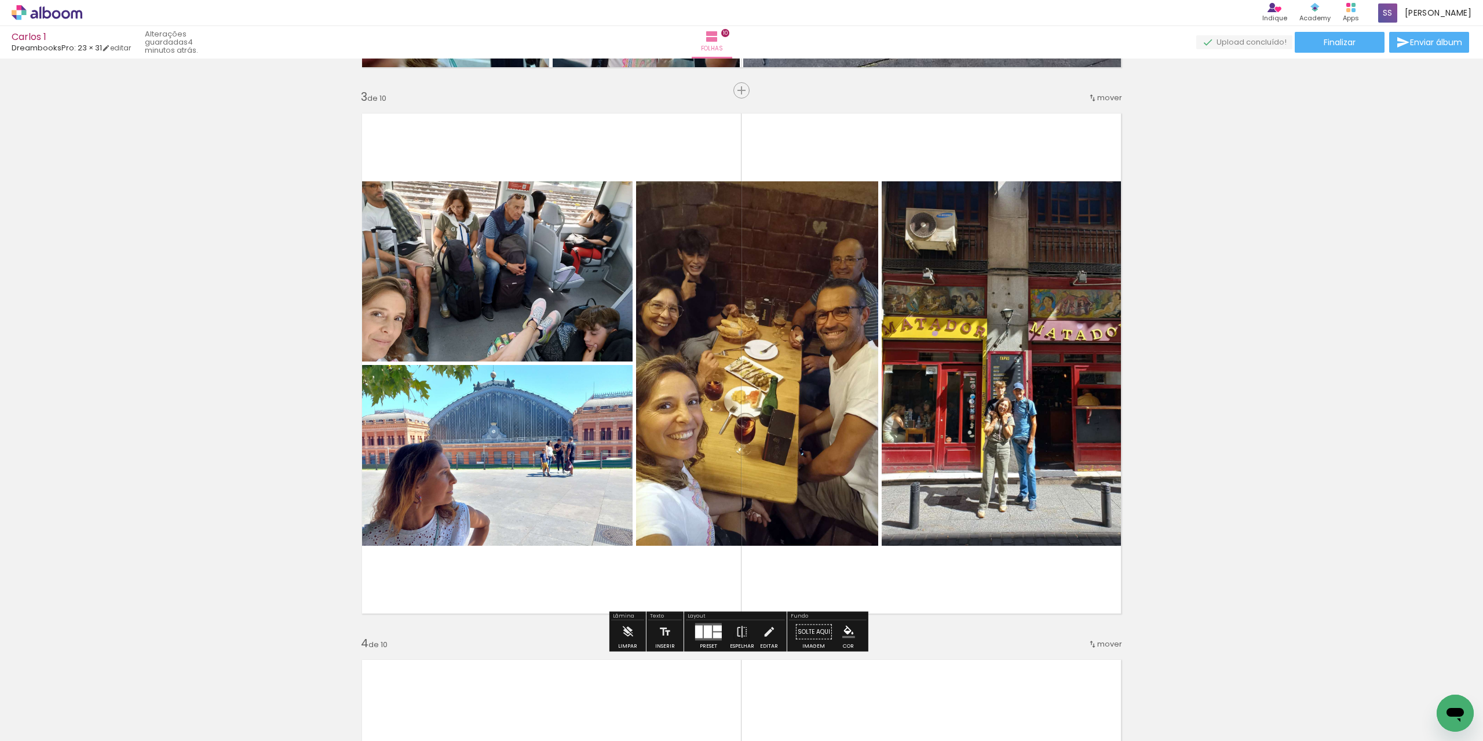
click at [558, 324] on quentale-photo at bounding box center [492, 271] width 279 height 180
click at [766, 633] on iron-icon at bounding box center [768, 631] width 13 height 23
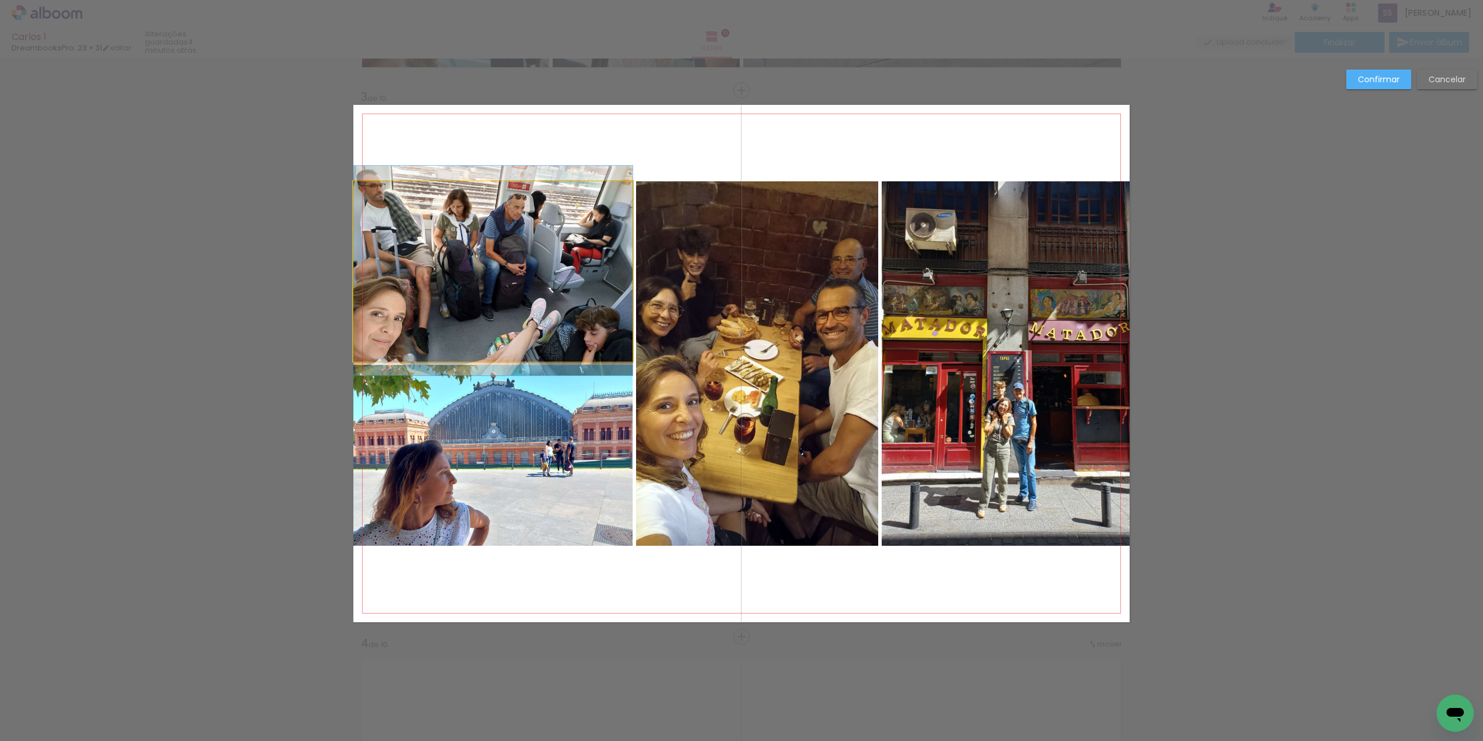
click at [548, 307] on quentale-photo at bounding box center [492, 271] width 279 height 180
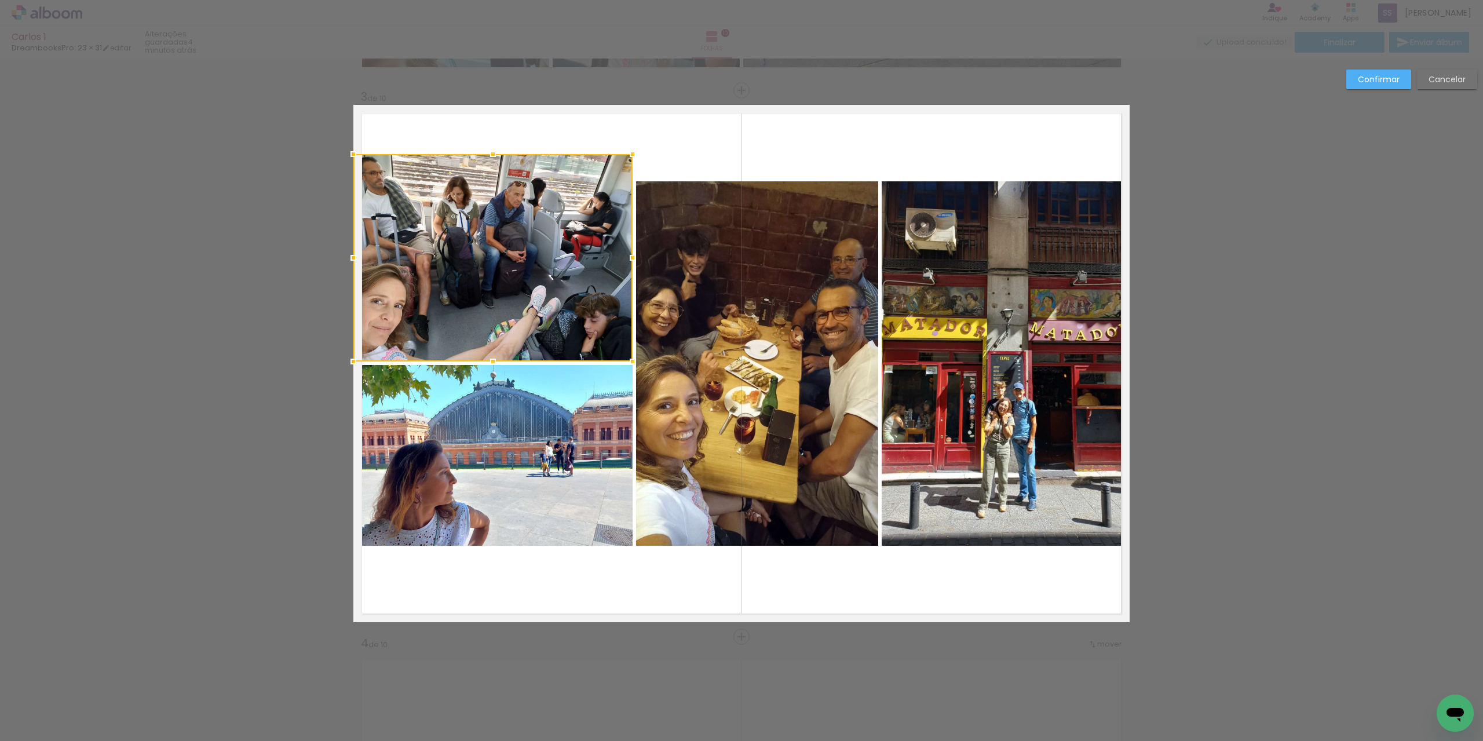
drag, startPoint x: 485, startPoint y: 179, endPoint x: 489, endPoint y: 155, distance: 24.8
click at [489, 155] on div at bounding box center [492, 153] width 23 height 23
click at [1396, 86] on paper-button "Confirmar" at bounding box center [1378, 79] width 65 height 20
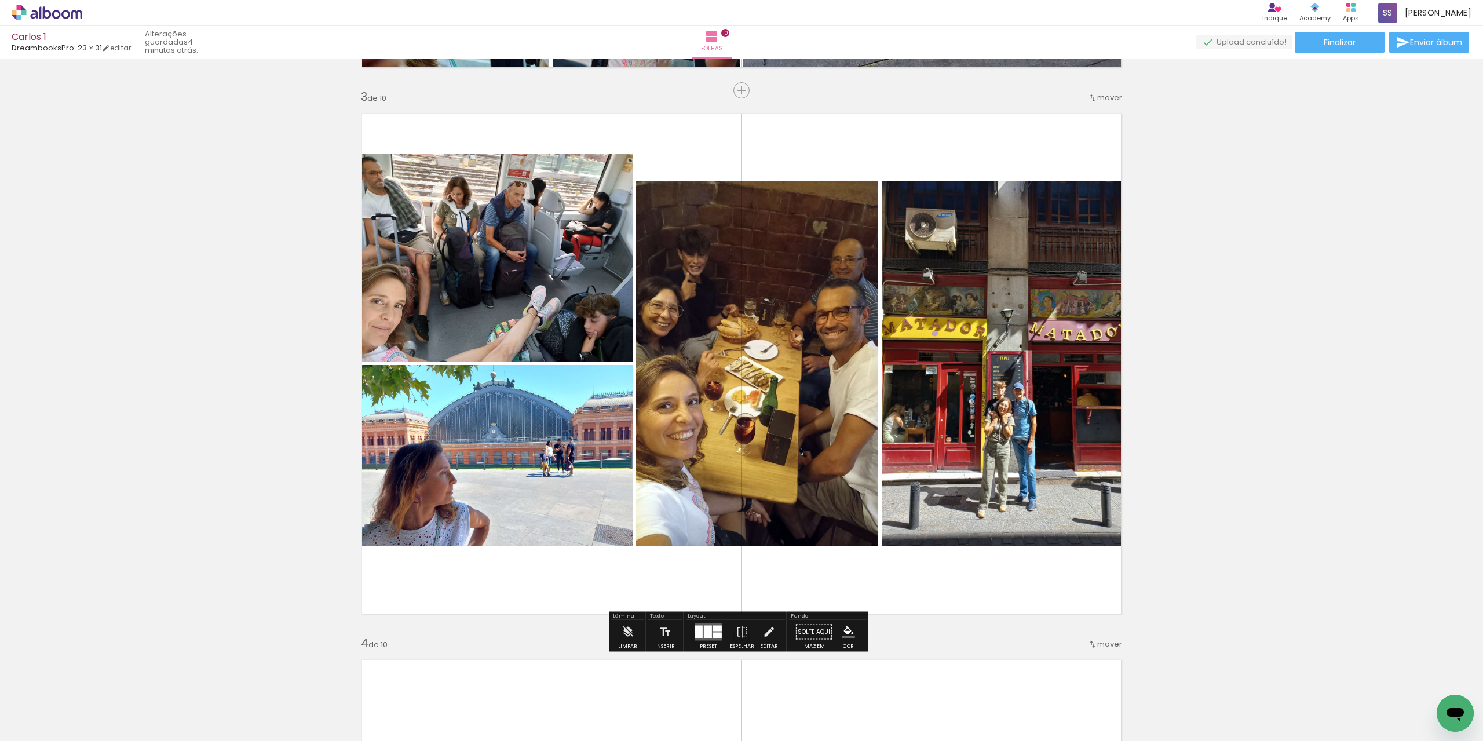
click at [599, 447] on quentale-photo at bounding box center [492, 455] width 279 height 181
click at [764, 632] on iron-icon at bounding box center [768, 631] width 13 height 23
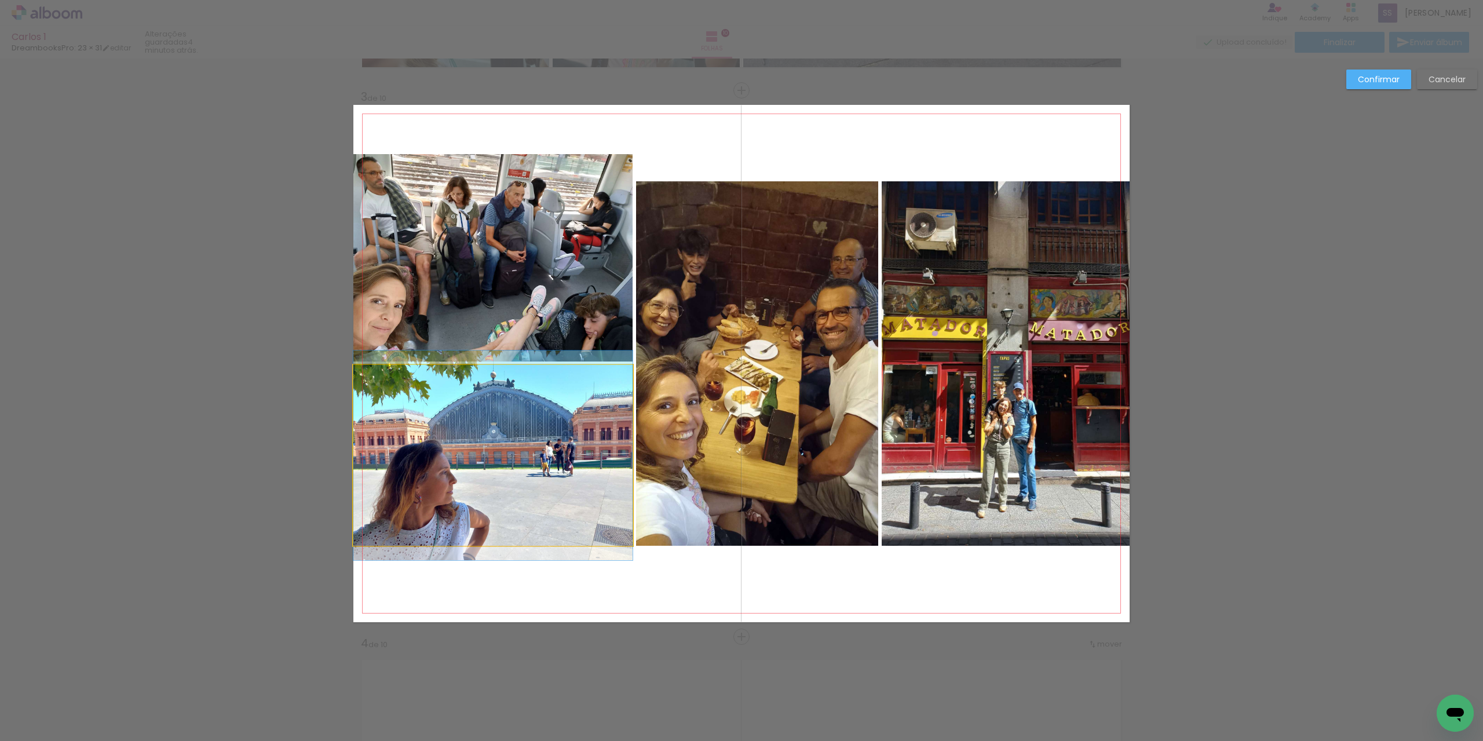
click at [537, 524] on quentale-photo at bounding box center [492, 455] width 279 height 181
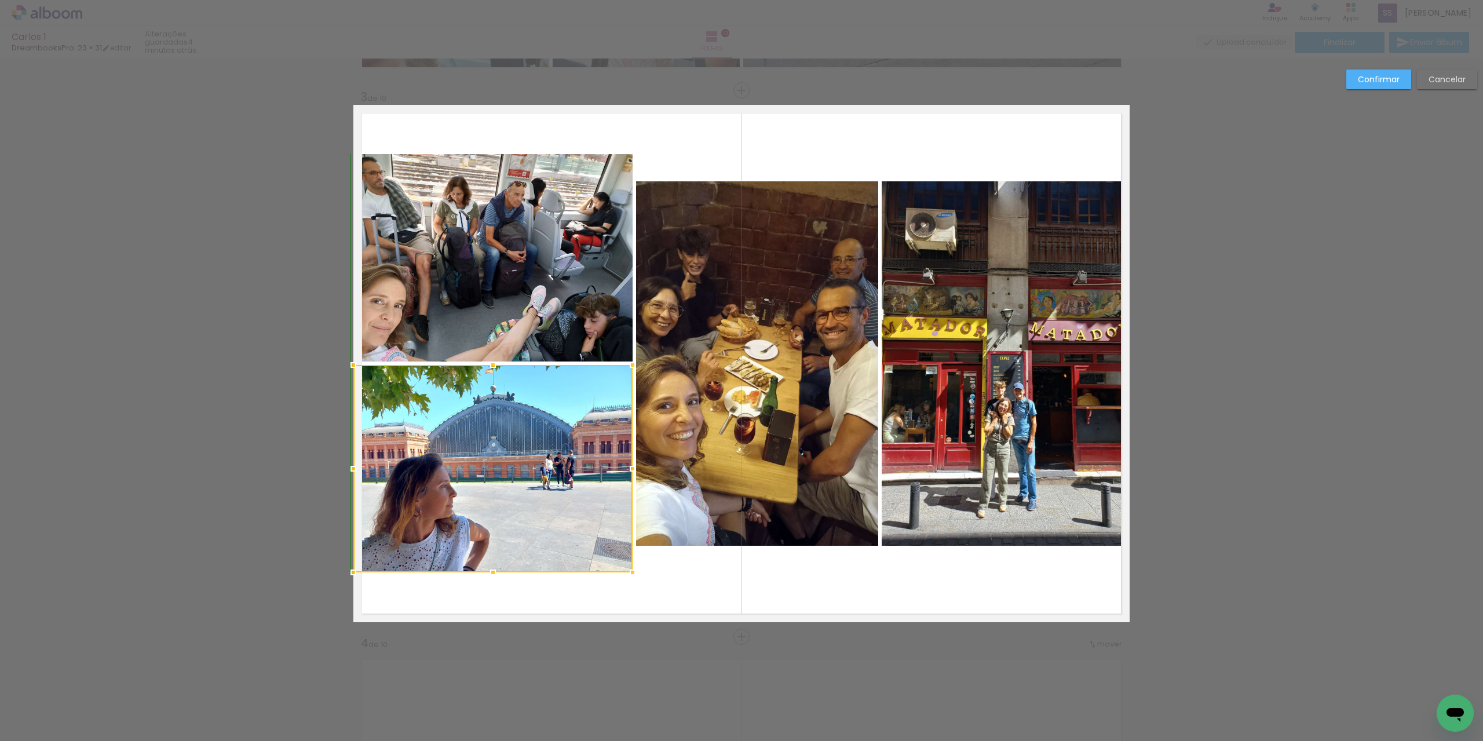
drag, startPoint x: 490, startPoint y: 543, endPoint x: 491, endPoint y: 567, distance: 23.8
click at [491, 567] on div at bounding box center [492, 572] width 23 height 23
click at [892, 590] on quentale-layouter at bounding box center [741, 363] width 776 height 517
click at [0, 0] on slot "Confirmar" at bounding box center [0, 0] width 0 height 0
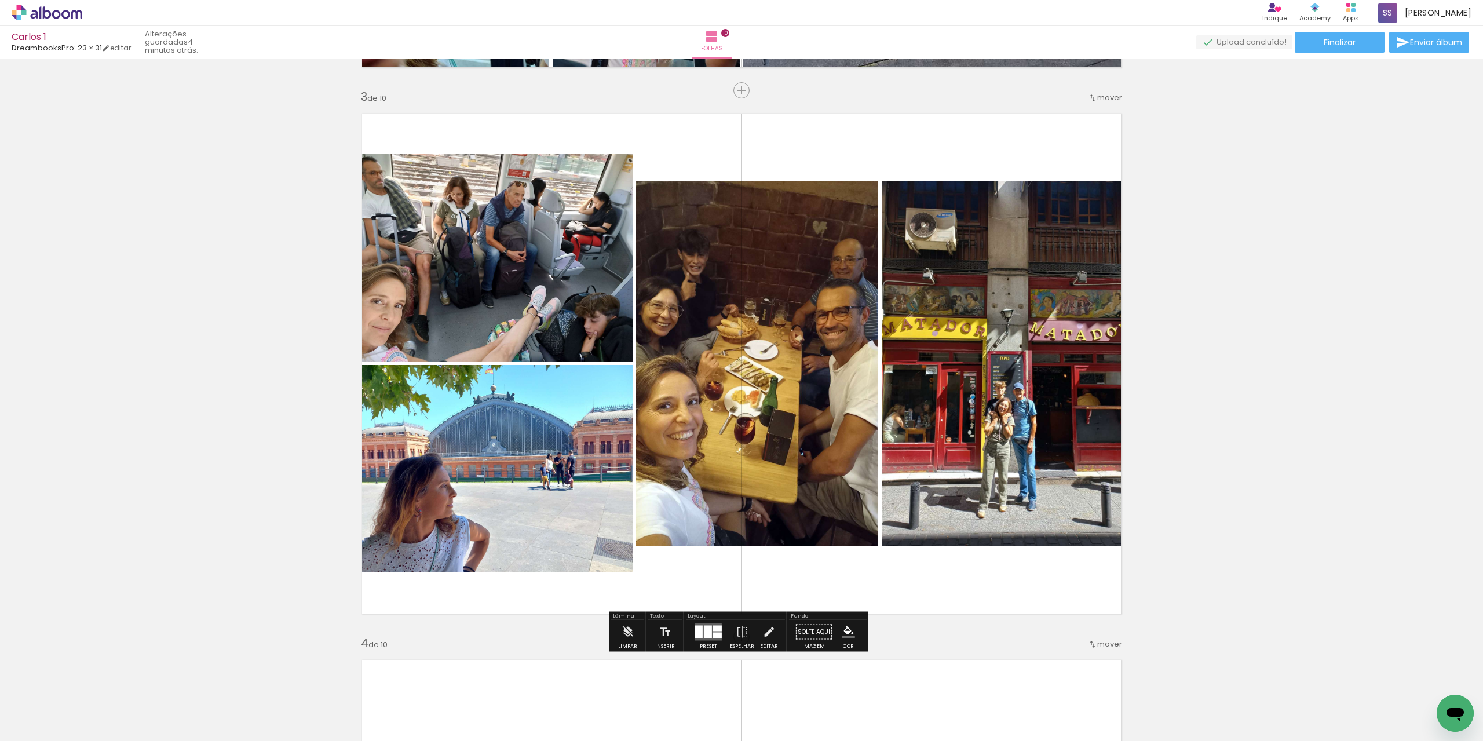
click at [695, 634] on div at bounding box center [699, 631] width 8 height 13
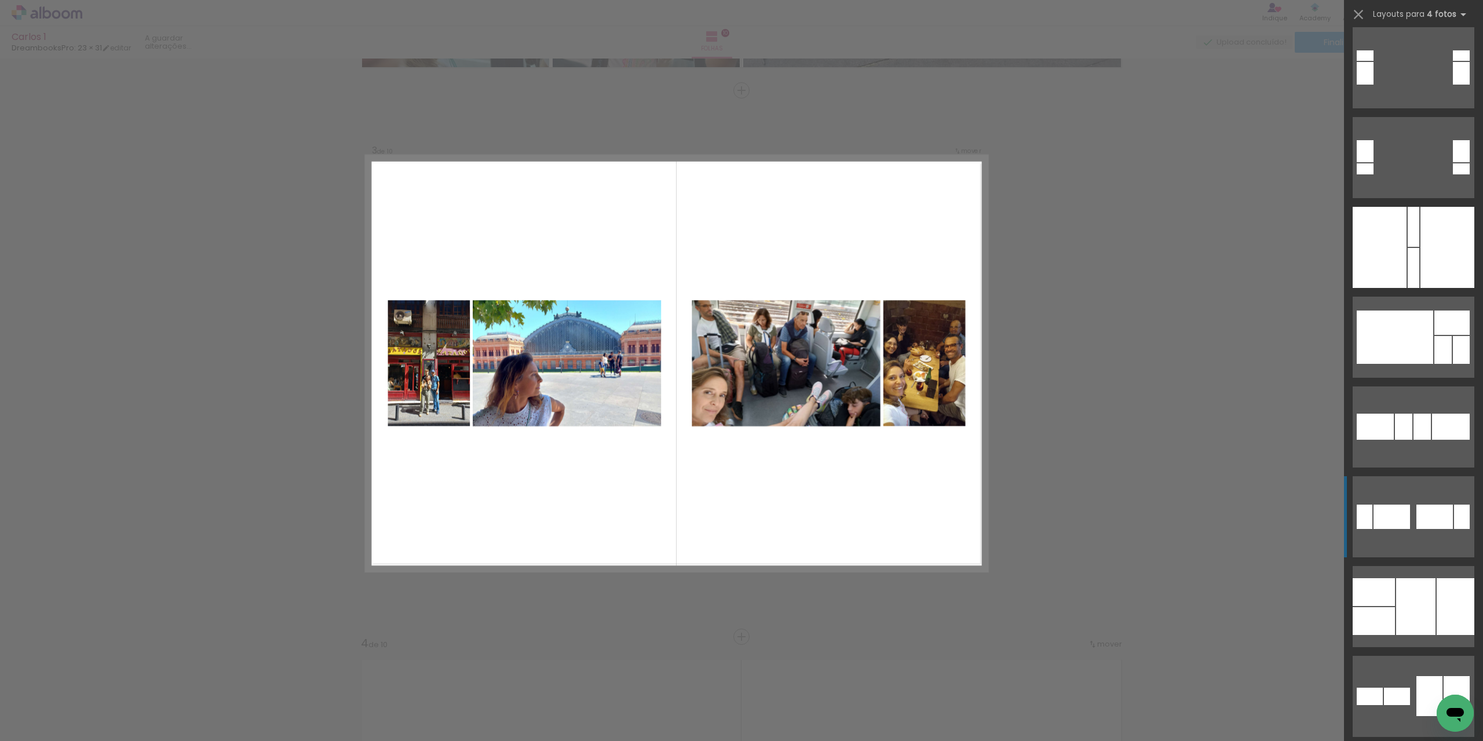
scroll to position [579, 0]
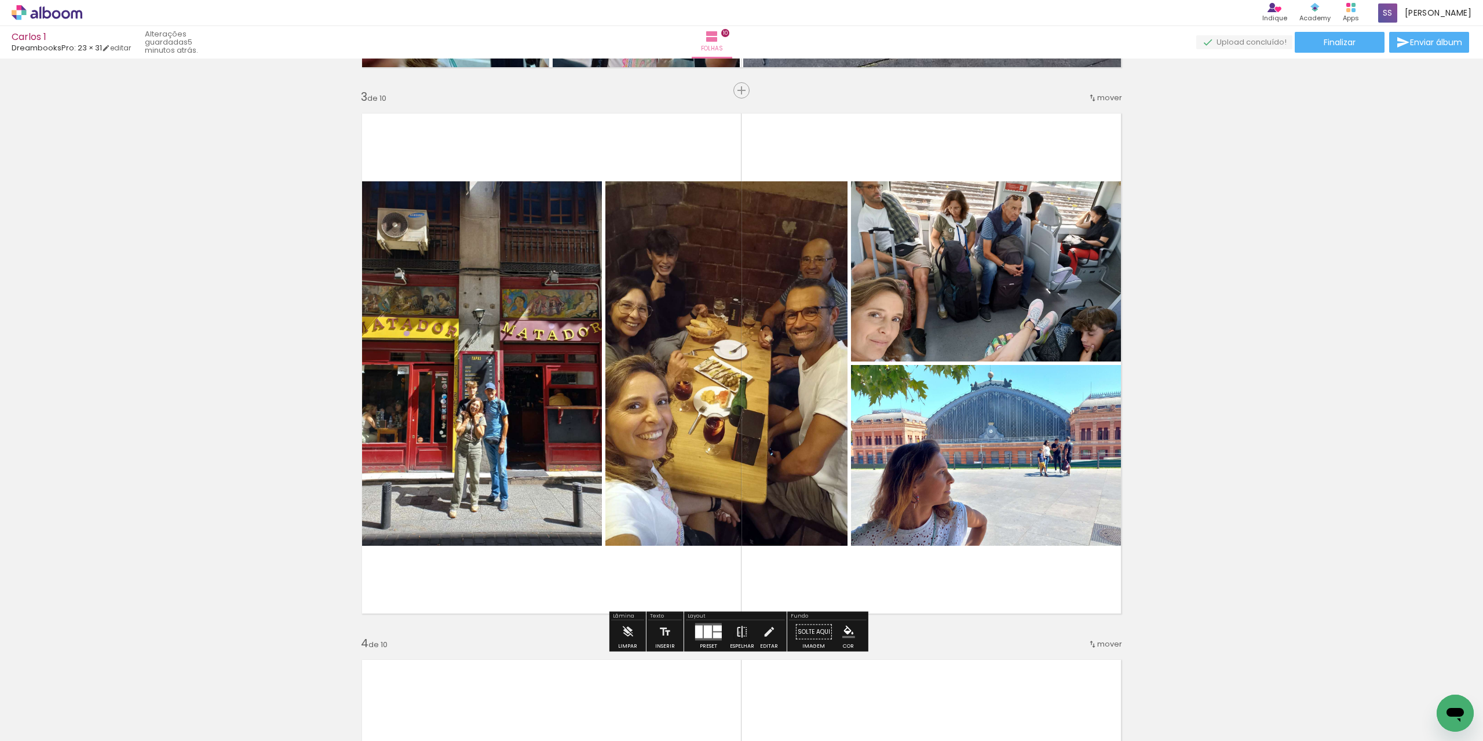
click at [736, 632] on iron-icon at bounding box center [741, 631] width 13 height 23
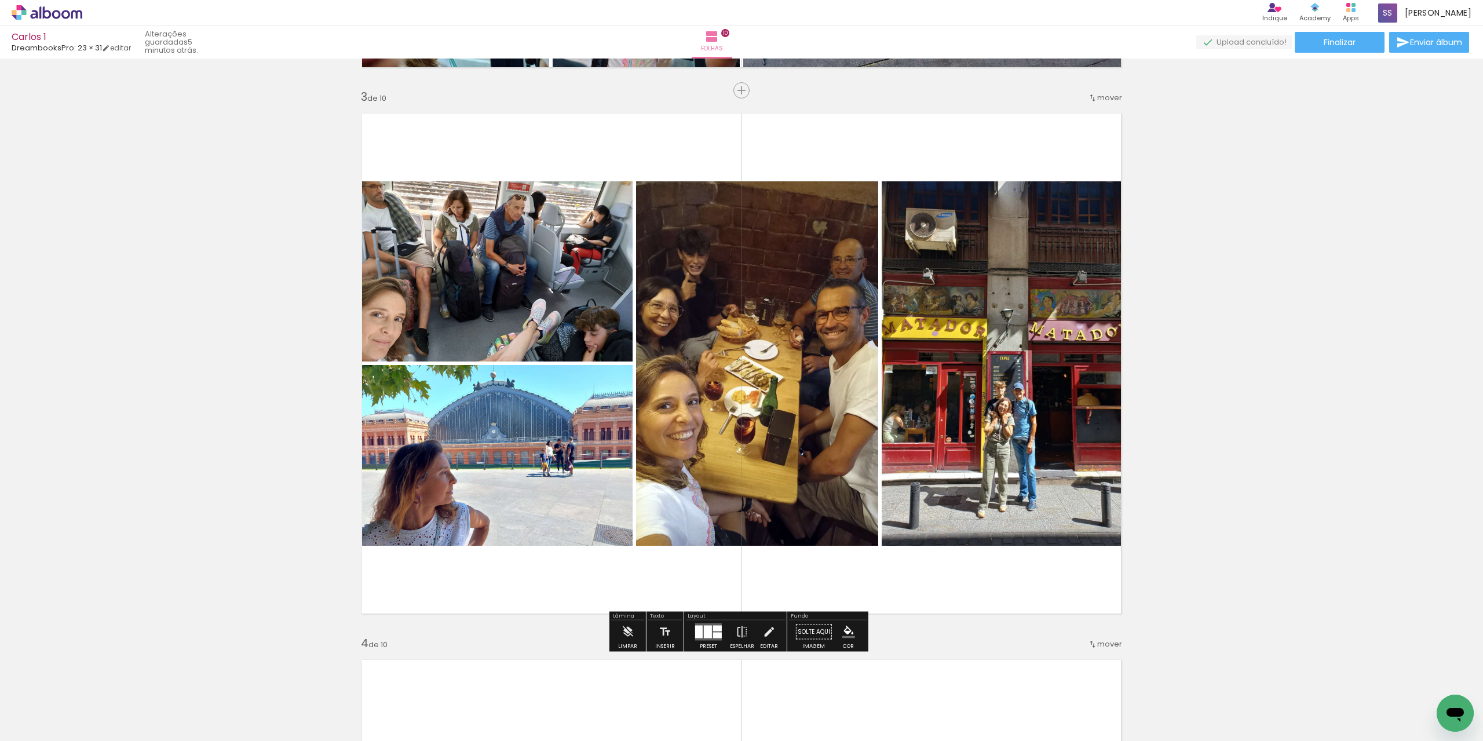
click at [1007, 568] on quentale-layouter at bounding box center [741, 363] width 776 height 517
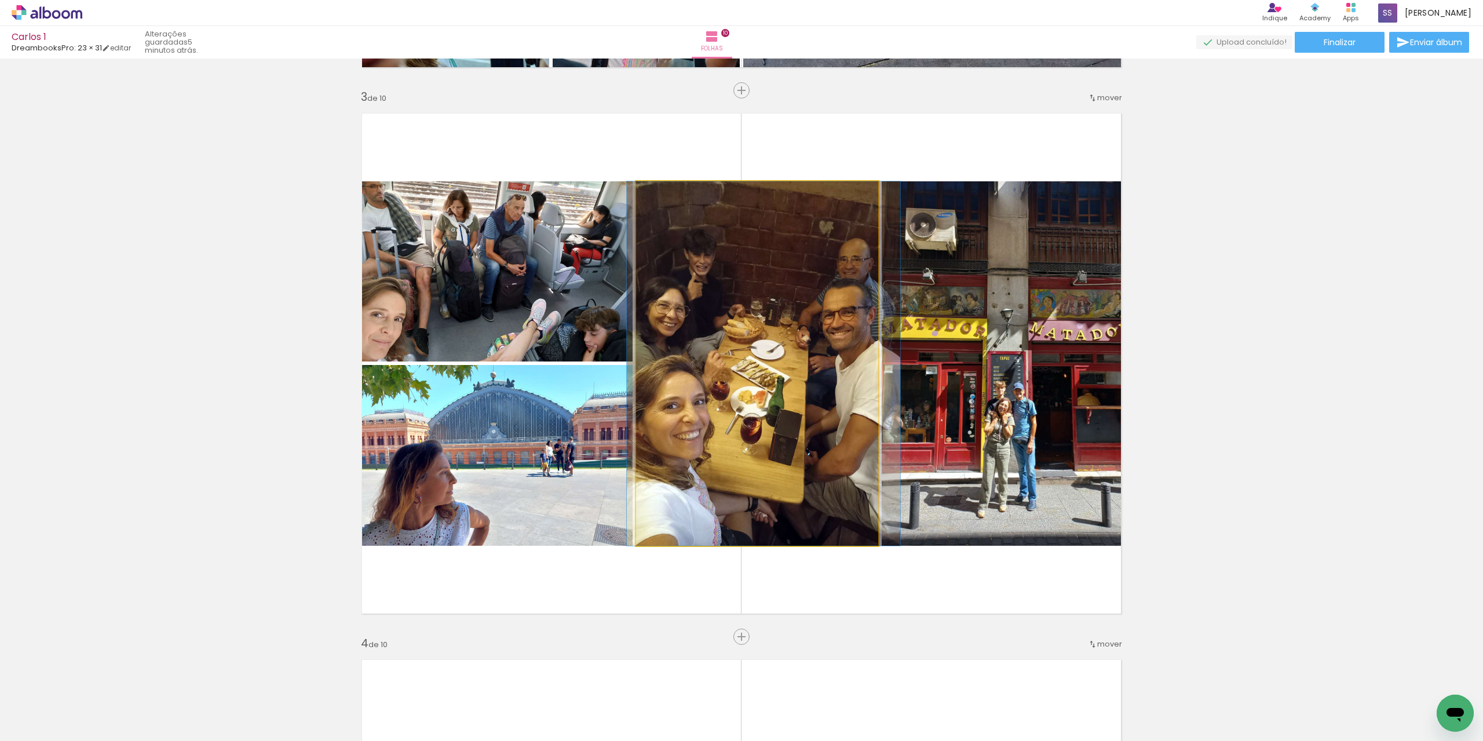
drag, startPoint x: 770, startPoint y: 394, endPoint x: 777, endPoint y: 394, distance: 6.4
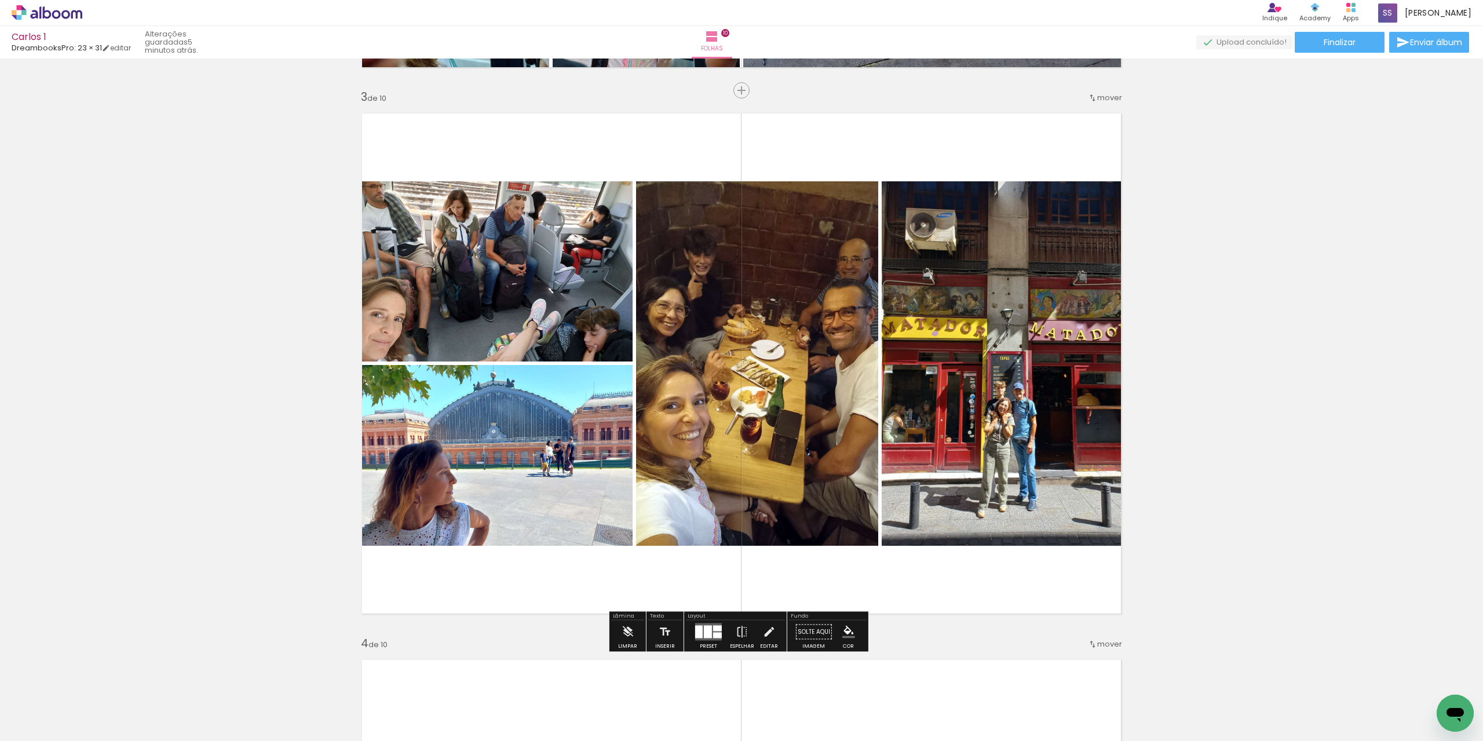
click at [545, 575] on quentale-layouter at bounding box center [741, 363] width 776 height 517
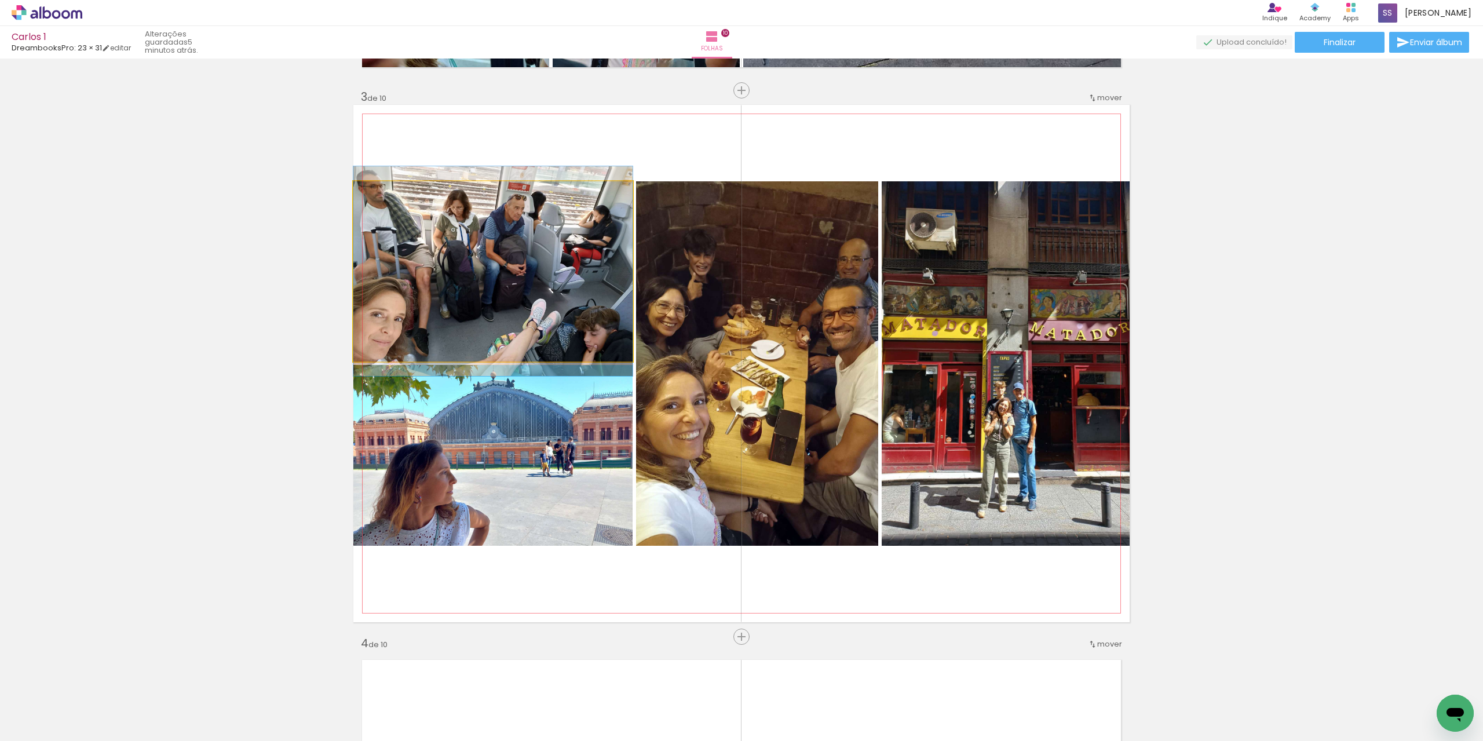
click at [487, 280] on quentale-photo at bounding box center [492, 271] width 279 height 180
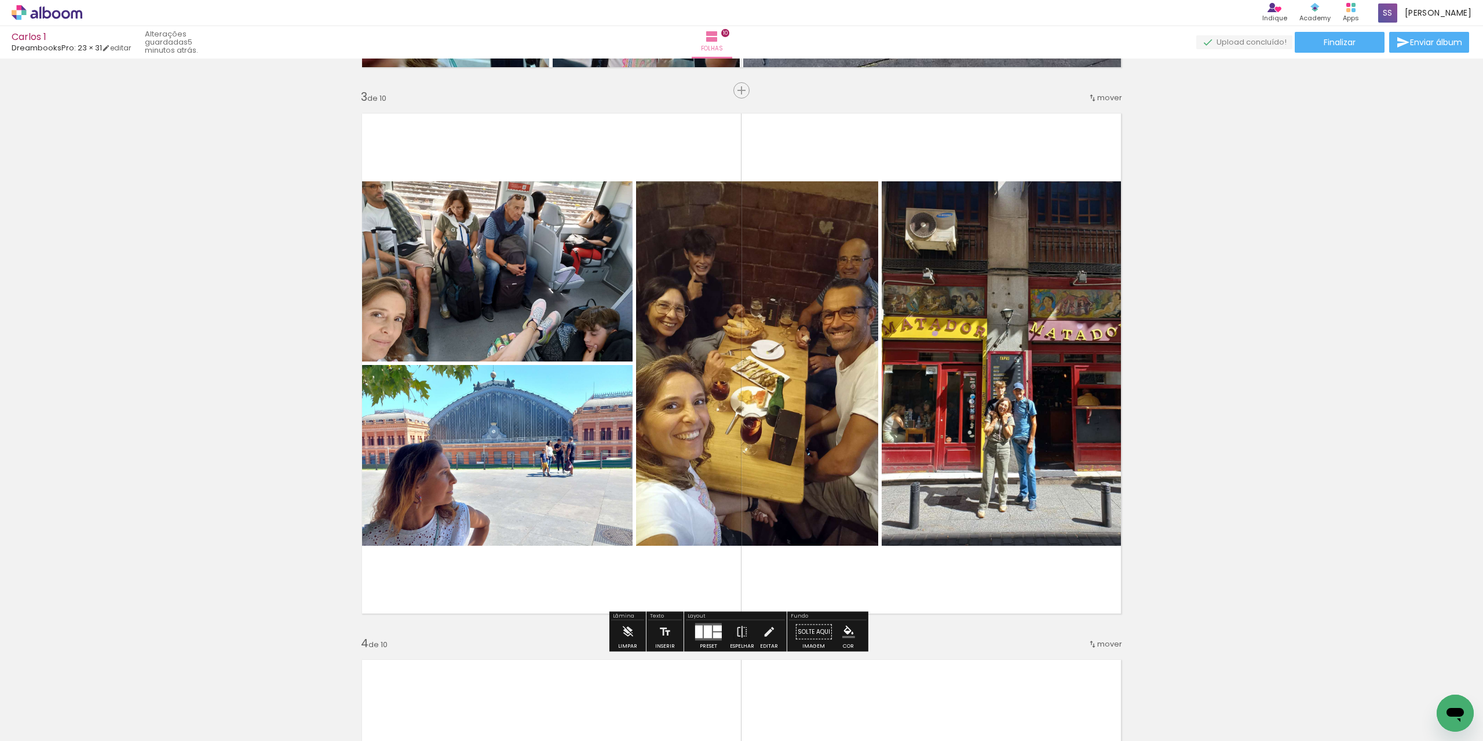
click at [500, 157] on quentale-layouter at bounding box center [741, 363] width 776 height 517
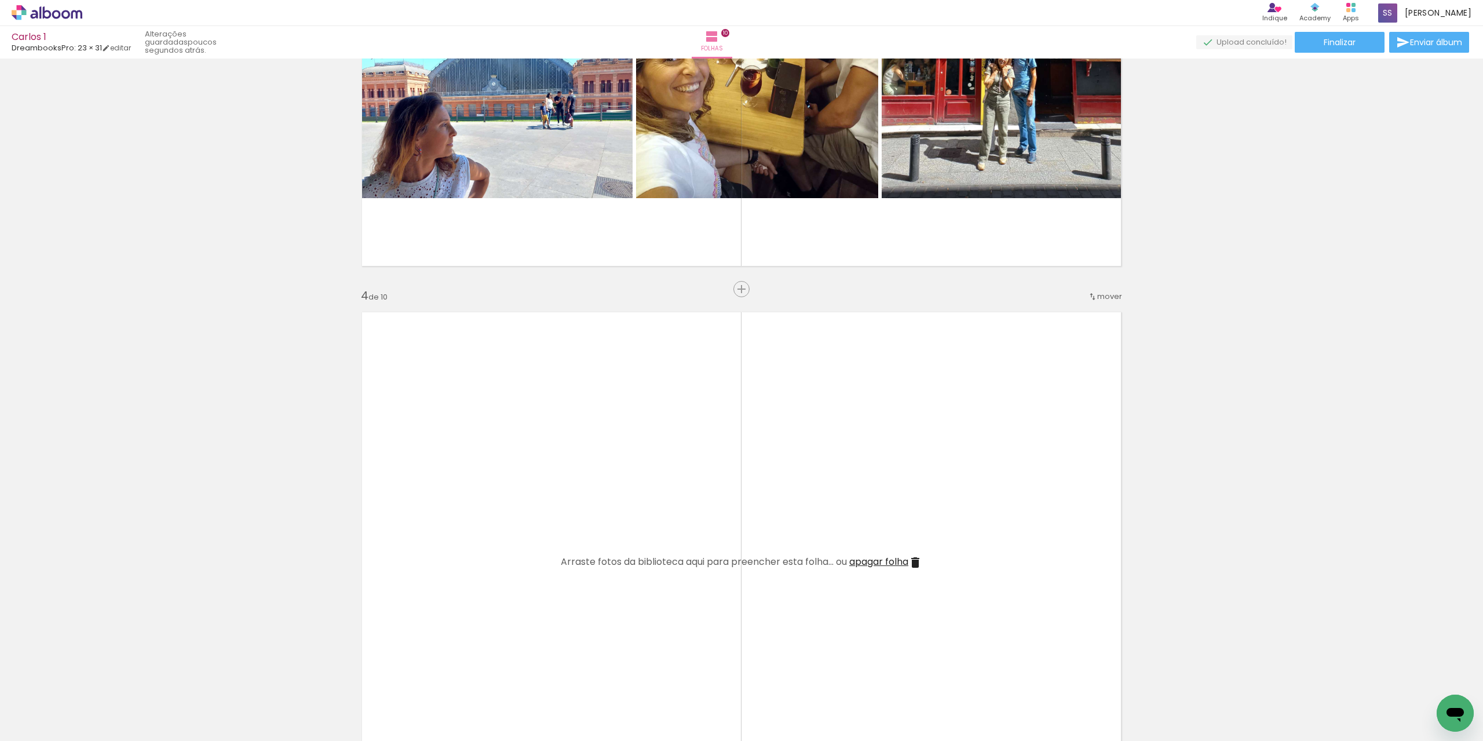
scroll to position [0, 0]
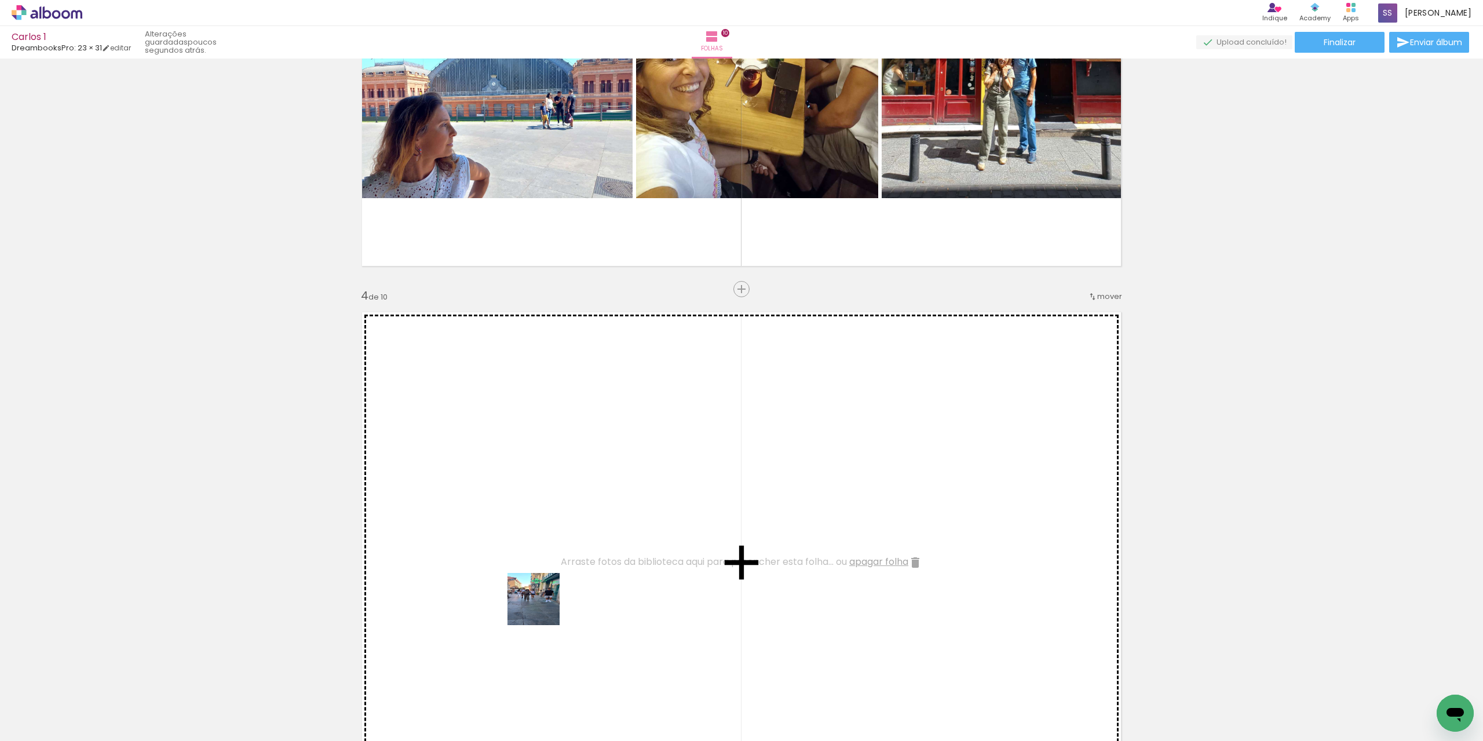
drag, startPoint x: 515, startPoint y: 714, endPoint x: 546, endPoint y: 582, distance: 135.6
click at [546, 582] on quentale-workspace at bounding box center [741, 370] width 1483 height 741
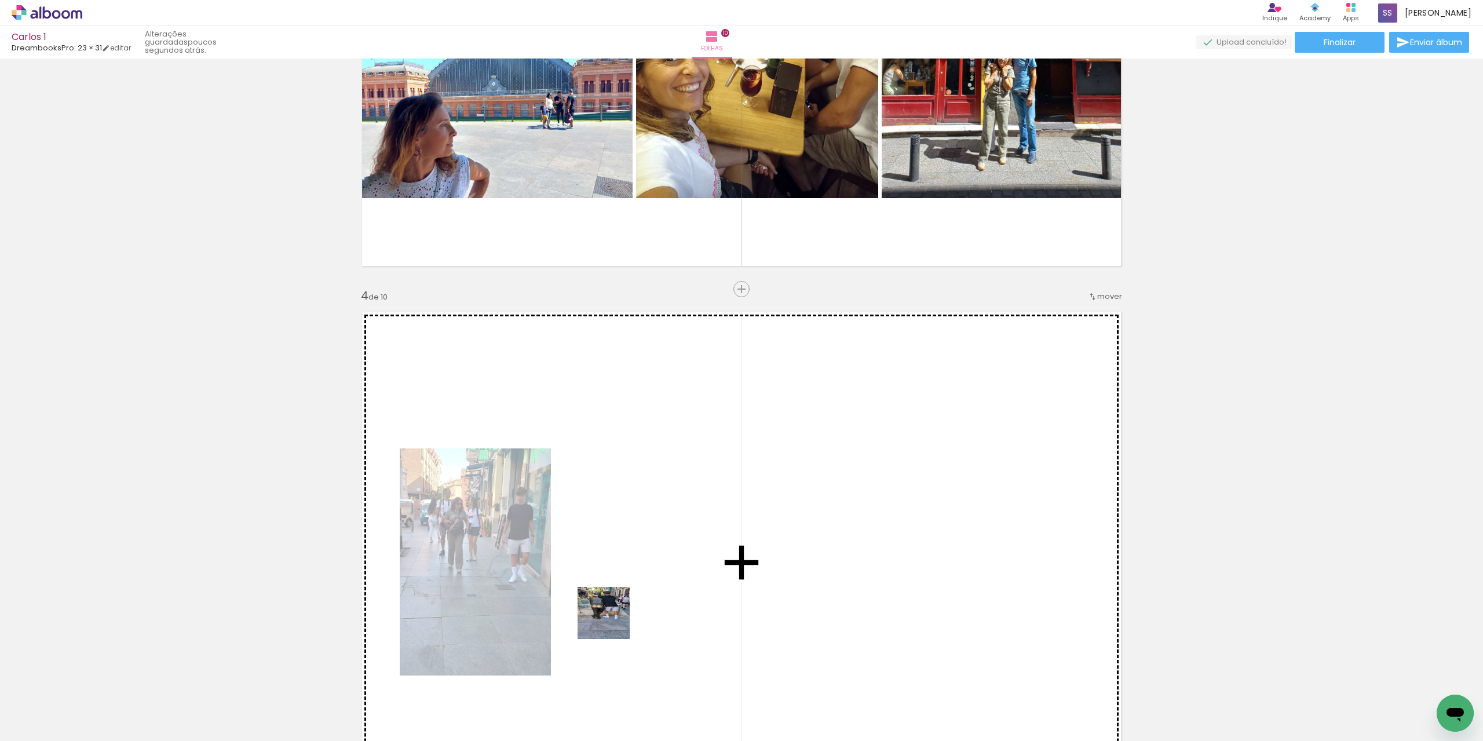
drag, startPoint x: 572, startPoint y: 707, endPoint x: 634, endPoint y: 700, distance: 61.7
click at [626, 588] on quentale-workspace at bounding box center [741, 370] width 1483 height 741
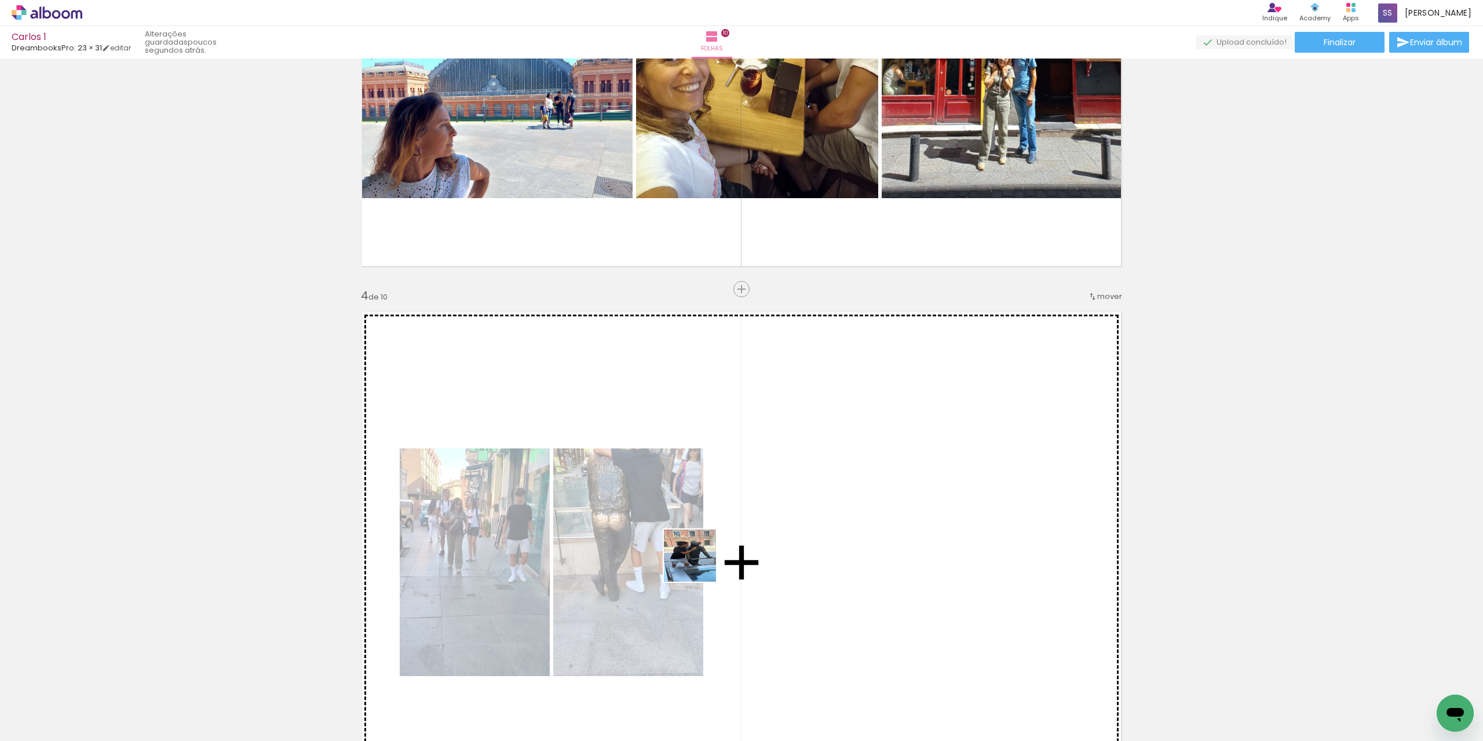
drag, startPoint x: 638, startPoint y: 701, endPoint x: 708, endPoint y: 728, distance: 75.7
click at [702, 567] on quentale-workspace at bounding box center [741, 370] width 1483 height 741
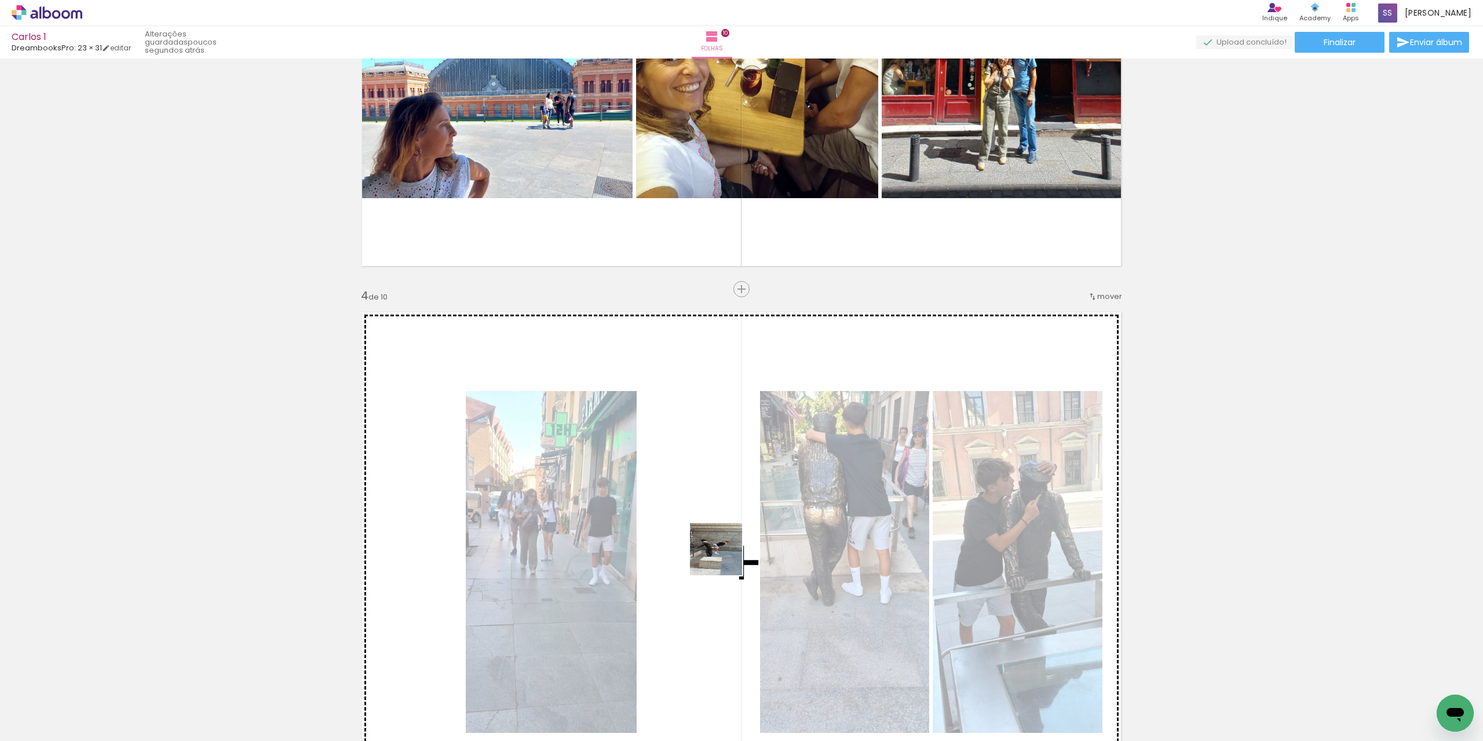
drag, startPoint x: 710, startPoint y: 722, endPoint x: 729, endPoint y: 530, distance: 192.1
click at [729, 530] on quentale-workspace at bounding box center [741, 370] width 1483 height 741
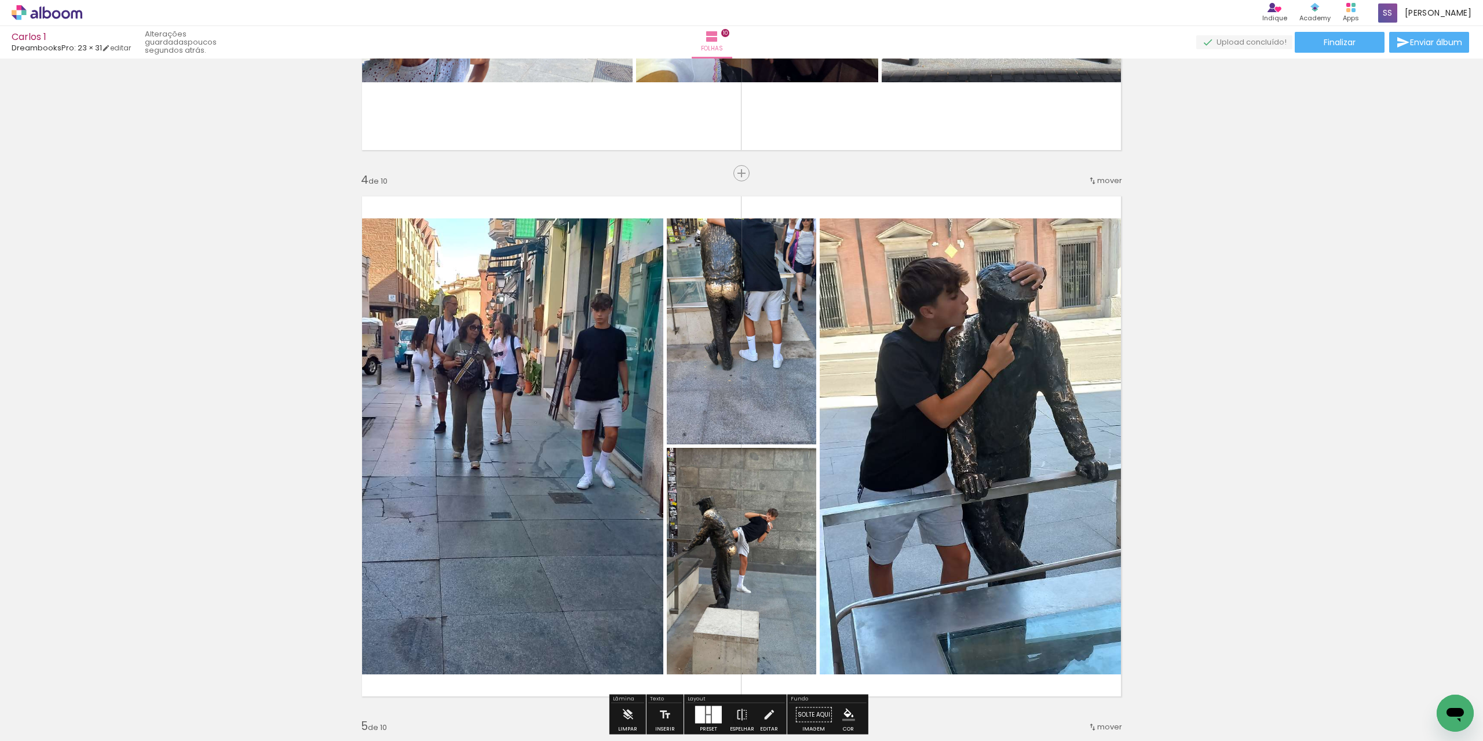
scroll to position [1659, 0]
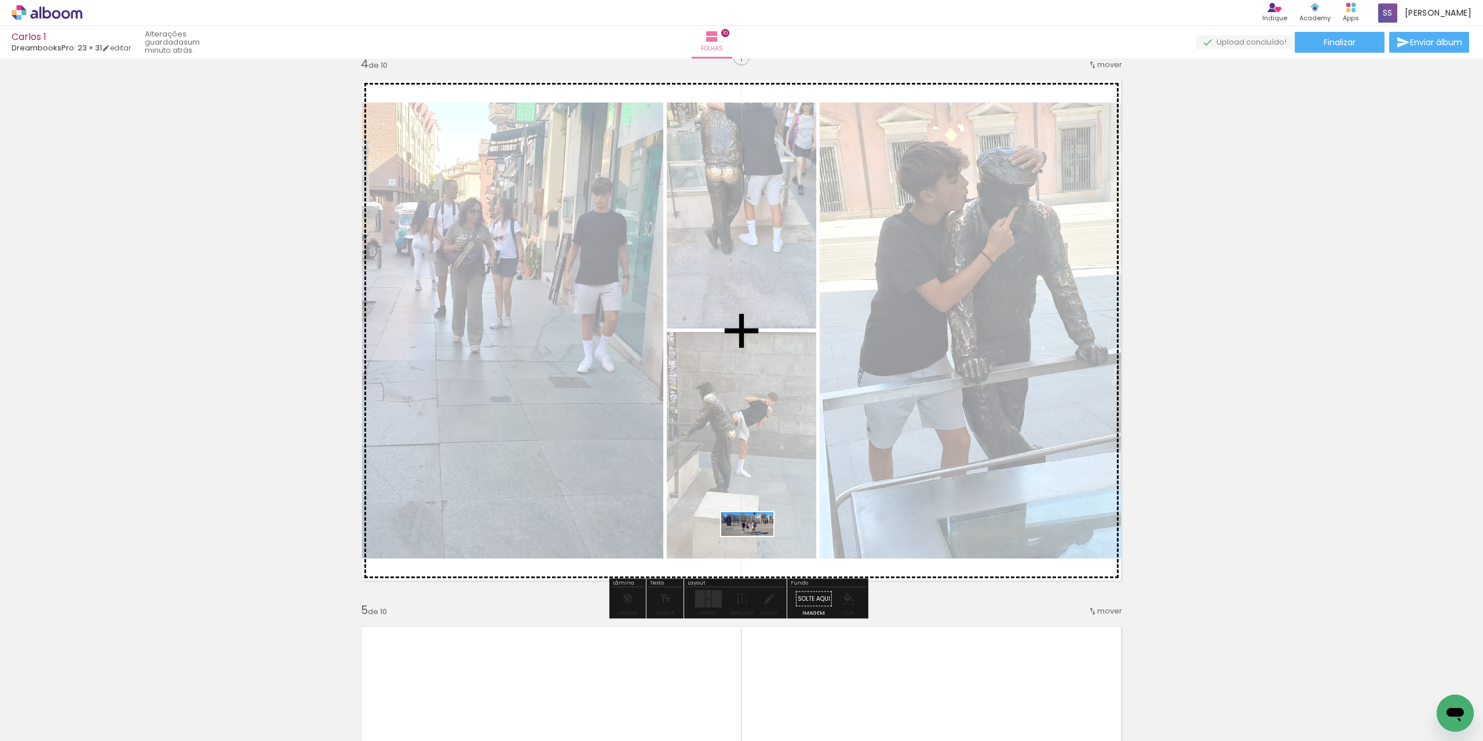
drag, startPoint x: 775, startPoint y: 709, endPoint x: 756, endPoint y: 547, distance: 163.3
click at [756, 547] on quentale-workspace at bounding box center [741, 370] width 1483 height 741
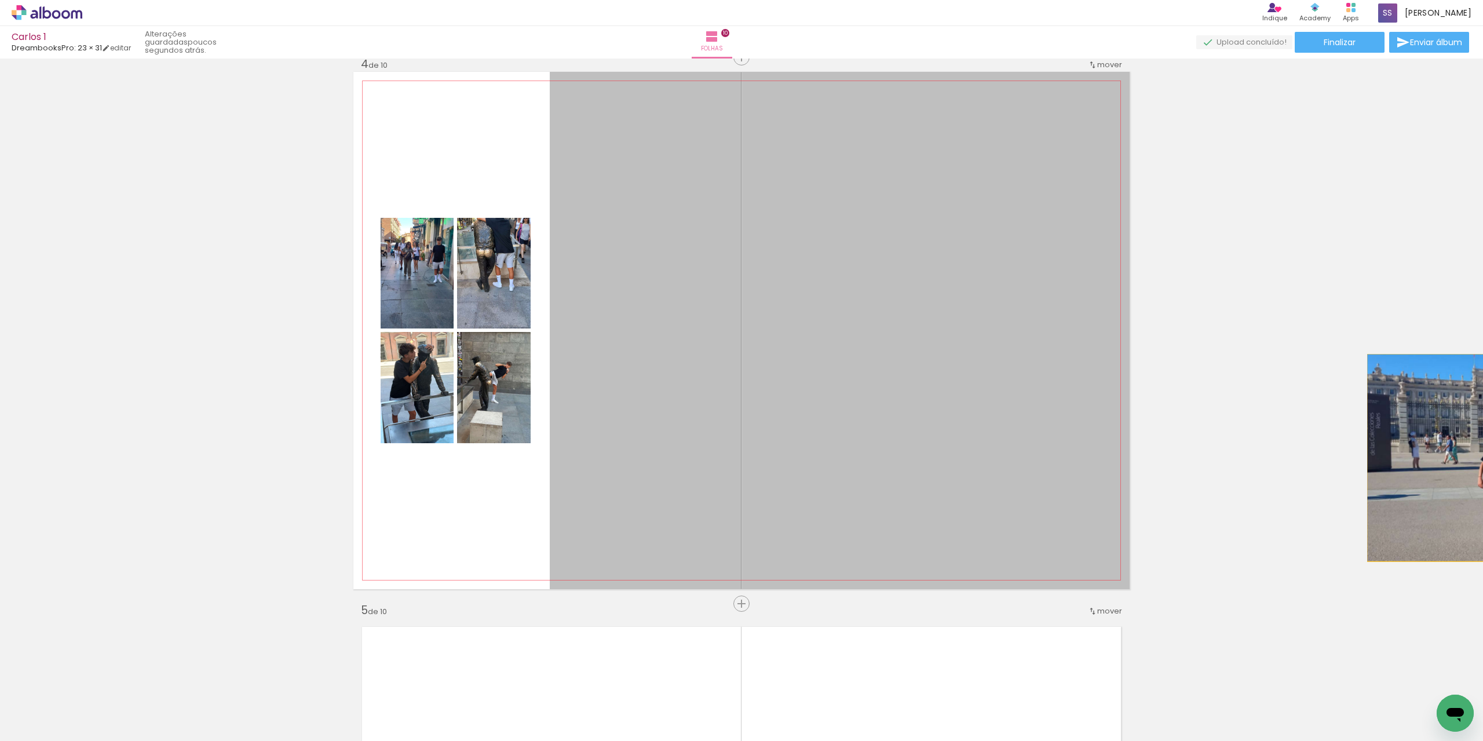
drag, startPoint x: 945, startPoint y: 474, endPoint x: 1420, endPoint y: 470, distance: 475.5
click at [1478, 458] on div "Inserir folha 1 de 10 Inserir folha 2 de 10 Inserir folha 3 de 10 Inserir folha…" at bounding box center [741, 399] width 1483 height 682
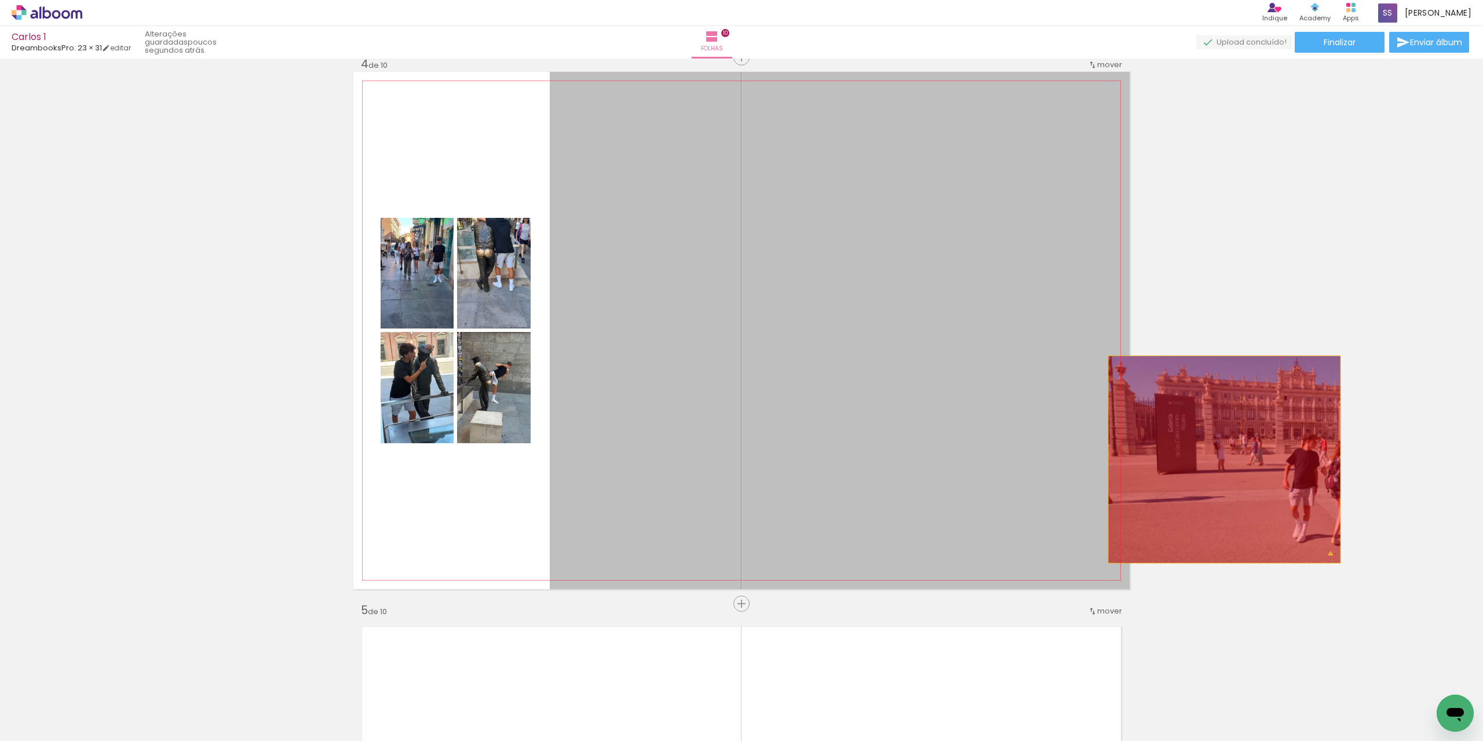
drag, startPoint x: 857, startPoint y: 466, endPoint x: 1239, endPoint y: 452, distance: 382.5
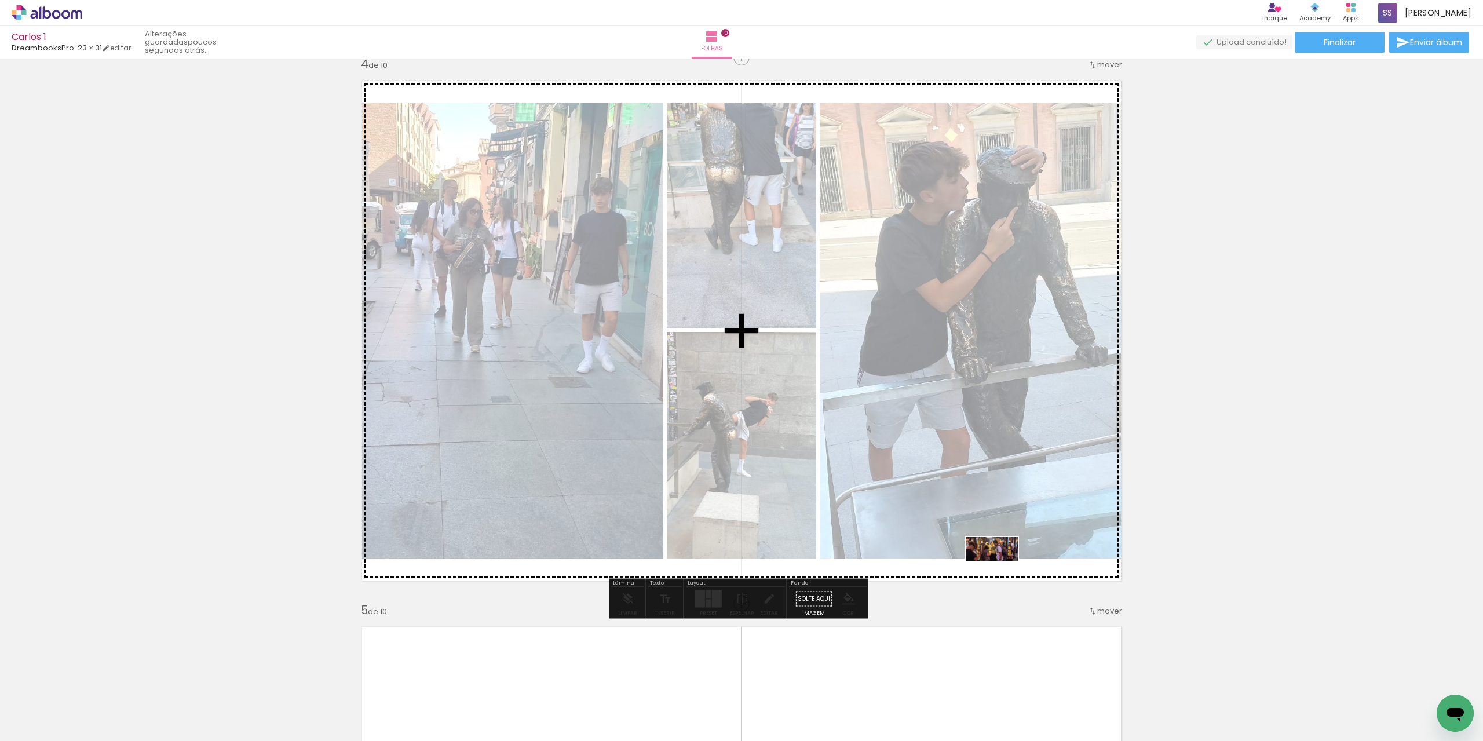
drag, startPoint x: 447, startPoint y: 703, endPoint x: 1000, endPoint y: 572, distance: 568.5
click at [1000, 572] on quentale-workspace at bounding box center [741, 370] width 1483 height 741
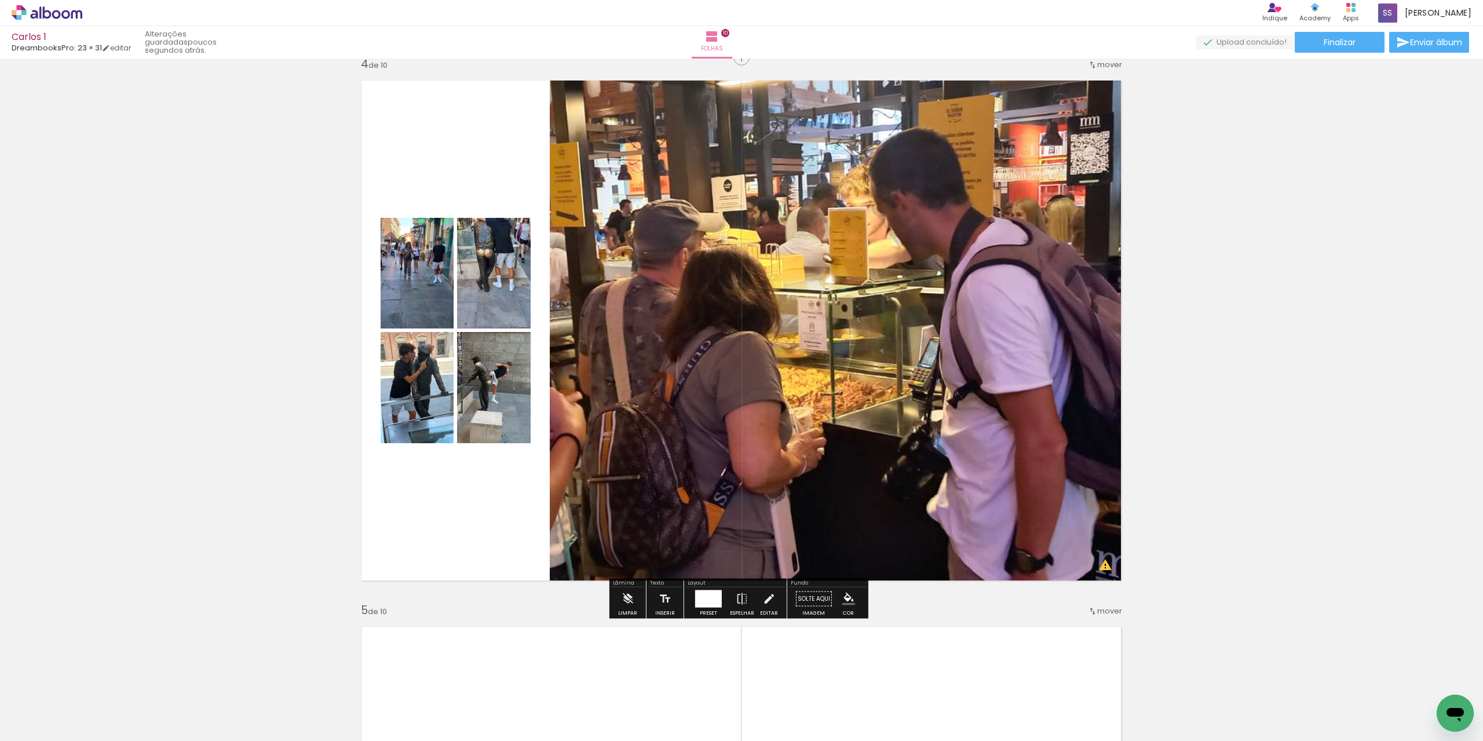
click at [705, 602] on div at bounding box center [708, 598] width 27 height 17
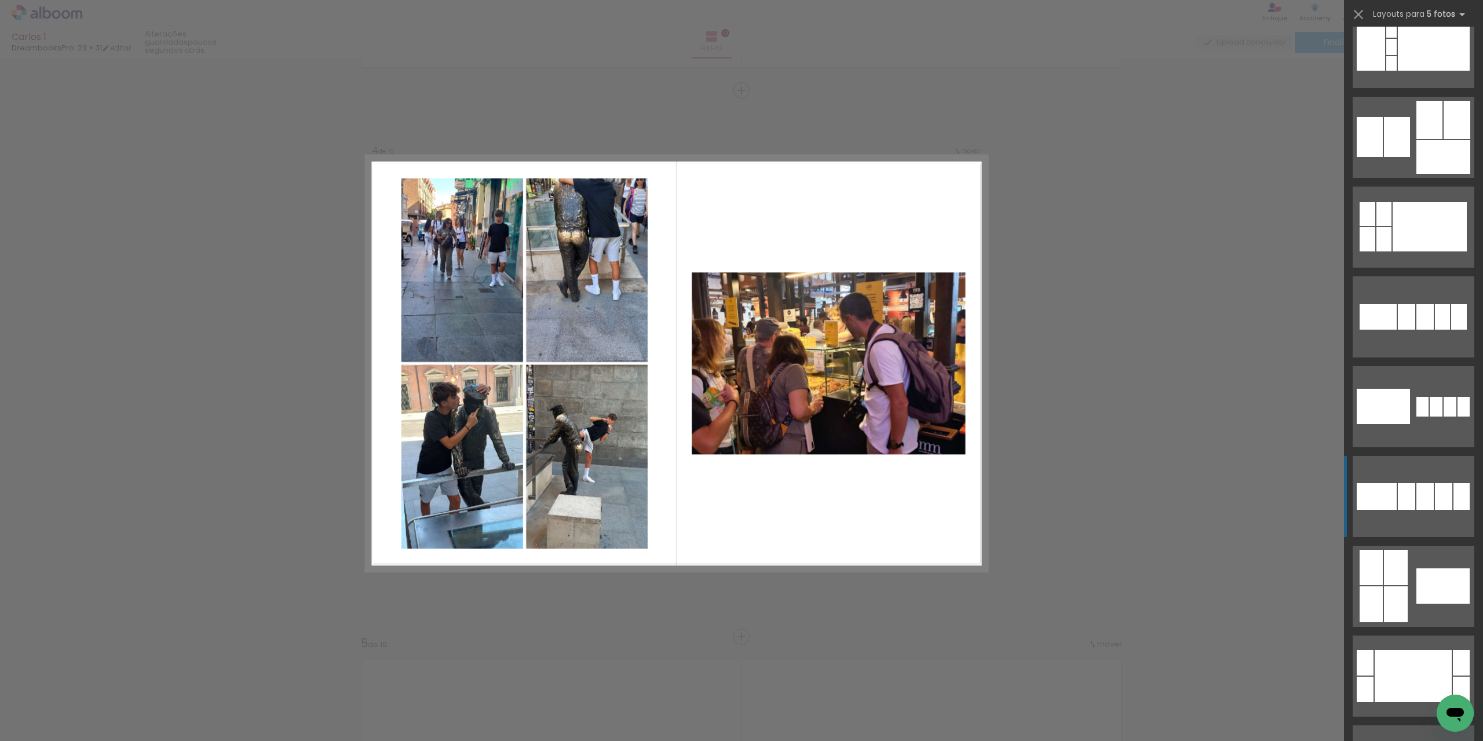
scroll to position [927, 0]
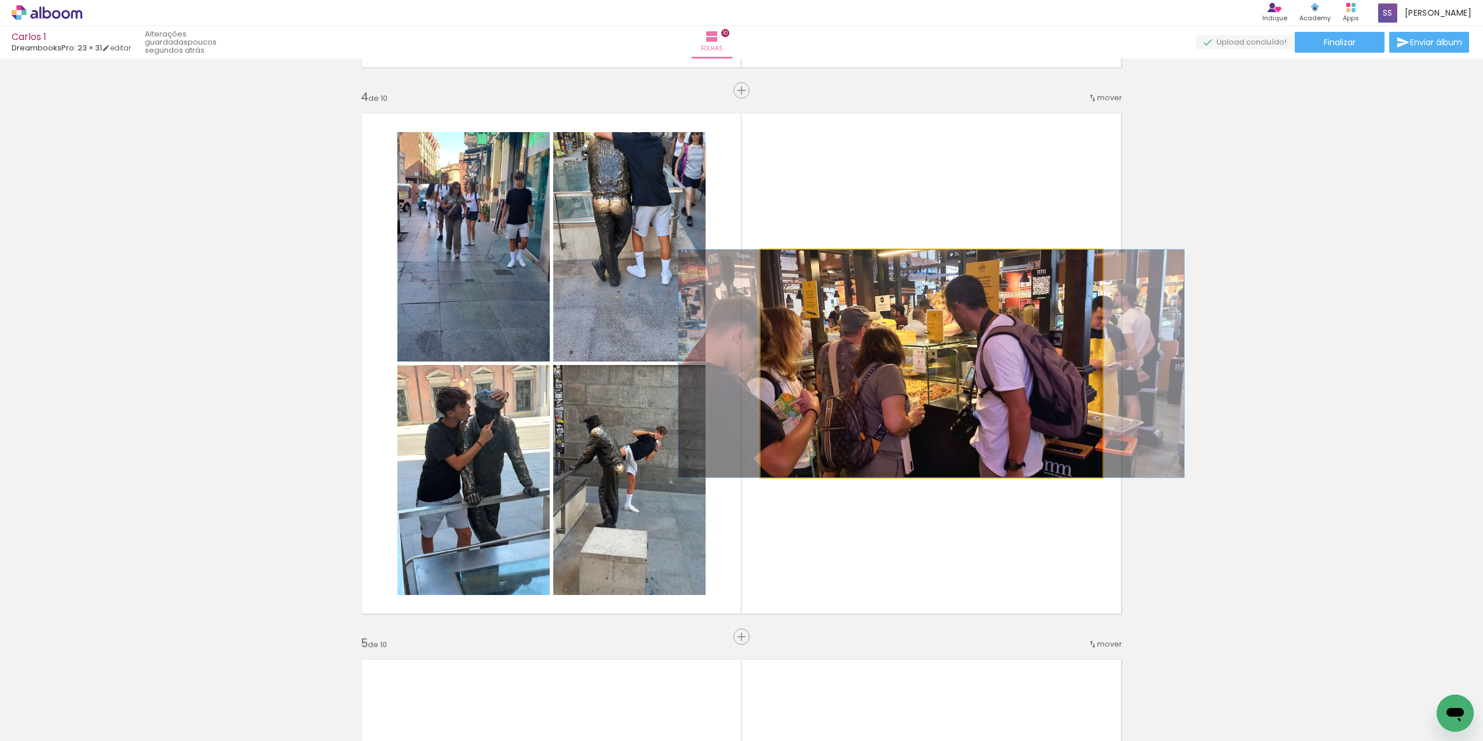
click at [1041, 460] on quentale-photo at bounding box center [931, 364] width 342 height 228
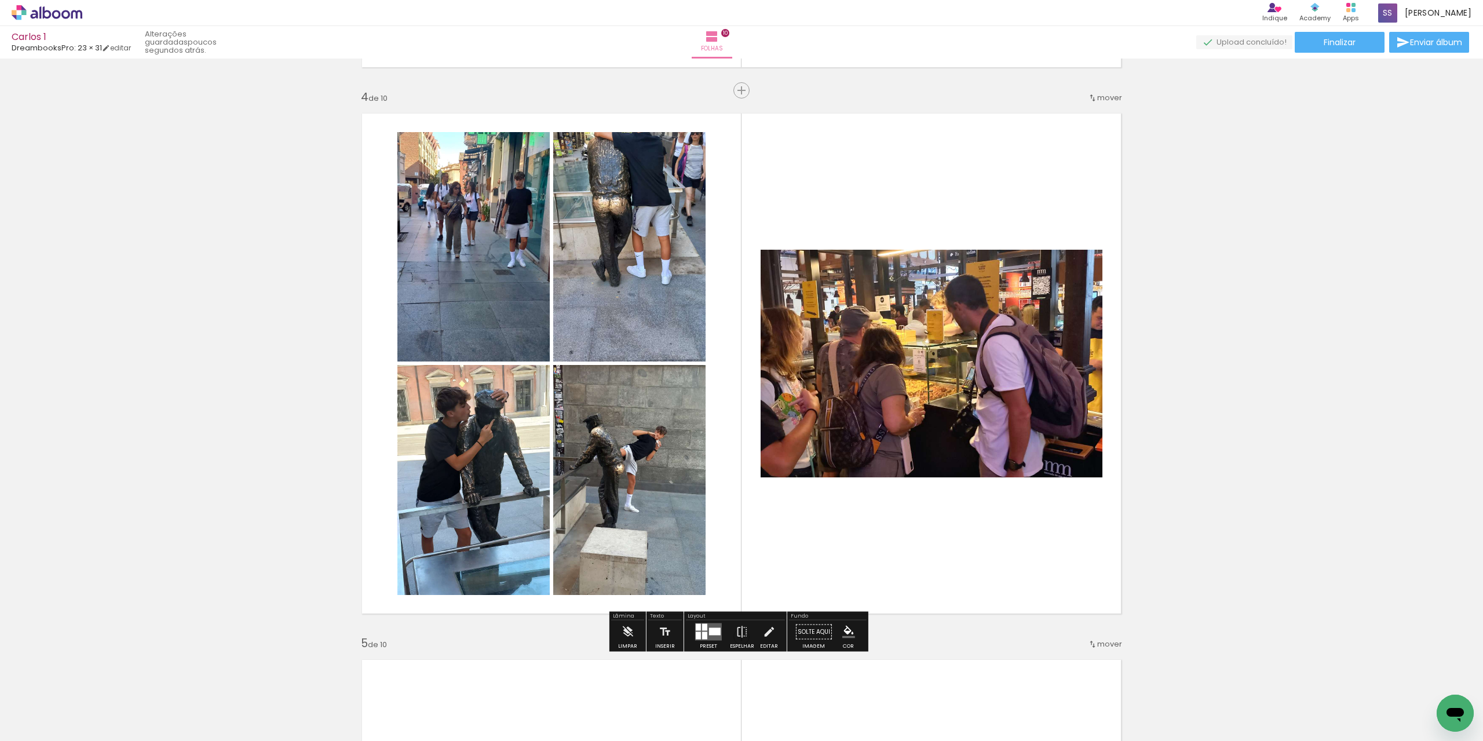
click at [945, 441] on quentale-photo at bounding box center [931, 364] width 342 height 228
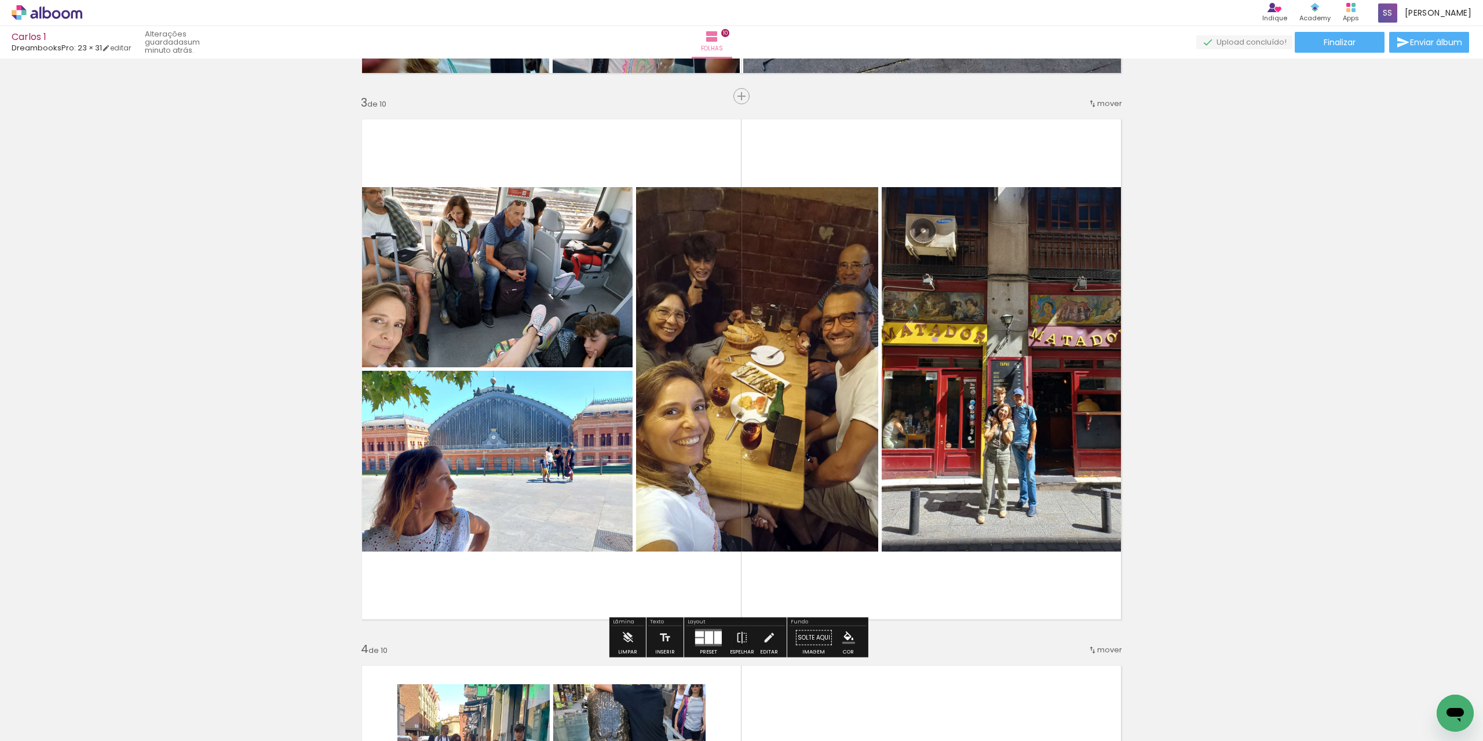
scroll to position [1046, 0]
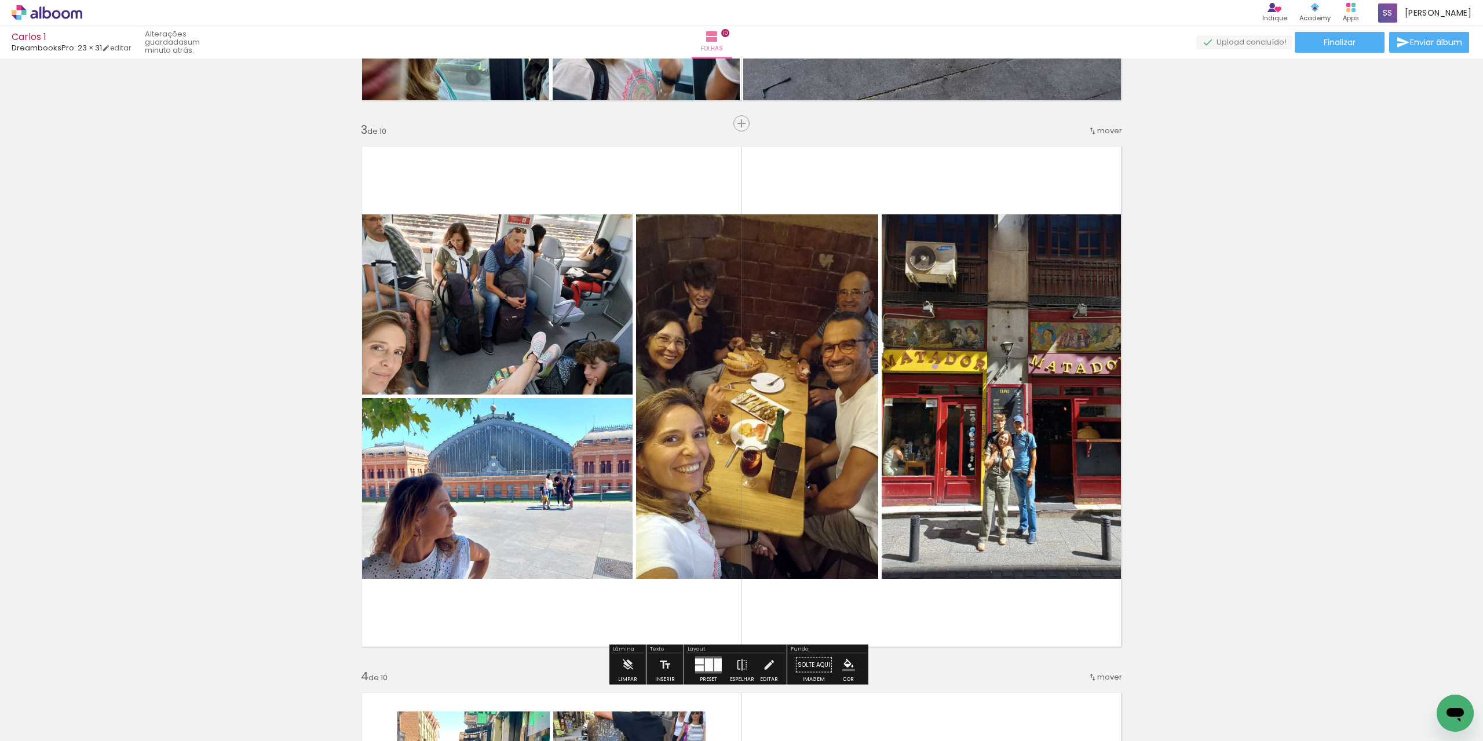
click at [1106, 131] on span "mover" at bounding box center [1109, 130] width 25 height 11
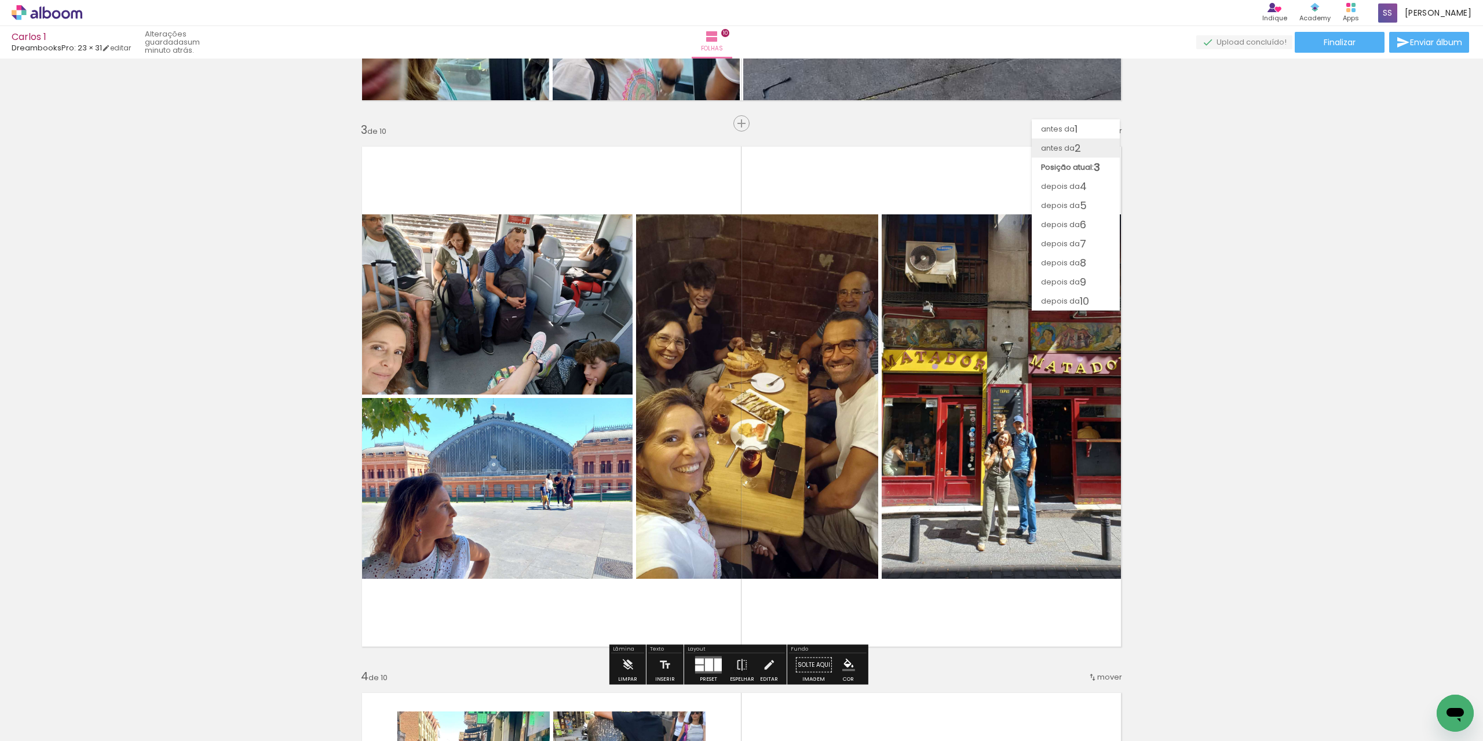
click at [1055, 145] on span "antes da" at bounding box center [1058, 147] width 34 height 19
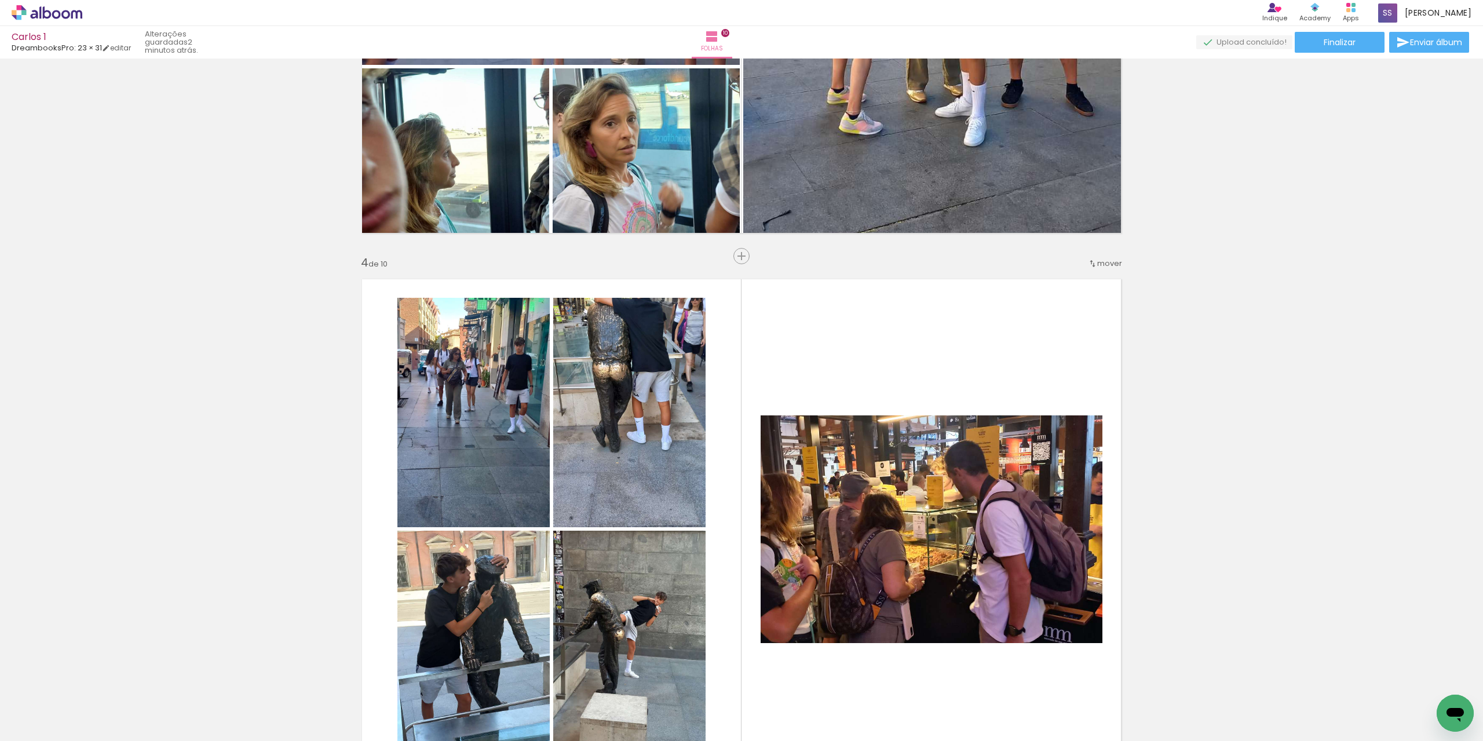
scroll to position [1518, 0]
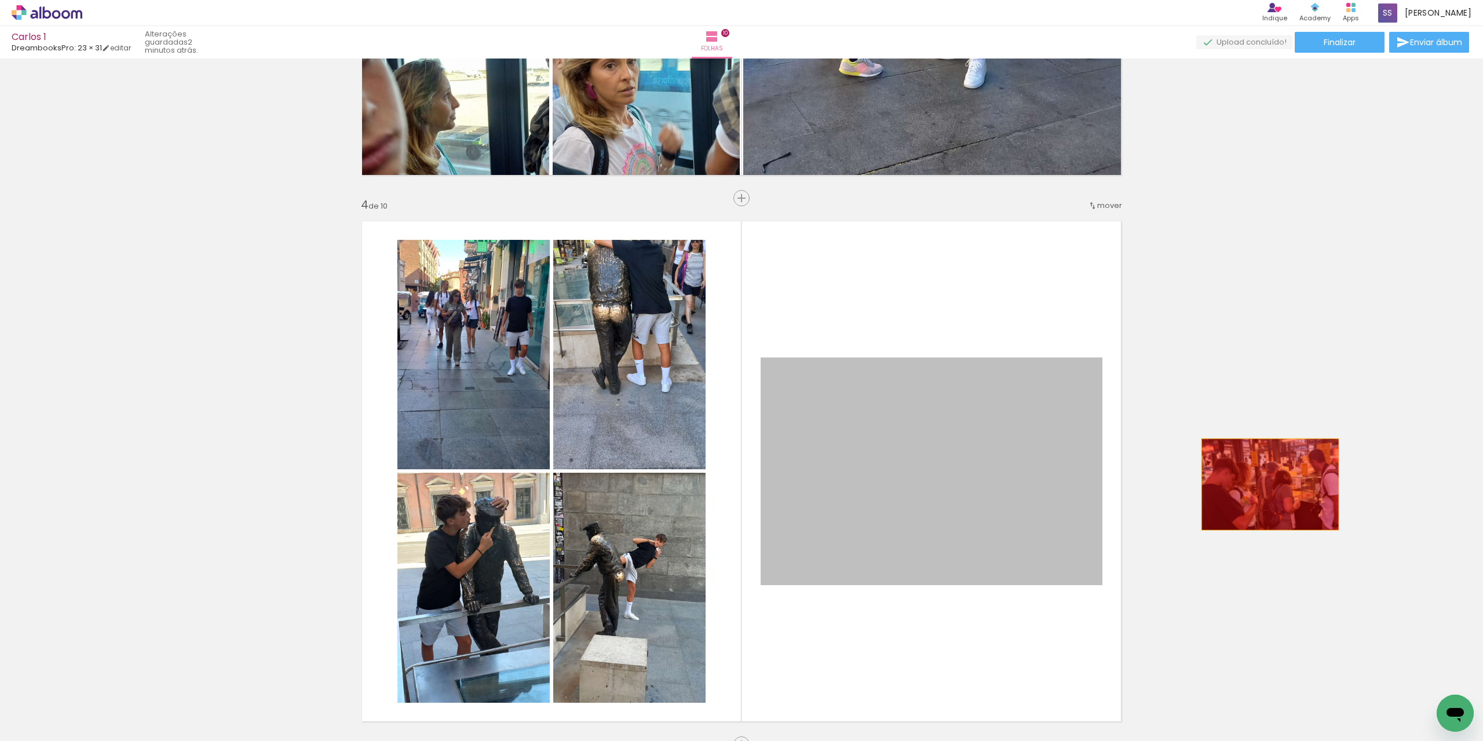
drag, startPoint x: 839, startPoint y: 494, endPoint x: 1265, endPoint y: 484, distance: 426.4
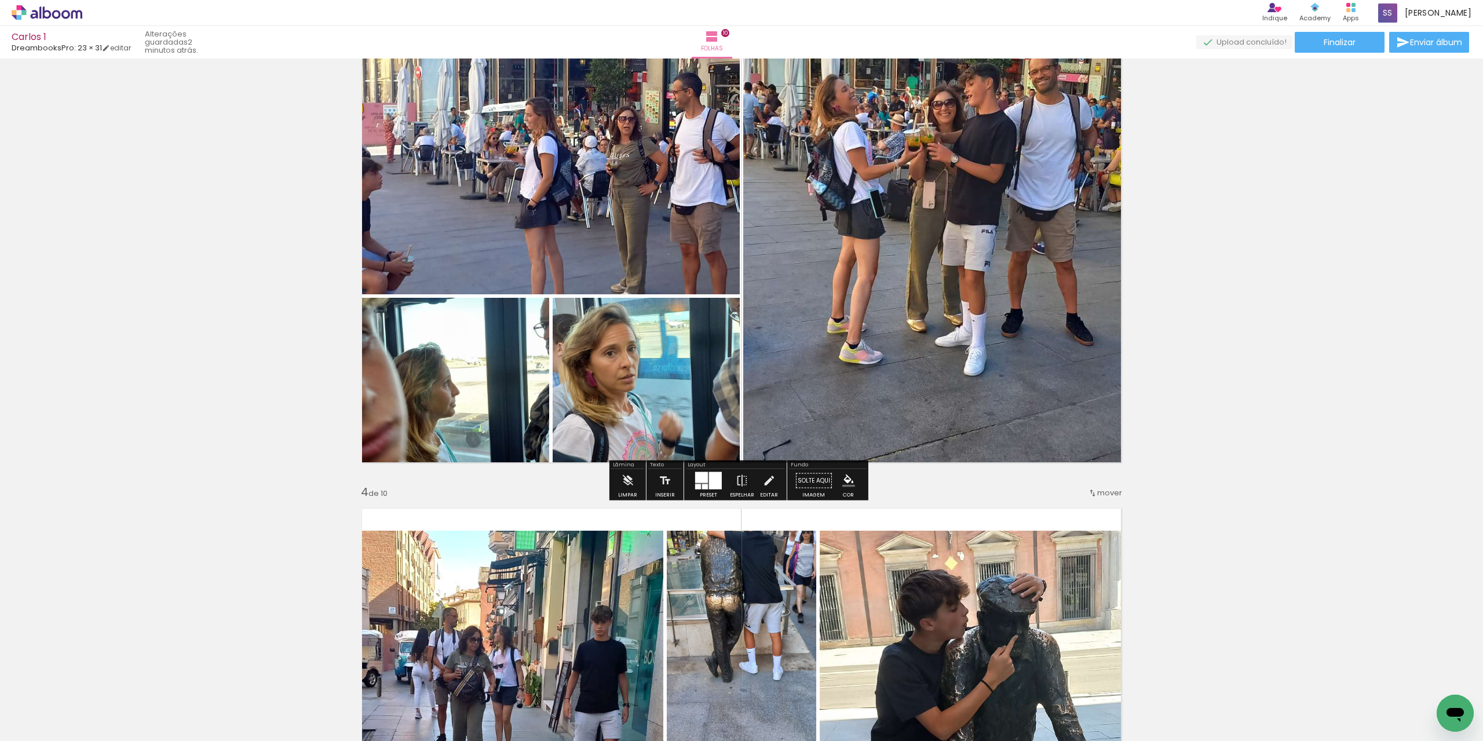
scroll to position [1170, 0]
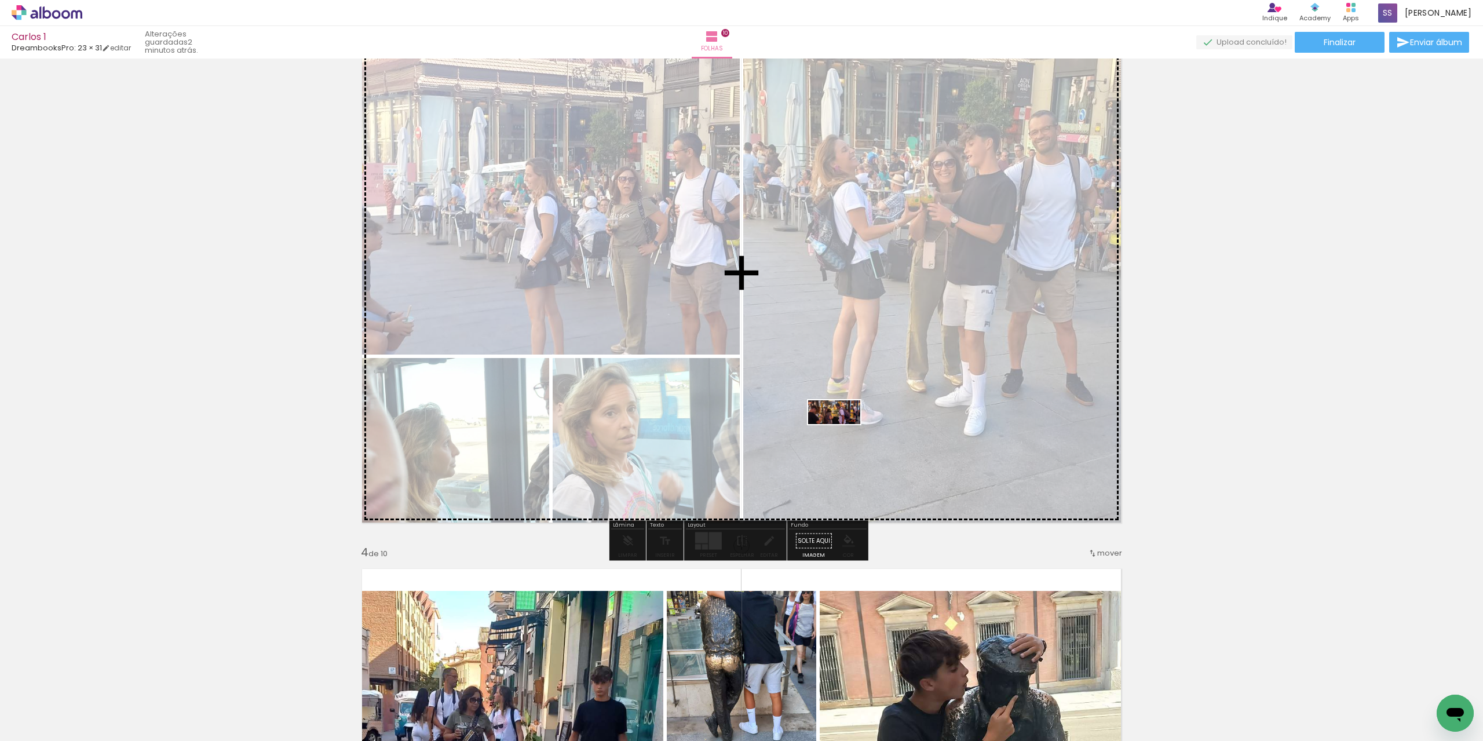
drag, startPoint x: 332, startPoint y: 704, endPoint x: 843, endPoint y: 435, distance: 577.2
click at [843, 435] on quentale-workspace at bounding box center [741, 370] width 1483 height 741
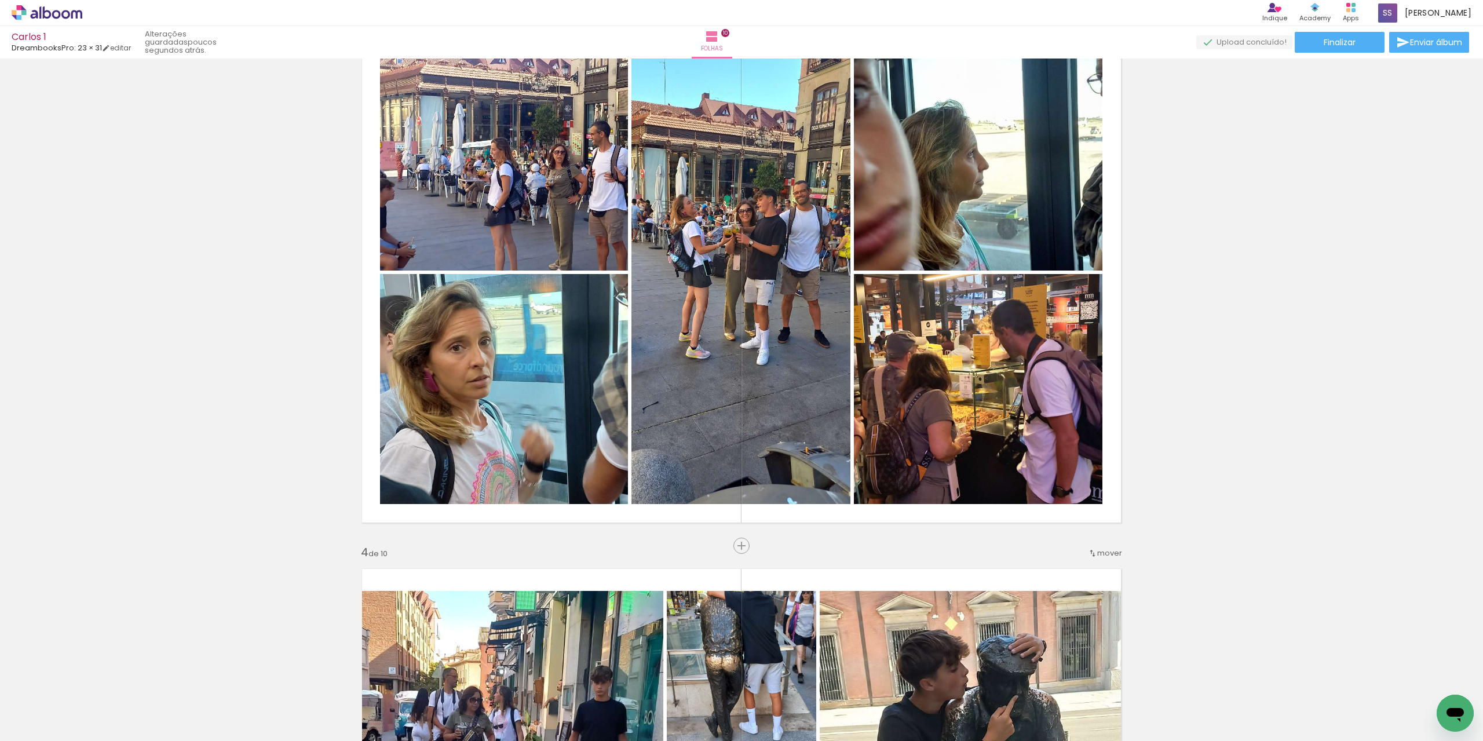
scroll to position [0, 1063]
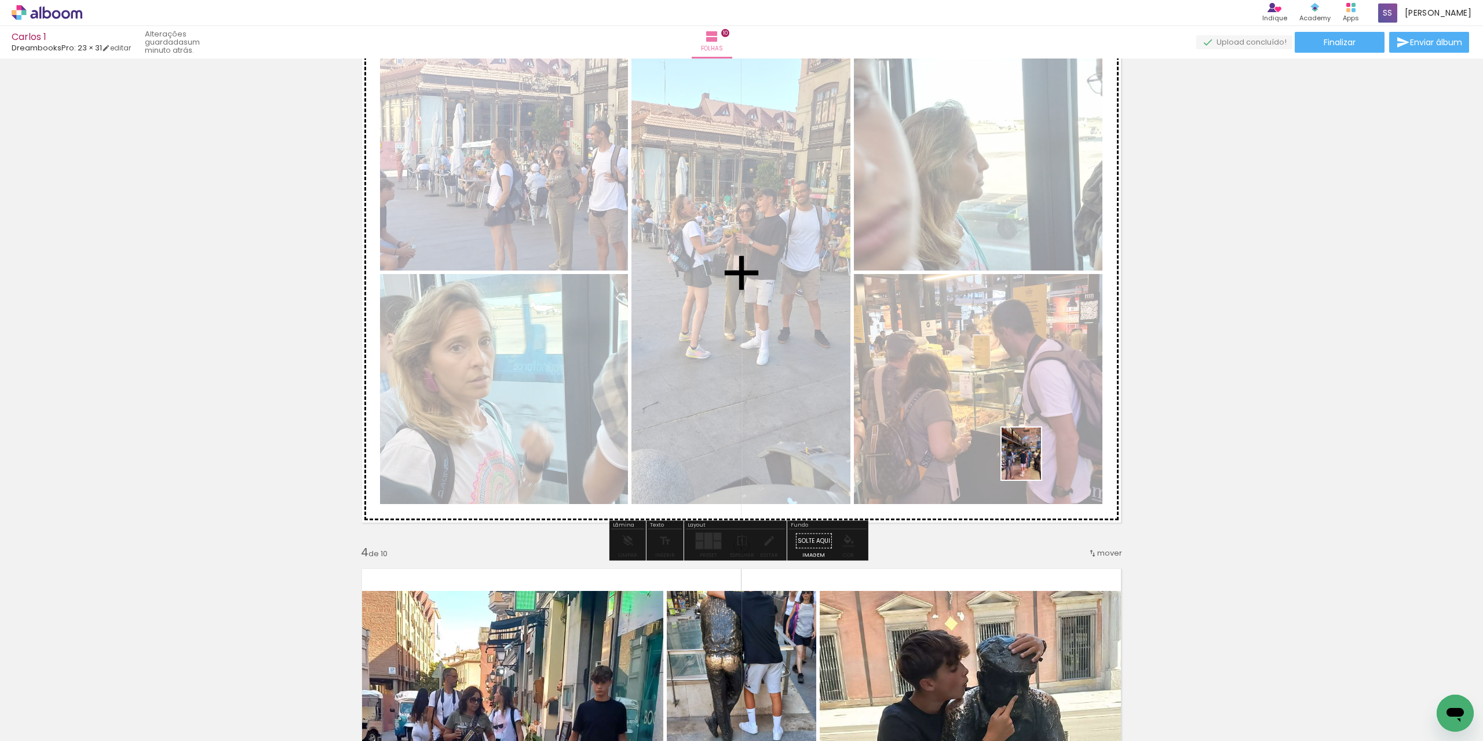
drag, startPoint x: 1009, startPoint y: 711, endPoint x: 1036, endPoint y: 462, distance: 250.4
click at [1036, 462] on quentale-workspace at bounding box center [741, 370] width 1483 height 741
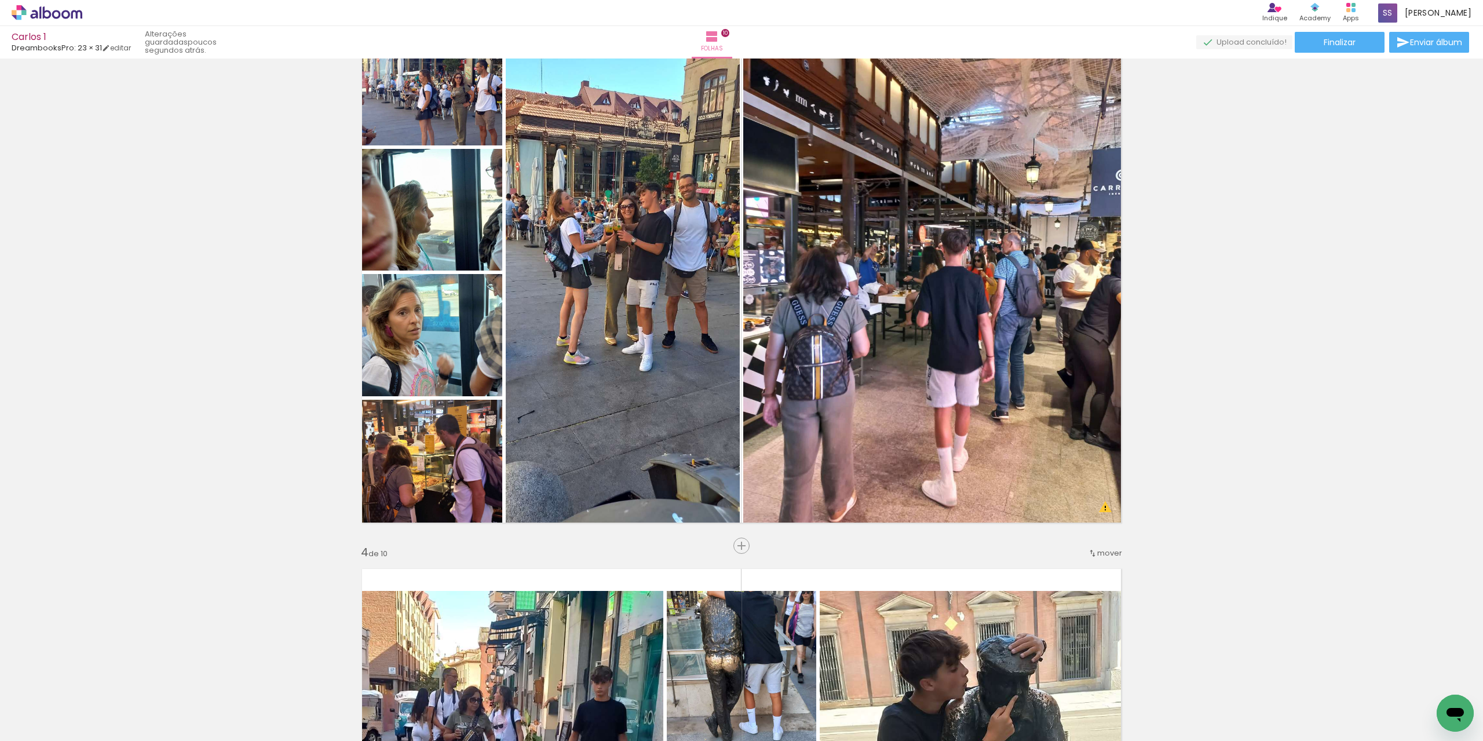
scroll to position [0, 2468]
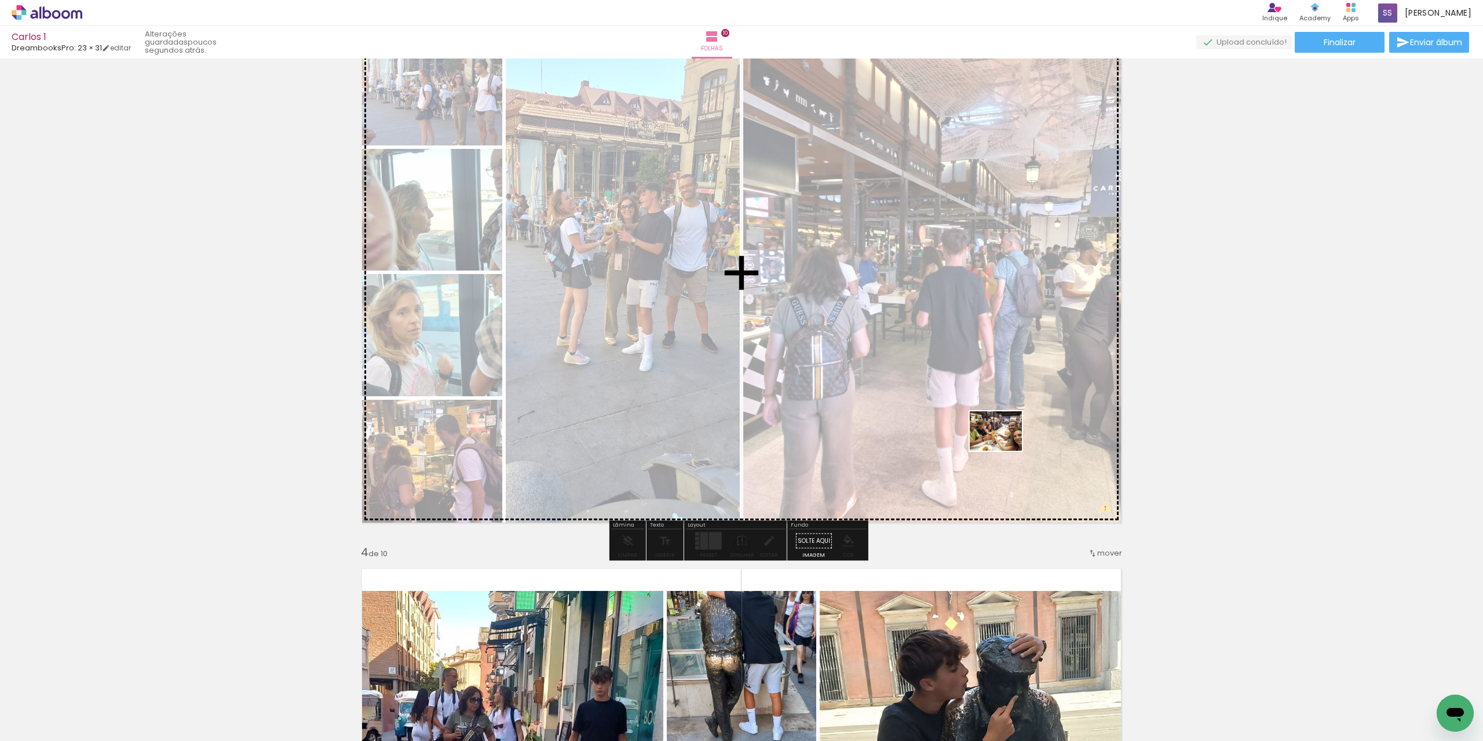
drag, startPoint x: 1218, startPoint y: 706, endPoint x: 1004, endPoint y: 446, distance: 336.6
click at [1004, 446] on quentale-workspace at bounding box center [741, 370] width 1483 height 741
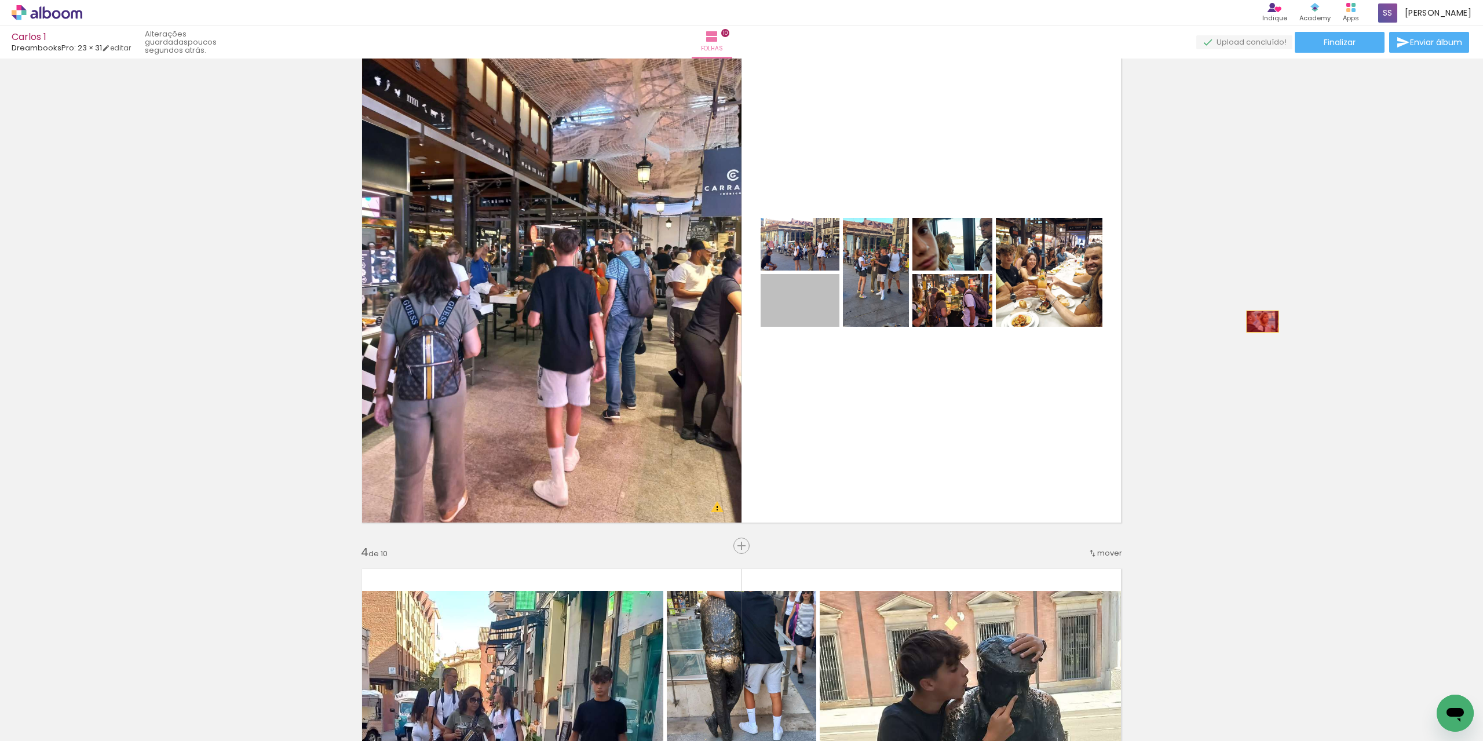
drag, startPoint x: 817, startPoint y: 317, endPoint x: 1196, endPoint y: 324, distance: 379.4
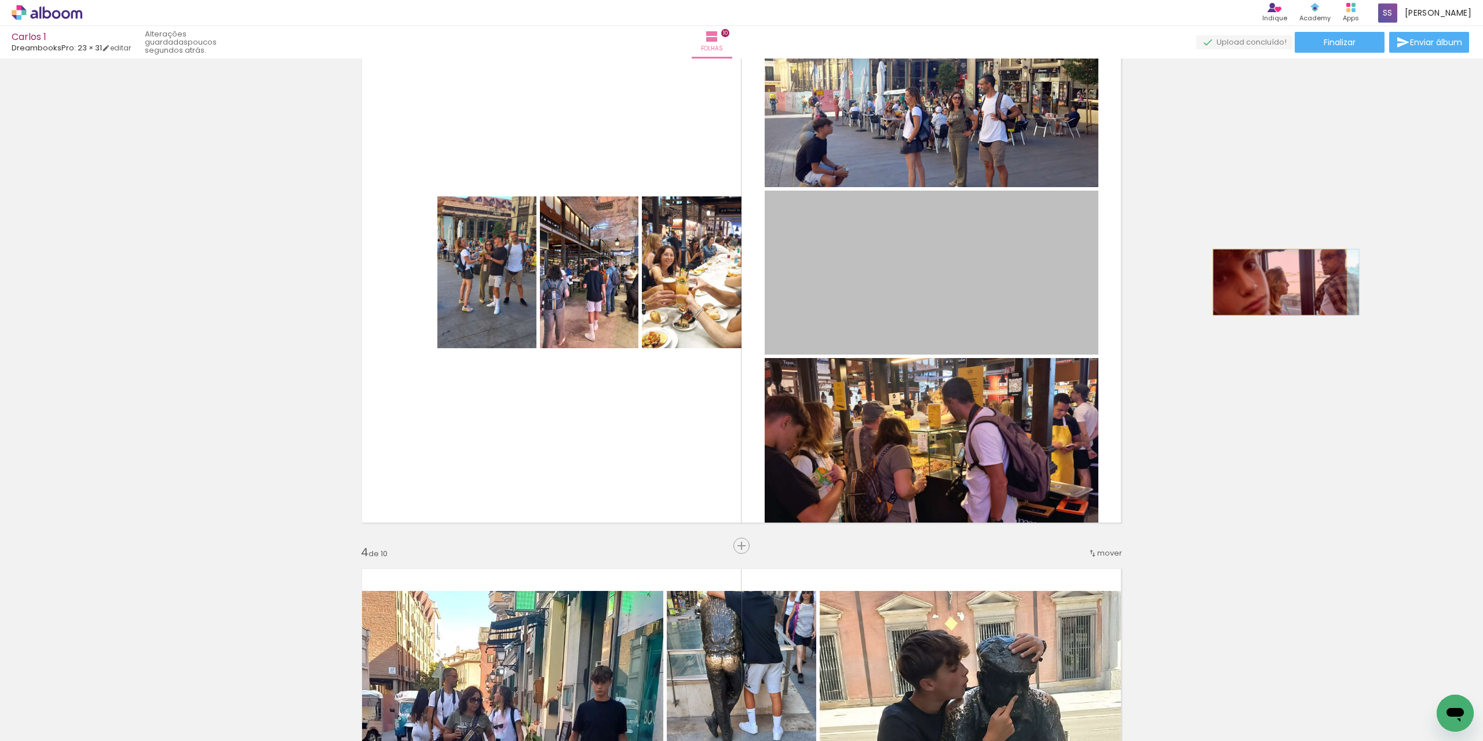
drag, startPoint x: 975, startPoint y: 293, endPoint x: 1275, endPoint y: 282, distance: 300.2
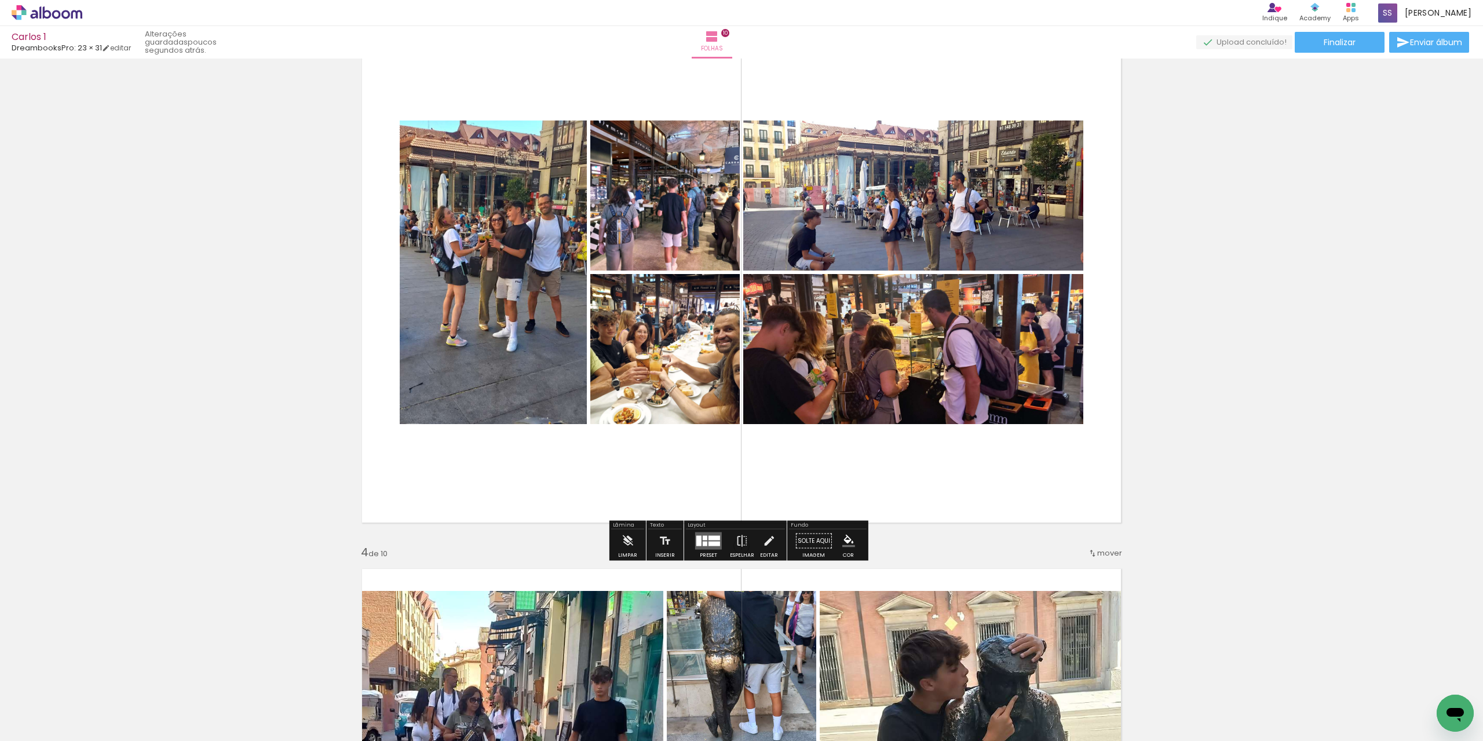
click at [701, 548] on quentale-layouter at bounding box center [708, 540] width 27 height 17
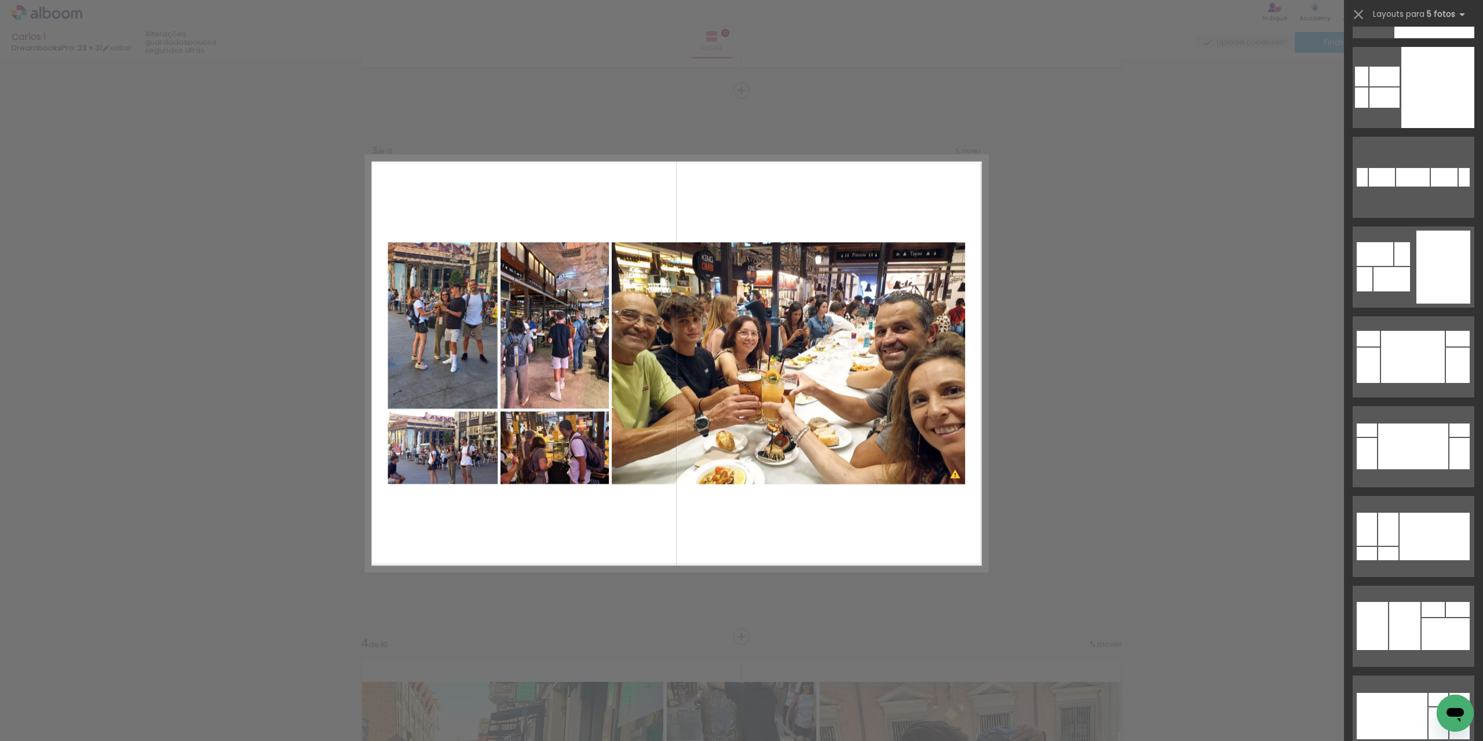
scroll to position [405, 0]
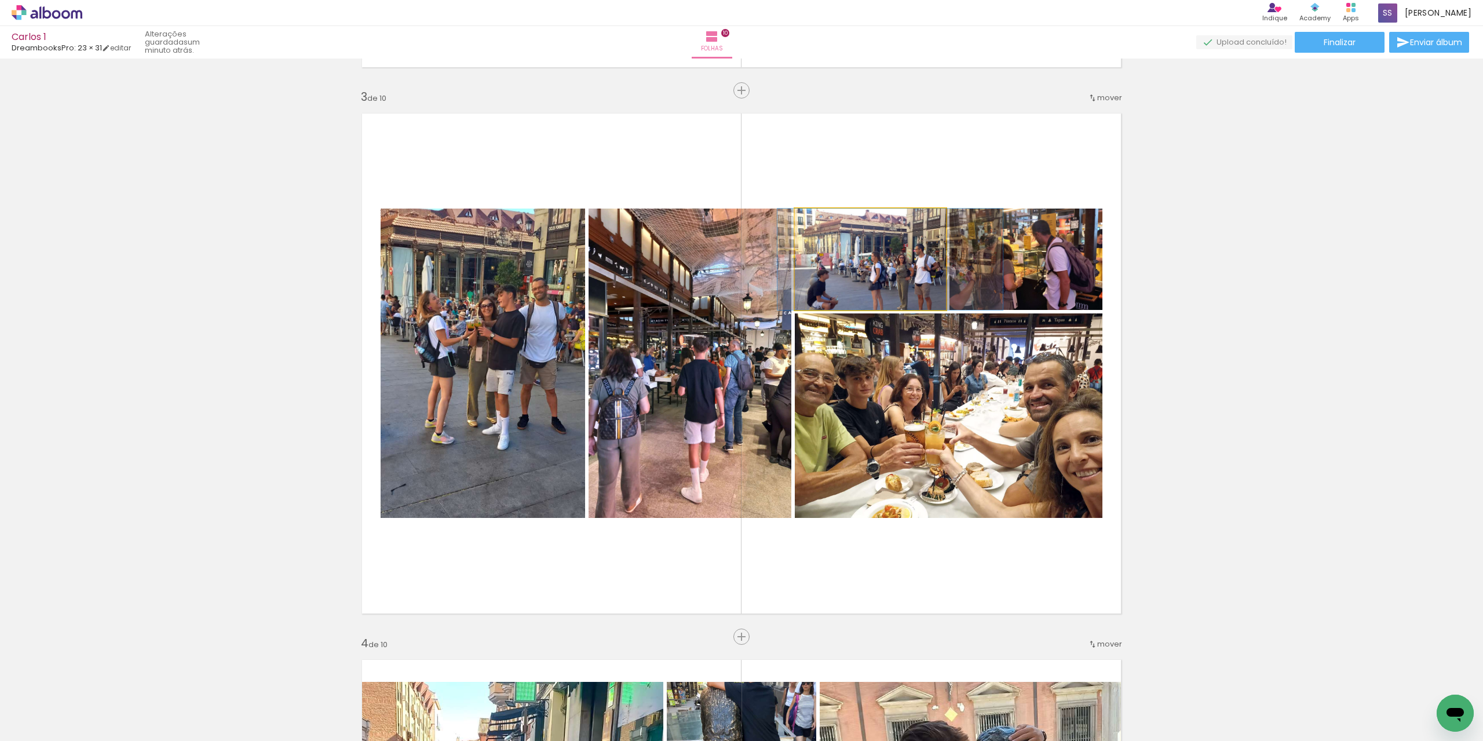
drag, startPoint x: 884, startPoint y: 276, endPoint x: 903, endPoint y: 255, distance: 28.3
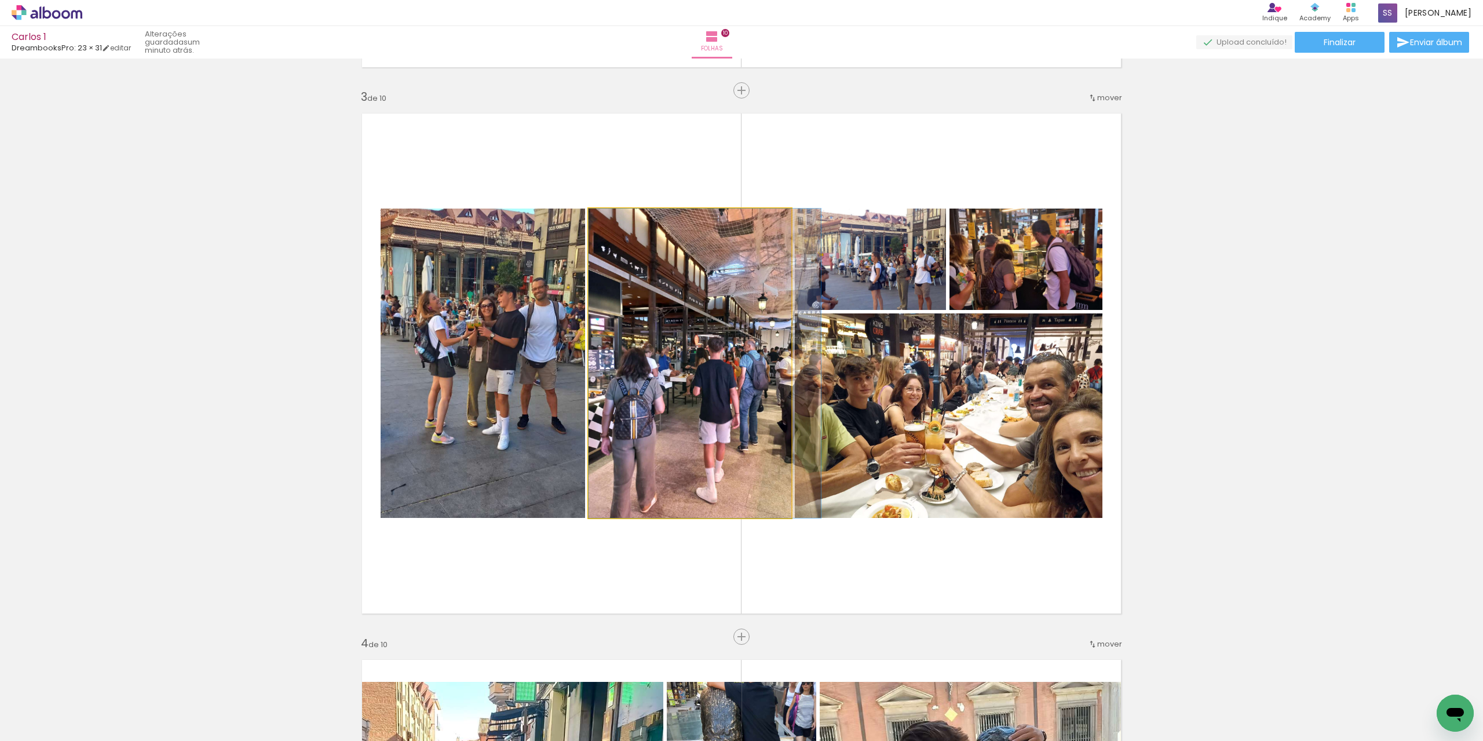
drag, startPoint x: 757, startPoint y: 440, endPoint x: 773, endPoint y: 427, distance: 19.8
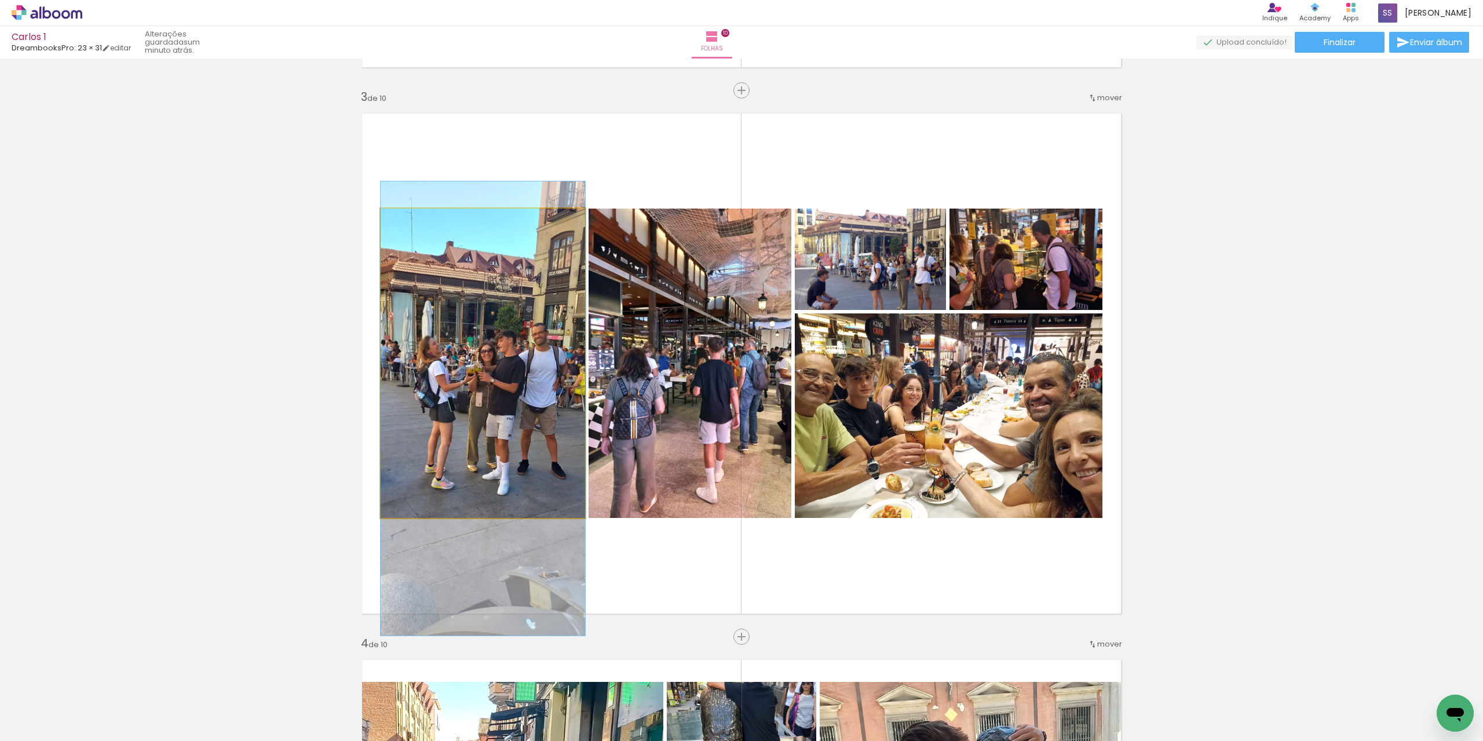
drag, startPoint x: 502, startPoint y: 446, endPoint x: 500, endPoint y: 491, distance: 45.2
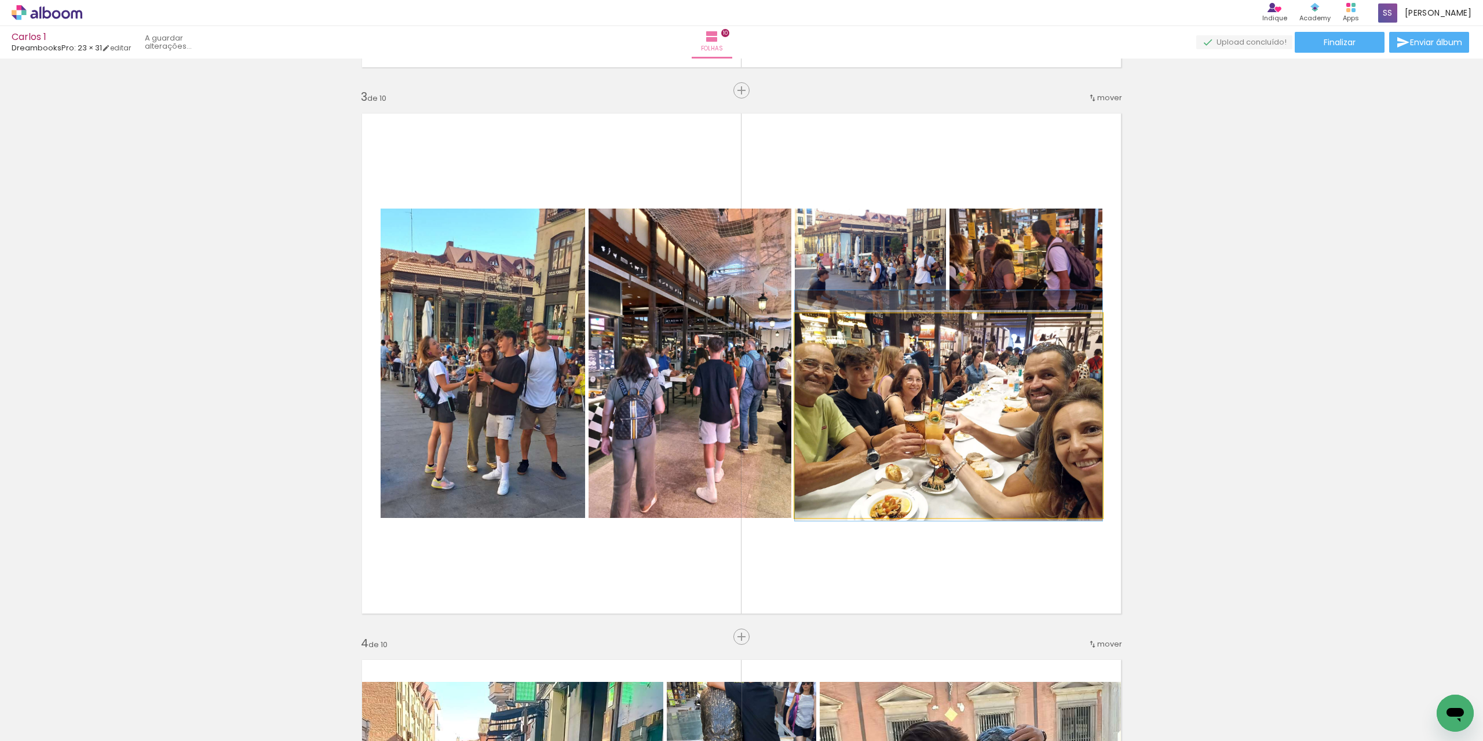
drag, startPoint x: 936, startPoint y: 480, endPoint x: 936, endPoint y: 470, distance: 9.9
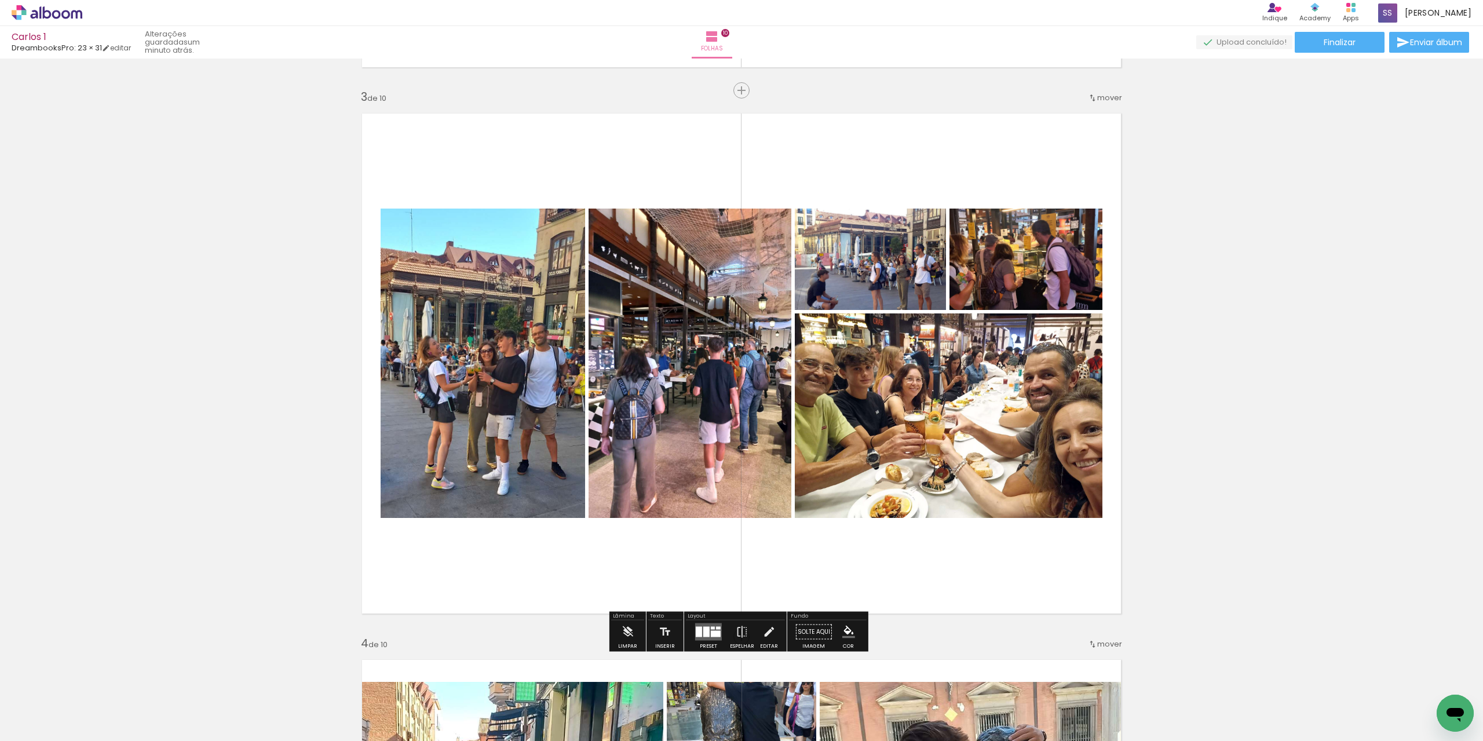
click at [1074, 578] on quentale-layouter at bounding box center [741, 363] width 776 height 517
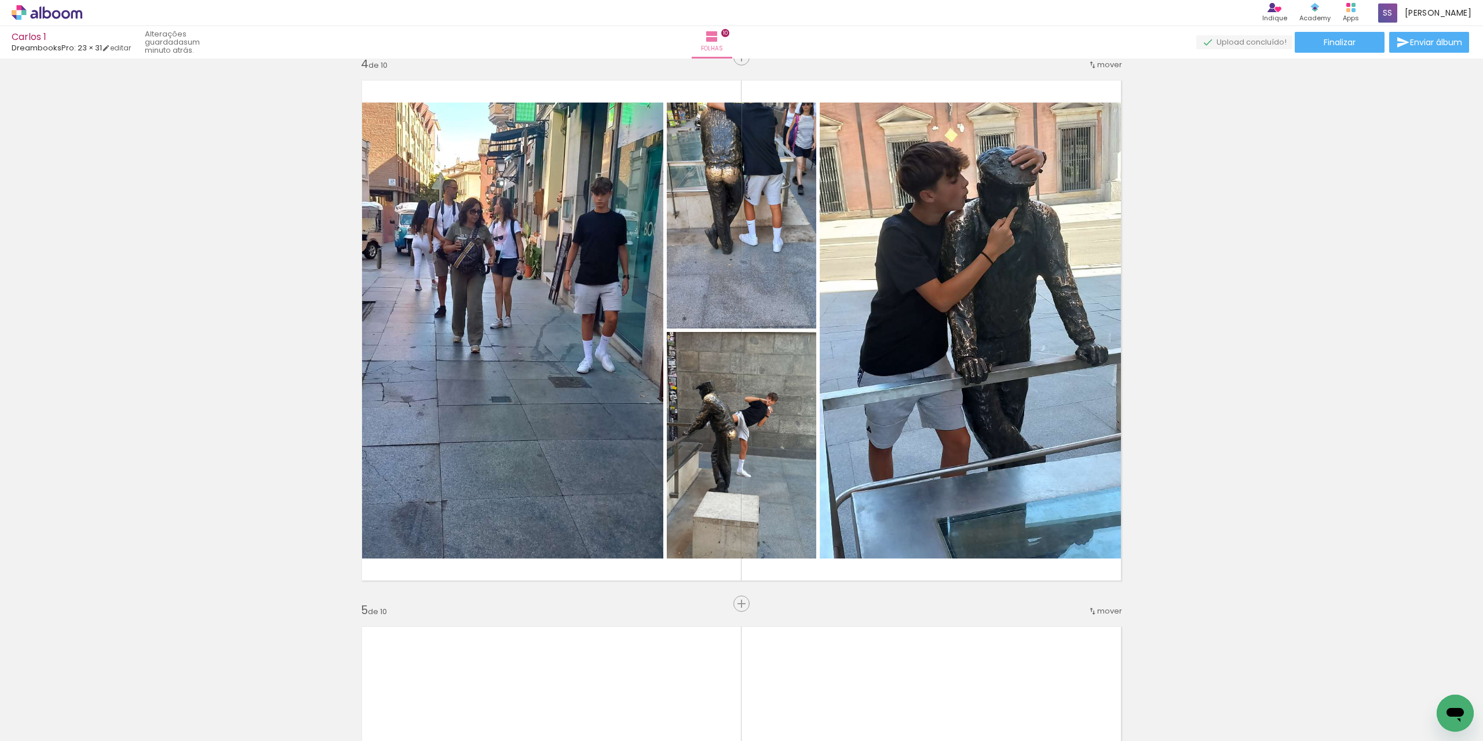
scroll to position [0, 1223]
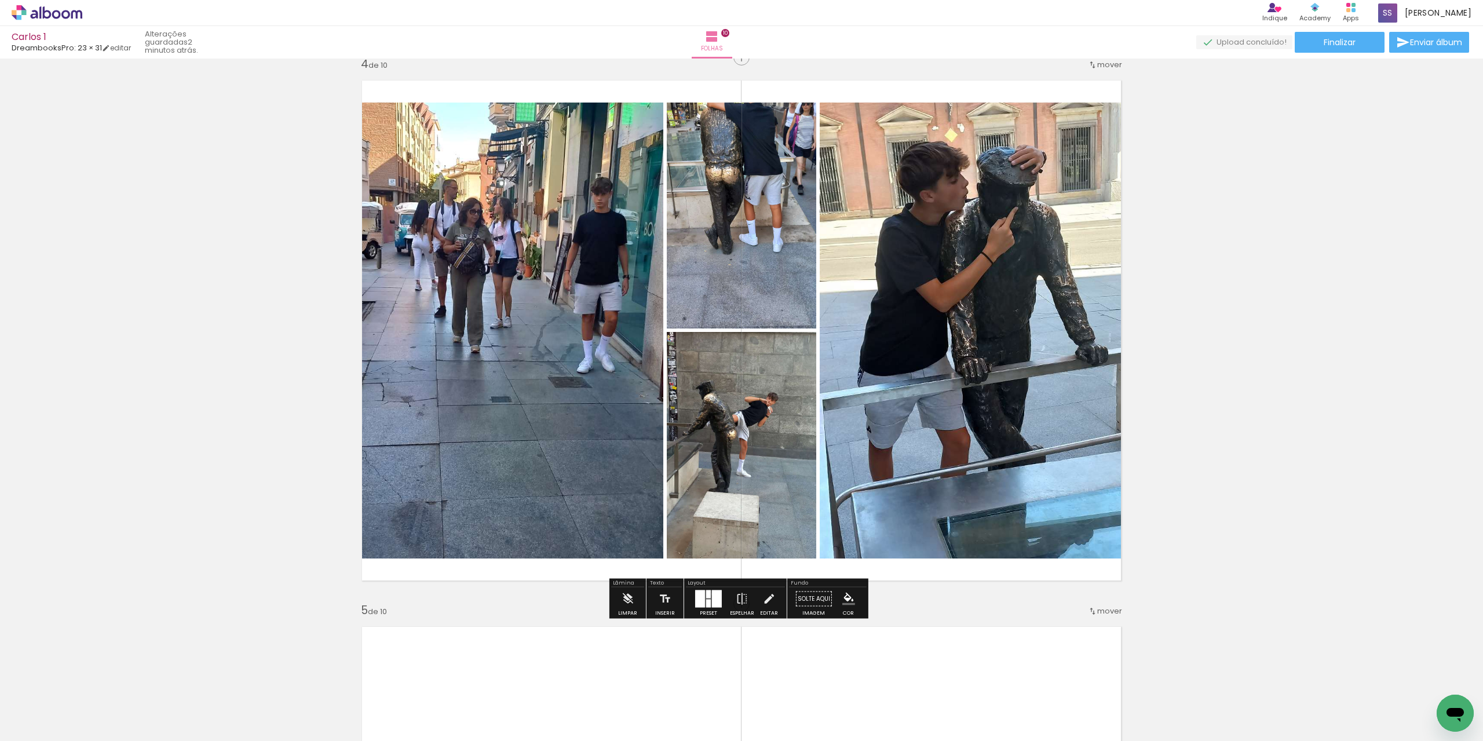
click at [712, 594] on div at bounding box center [717, 598] width 10 height 17
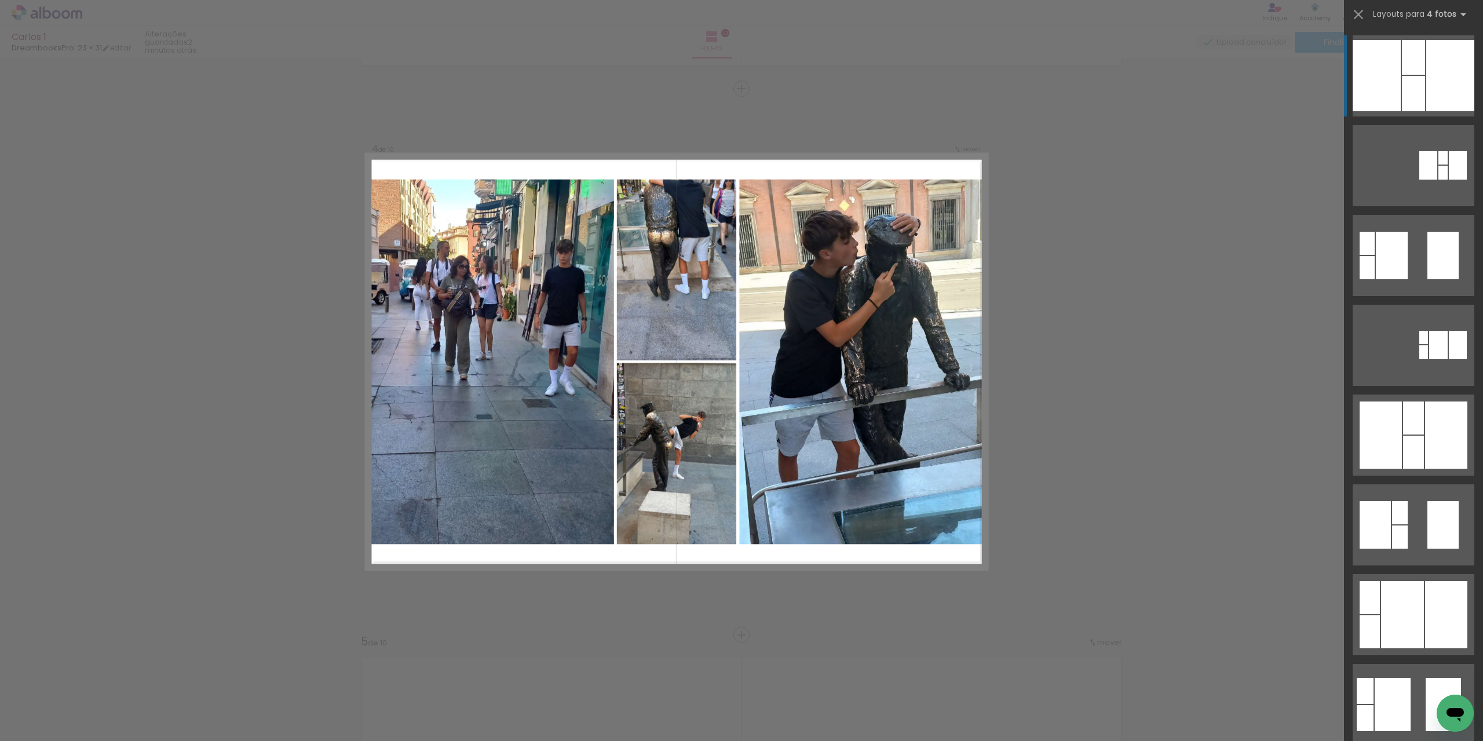
scroll to position [1626, 0]
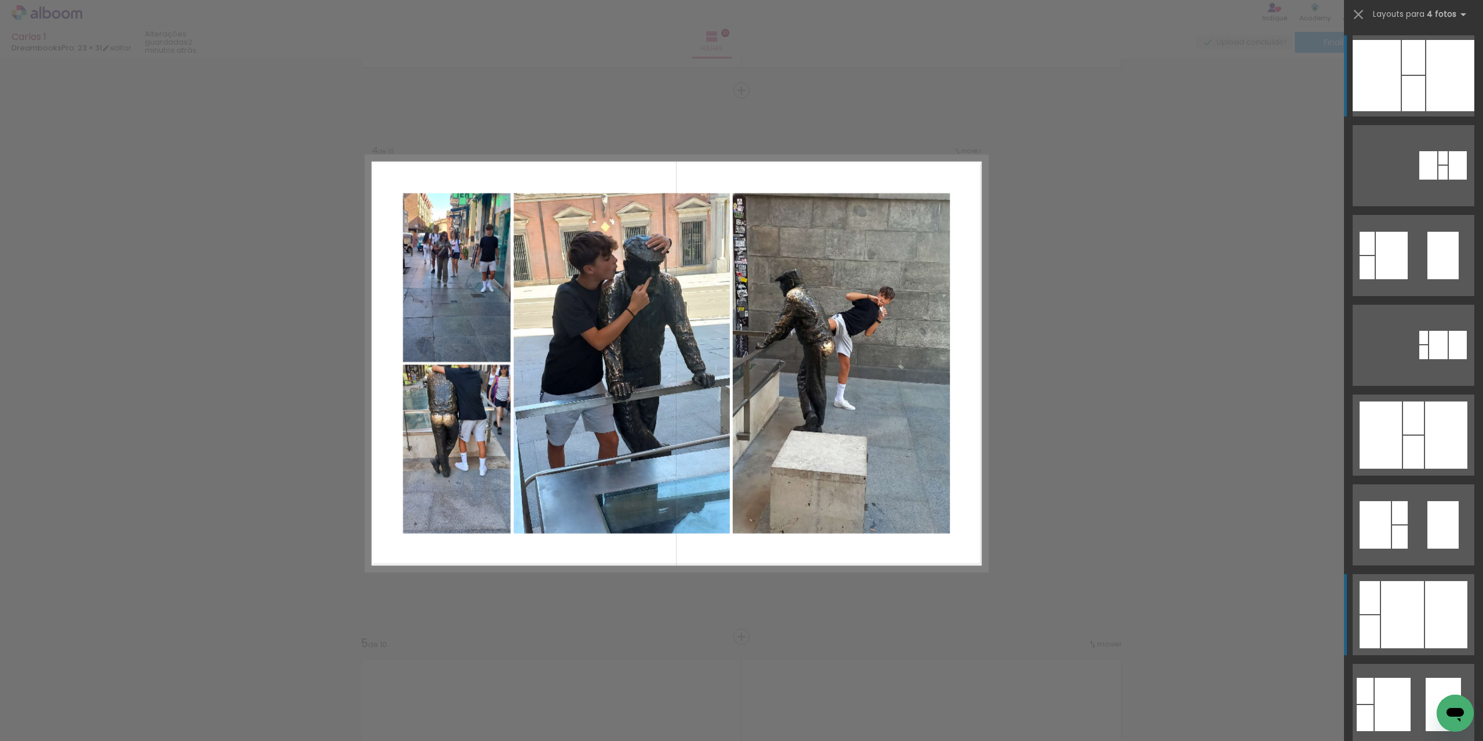
click at [1425, 111] on div at bounding box center [1412, 93] width 23 height 35
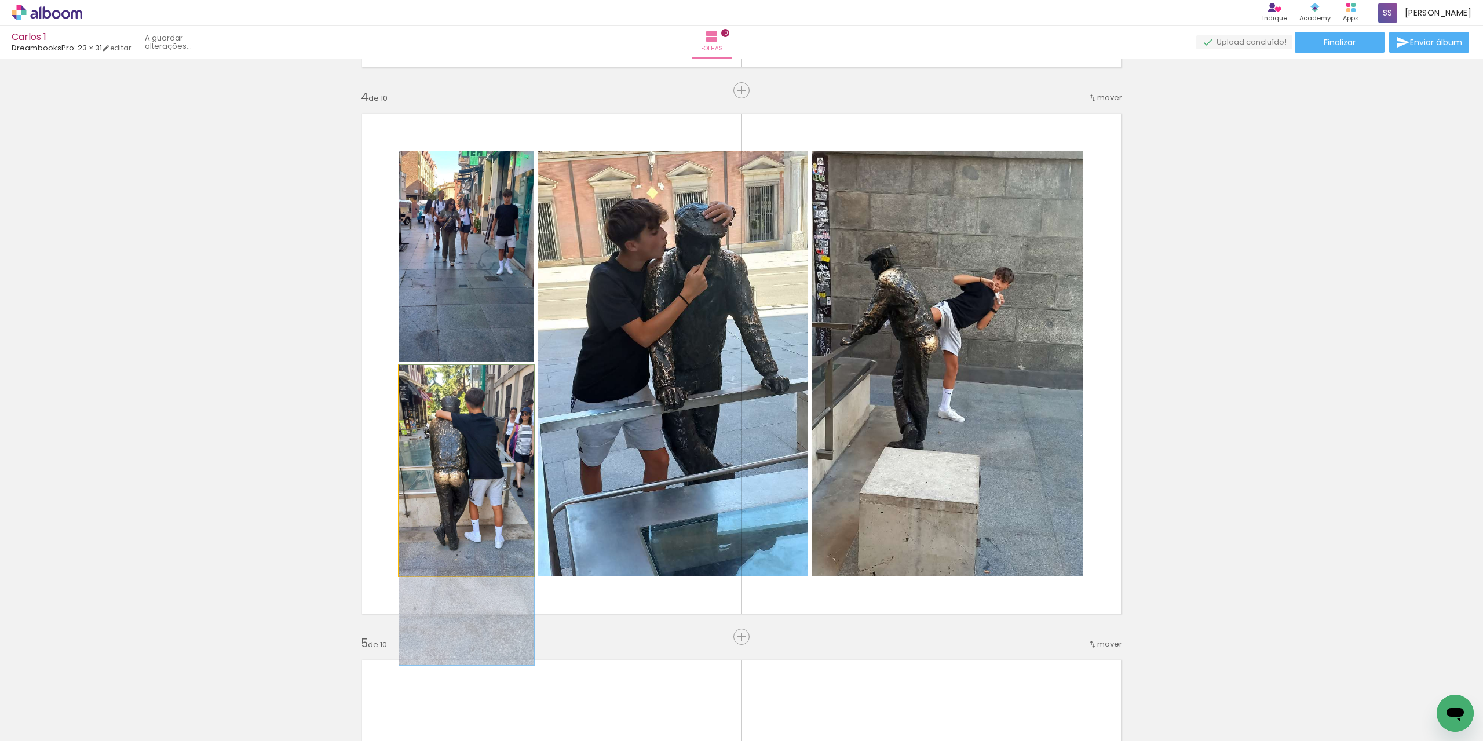
drag, startPoint x: 454, startPoint y: 439, endPoint x: 456, endPoint y: 492, distance: 53.3
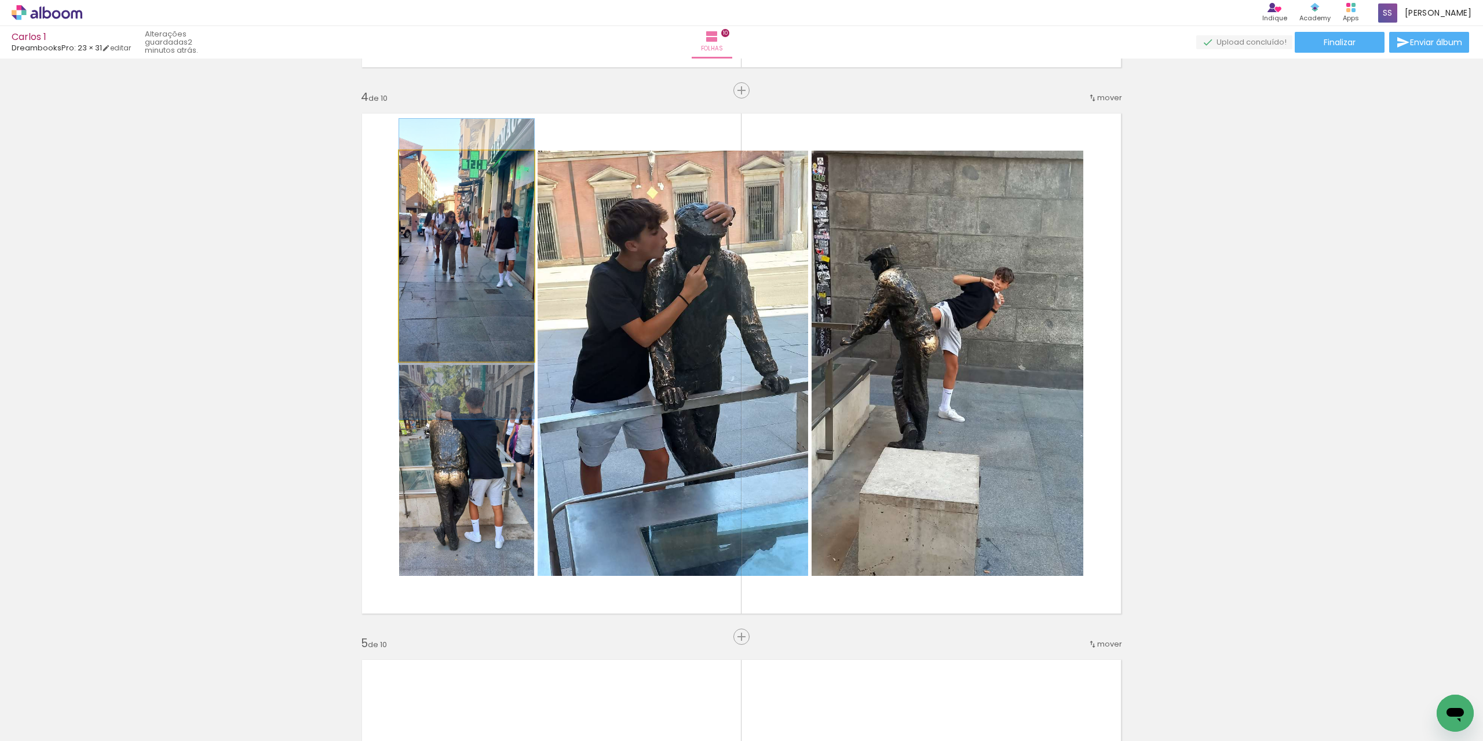
drag, startPoint x: 474, startPoint y: 269, endPoint x: 468, endPoint y: 281, distance: 14.2
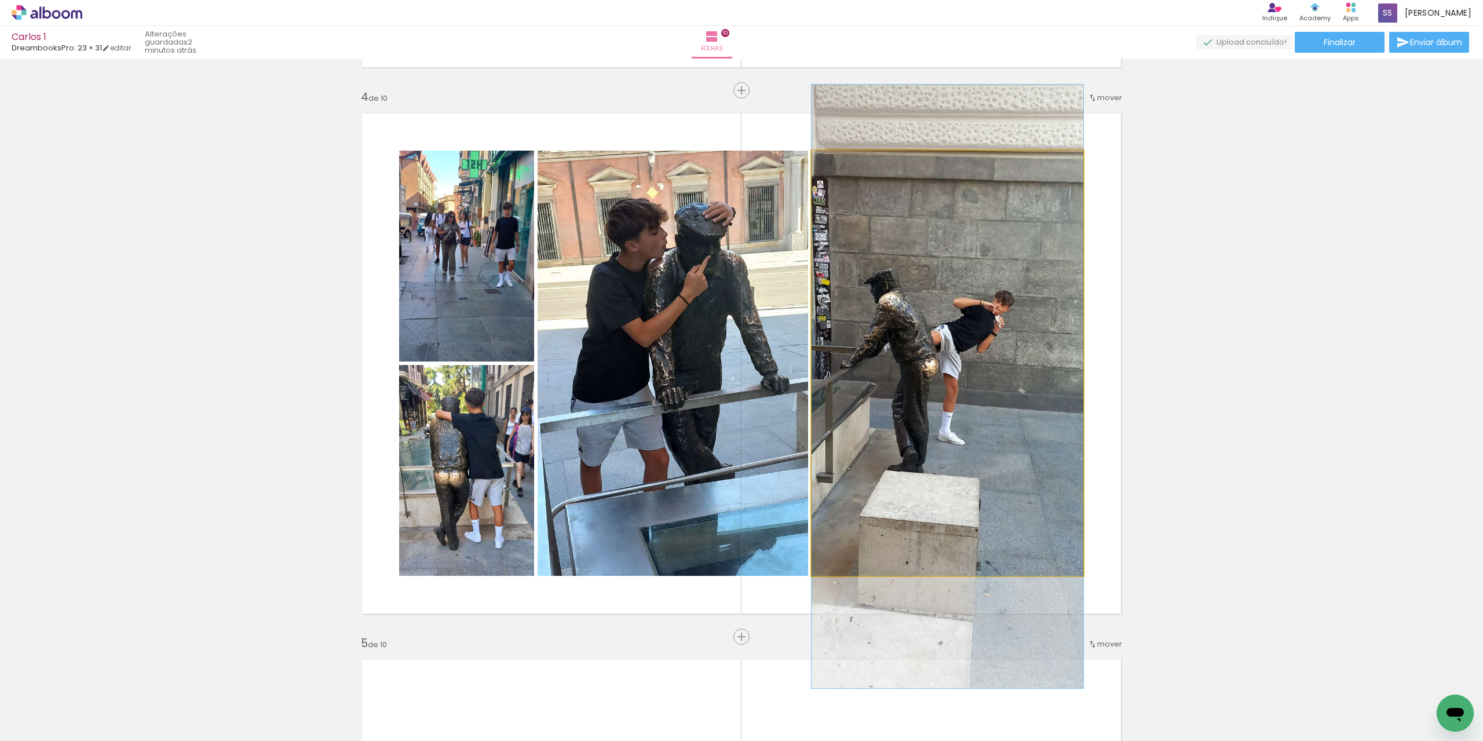
drag, startPoint x: 974, startPoint y: 415, endPoint x: 992, endPoint y: 438, distance: 29.3
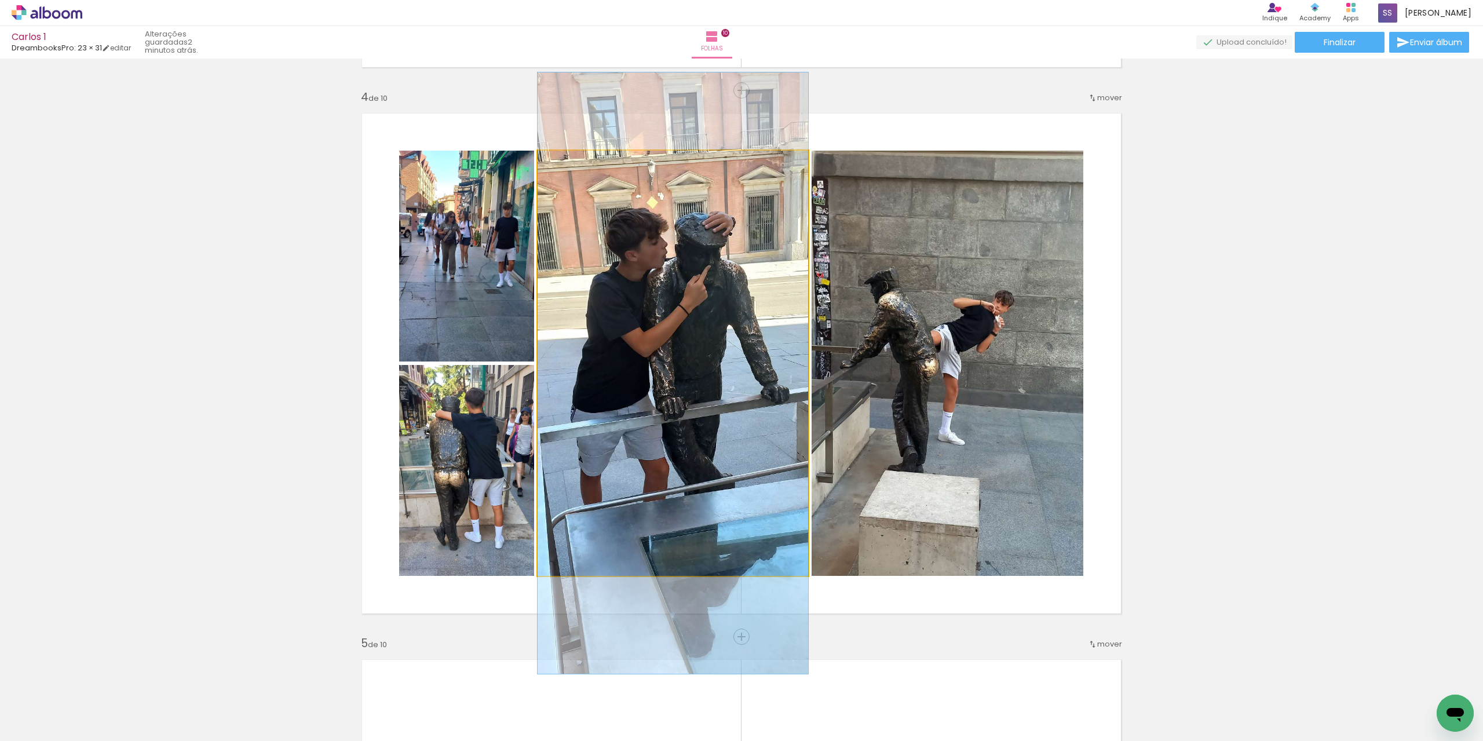
drag, startPoint x: 682, startPoint y: 306, endPoint x: 682, endPoint y: 316, distance: 9.8
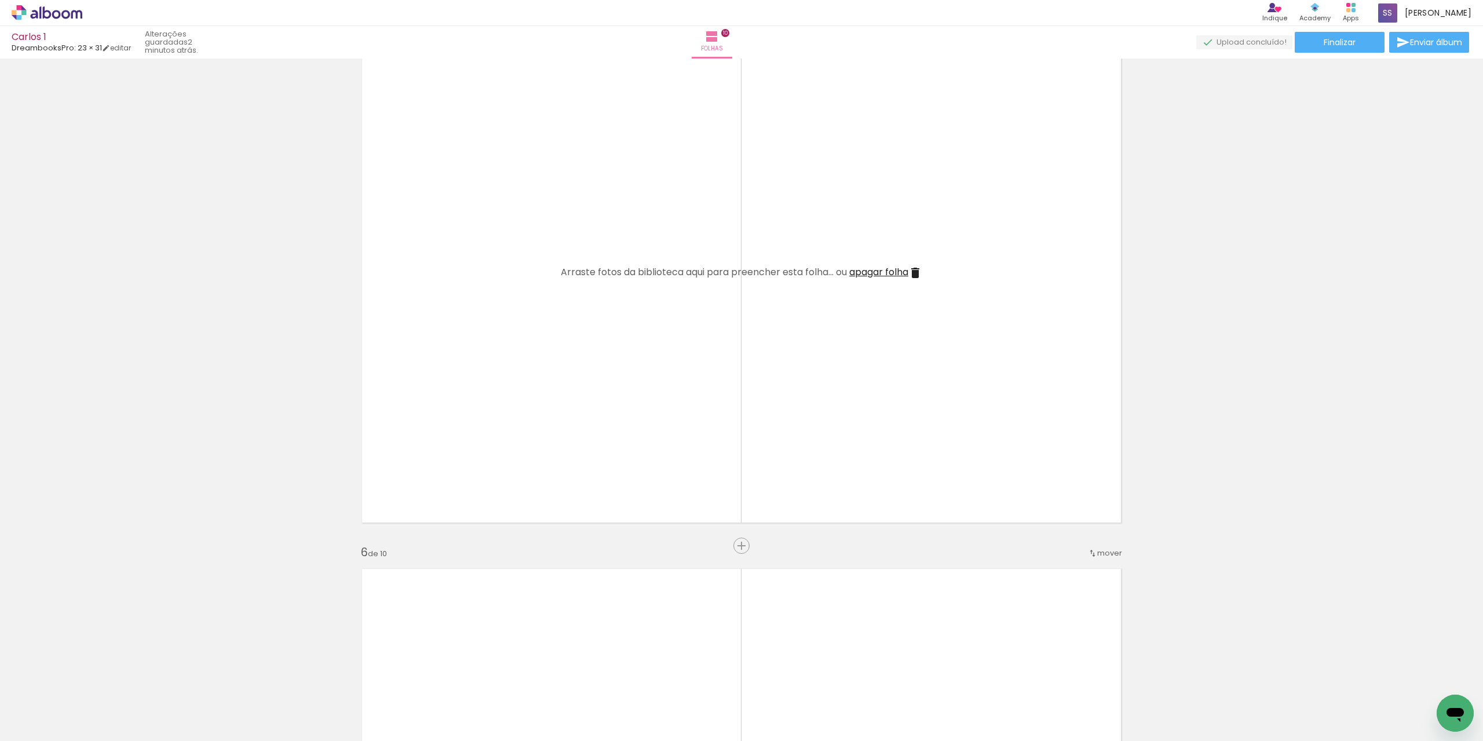
scroll to position [0, 1968]
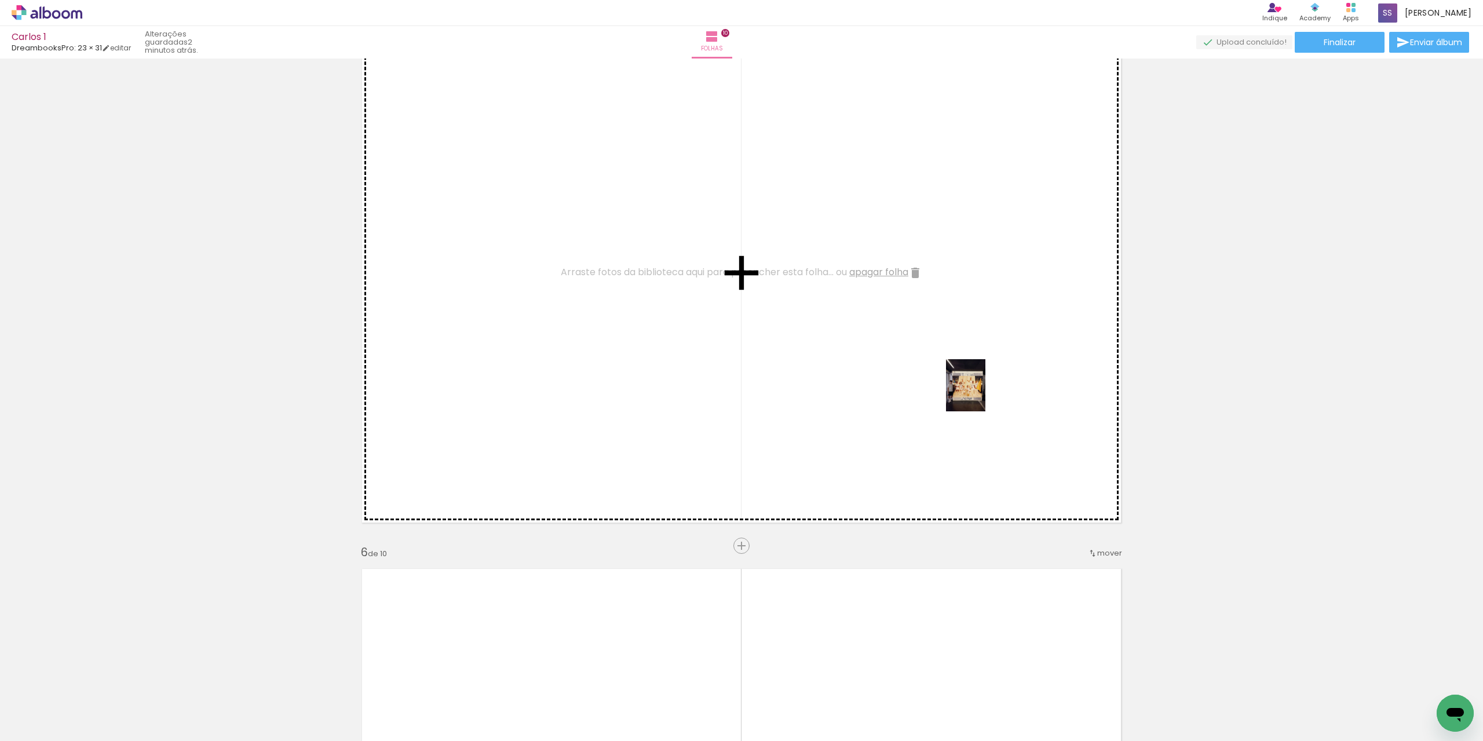
drag, startPoint x: 1079, startPoint y: 704, endPoint x: 980, endPoint y: 394, distance: 325.7
click at [980, 394] on quentale-workspace at bounding box center [741, 370] width 1483 height 741
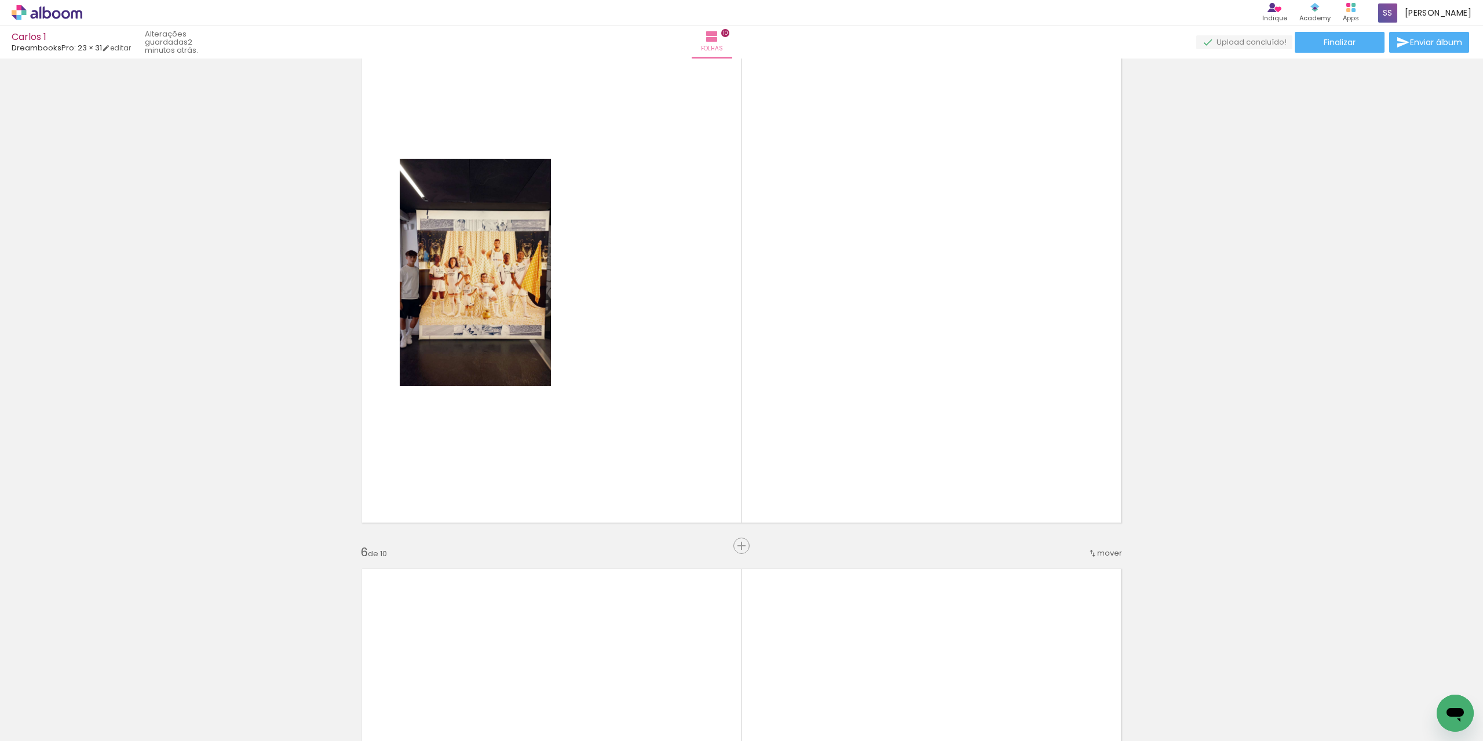
scroll to position [0, 1000]
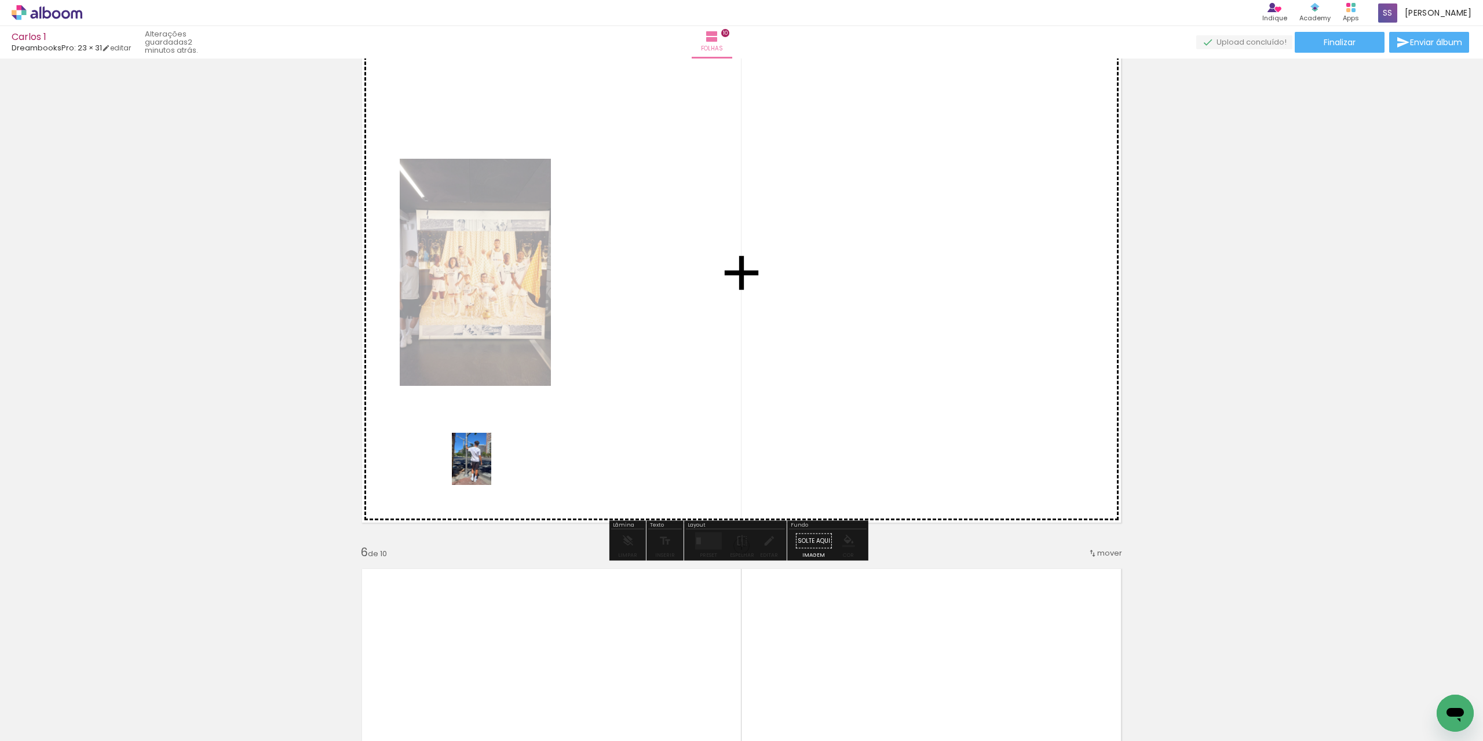
drag, startPoint x: 429, startPoint y: 713, endPoint x: 486, endPoint y: 467, distance: 252.2
click at [486, 467] on quentale-workspace at bounding box center [741, 370] width 1483 height 741
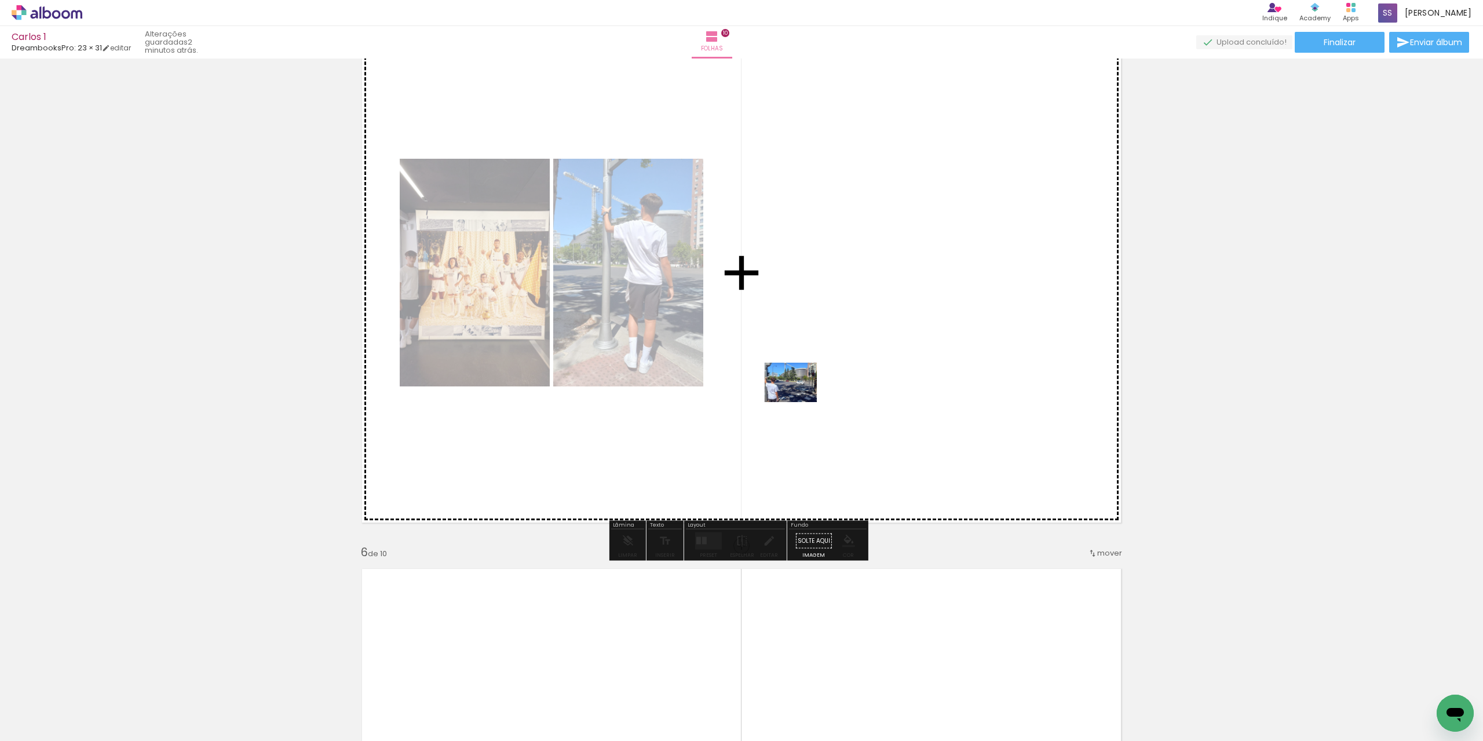
drag, startPoint x: 491, startPoint y: 715, endPoint x: 799, endPoint y: 397, distance: 442.7
click at [799, 397] on quentale-workspace at bounding box center [741, 370] width 1483 height 741
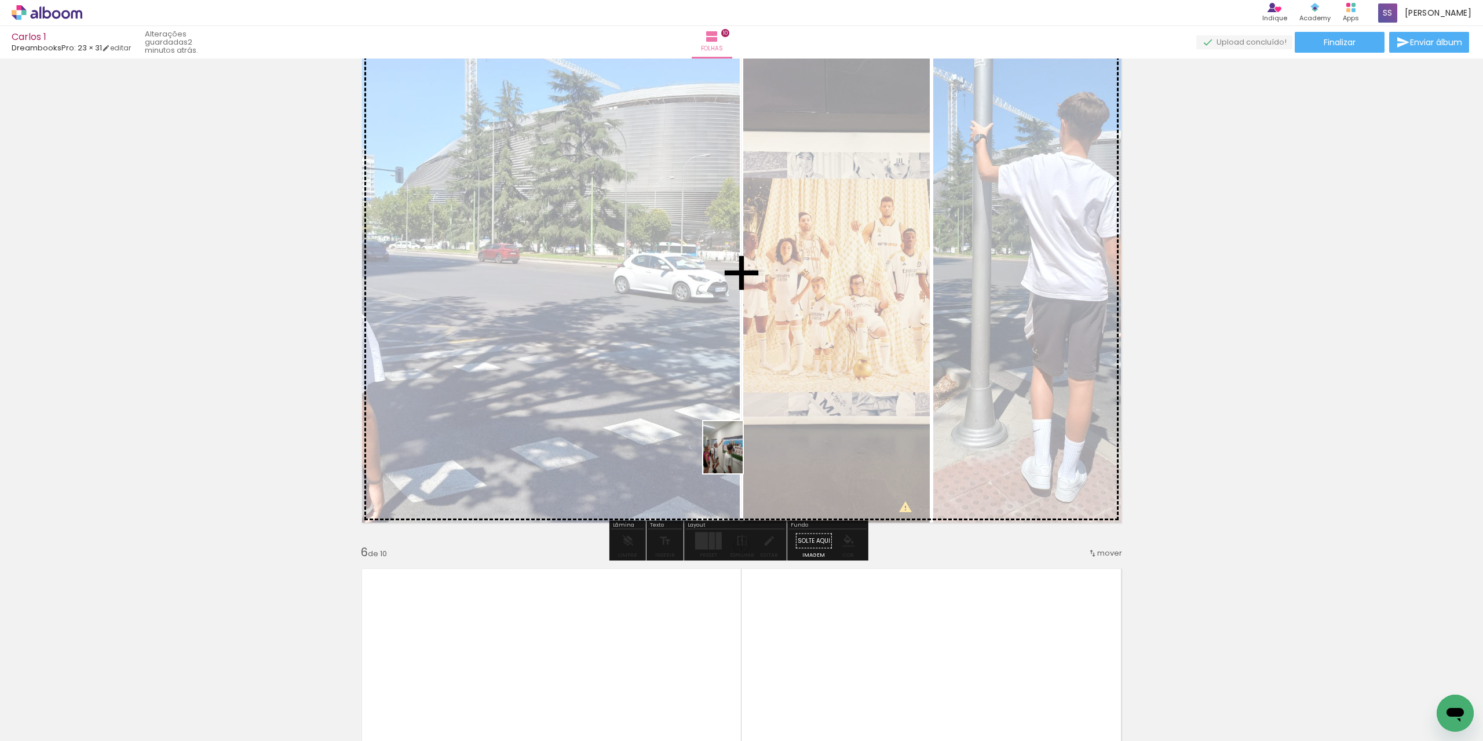
drag, startPoint x: 565, startPoint y: 712, endPoint x: 738, endPoint y: 456, distance: 309.5
click at [738, 456] on quentale-workspace at bounding box center [741, 370] width 1483 height 741
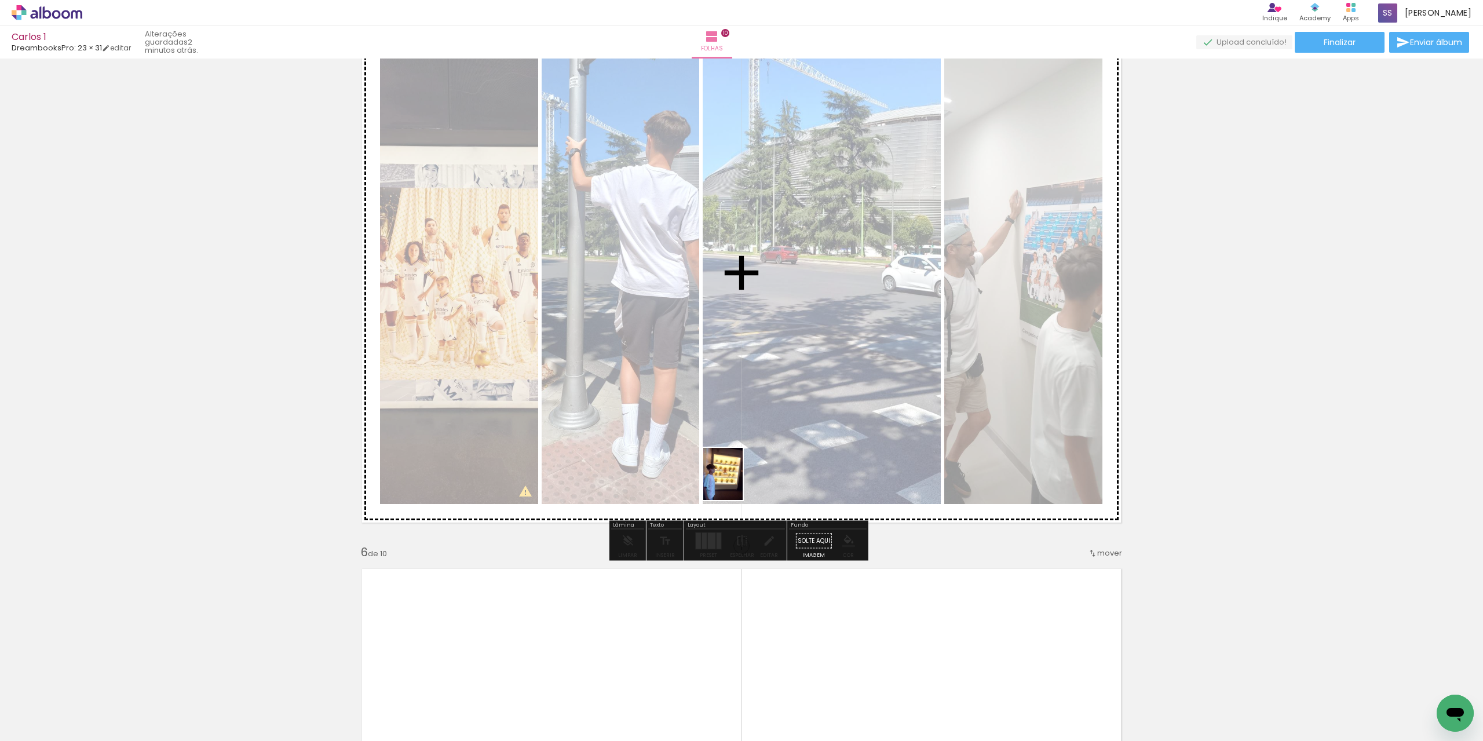
drag, startPoint x: 607, startPoint y: 711, endPoint x: 740, endPoint y: 478, distance: 267.7
click at [740, 478] on quentale-workspace at bounding box center [741, 370] width 1483 height 741
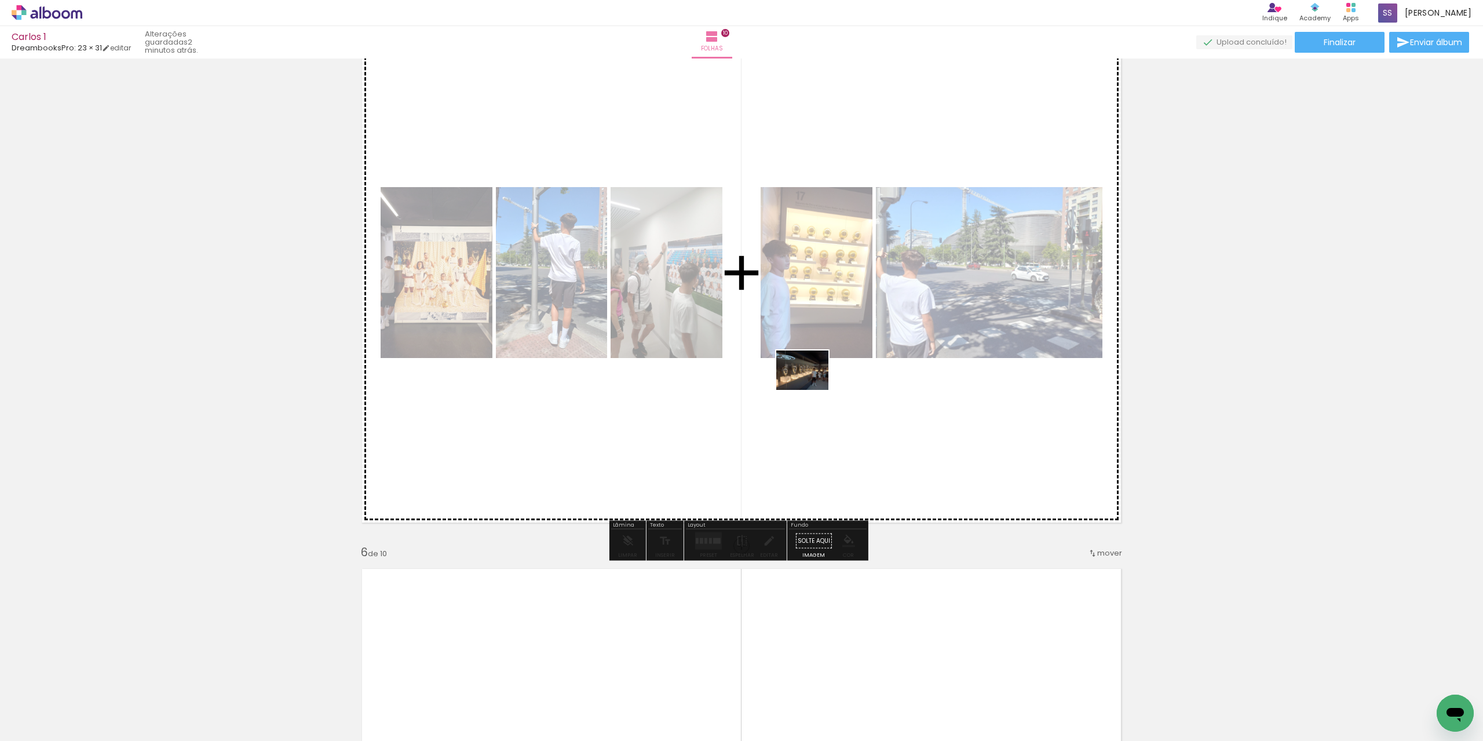
drag, startPoint x: 685, startPoint y: 714, endPoint x: 811, endPoint y: 385, distance: 352.1
click at [811, 385] on quentale-workspace at bounding box center [741, 370] width 1483 height 741
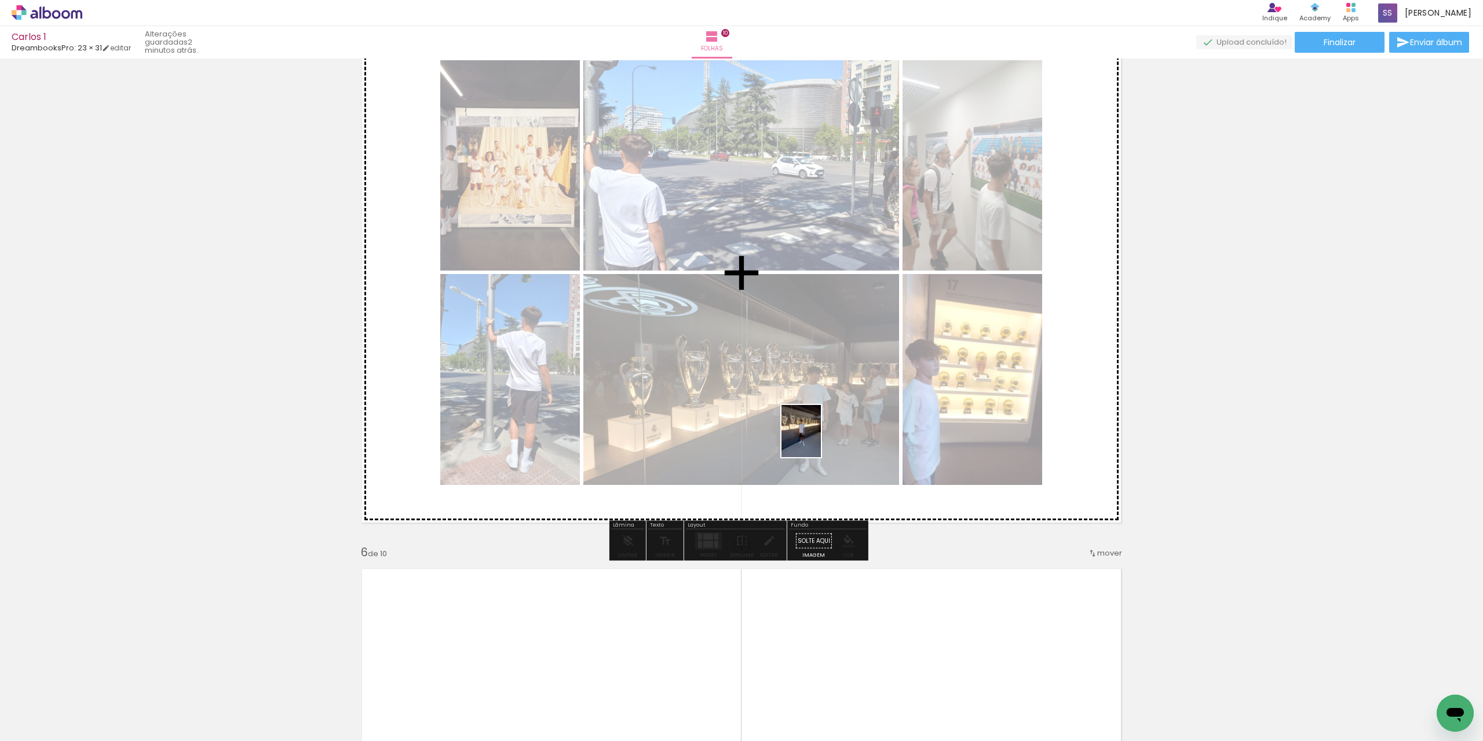
drag, startPoint x: 738, startPoint y: 697, endPoint x: 816, endPoint y: 440, distance: 268.6
click at [816, 440] on quentale-workspace at bounding box center [741, 370] width 1483 height 741
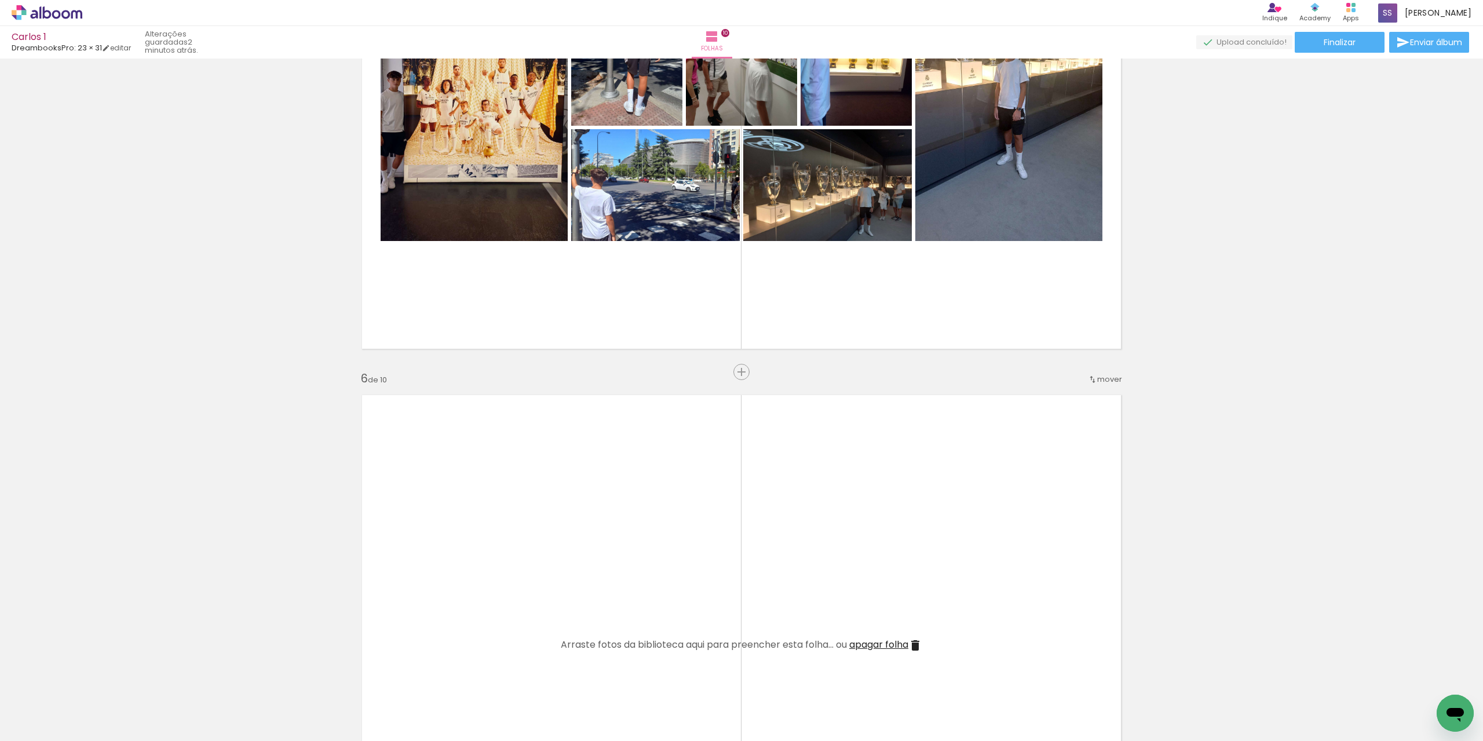
scroll to position [2494, 0]
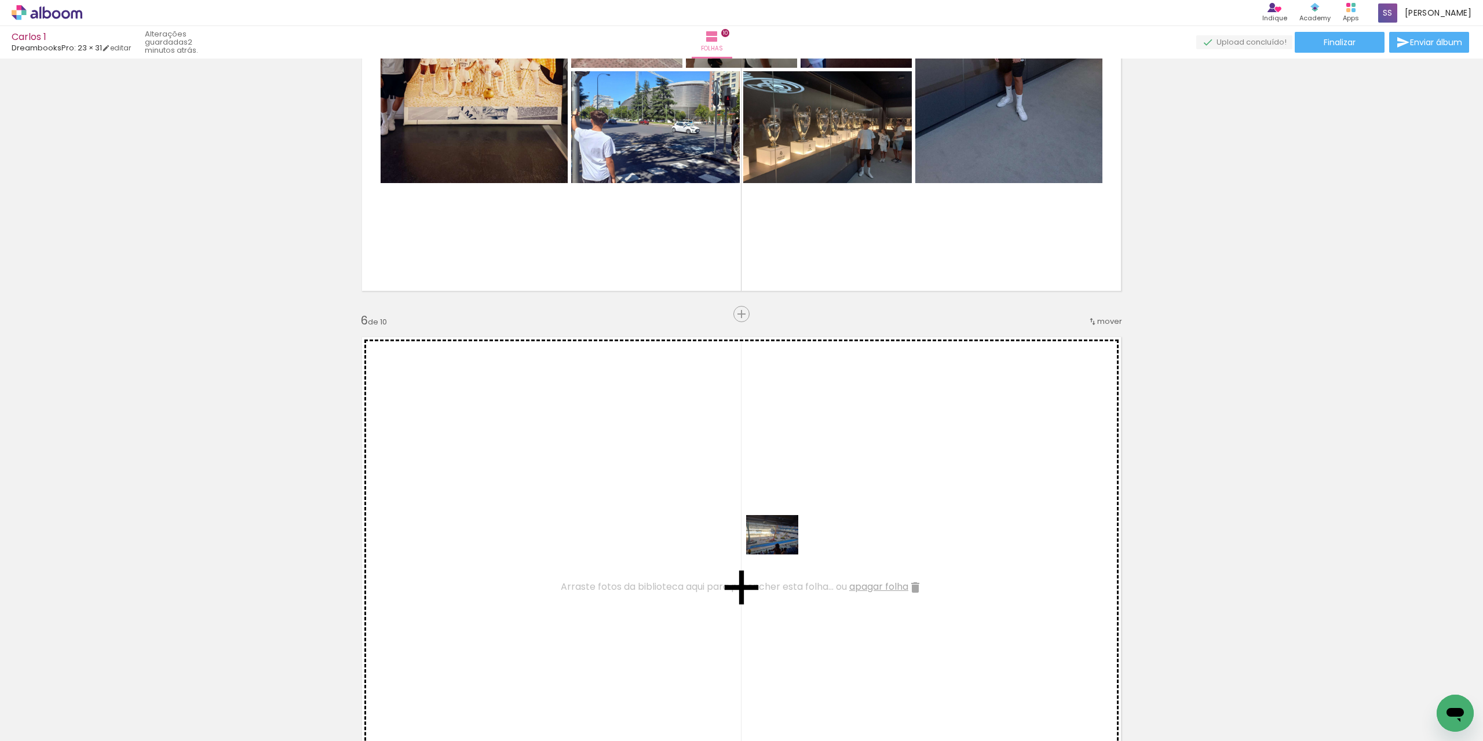
drag, startPoint x: 816, startPoint y: 701, endPoint x: 781, endPoint y: 550, distance: 155.2
click at [781, 550] on quentale-workspace at bounding box center [741, 370] width 1483 height 741
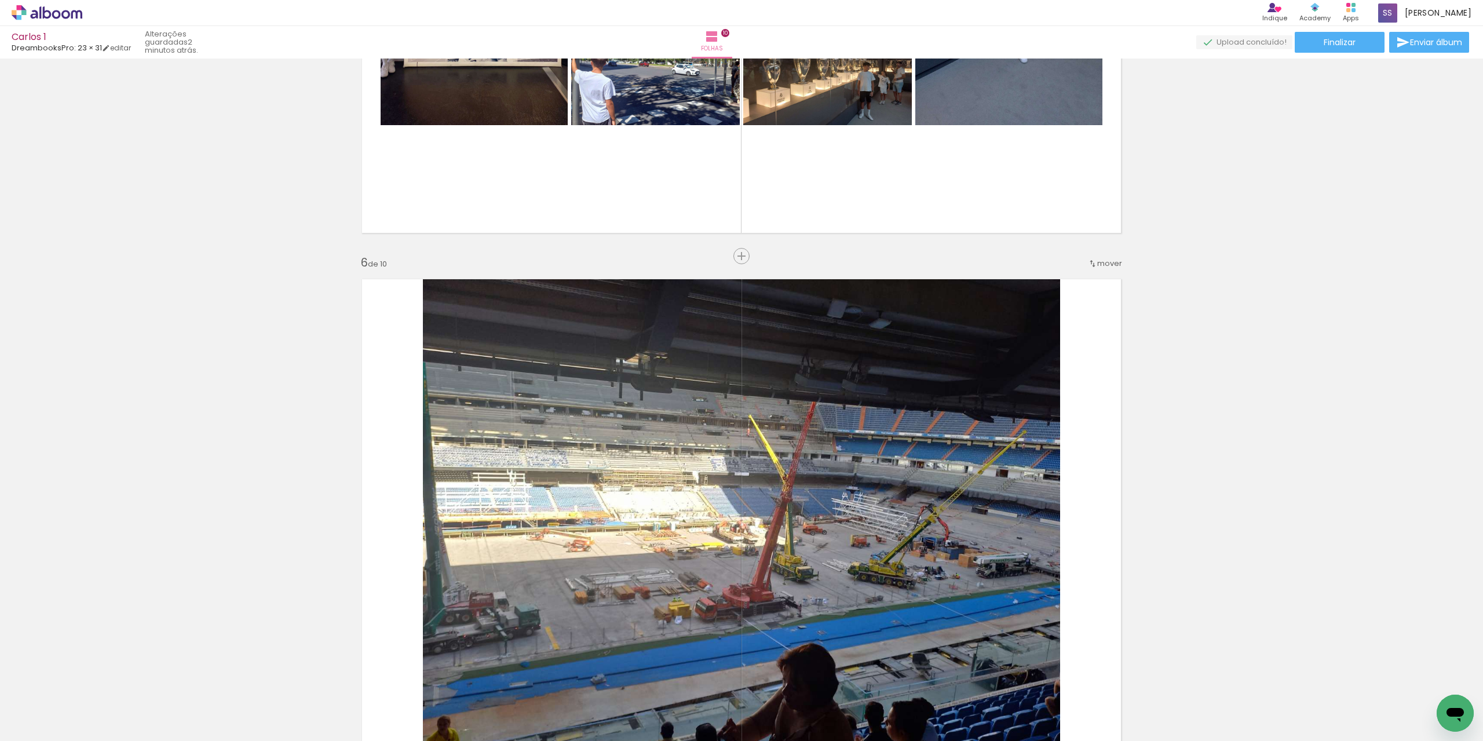
scroll to position [0, 1090]
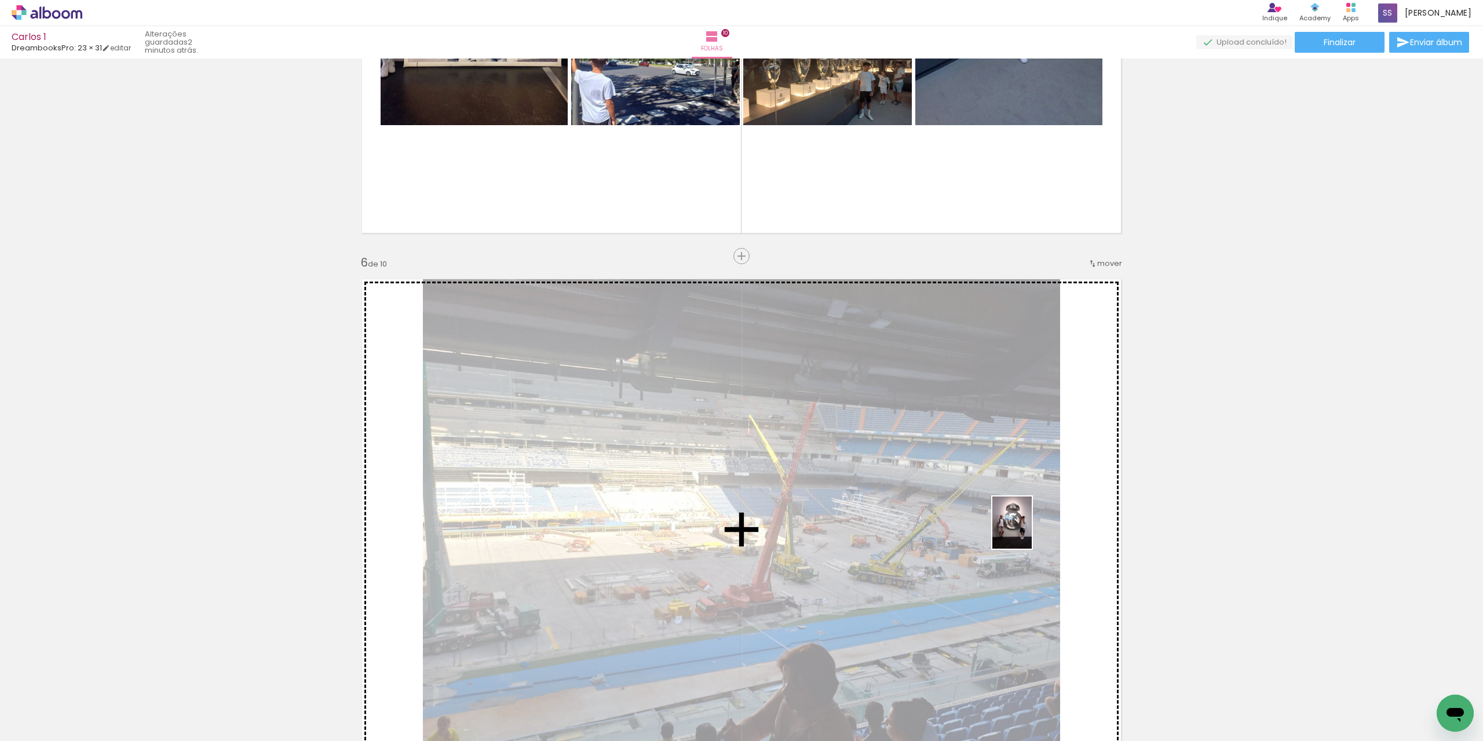
drag, startPoint x: 1053, startPoint y: 716, endPoint x: 1027, endPoint y: 531, distance: 186.7
click at [1027, 531] on quentale-workspace at bounding box center [741, 370] width 1483 height 741
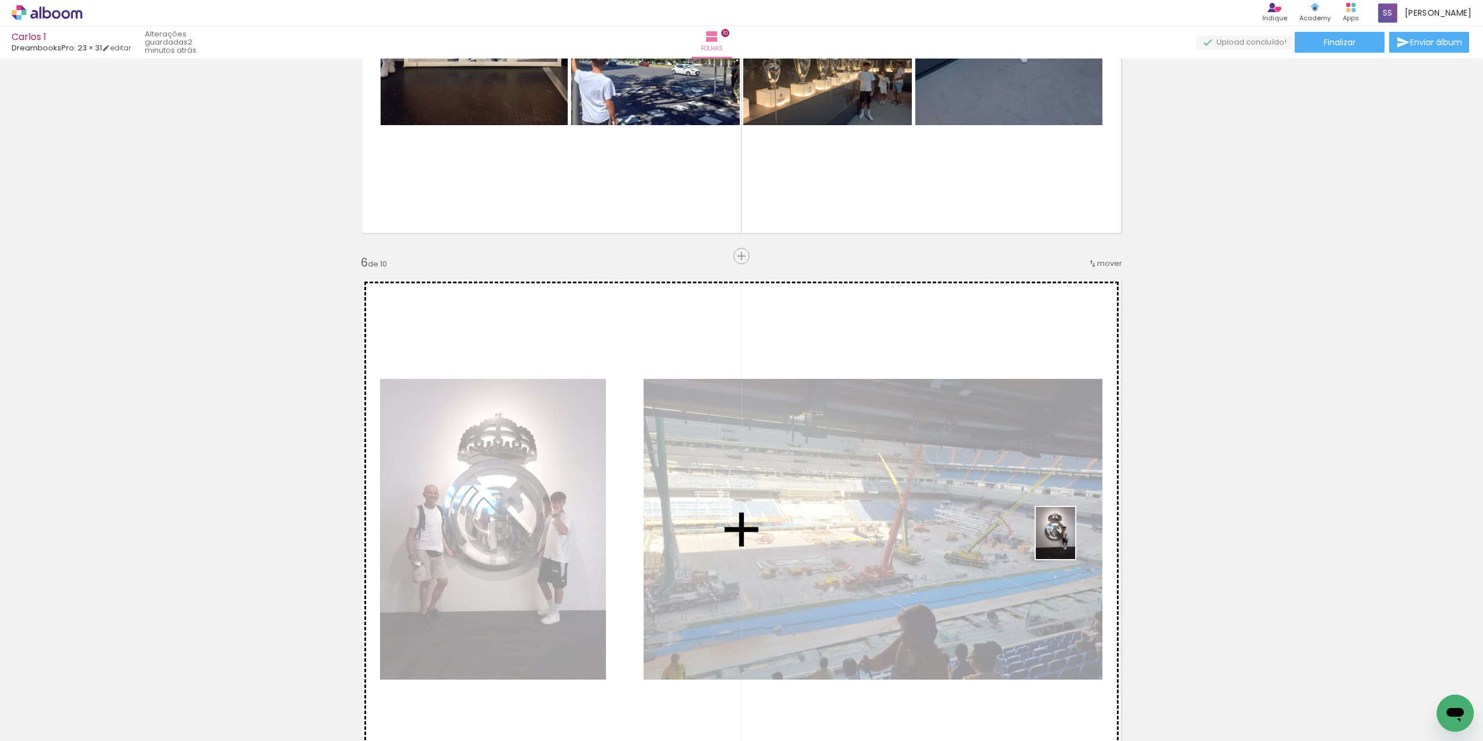
drag, startPoint x: 1104, startPoint y: 679, endPoint x: 1070, endPoint y: 541, distance: 141.3
click at [1070, 541] on quentale-workspace at bounding box center [741, 370] width 1483 height 741
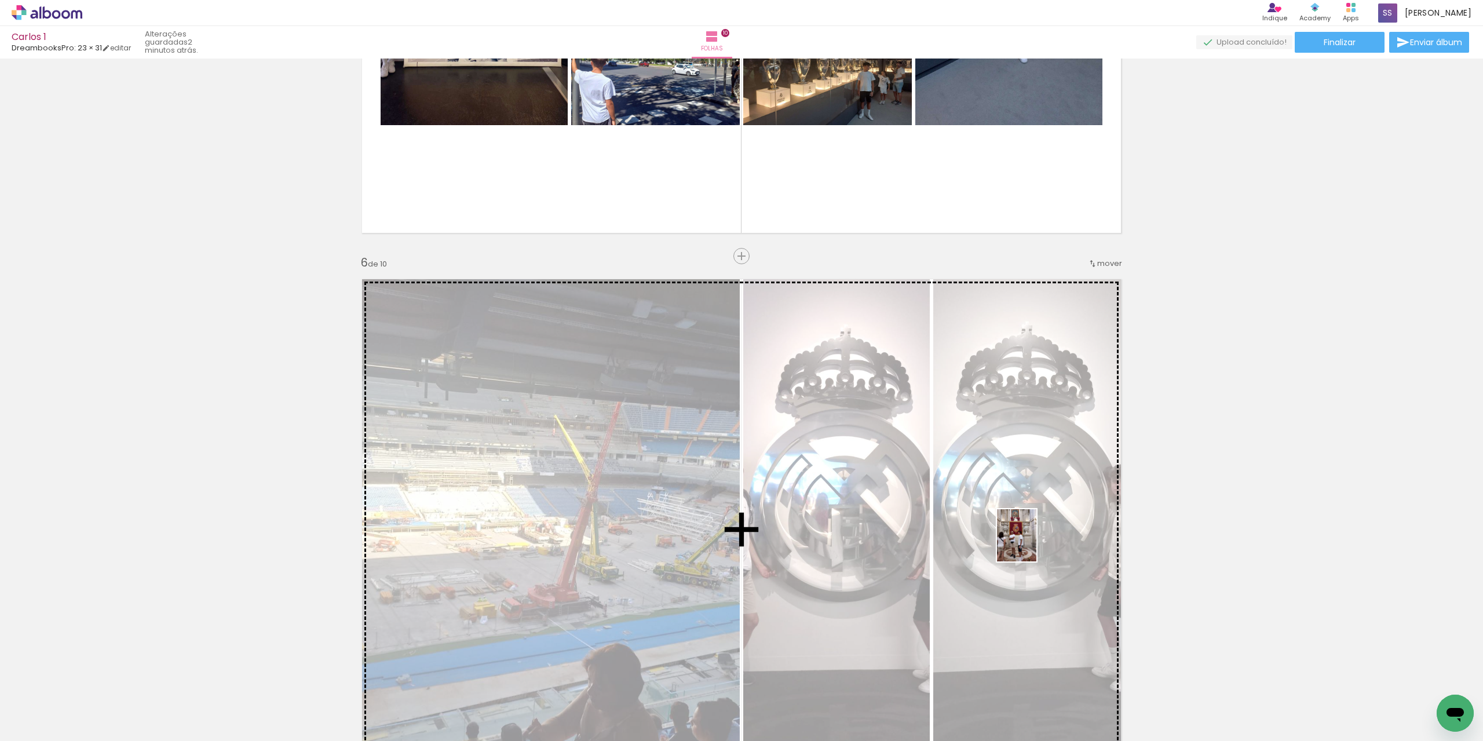
drag, startPoint x: 1084, startPoint y: 563, endPoint x: 1031, endPoint y: 544, distance: 55.7
click at [1031, 544] on quentale-workspace at bounding box center [741, 370] width 1483 height 741
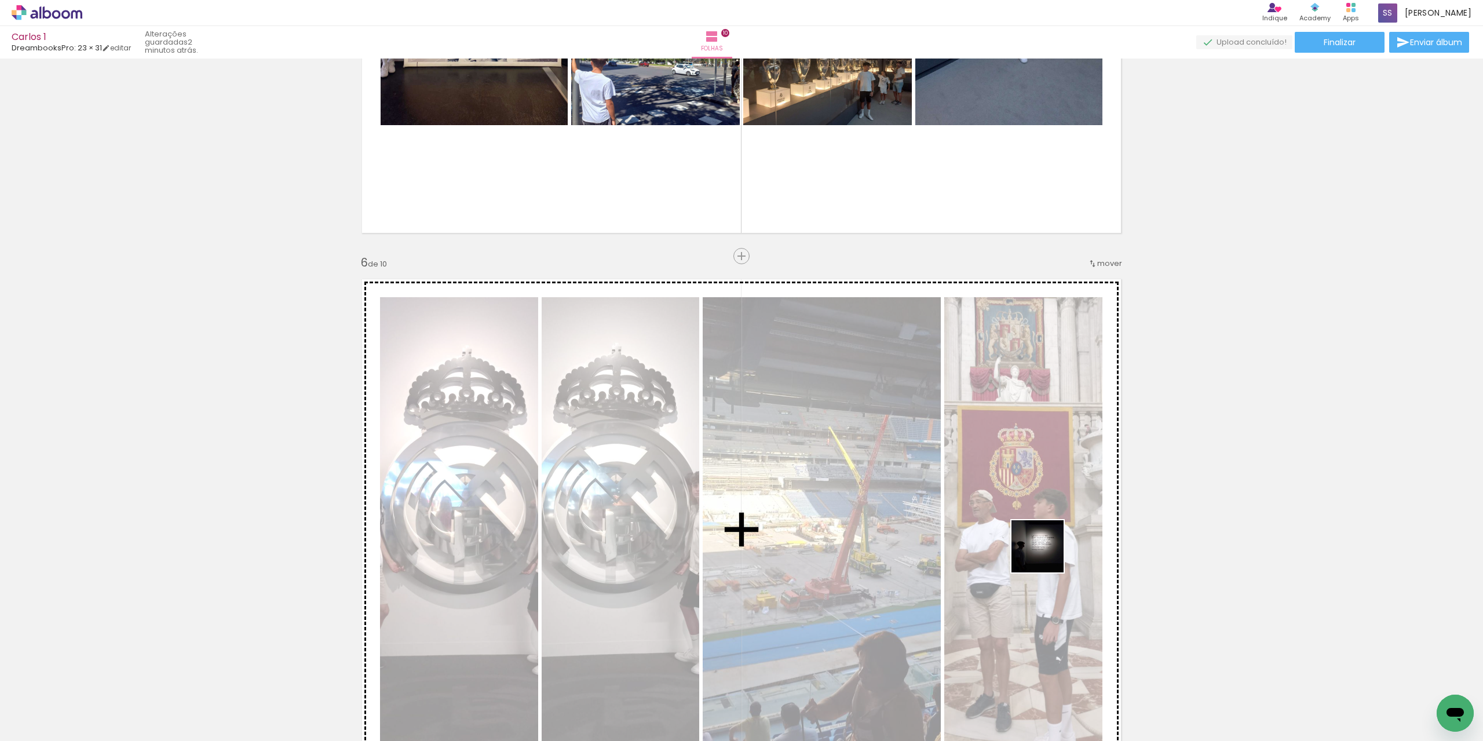
drag, startPoint x: 995, startPoint y: 710, endPoint x: 1046, endPoint y: 555, distance: 163.4
click at [1046, 555] on quentale-workspace at bounding box center [741, 370] width 1483 height 741
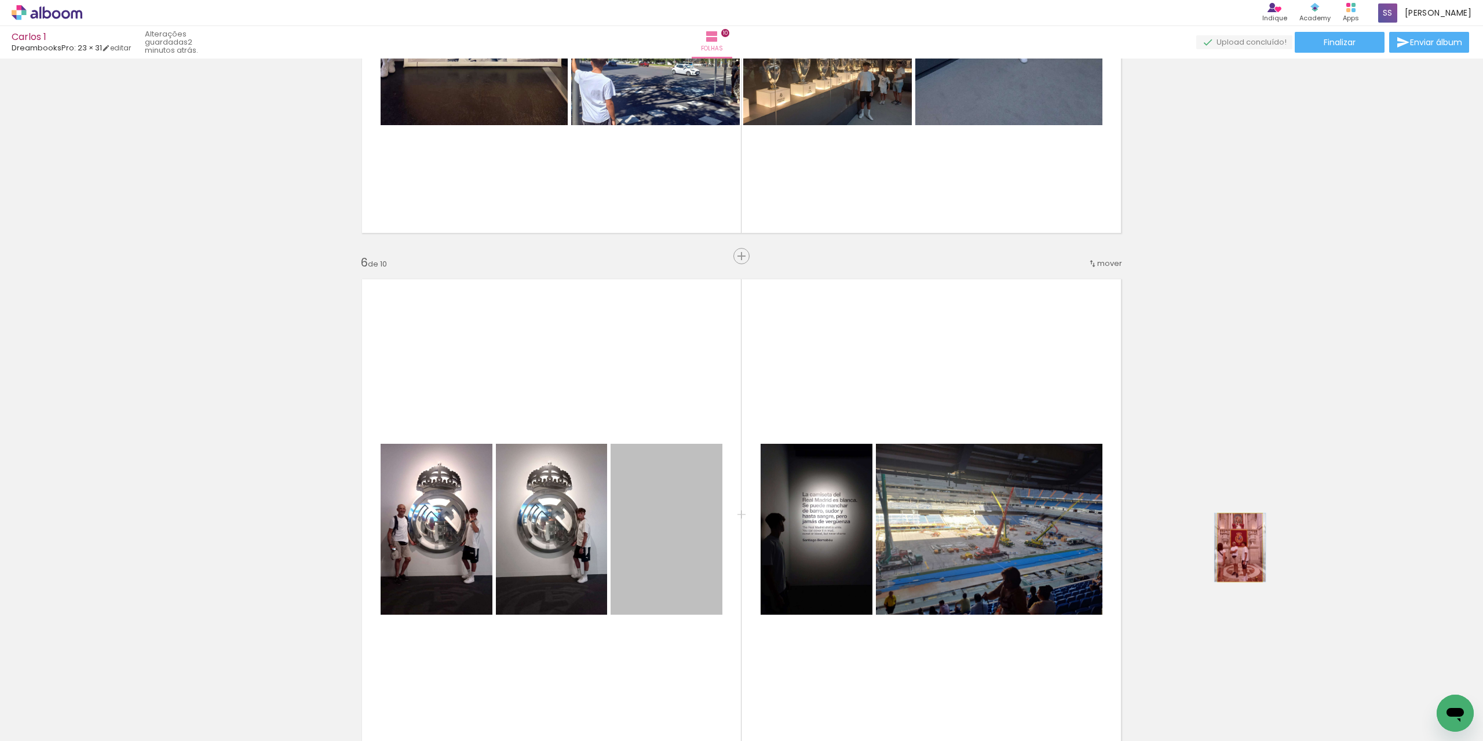
drag, startPoint x: 692, startPoint y: 580, endPoint x: 1235, endPoint y: 547, distance: 544.2
click at [1235, 547] on div "Inserir folha 1 de 10 Inserir folha 2 de 10 Inserir folha 3 de 10 Inserir folha…" at bounding box center [741, 514] width 1483 height 6008
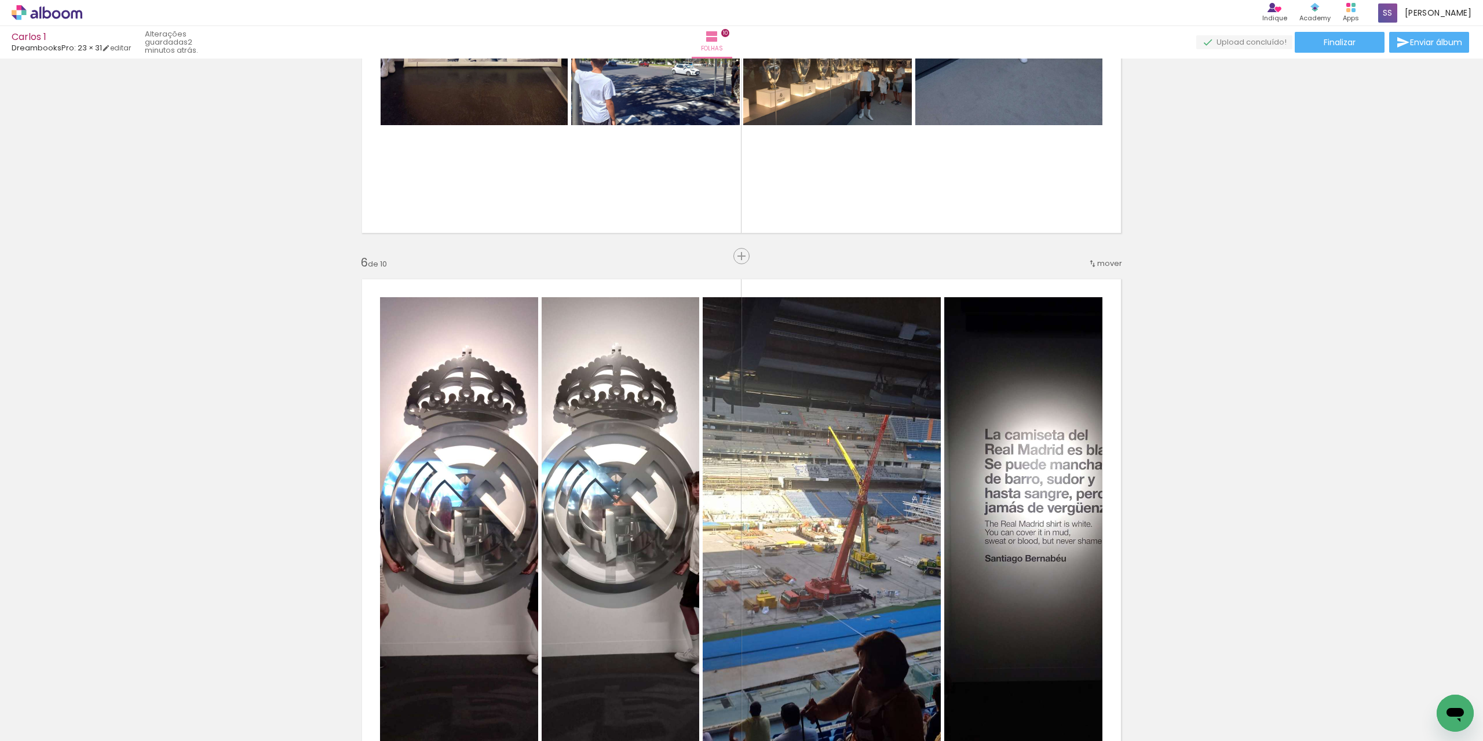
scroll to position [0, 2068]
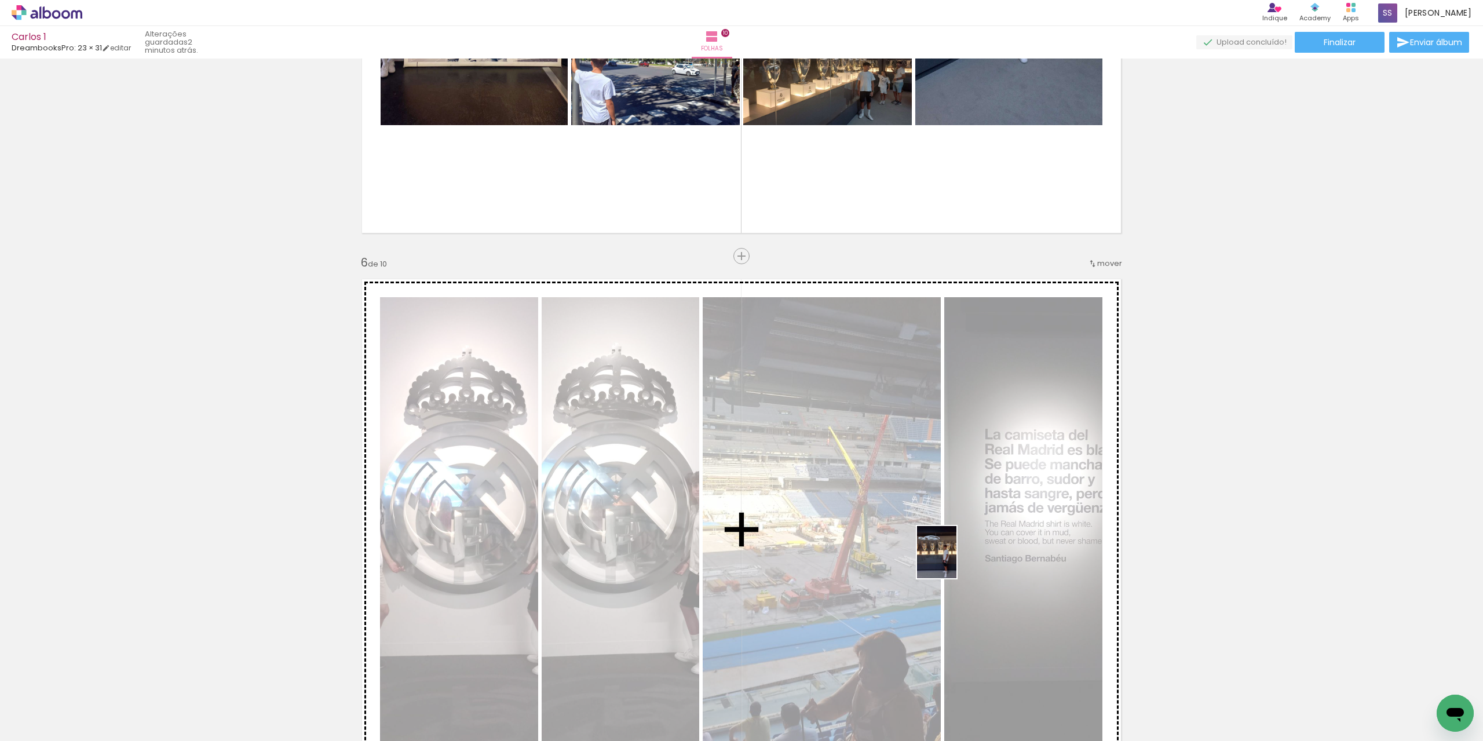
drag, startPoint x: 904, startPoint y: 712, endPoint x: 952, endPoint y: 561, distance: 158.4
click at [952, 561] on quentale-workspace at bounding box center [741, 370] width 1483 height 741
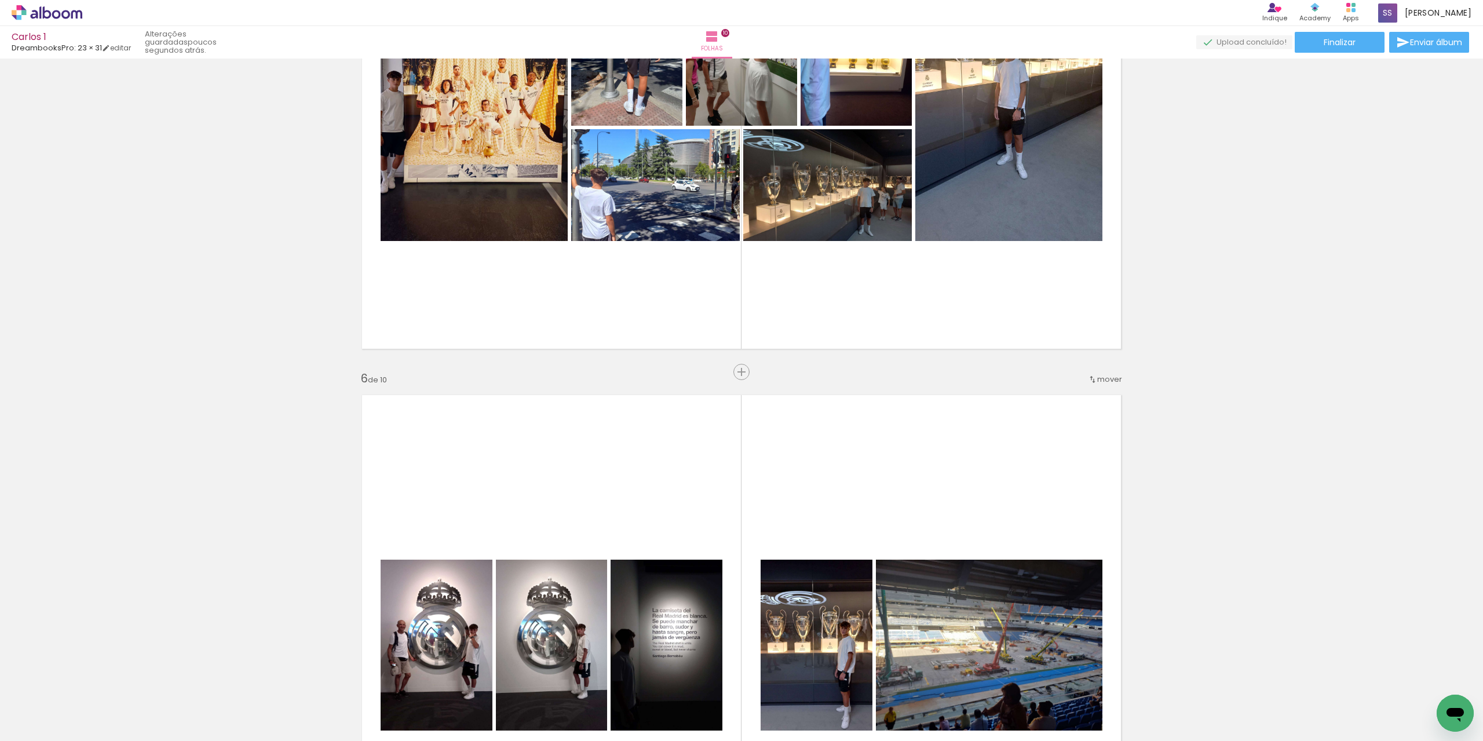
scroll to position [2321, 0]
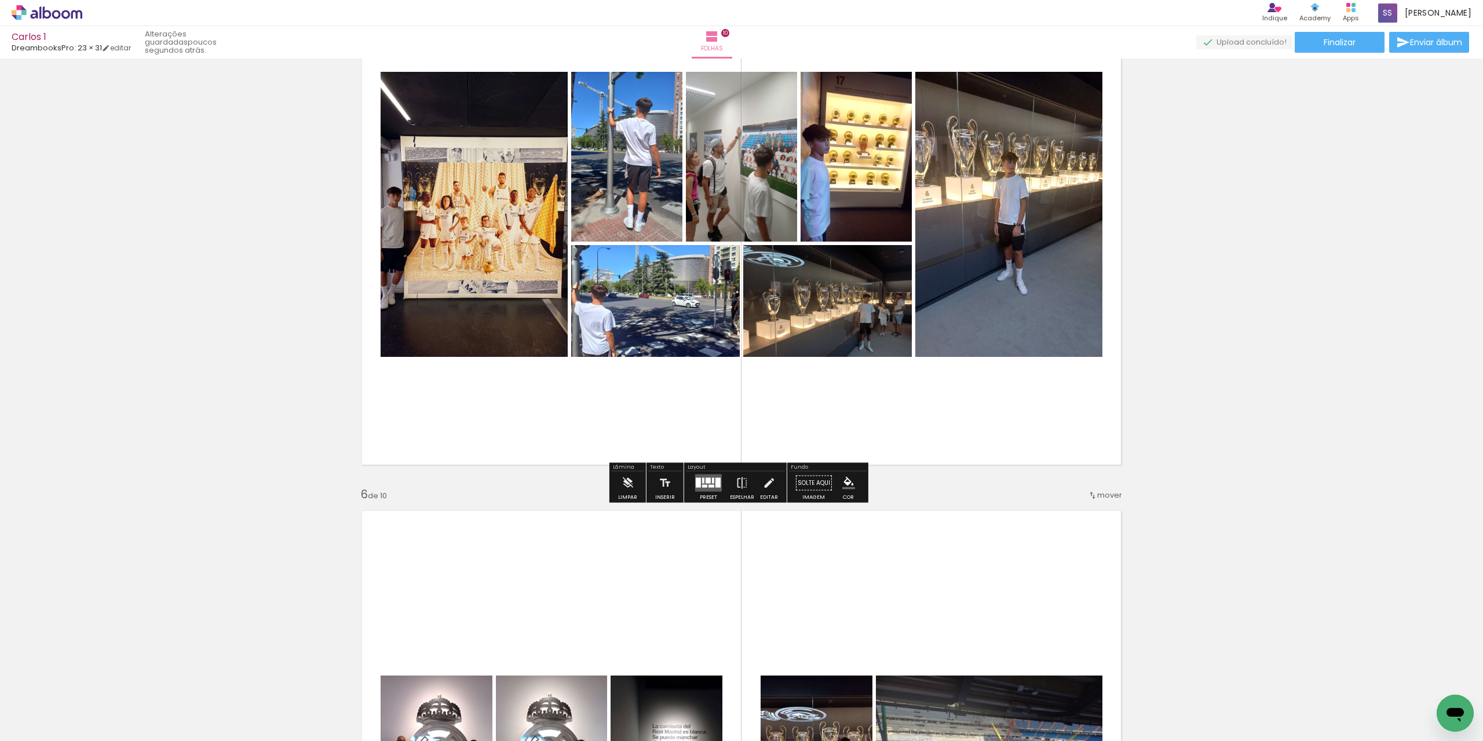
click at [704, 485] on div at bounding box center [704, 486] width 5 height 3
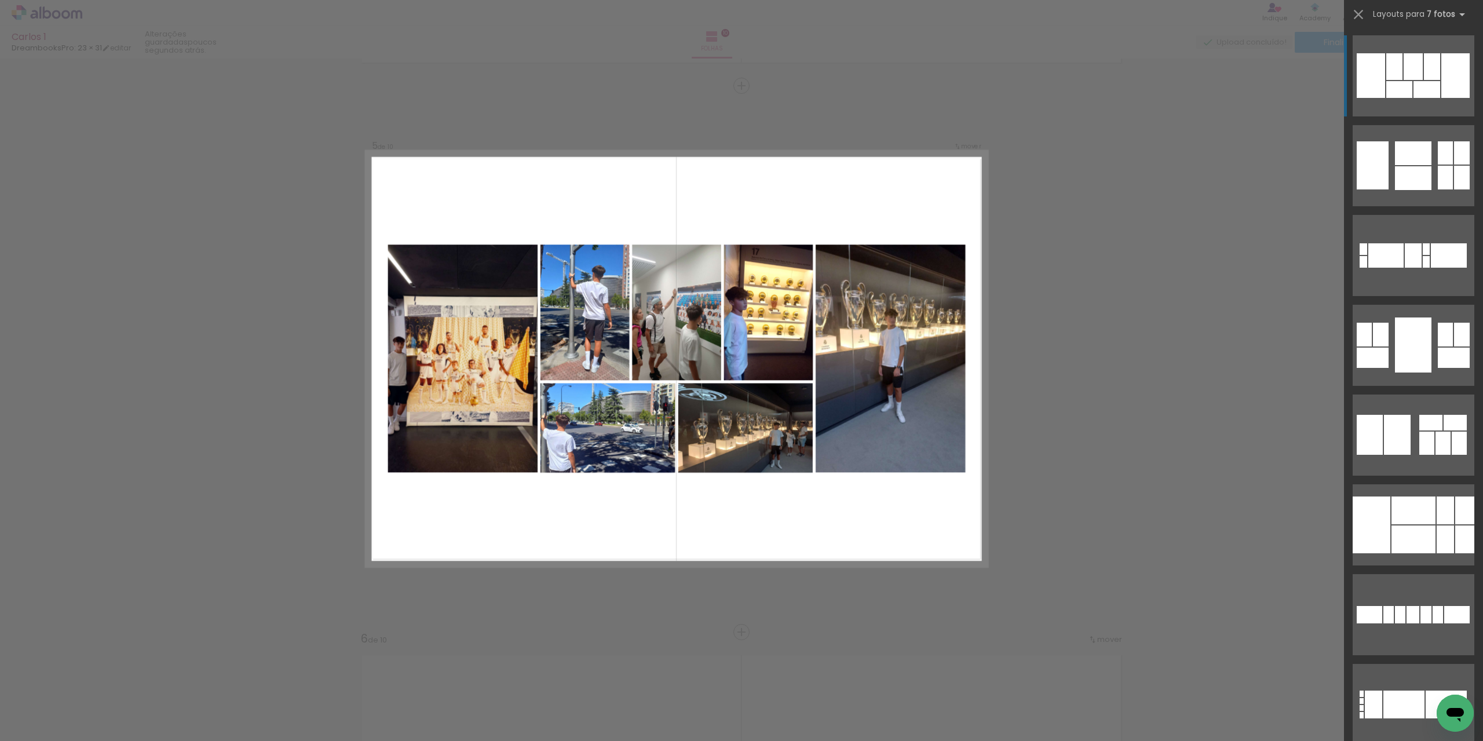
scroll to position [2172, 0]
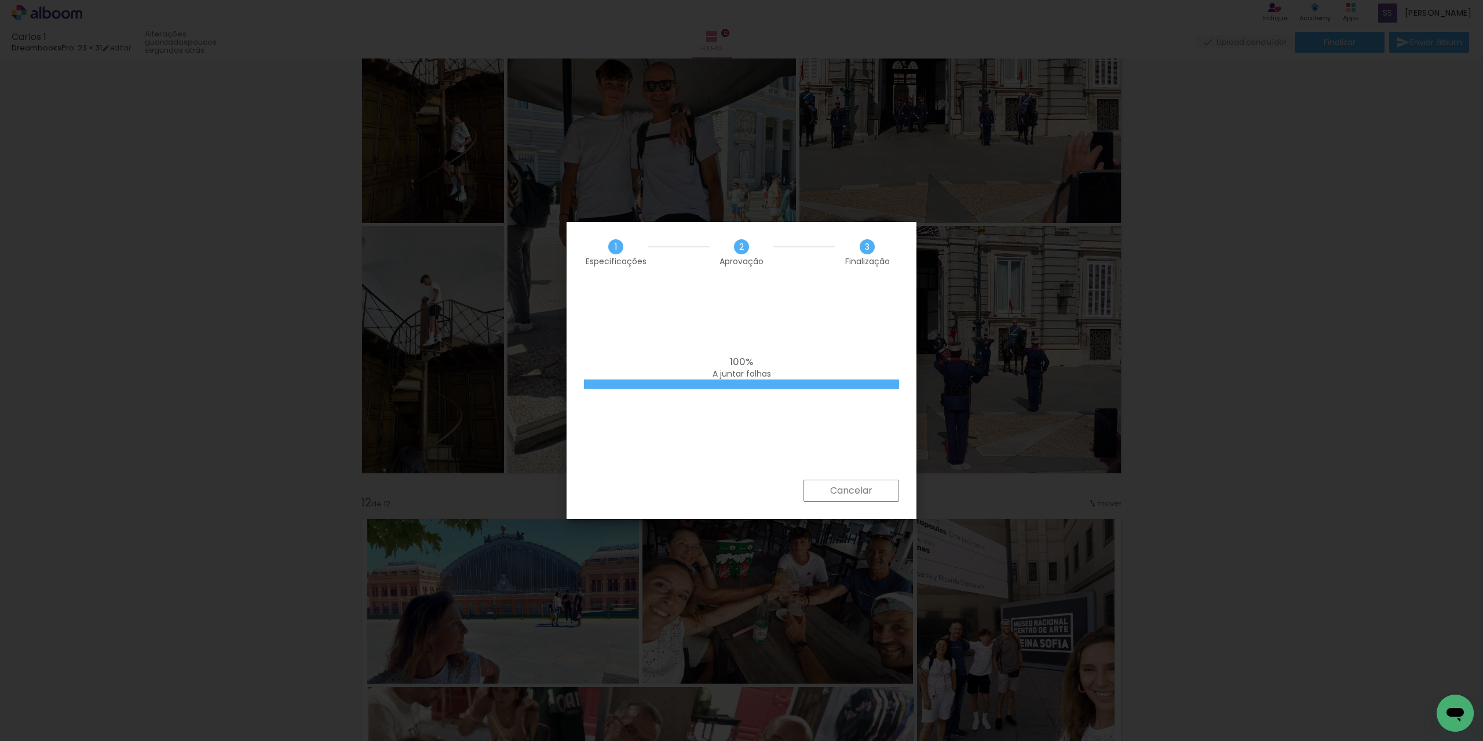
scroll to position [449, 0]
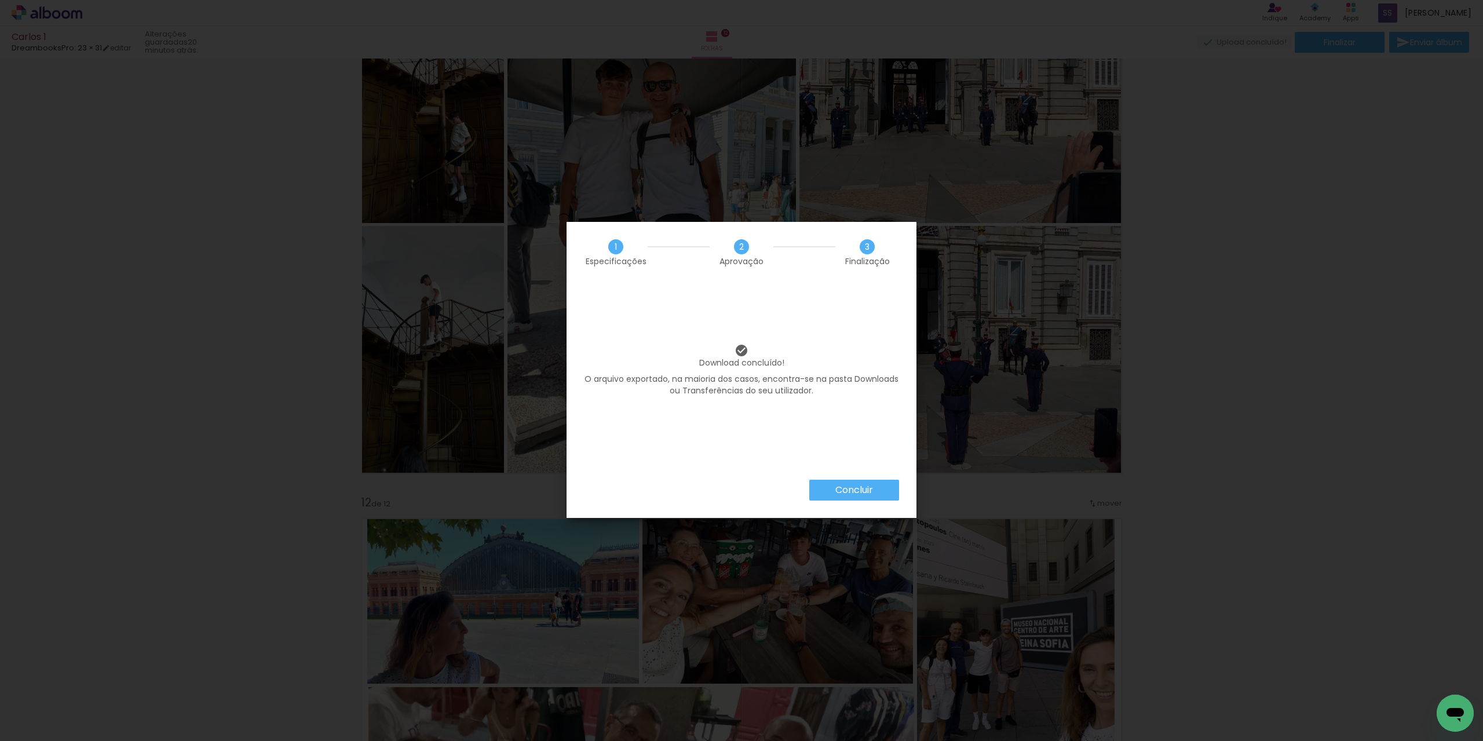
scroll to position [449, 0]
click at [880, 494] on paper-button "Concluir" at bounding box center [854, 490] width 90 height 21
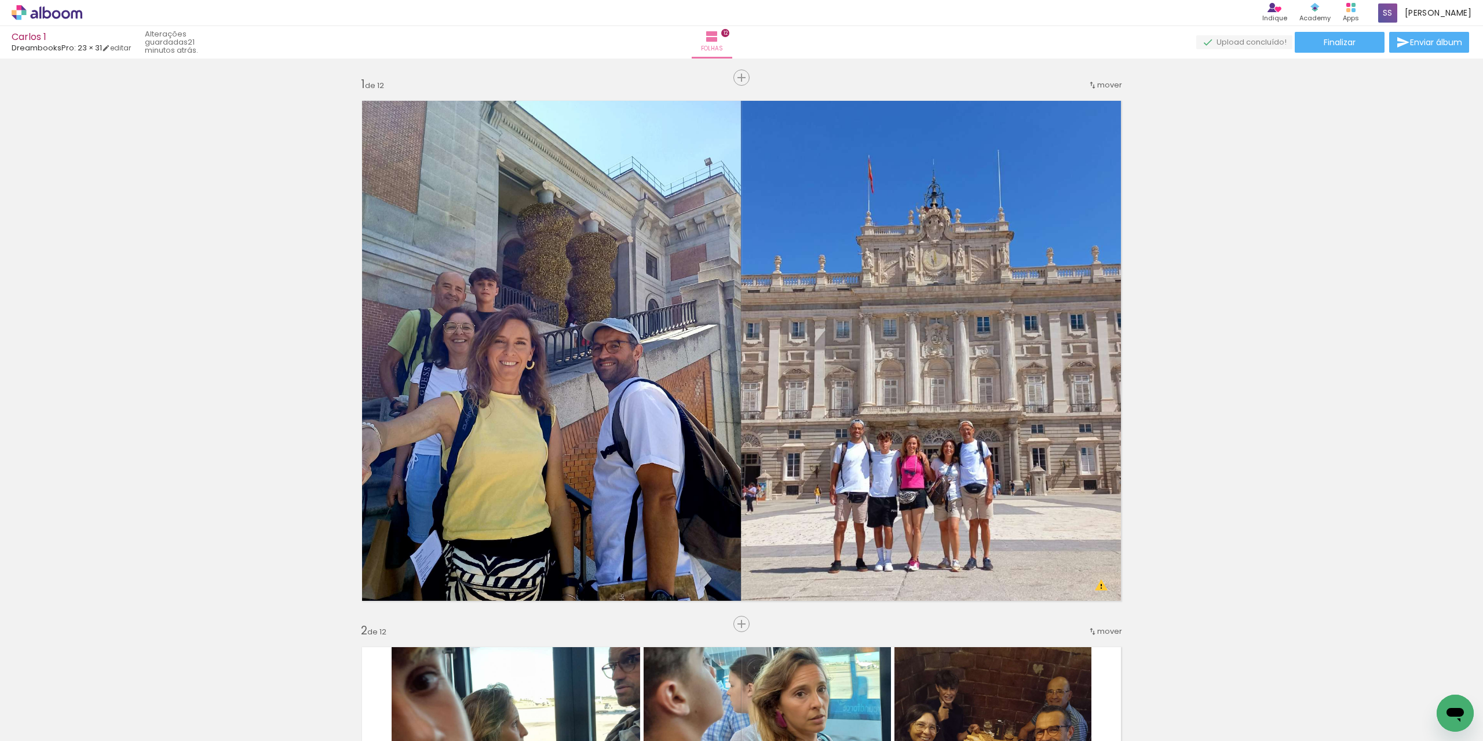
scroll to position [449, 0]
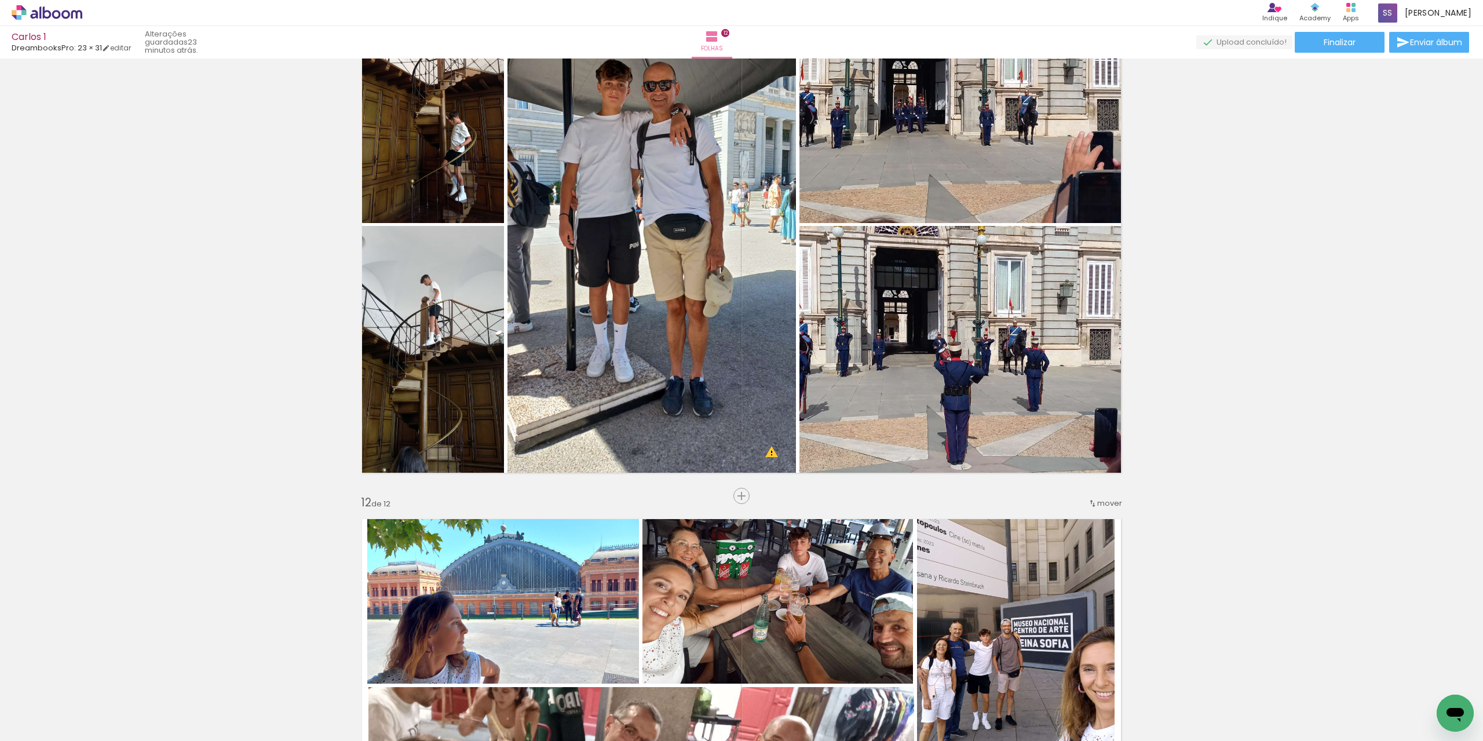
scroll to position [449, 0]
